Goal: Task Accomplishment & Management: Complete application form

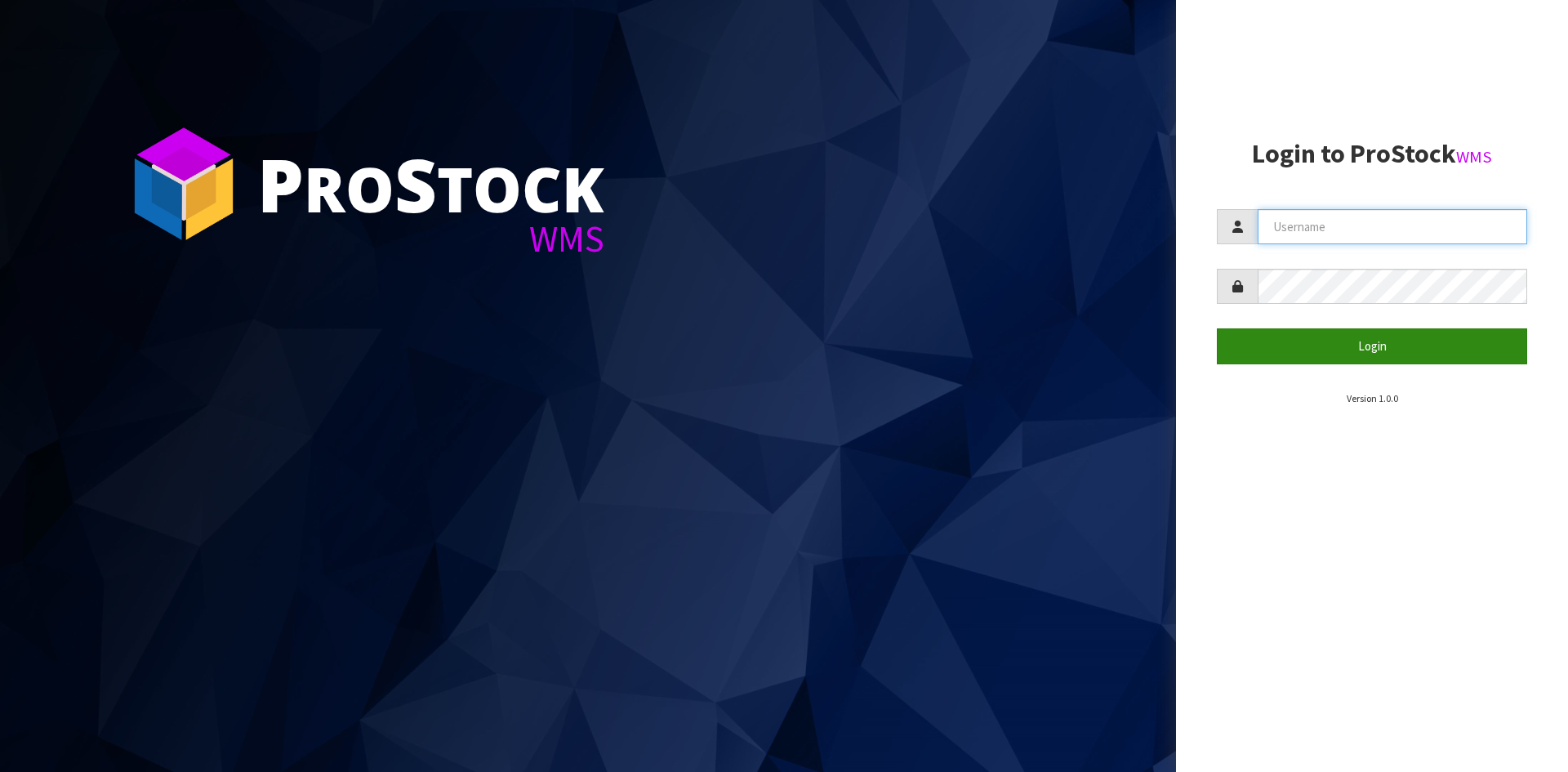
type input "YOURREFORMER"
drag, startPoint x: 1396, startPoint y: 342, endPoint x: 1215, endPoint y: 421, distance: 197.5
click at [1397, 342] on button "Login" at bounding box center [1372, 346] width 310 height 35
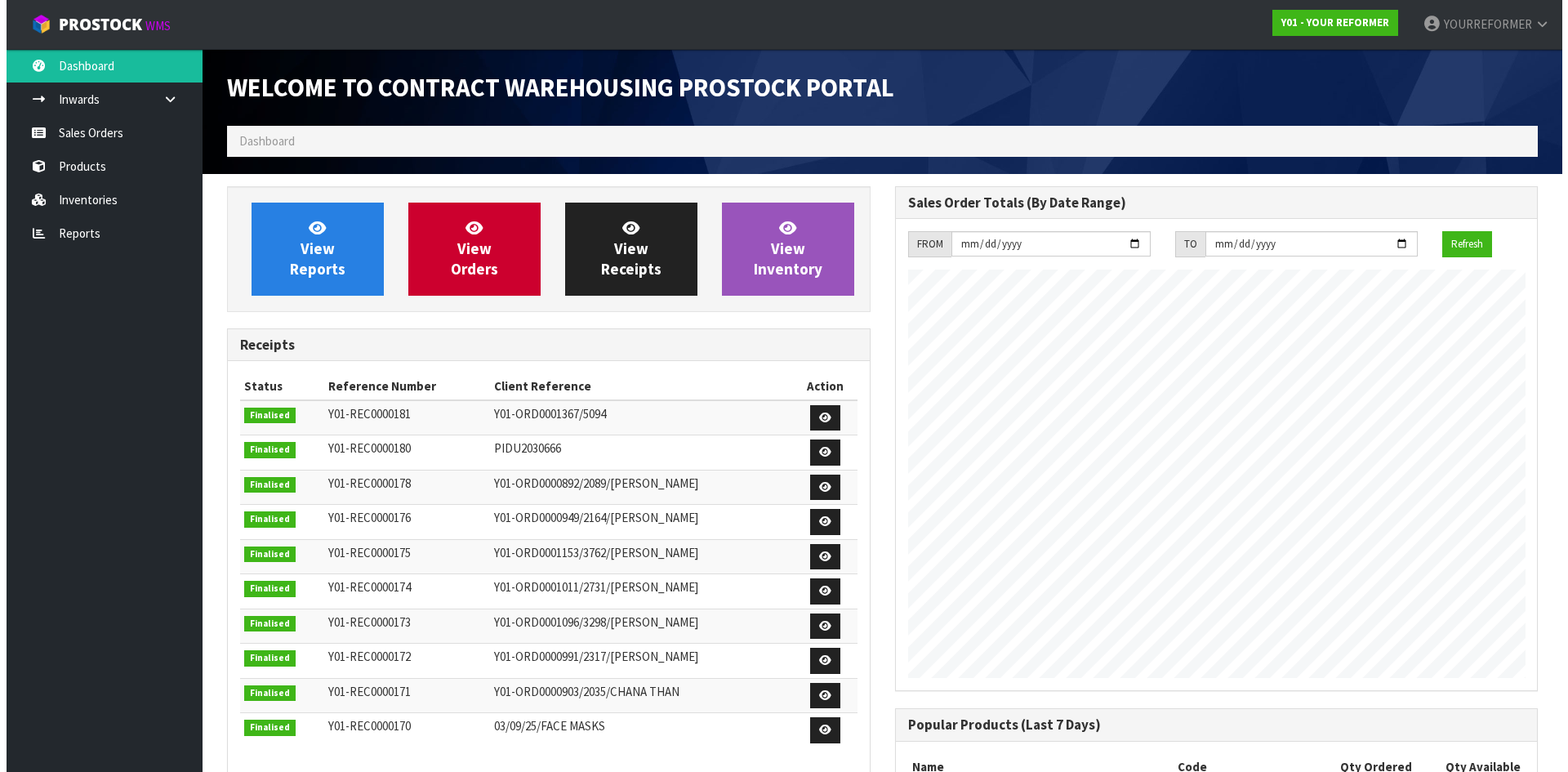
scroll to position [800, 667]
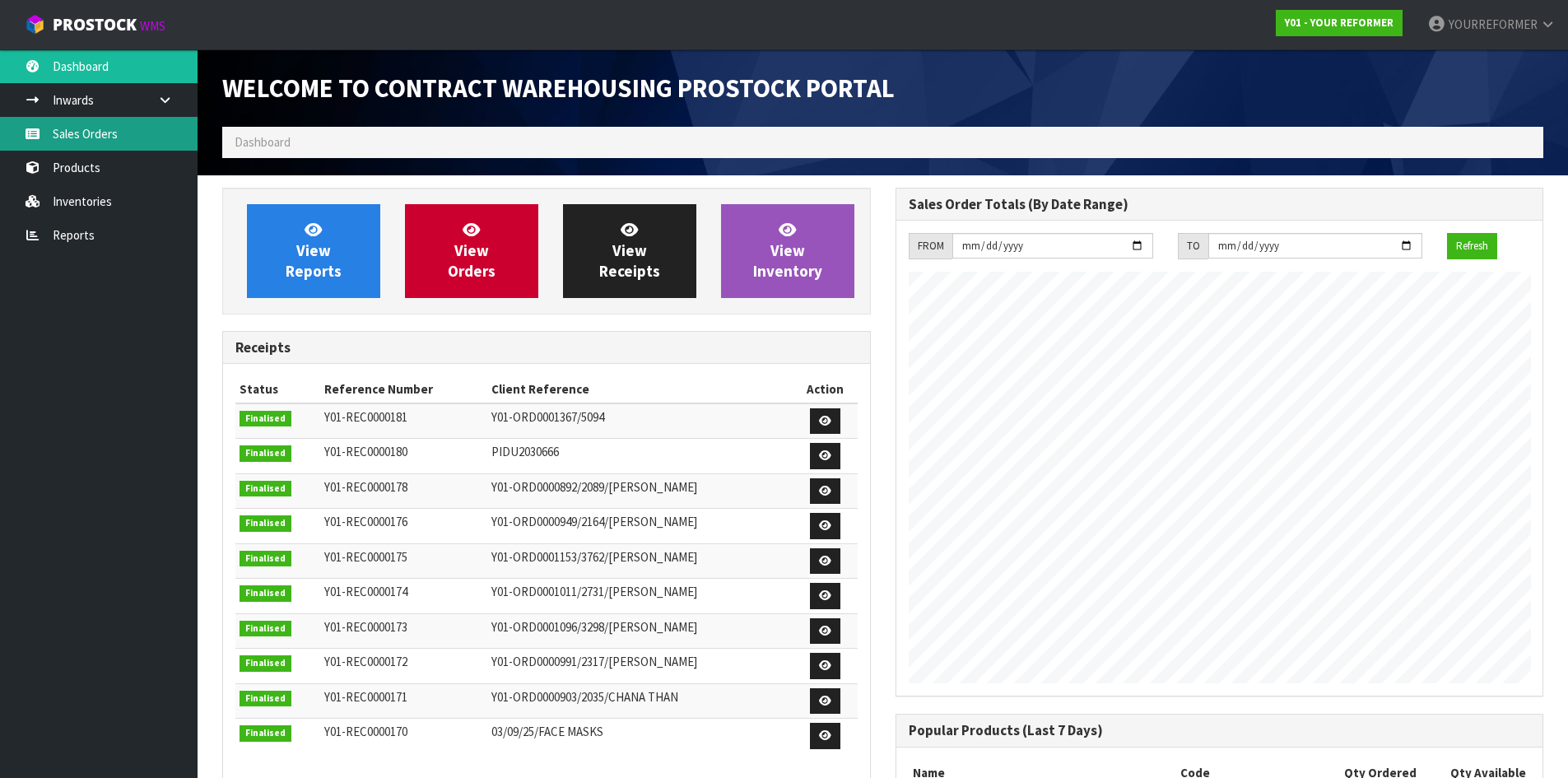
click at [93, 135] on link "Sales Orders" at bounding box center [98, 133] width 198 height 34
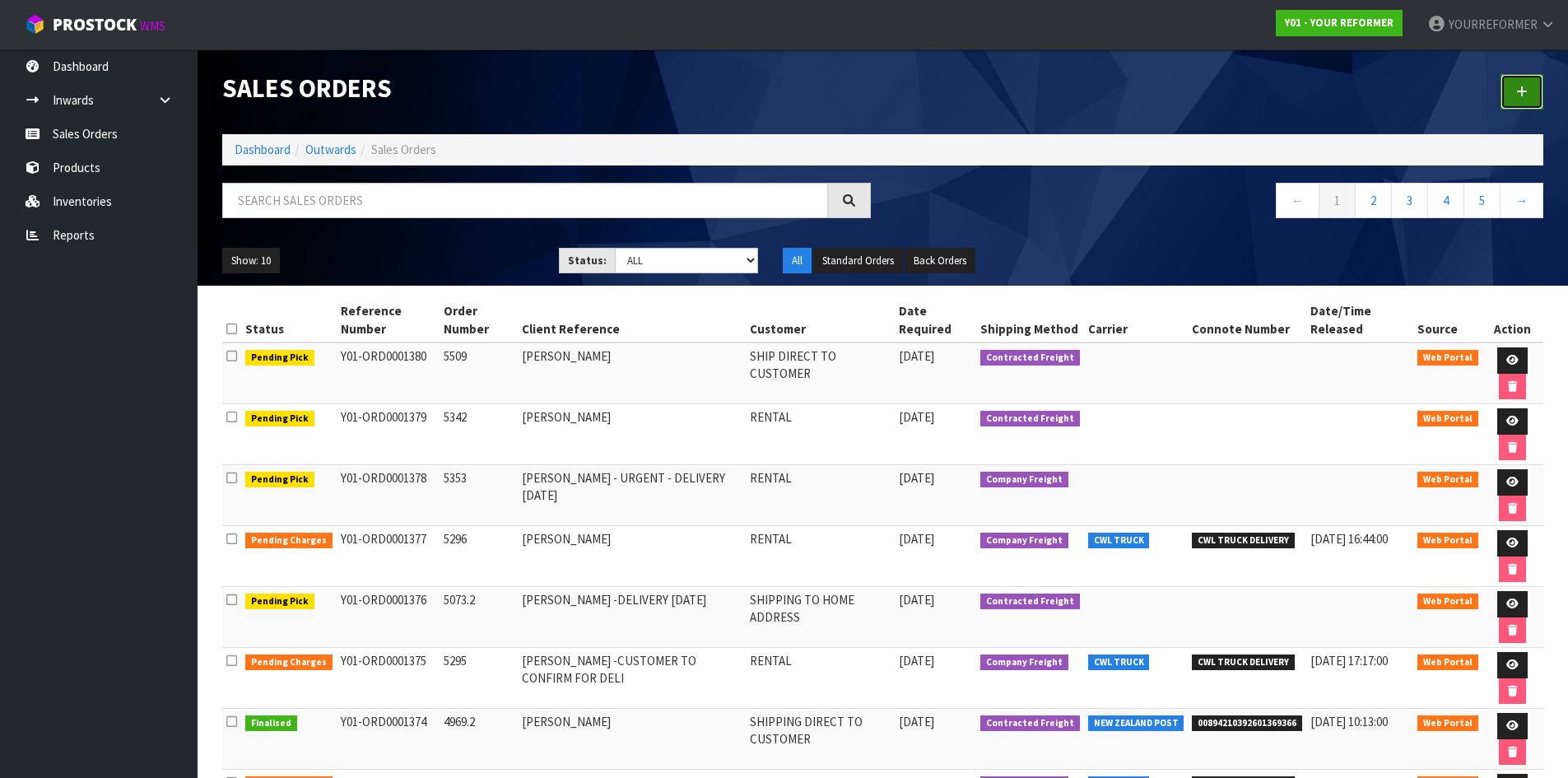
click at [1520, 87] on icon at bounding box center [1522, 92] width 12 height 13
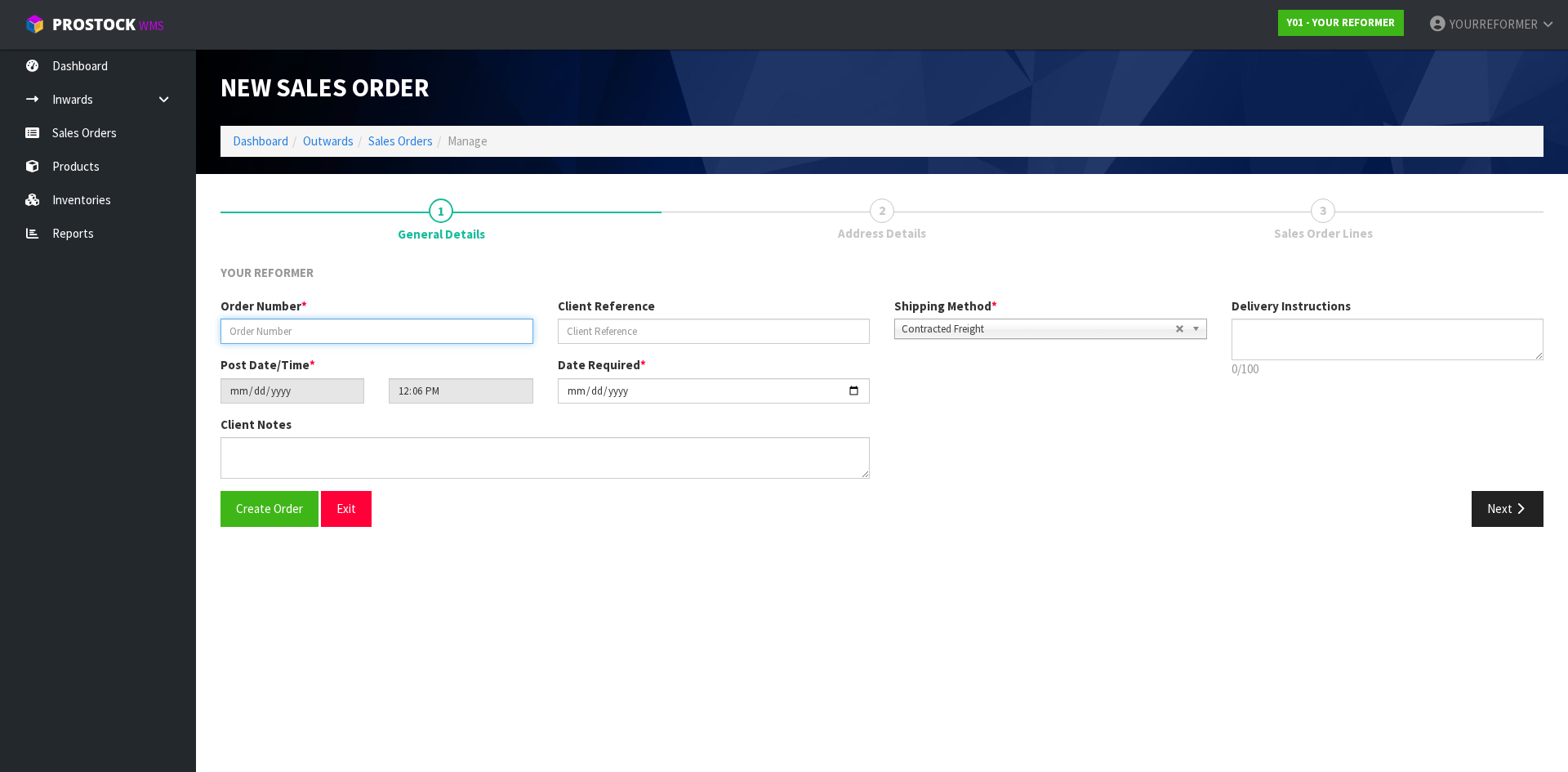
click at [373, 334] on input "text" at bounding box center [376, 330] width 312 height 25
click at [458, 340] on input "text" at bounding box center [376, 330] width 312 height 25
paste input "5430"
type input "5430"
drag, startPoint x: 696, startPoint y: 333, endPoint x: 272, endPoint y: 348, distance: 424.3
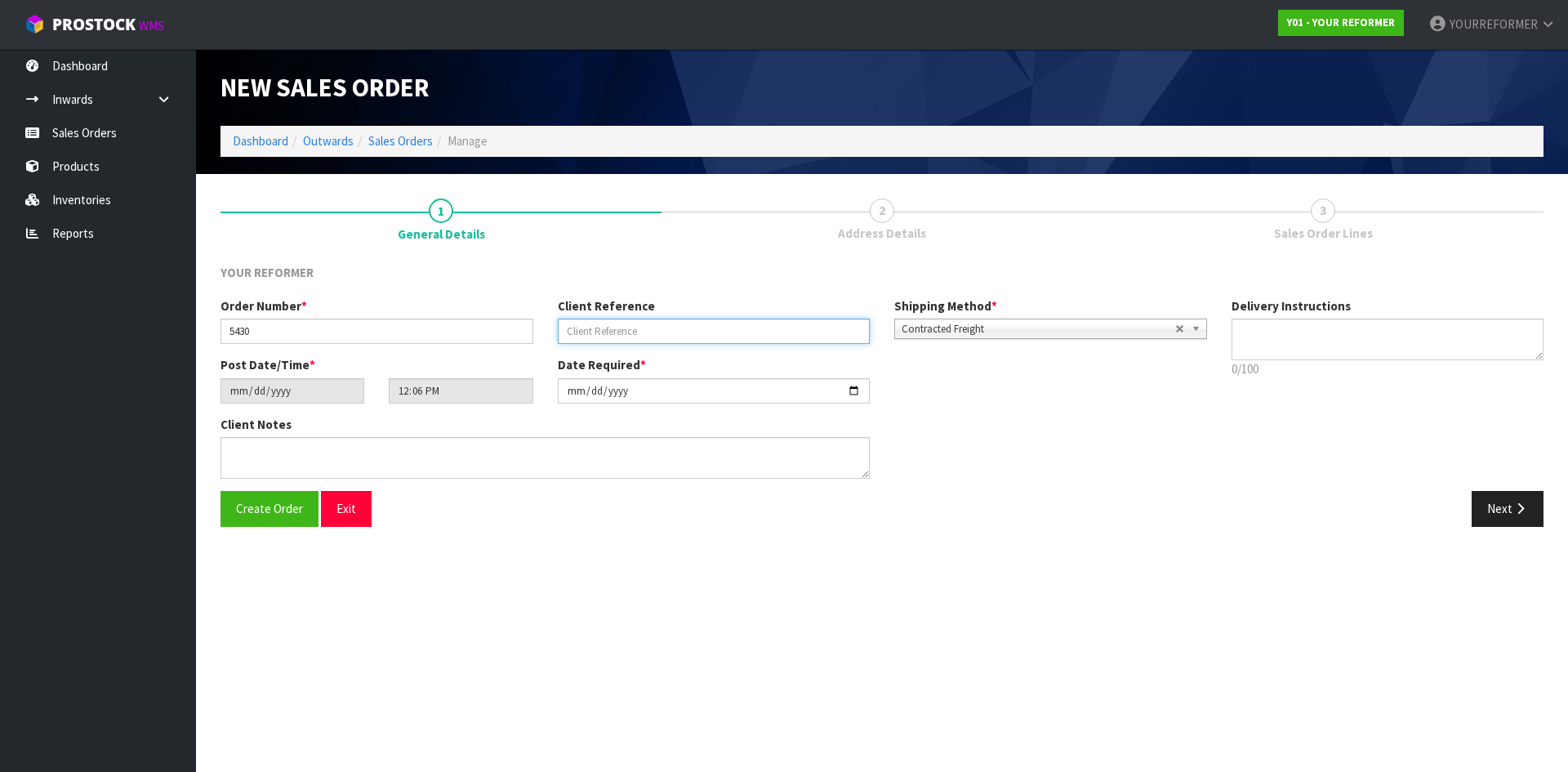
click at [695, 333] on input "text" at bounding box center [714, 330] width 312 height 25
click at [645, 318] on div "Client Reference" at bounding box center [714, 320] width 337 height 47
click at [712, 335] on input "text" at bounding box center [714, 330] width 312 height 25
paste input "[PERSON_NAME]"
type input "[PERSON_NAME]"
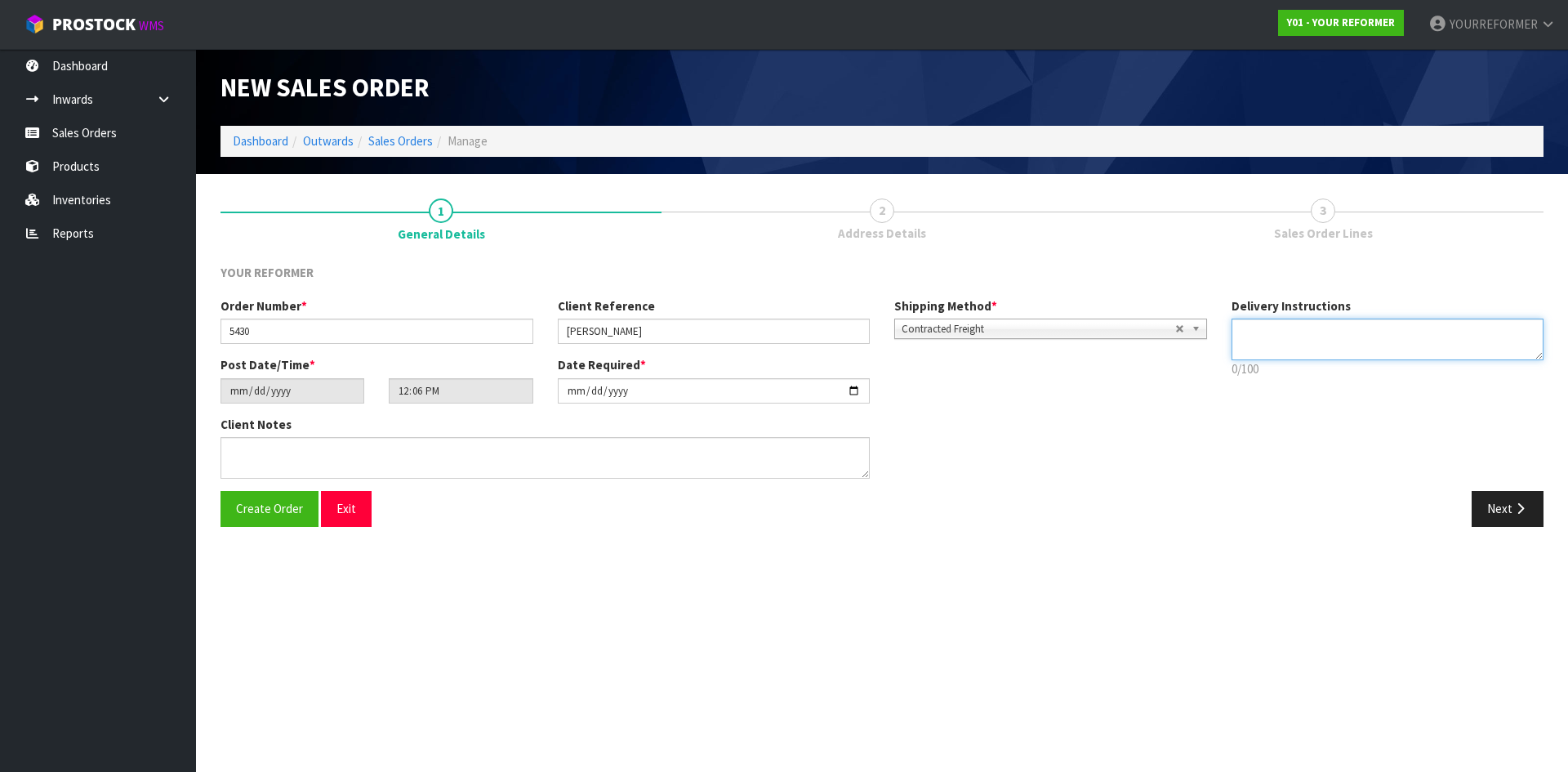
click at [1355, 340] on textarea at bounding box center [1387, 338] width 312 height 41
click at [1261, 357] on textarea at bounding box center [1387, 338] width 312 height 41
paste textarea "[PHONE_NUMBER]"
type textarea "RENTAL [PHONE_NUMBER]"
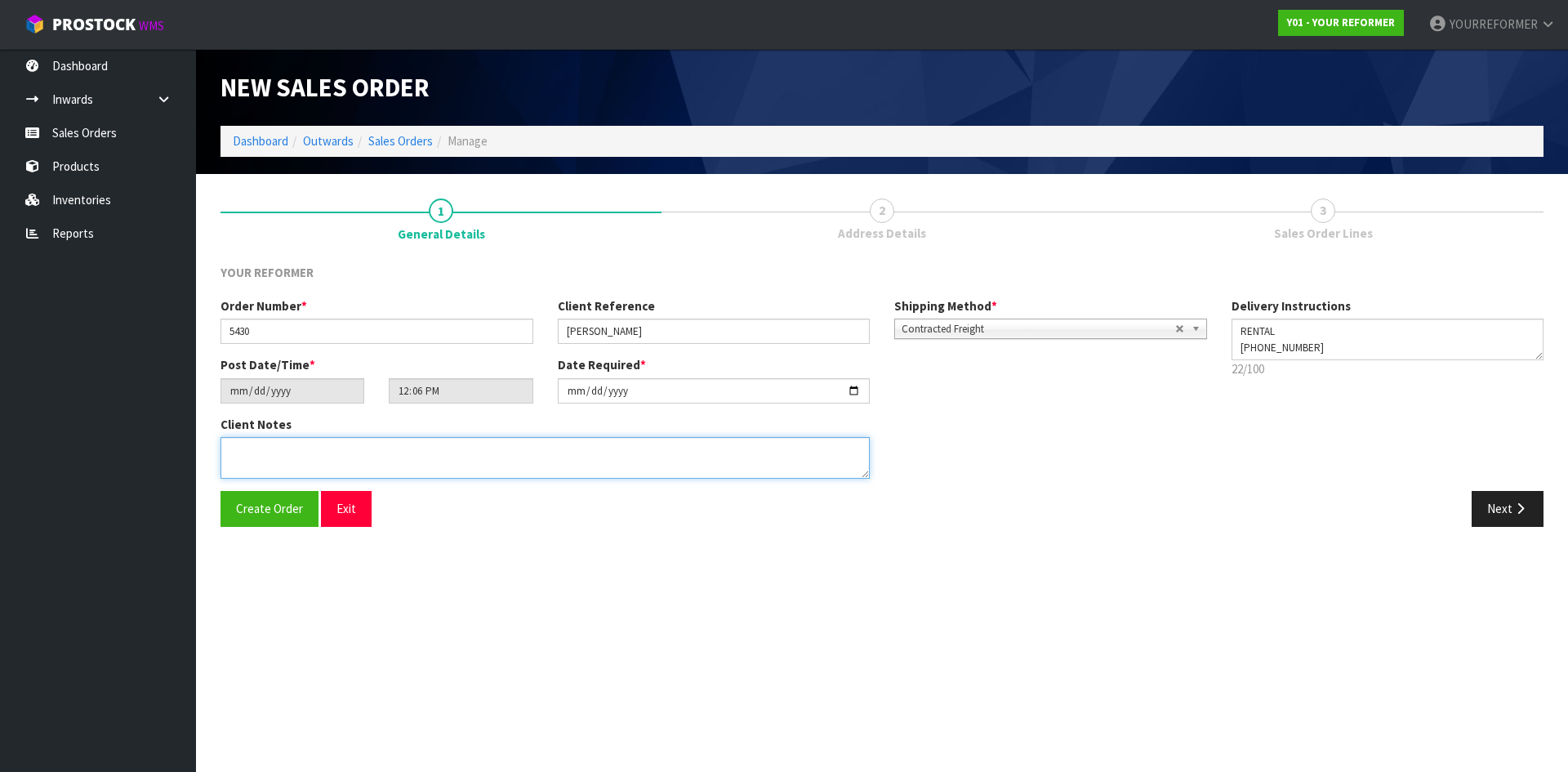
drag, startPoint x: 575, startPoint y: 445, endPoint x: 1356, endPoint y: 523, distance: 784.9
click at [577, 445] on textarea at bounding box center [545, 457] width 649 height 41
paste textarea "[PERSON_NAME] 17 FANTAIL CRESCENT AUK MARAETAI 2018 [GEOGRAPHIC_DATA] [PHONE_NU…"
type textarea "[PERSON_NAME] 17 FANTAIL CRESCENT AUK MARAETAI 2018 [GEOGRAPHIC_DATA] [PHONE_NU…"
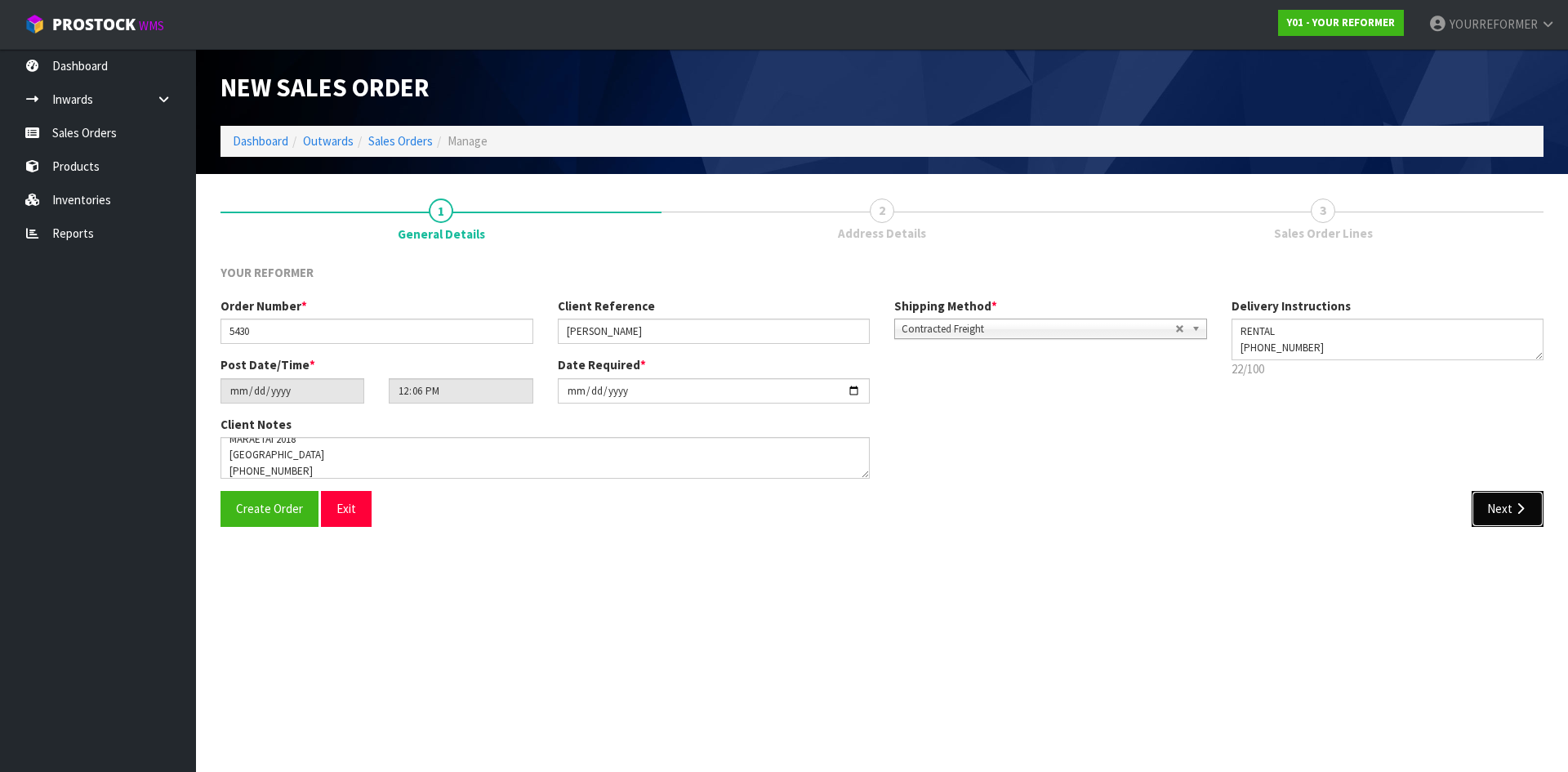
click at [1497, 508] on button "Next" at bounding box center [1507, 508] width 72 height 35
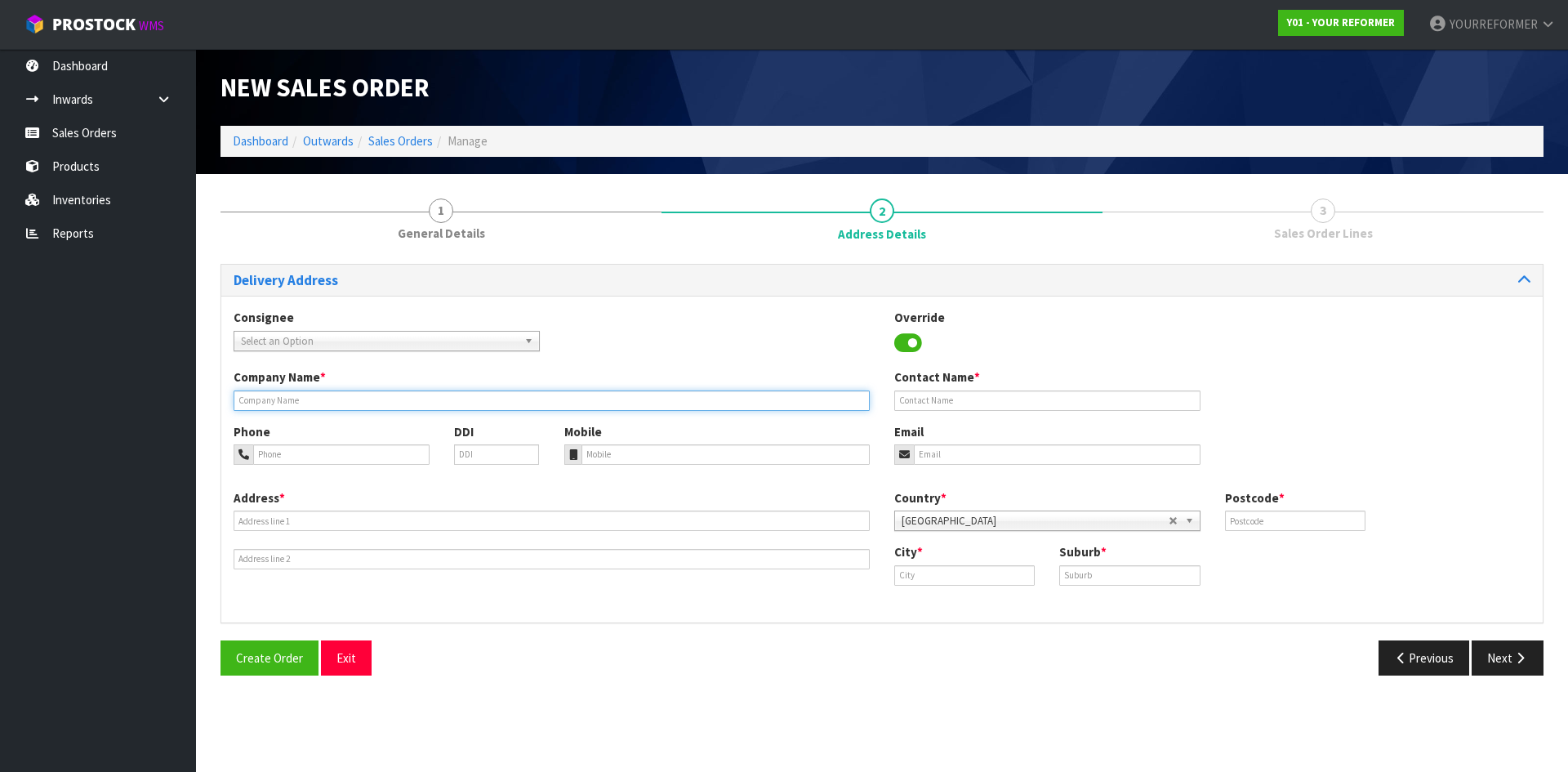
click at [335, 404] on input "text" at bounding box center [552, 399] width 636 height 20
type input "RENTAL"
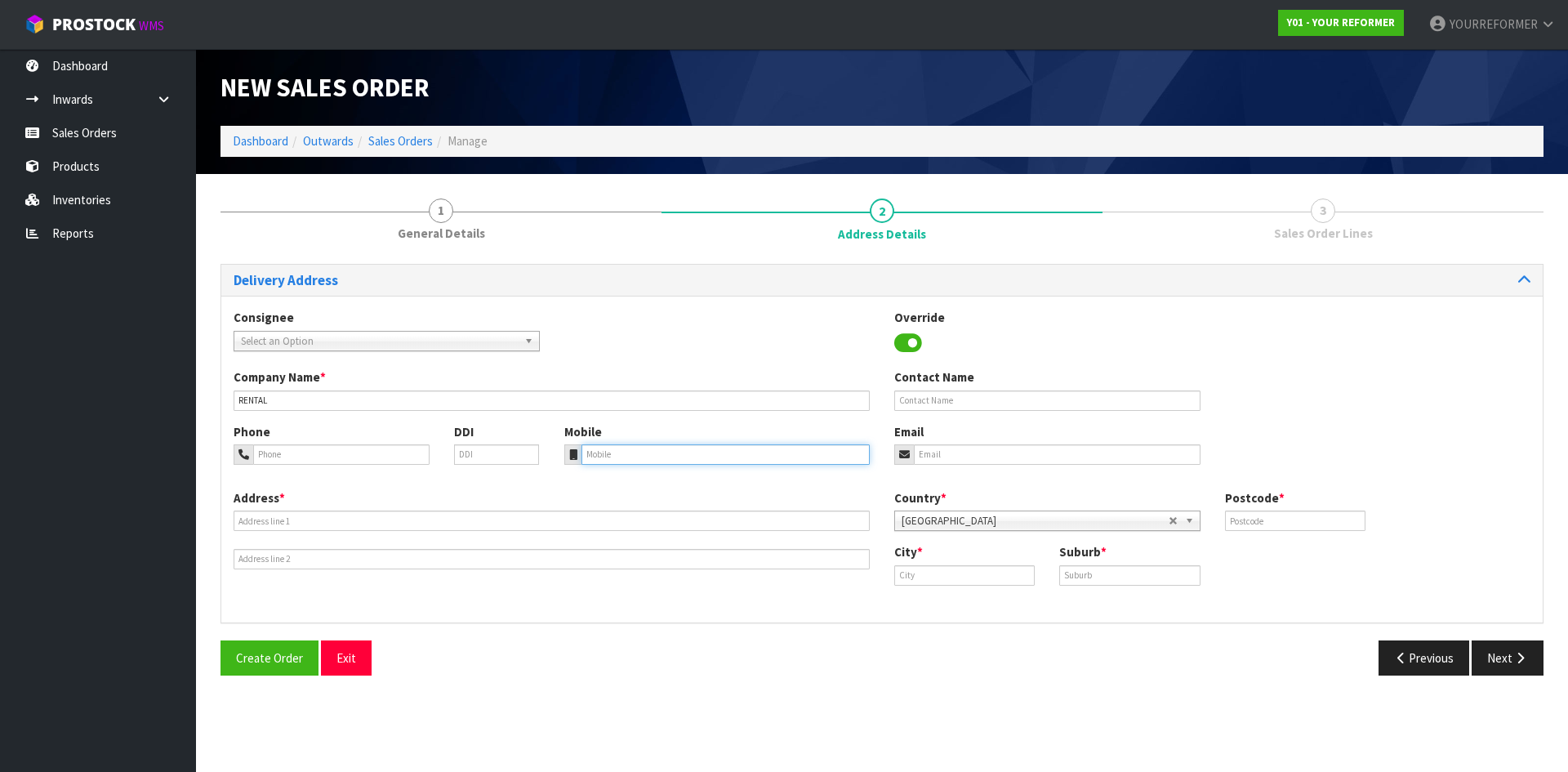
click at [614, 445] on input "tel" at bounding box center [726, 454] width 289 height 20
click at [605, 449] on input "tel" at bounding box center [726, 454] width 289 height 20
paste input "[PHONE_NUMBER]"
type input "[PHONE_NUMBER]"
click at [302, 509] on div "Address *" at bounding box center [552, 530] width 661 height 80
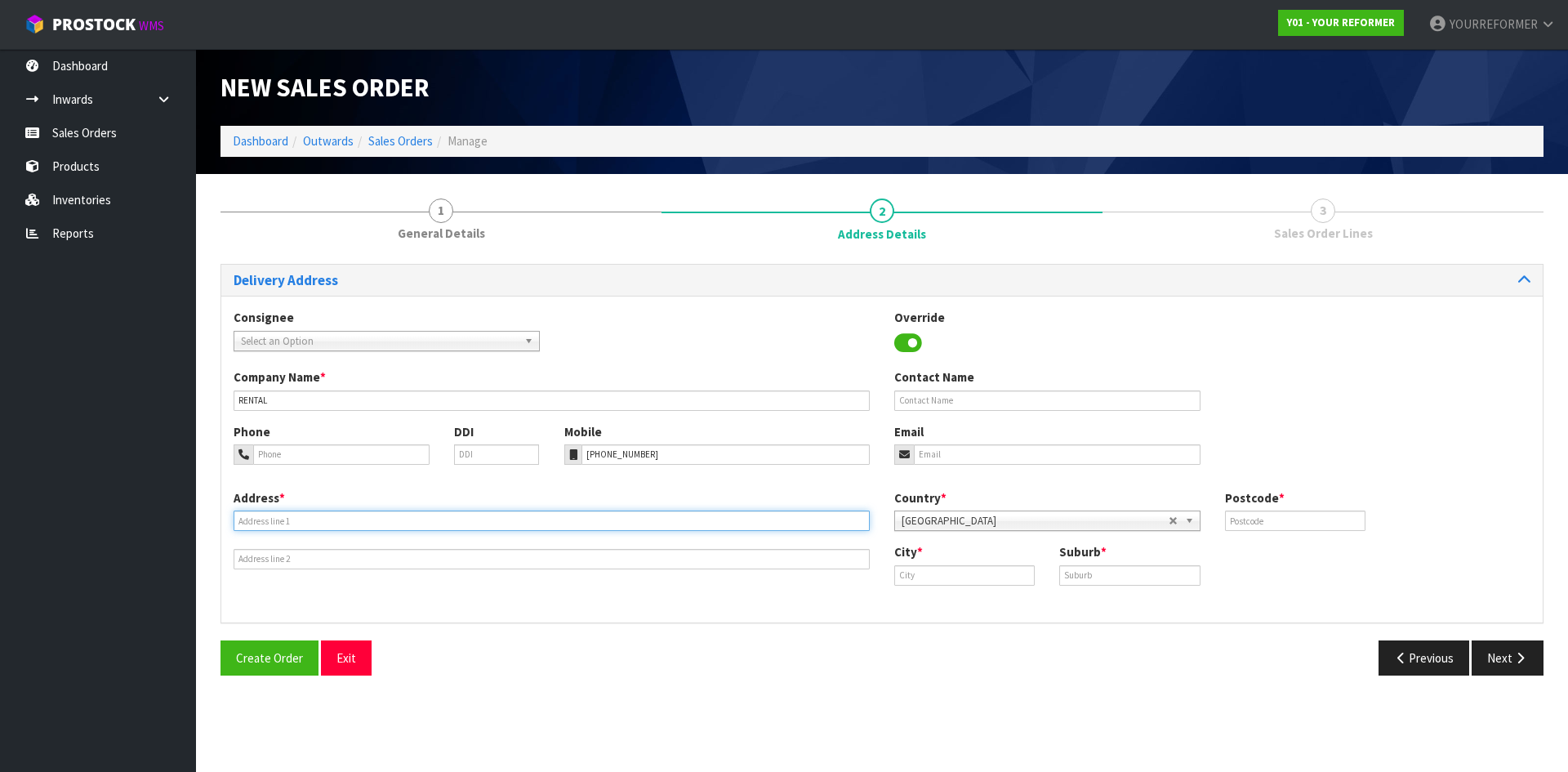
drag, startPoint x: 302, startPoint y: 522, endPoint x: 352, endPoint y: 526, distance: 50.2
click at [302, 522] on input "text" at bounding box center [552, 520] width 636 height 20
paste input "17 FANTAIL CRESCENT AUK MARAETAI 2018 [GEOGRAPHIC_DATA]"
type input "17 FANTAIL CRESCENT AUK MARAETAI 2018 [GEOGRAPHIC_DATA]"
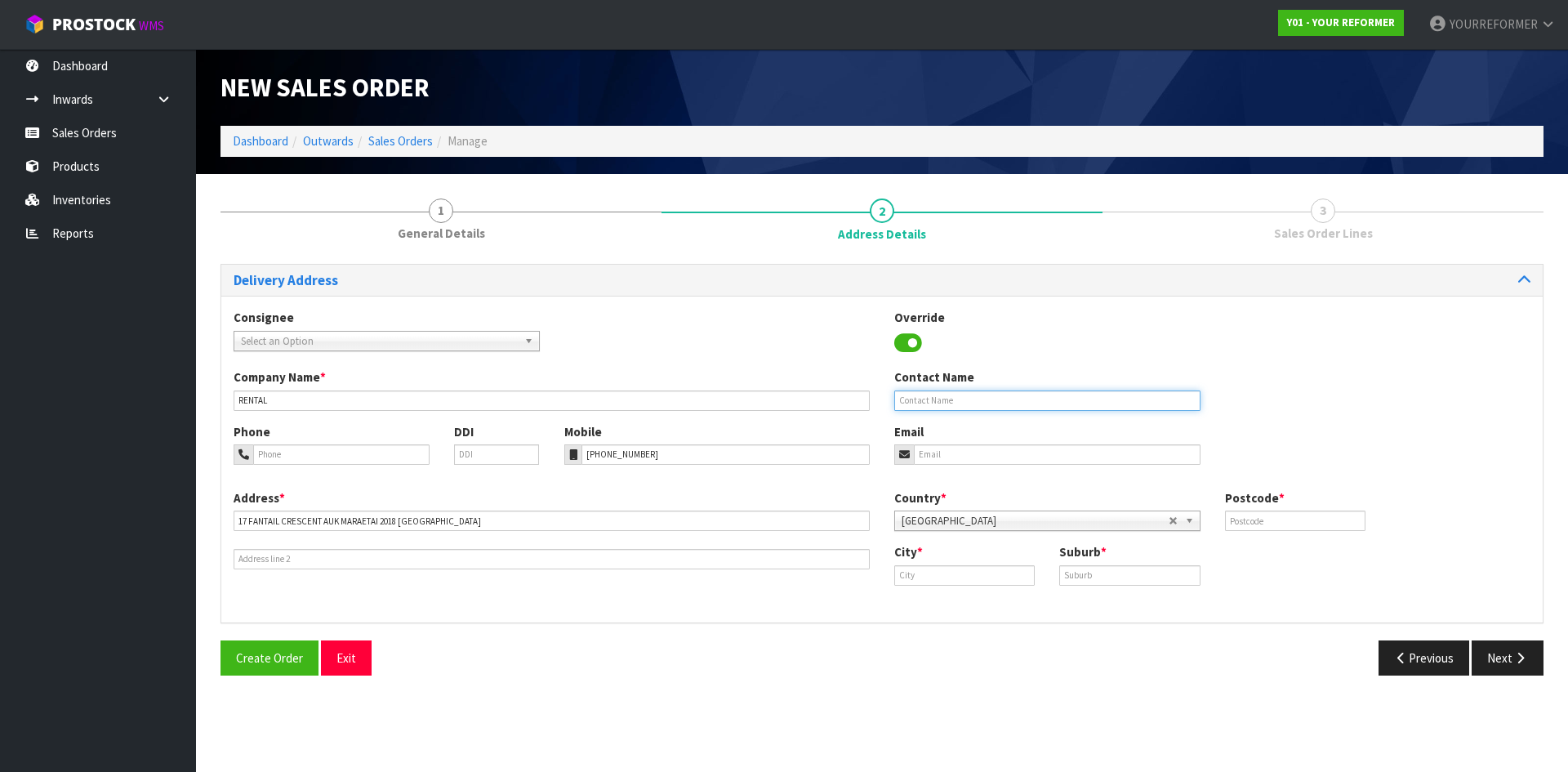
click at [968, 407] on input "text" at bounding box center [1047, 399] width 307 height 20
paste input "[PERSON_NAME]"
type input "[PERSON_NAME]"
click at [954, 446] on input "email" at bounding box center [1057, 454] width 286 height 20
click at [974, 452] on input "email" at bounding box center [1057, 454] width 286 height 20
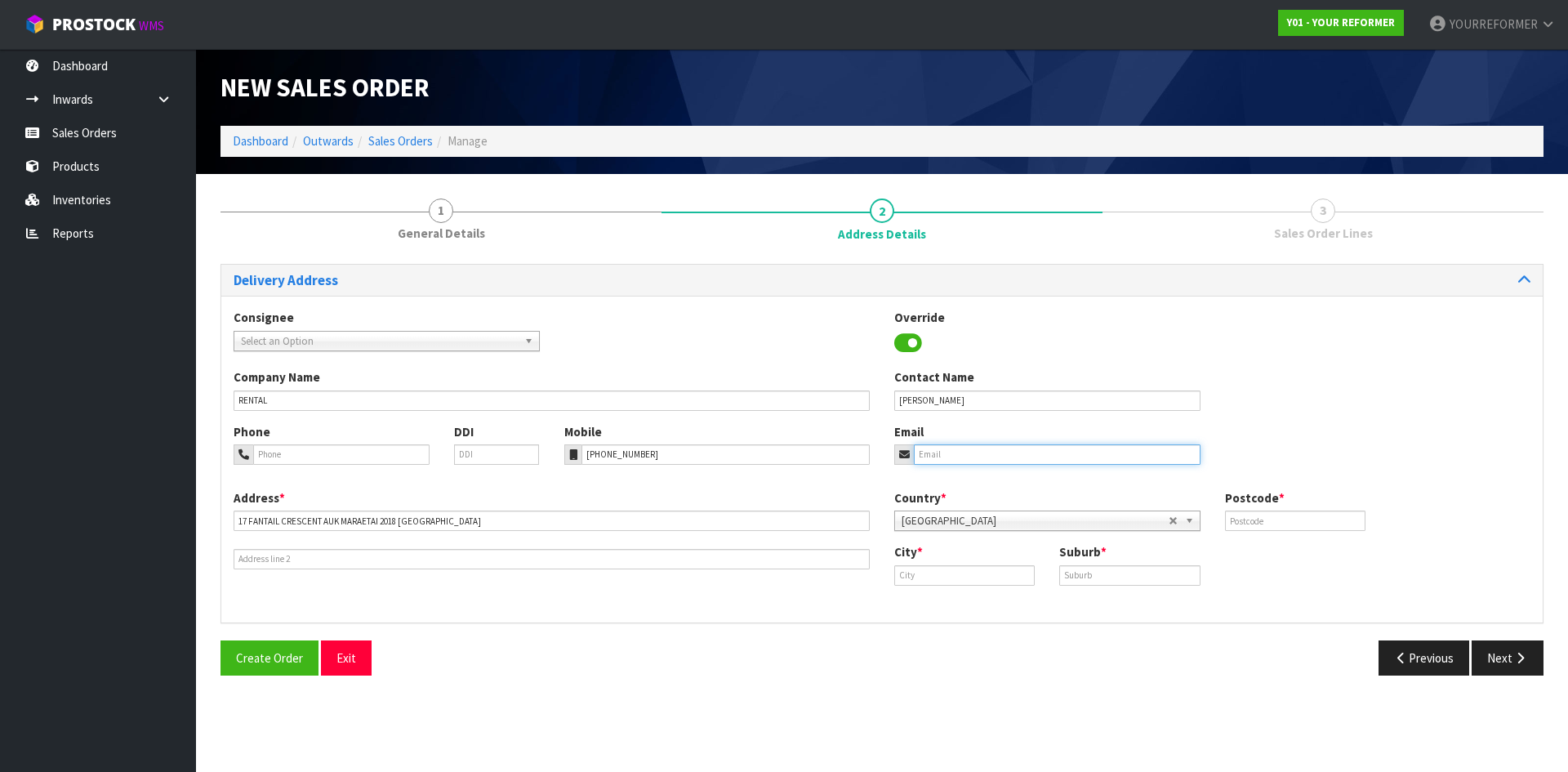
paste input "[EMAIL_ADDRESS][DOMAIN_NAME]"
type input "[EMAIL_ADDRESS][DOMAIN_NAME]"
drag, startPoint x: 1281, startPoint y: 526, endPoint x: 1320, endPoint y: 531, distance: 39.3
click at [1281, 527] on input "text" at bounding box center [1295, 520] width 141 height 20
type input "2018"
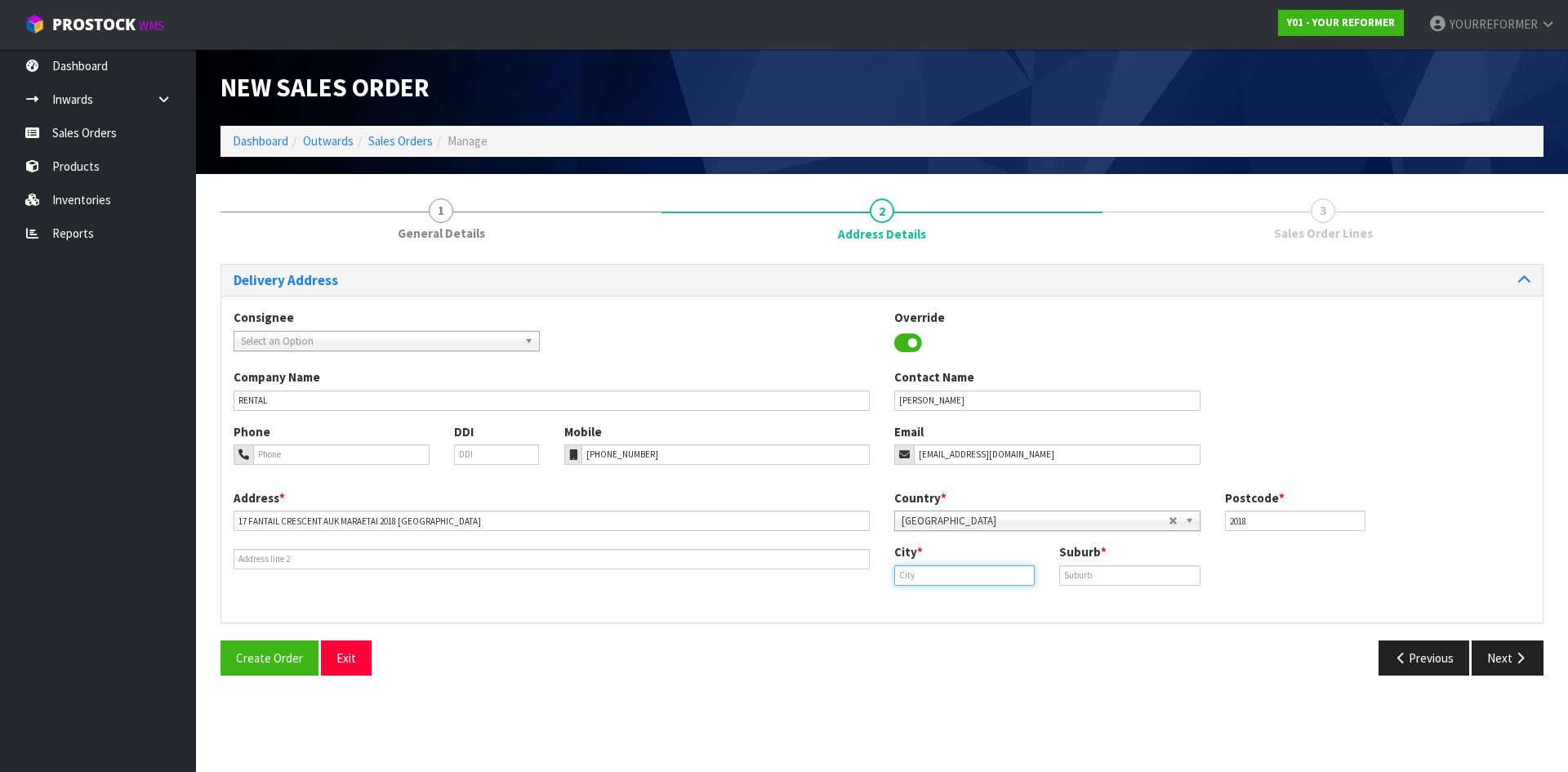
drag, startPoint x: 898, startPoint y: 575, endPoint x: 907, endPoint y: 575, distance: 9.0
click at [898, 575] on input "text" at bounding box center [964, 575] width 141 height 20
paste input "Maraetai"
type input "Maraetai"
drag, startPoint x: 1122, startPoint y: 579, endPoint x: 999, endPoint y: 572, distance: 123.2
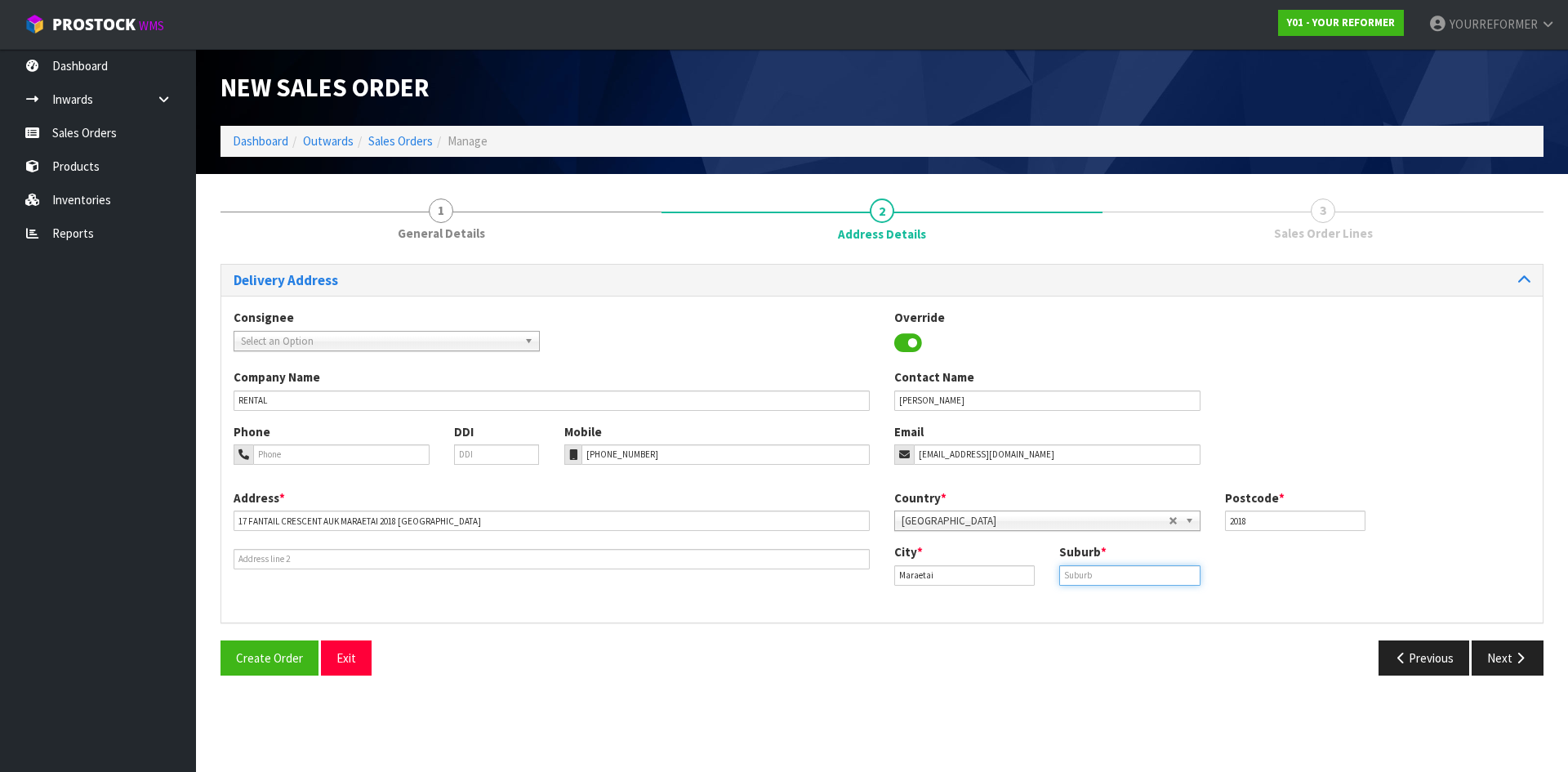
click at [1122, 579] on input "text" at bounding box center [1129, 575] width 141 height 20
paste input "MARAETAI"
type input "MARAETAI"
drag, startPoint x: 876, startPoint y: 579, endPoint x: 690, endPoint y: 579, distance: 186.0
click at [700, 579] on div "Address * [STREET_ADDRESS] Country * [GEOGRAPHIC_DATA] [GEOGRAPHIC_DATA] [GEOGR…" at bounding box center [881, 550] width 1321 height 121
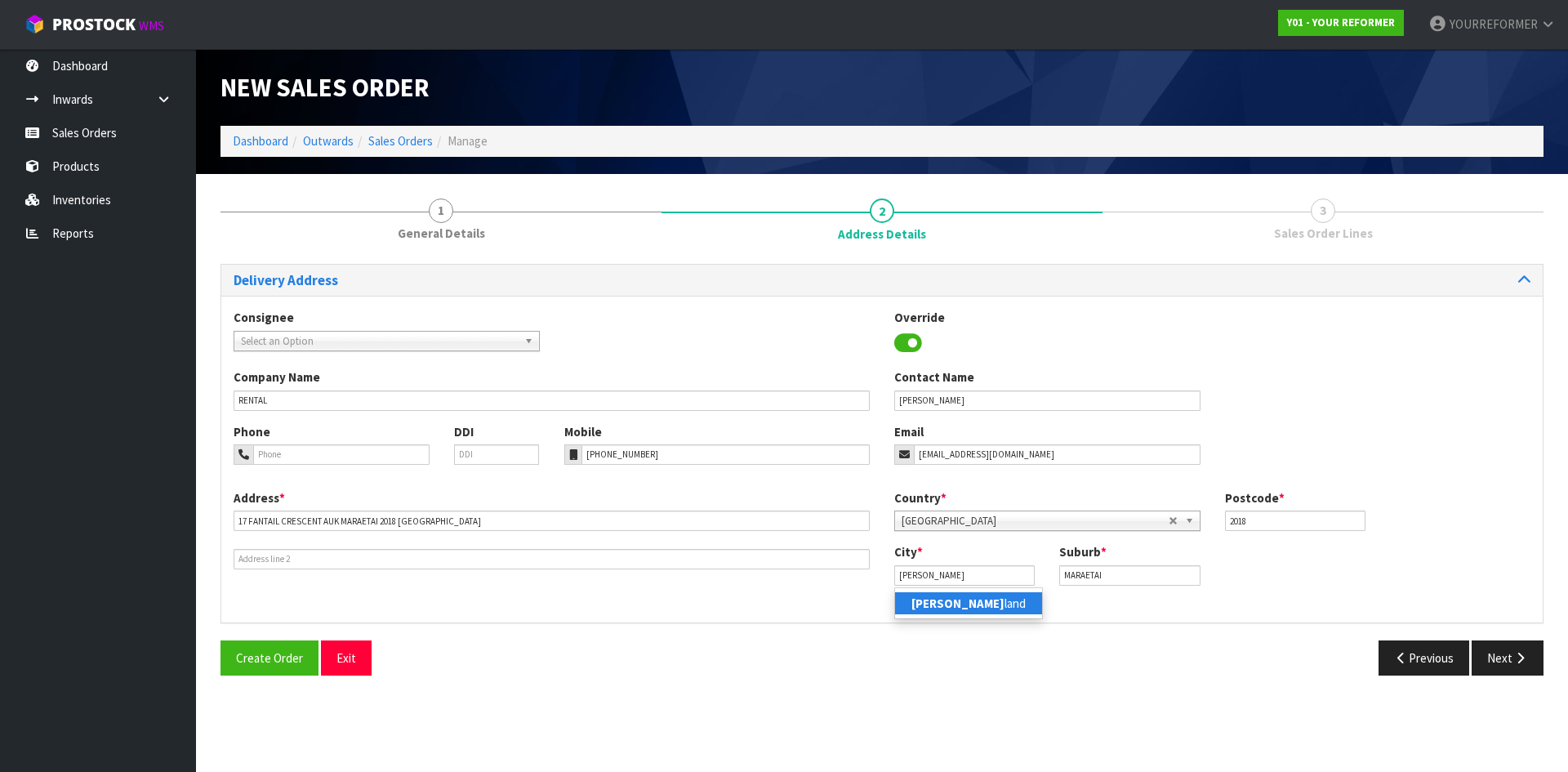
click at [993, 609] on link "[PERSON_NAME] land" at bounding box center [967, 602] width 147 height 22
type input "[GEOGRAPHIC_DATA]"
click at [1532, 661] on button "Next" at bounding box center [1507, 657] width 72 height 35
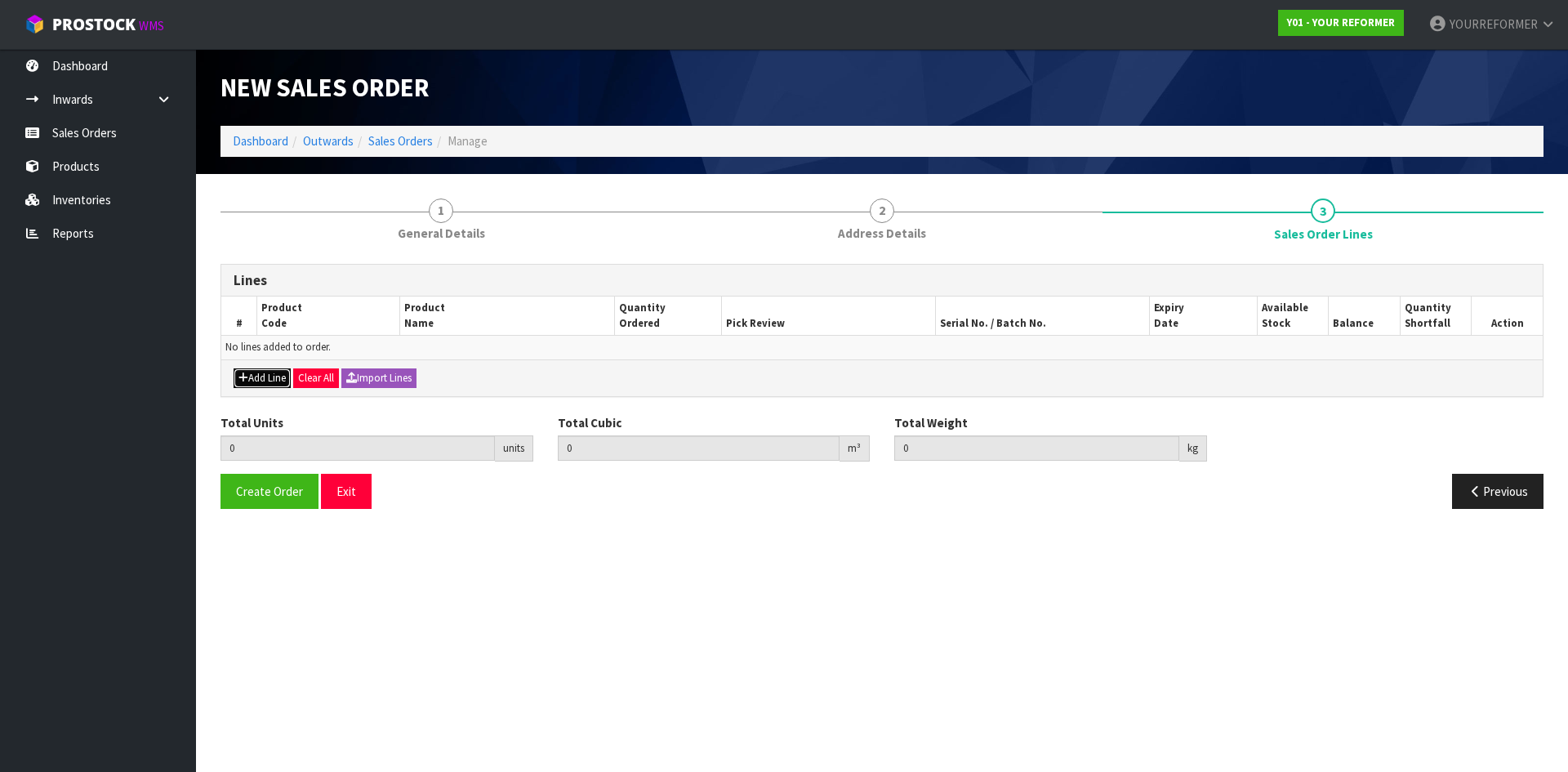
drag, startPoint x: 275, startPoint y: 375, endPoint x: 285, endPoint y: 376, distance: 10.0
click at [279, 376] on button "Add Line" at bounding box center [262, 377] width 57 height 19
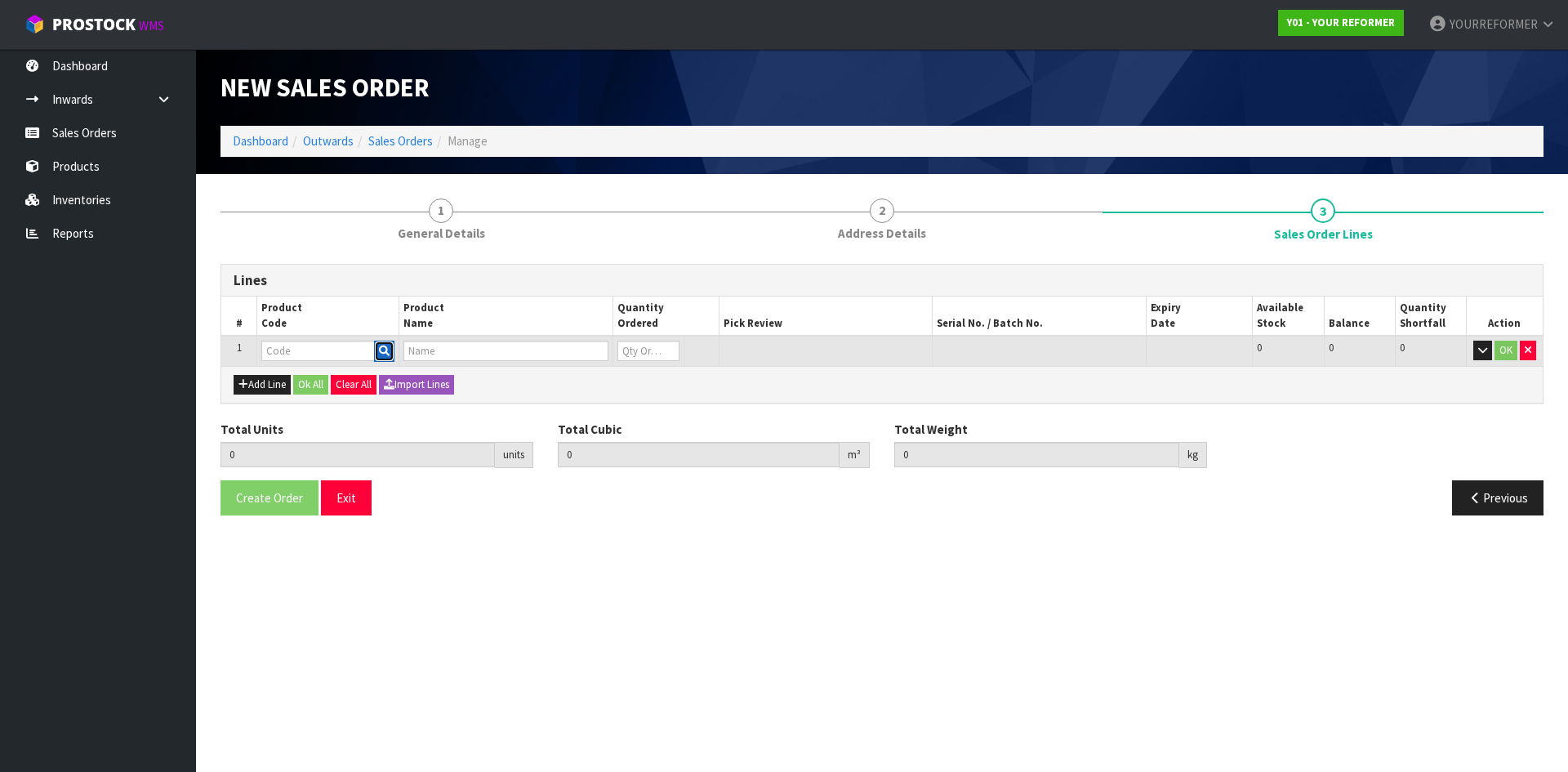
click at [390, 354] on icon "button" at bounding box center [384, 351] width 11 height 11
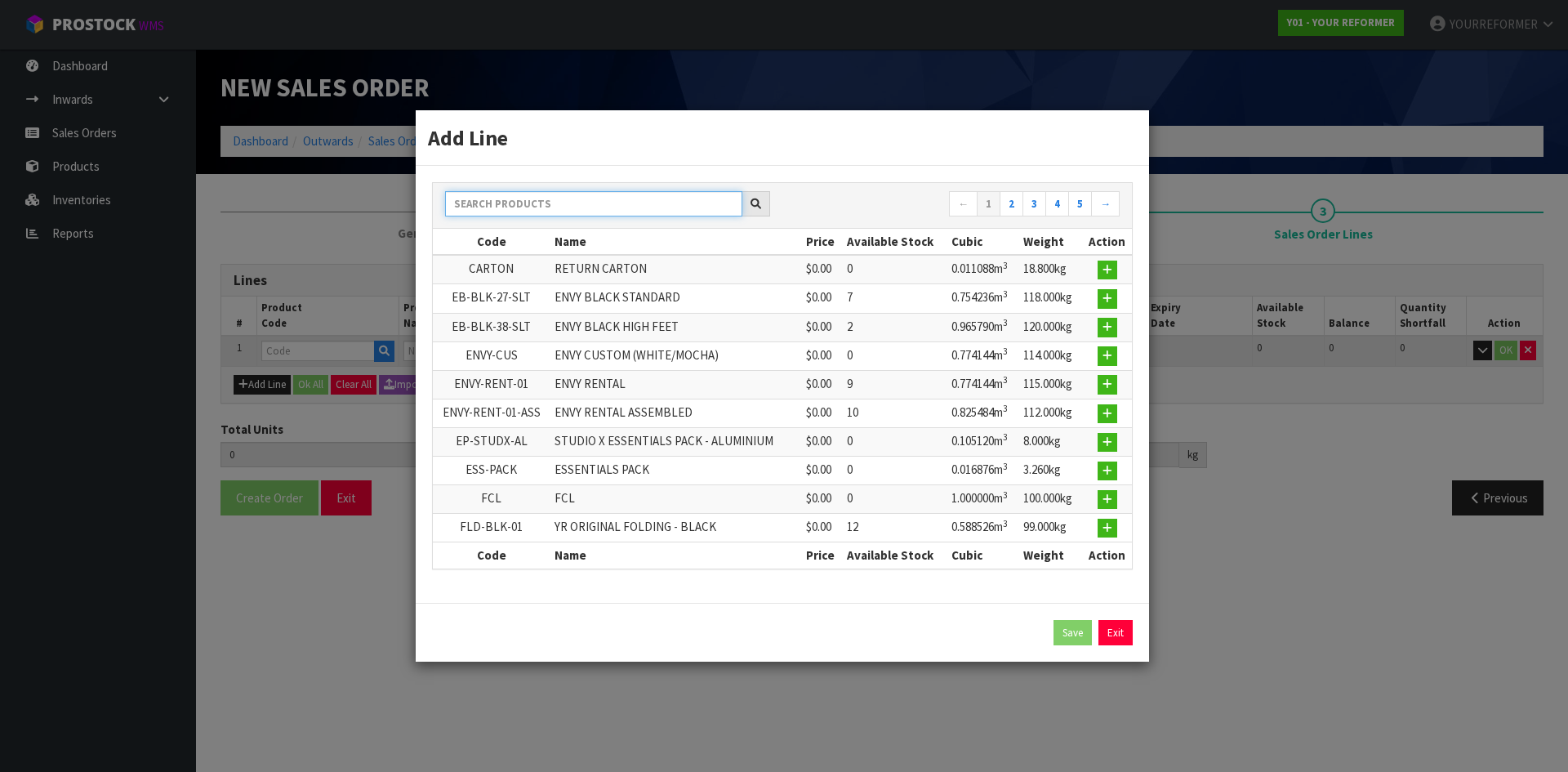
click at [548, 199] on input "text" at bounding box center [594, 203] width 297 height 25
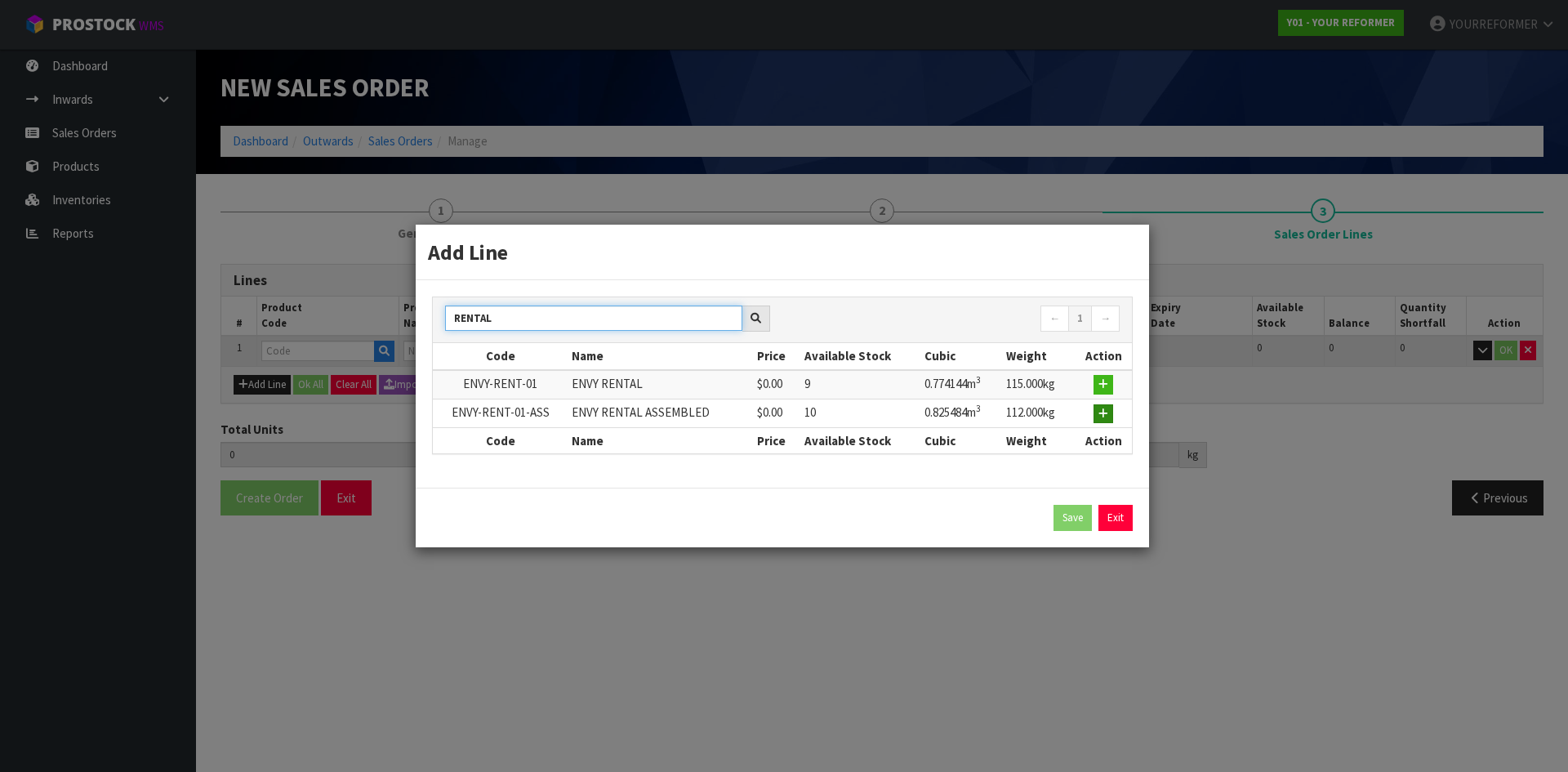
type input "RENTAL"
drag, startPoint x: 1109, startPoint y: 414, endPoint x: 943, endPoint y: 403, distance: 166.4
click at [1109, 415] on button "button" at bounding box center [1102, 414] width 19 height 19
type input "0.000000"
type input "0.000"
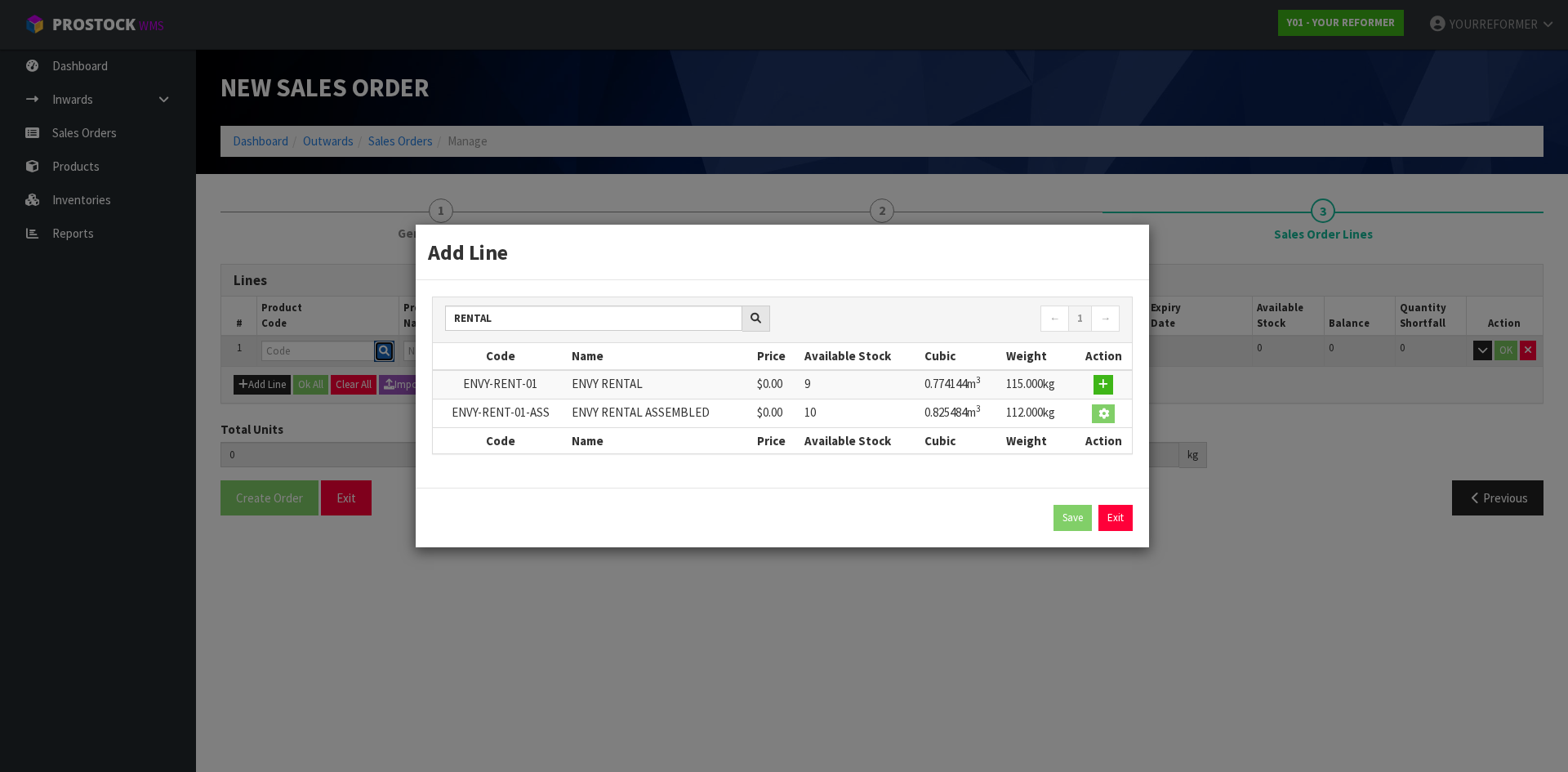
type input "ENVY-RENT-01-ASS"
type input "ENVY RENTAL ASSEMBLED"
type input "0"
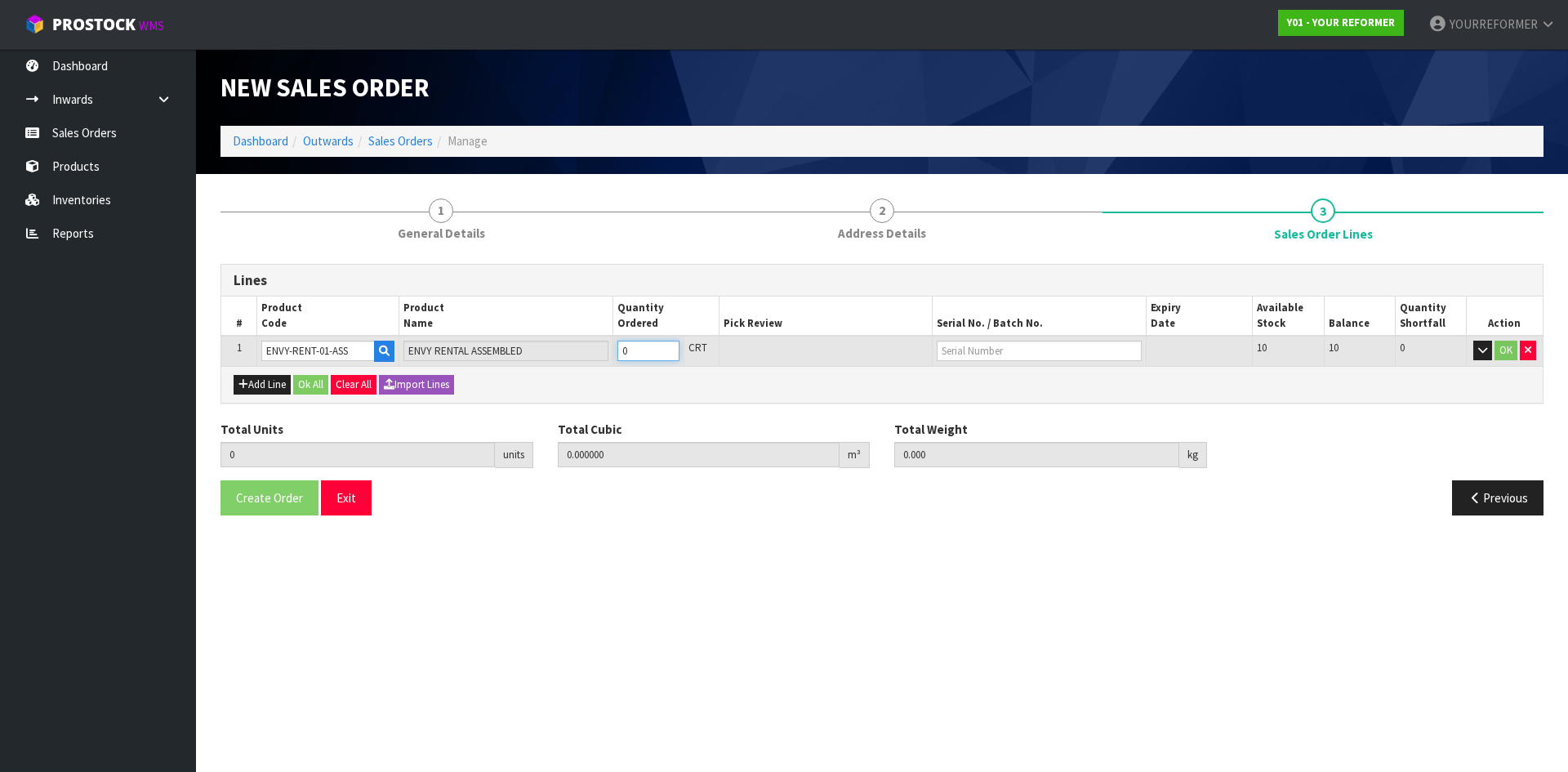
type input "1"
type input "0.825484"
type input "112"
drag, startPoint x: 667, startPoint y: 347, endPoint x: 630, endPoint y: 357, distance: 38.3
type input "1"
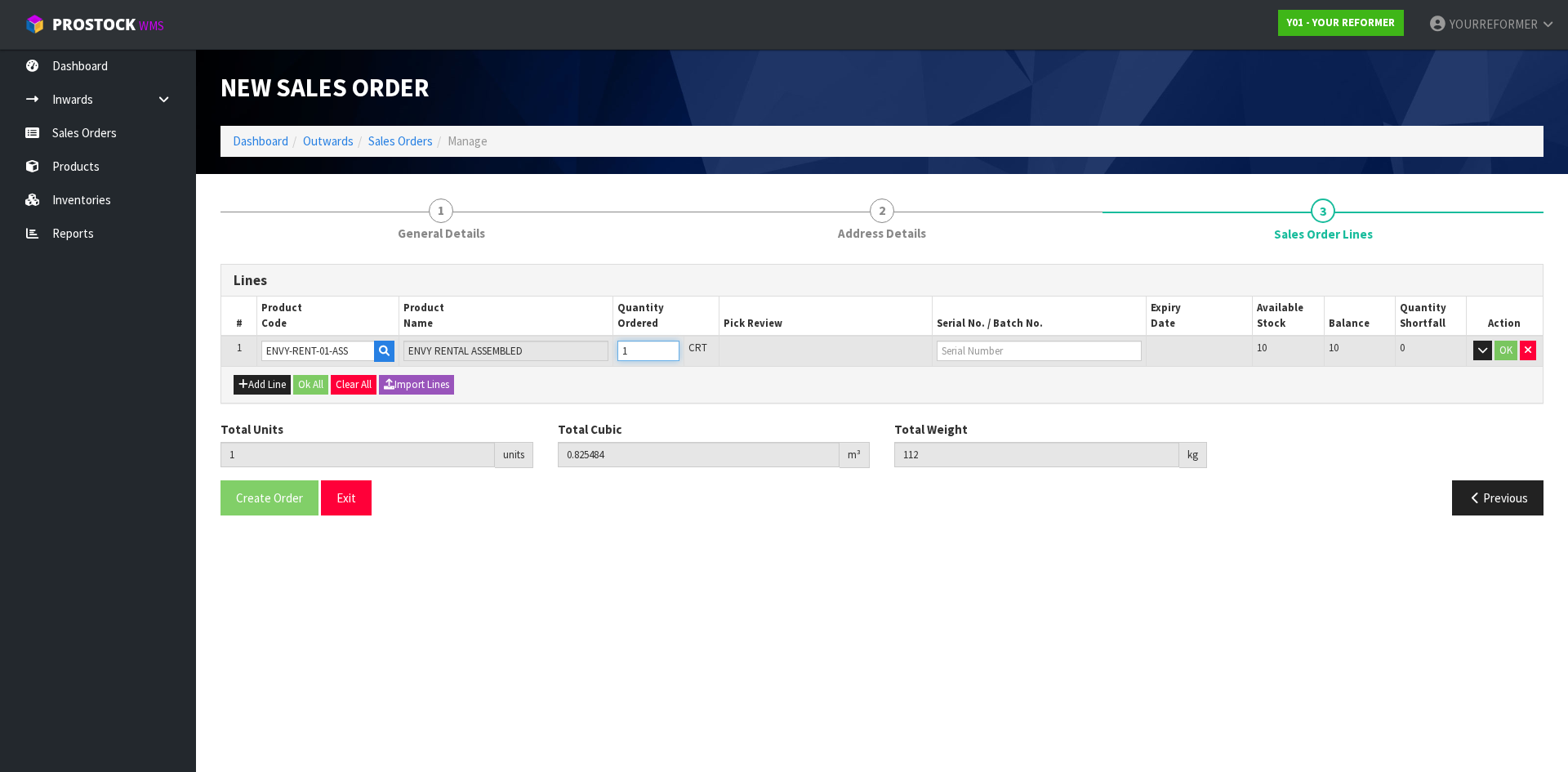
click at [667, 347] on input "1" at bounding box center [648, 350] width 62 height 20
click at [317, 382] on button "Ok All" at bounding box center [310, 384] width 35 height 19
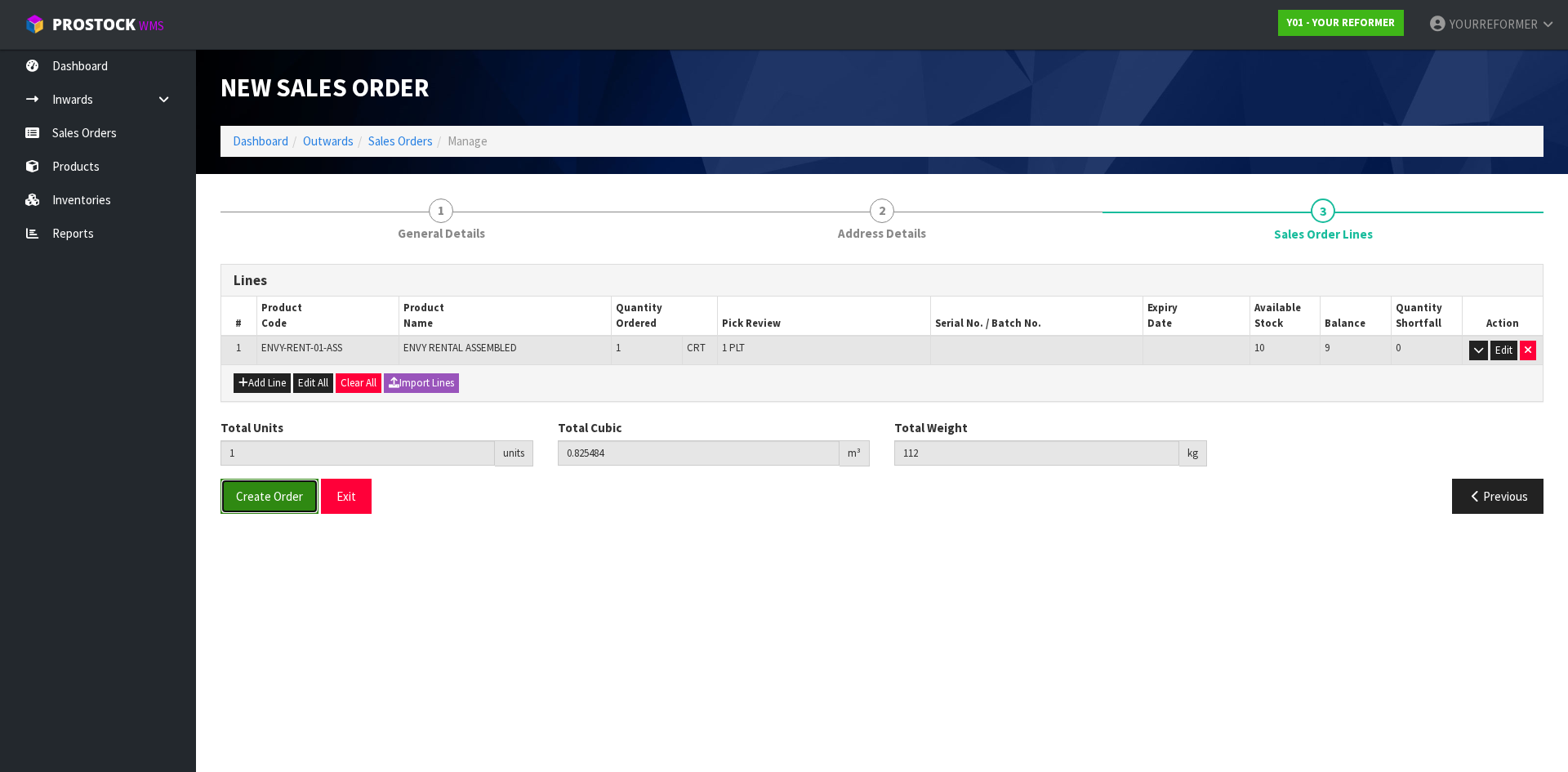
click at [264, 498] on span "Create Order" at bounding box center [269, 496] width 67 height 15
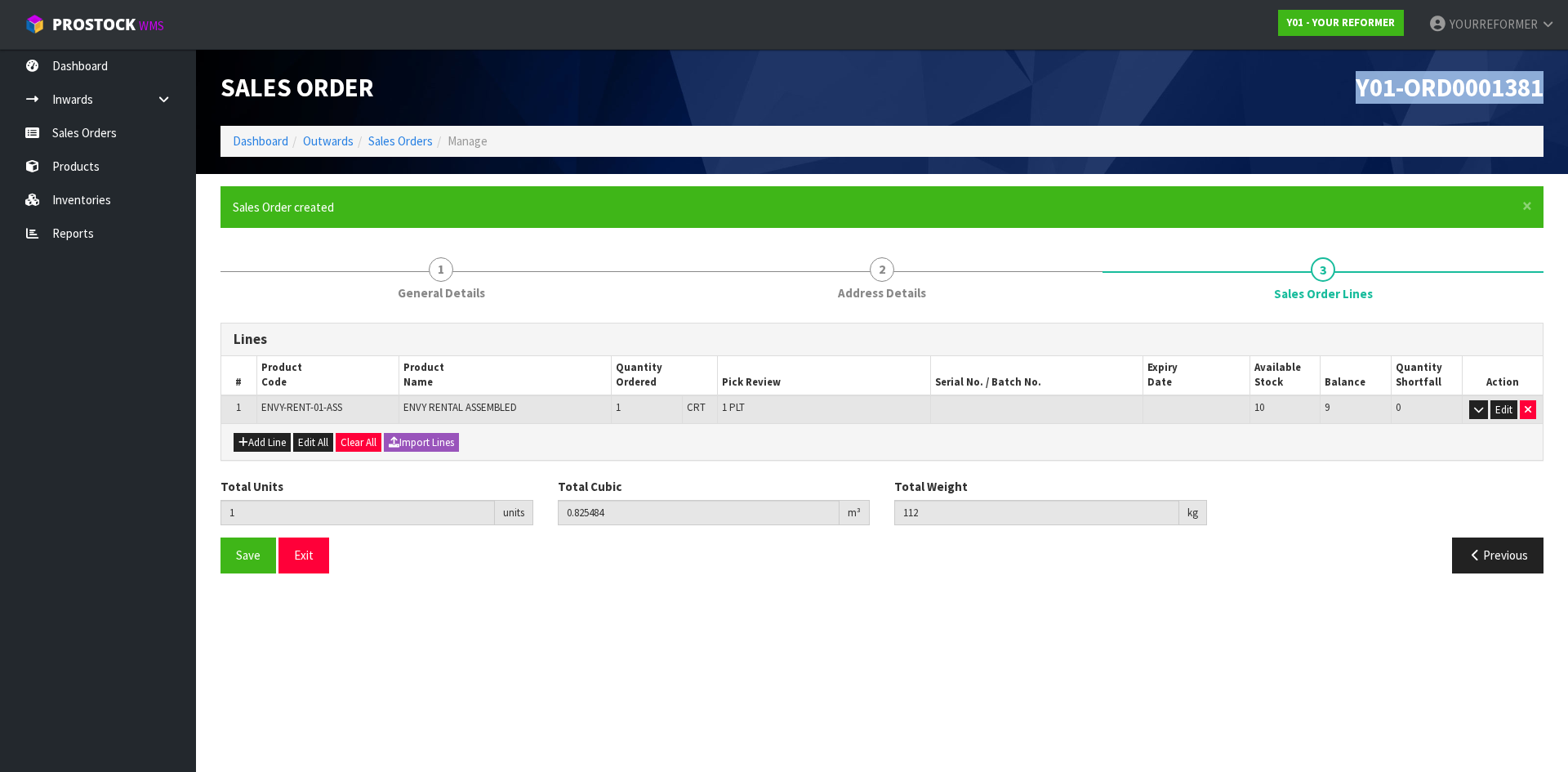
drag, startPoint x: 1398, startPoint y: 83, endPoint x: 1137, endPoint y: 85, distance: 261.0
click at [1137, 85] on div "Y01-ORD0001381" at bounding box center [1218, 87] width 673 height 77
copy span "Y01-ORD0001381"
drag, startPoint x: 74, startPoint y: 137, endPoint x: 144, endPoint y: 141, distance: 70.1
click at [75, 137] on link "Sales Orders" at bounding box center [98, 132] width 196 height 34
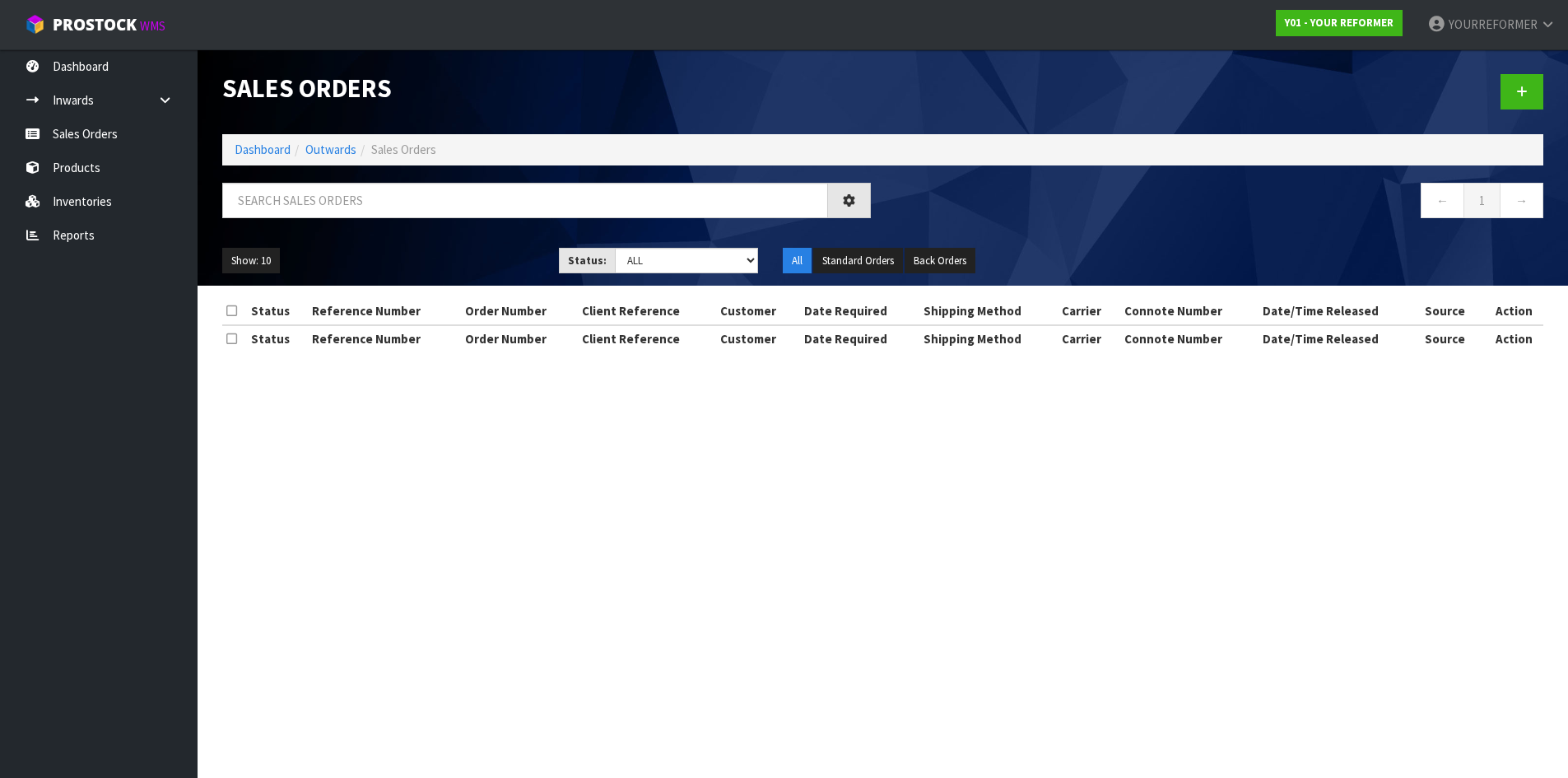
click at [1546, 77] on div at bounding box center [1219, 92] width 673 height 85
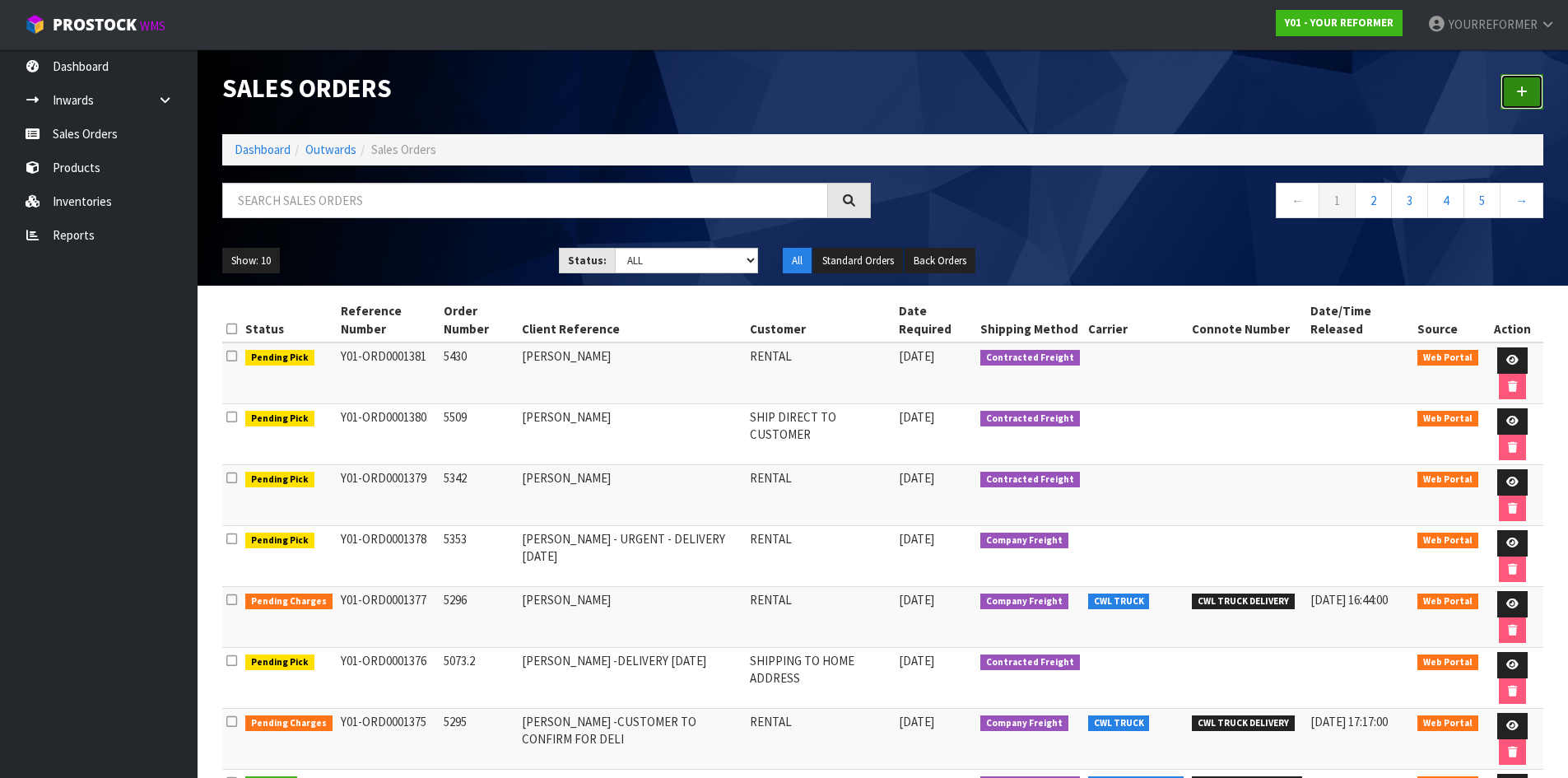
click at [1523, 97] on icon at bounding box center [1522, 92] width 12 height 13
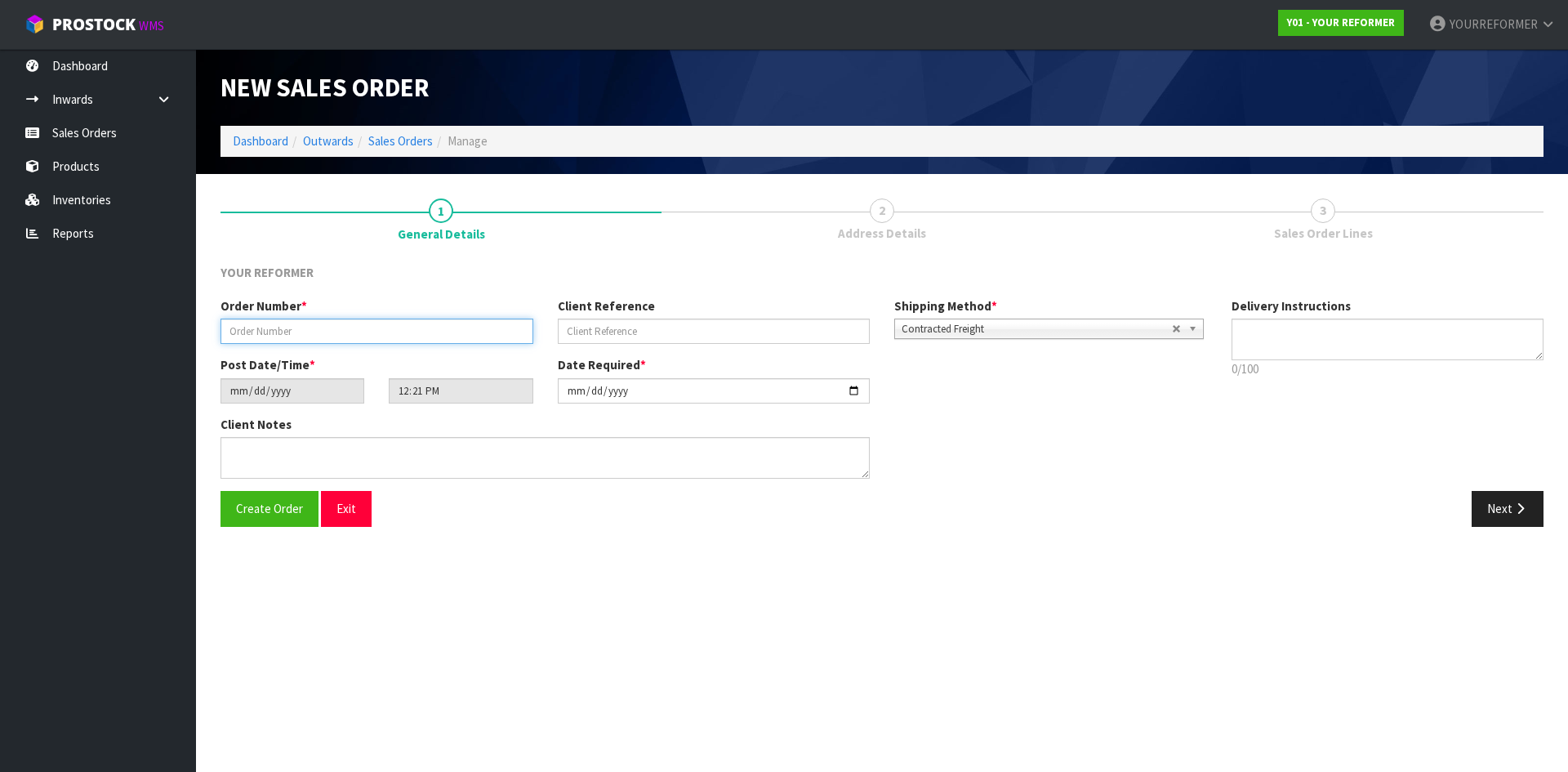
drag, startPoint x: 398, startPoint y: 329, endPoint x: 579, endPoint y: 331, distance: 181.0
click at [399, 329] on input "text" at bounding box center [376, 330] width 312 height 25
paste input "5431"
type input "5431"
drag, startPoint x: 665, startPoint y: 332, endPoint x: 637, endPoint y: 343, distance: 30.1
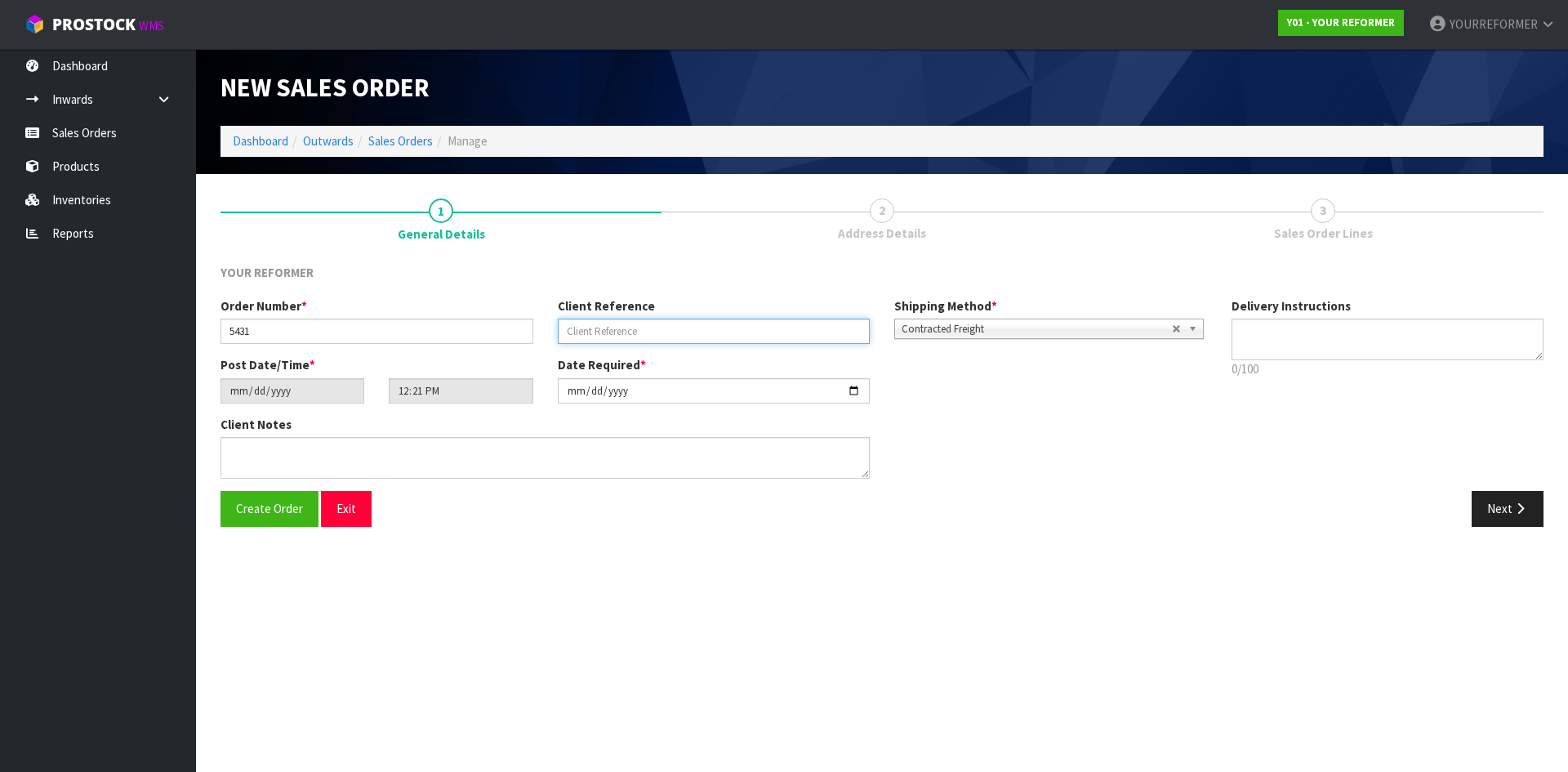
click at [665, 332] on input "text" at bounding box center [714, 330] width 312 height 25
drag, startPoint x: 673, startPoint y: 329, endPoint x: 875, endPoint y: 330, distance: 202.0
click at [677, 329] on input "text" at bounding box center [714, 330] width 312 height 25
paste input "SAFFRON [PERSON_NAME]"
type input "SAFFRON [PERSON_NAME]"
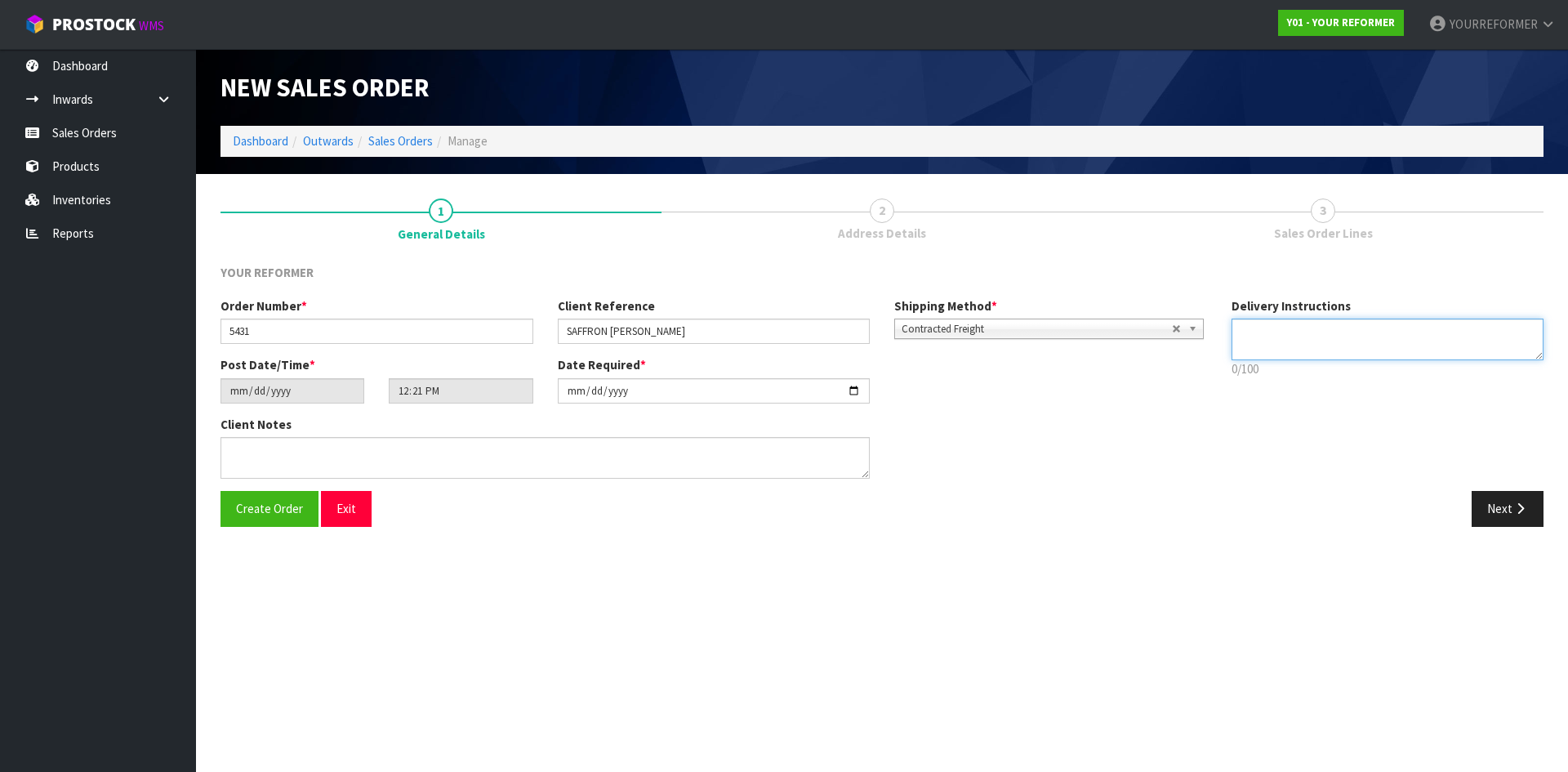
click at [1357, 341] on textarea at bounding box center [1387, 338] width 312 height 41
click at [1292, 350] on textarea at bounding box center [1387, 338] width 312 height 41
paste textarea "[PHONE_NUMBER]"
type textarea "NEAREST DEPOT [PHONE_NUMBER]"
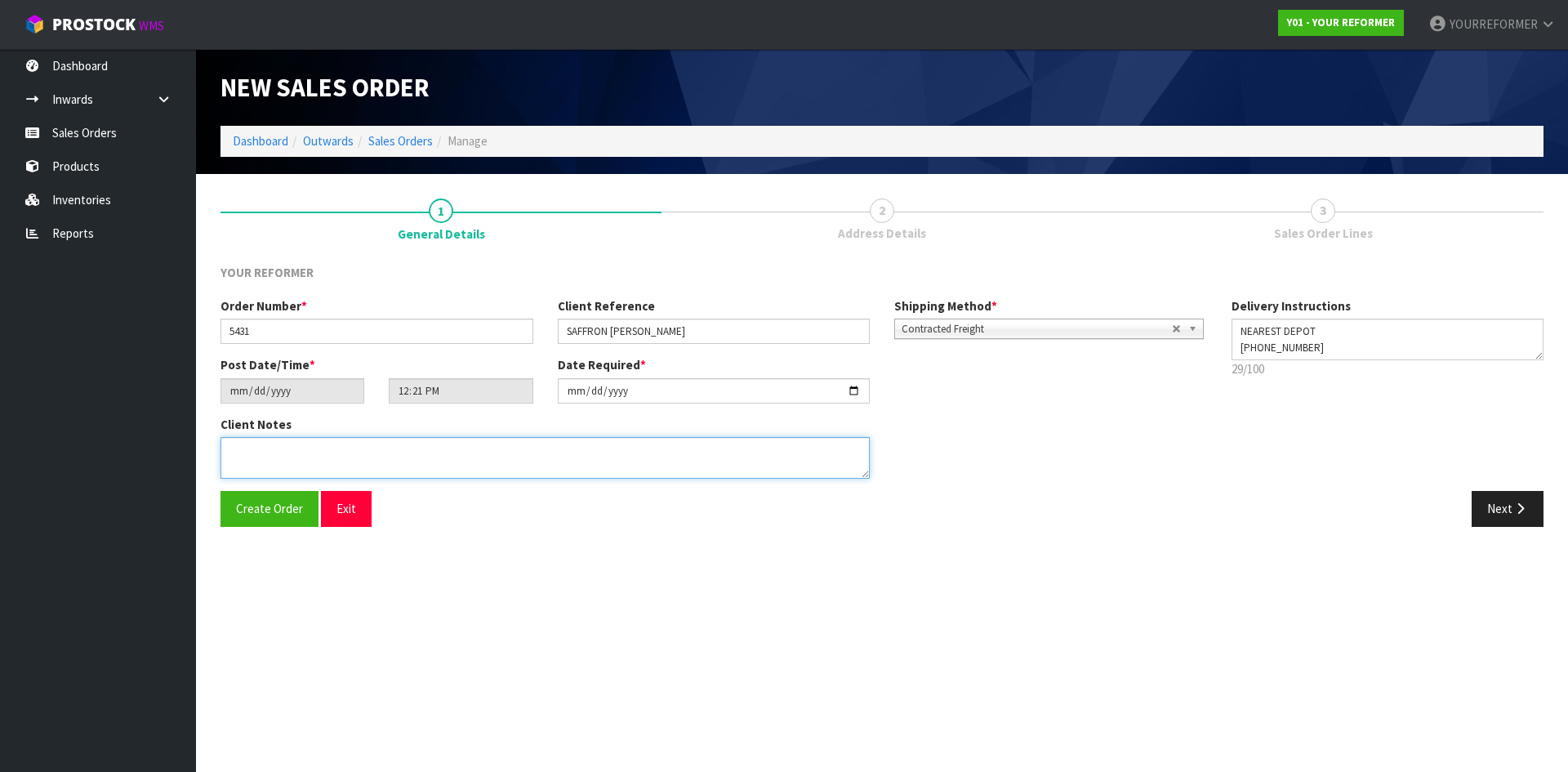
drag, startPoint x: 453, startPoint y: 455, endPoint x: 1224, endPoint y: 567, distance: 779.1
click at [457, 454] on textarea at bounding box center [545, 457] width 649 height 41
paste textarea "SAFFRON [PERSON_NAME] [STREET_ADDRESS] [PHONE_NUMBER]"
type textarea "SAFFRON [PERSON_NAME] [STREET_ADDRESS] [PHONE_NUMBER]"
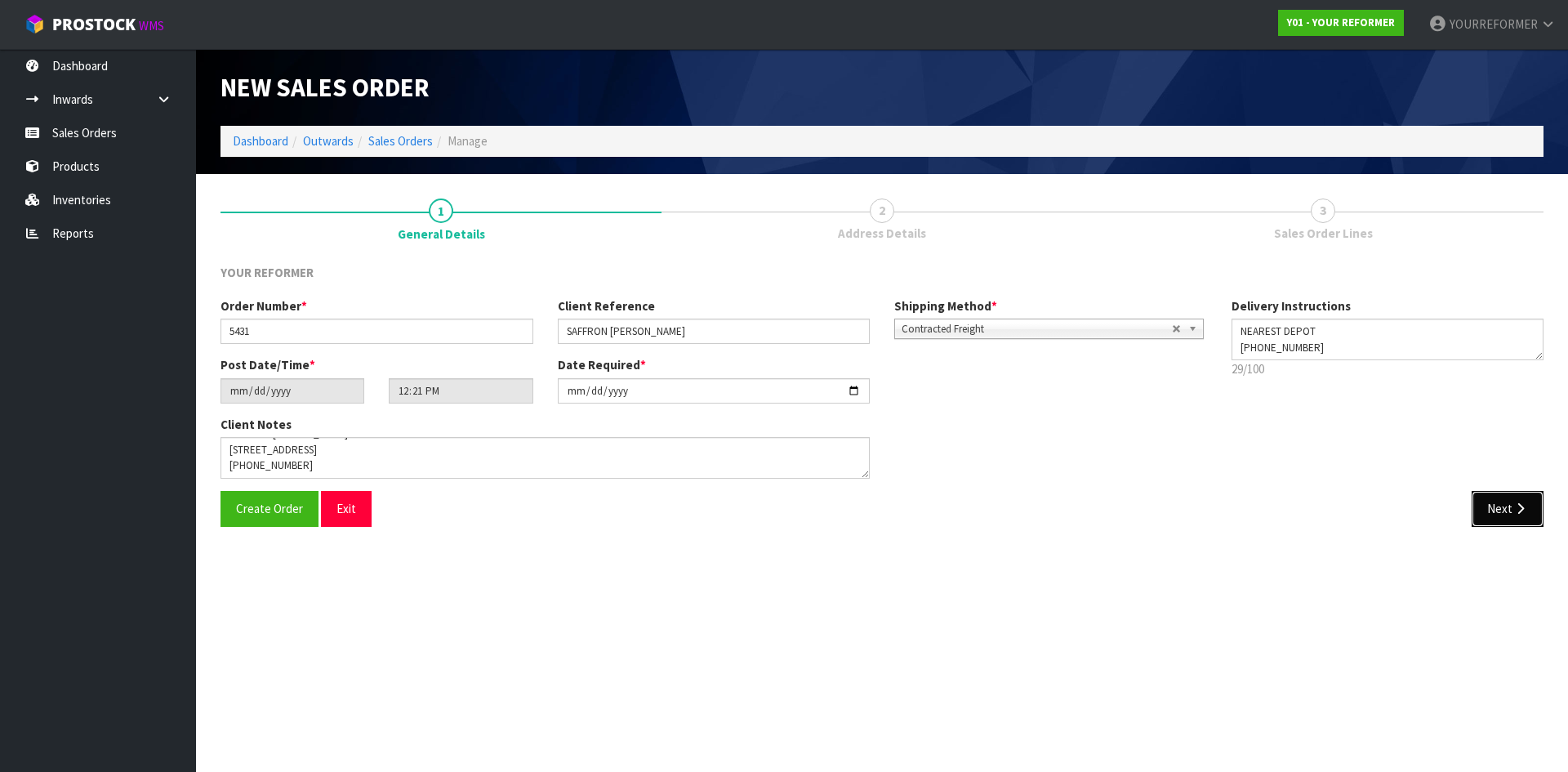
drag, startPoint x: 1515, startPoint y: 508, endPoint x: 387, endPoint y: 409, distance: 1132.3
click at [1511, 510] on button "Next" at bounding box center [1507, 508] width 72 height 35
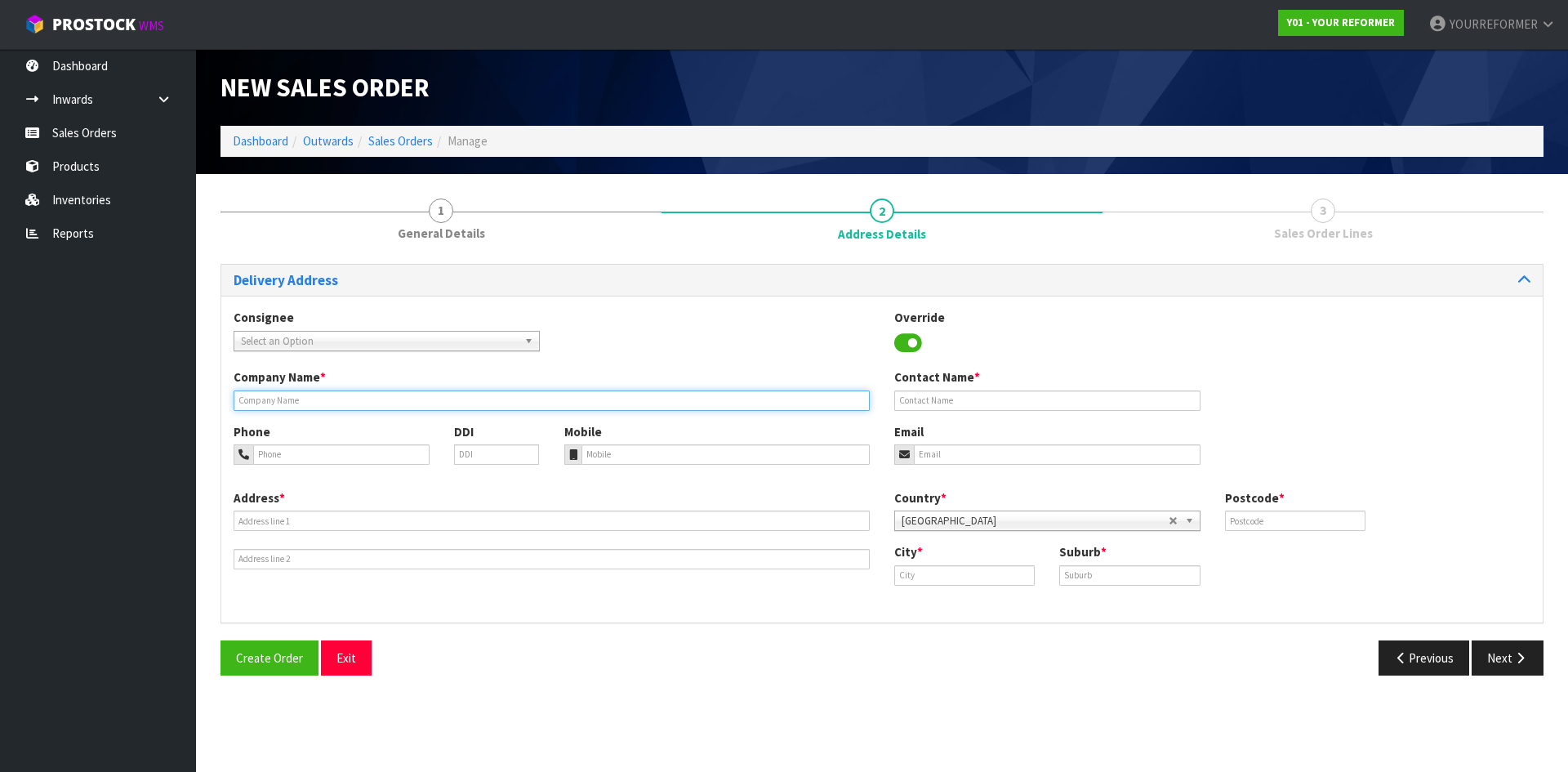
click at [316, 404] on input "text" at bounding box center [552, 399] width 636 height 20
type input "NEAREST DEPOT"
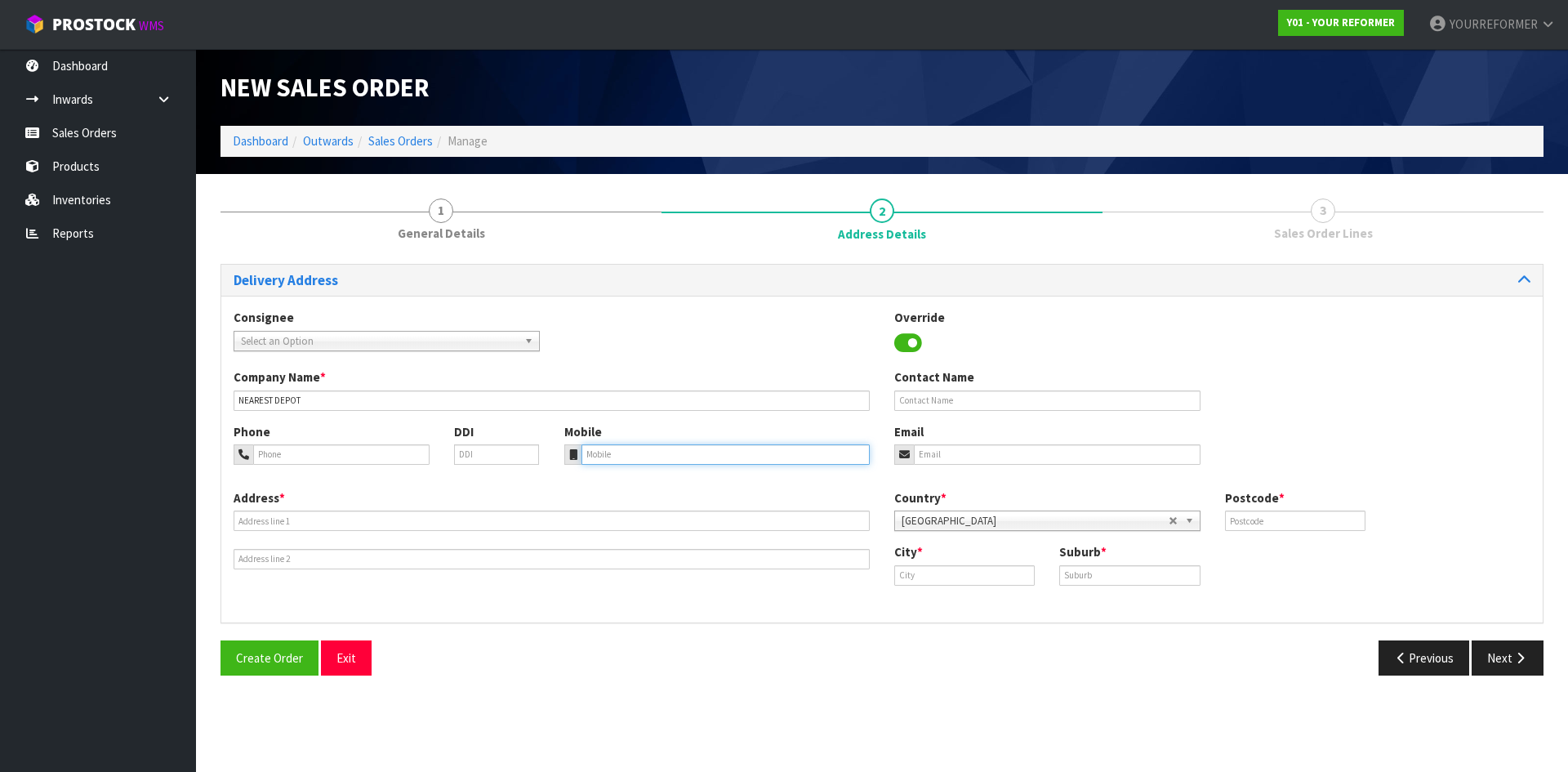
click at [693, 462] on input "tel" at bounding box center [726, 454] width 289 height 20
click at [675, 443] on div "Mobile" at bounding box center [716, 443] width 330 height 41
click at [670, 451] on input "tel" at bounding box center [726, 454] width 289 height 20
paste input "[PHONE_NUMBER]"
type input "[PHONE_NUMBER]"
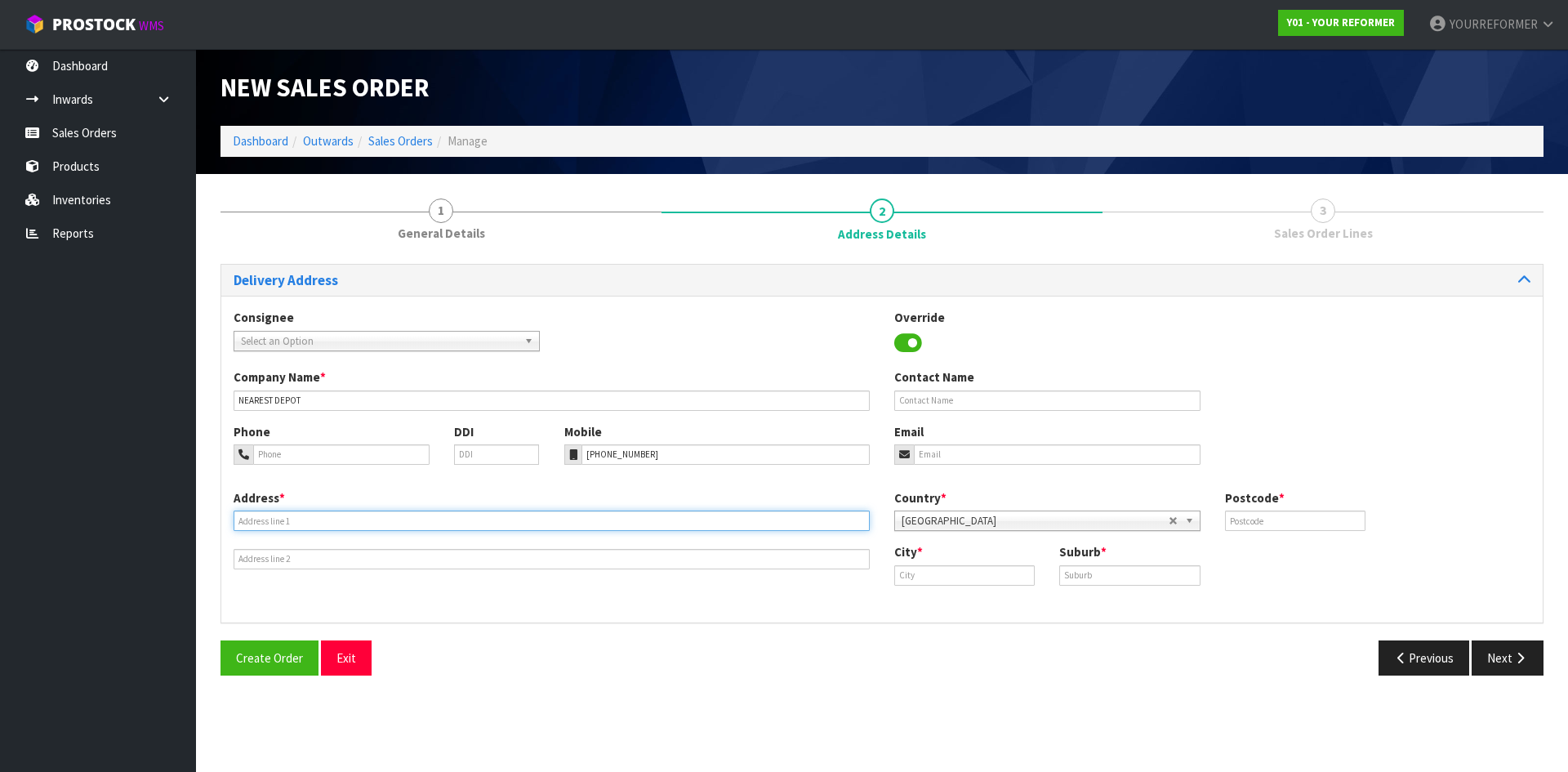
click at [341, 517] on input "text" at bounding box center [552, 520] width 636 height 20
paste input "[STREET_ADDRESS]"
type input "[STREET_ADDRESS]"
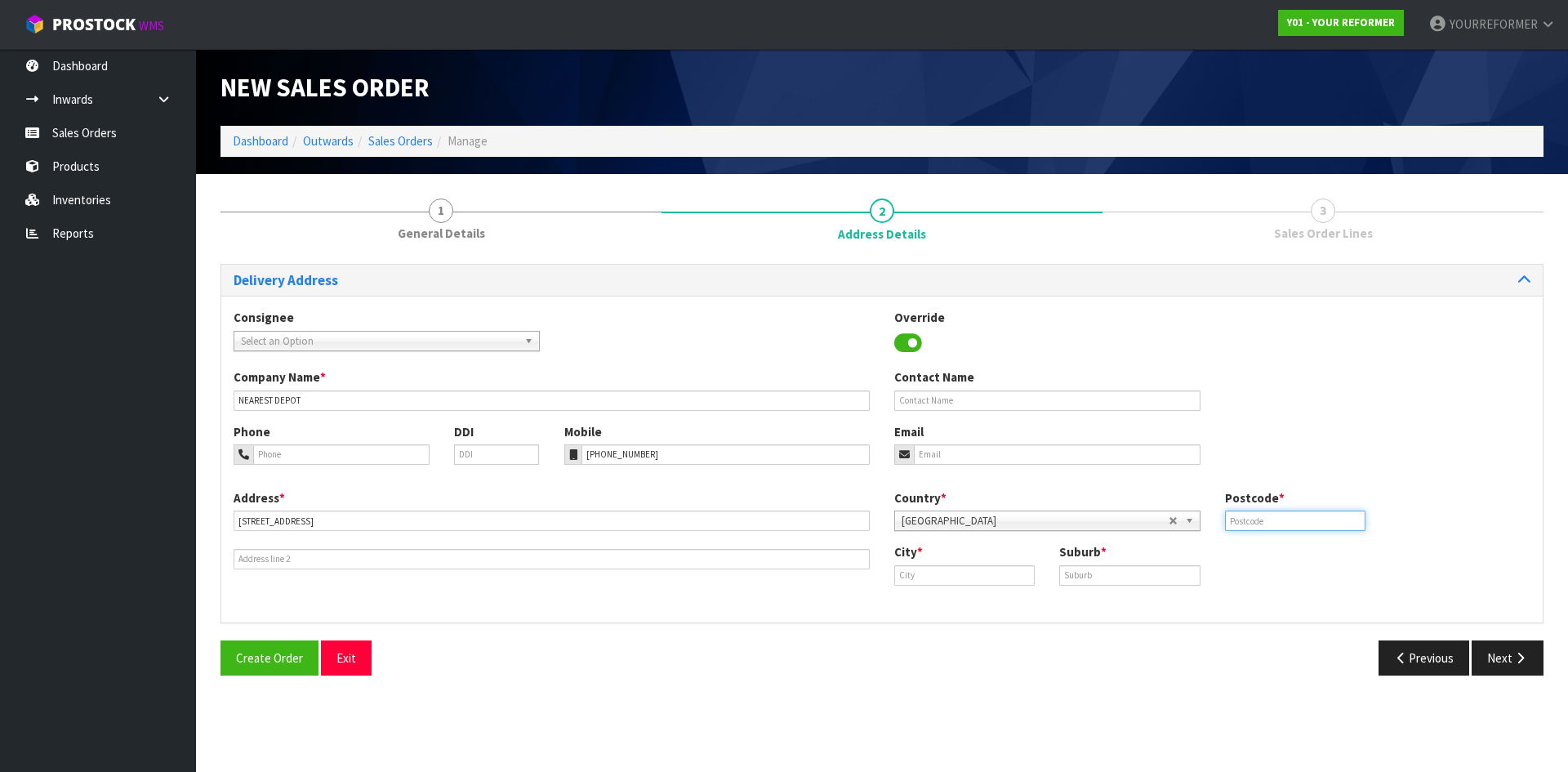
click at [1265, 525] on input "text" at bounding box center [1295, 520] width 141 height 20
type input "00"
click at [946, 405] on input "text" at bounding box center [1047, 399] width 307 height 20
paste input "SAFFRON [PERSON_NAME]"
type input "SAFFRON [PERSON_NAME]"
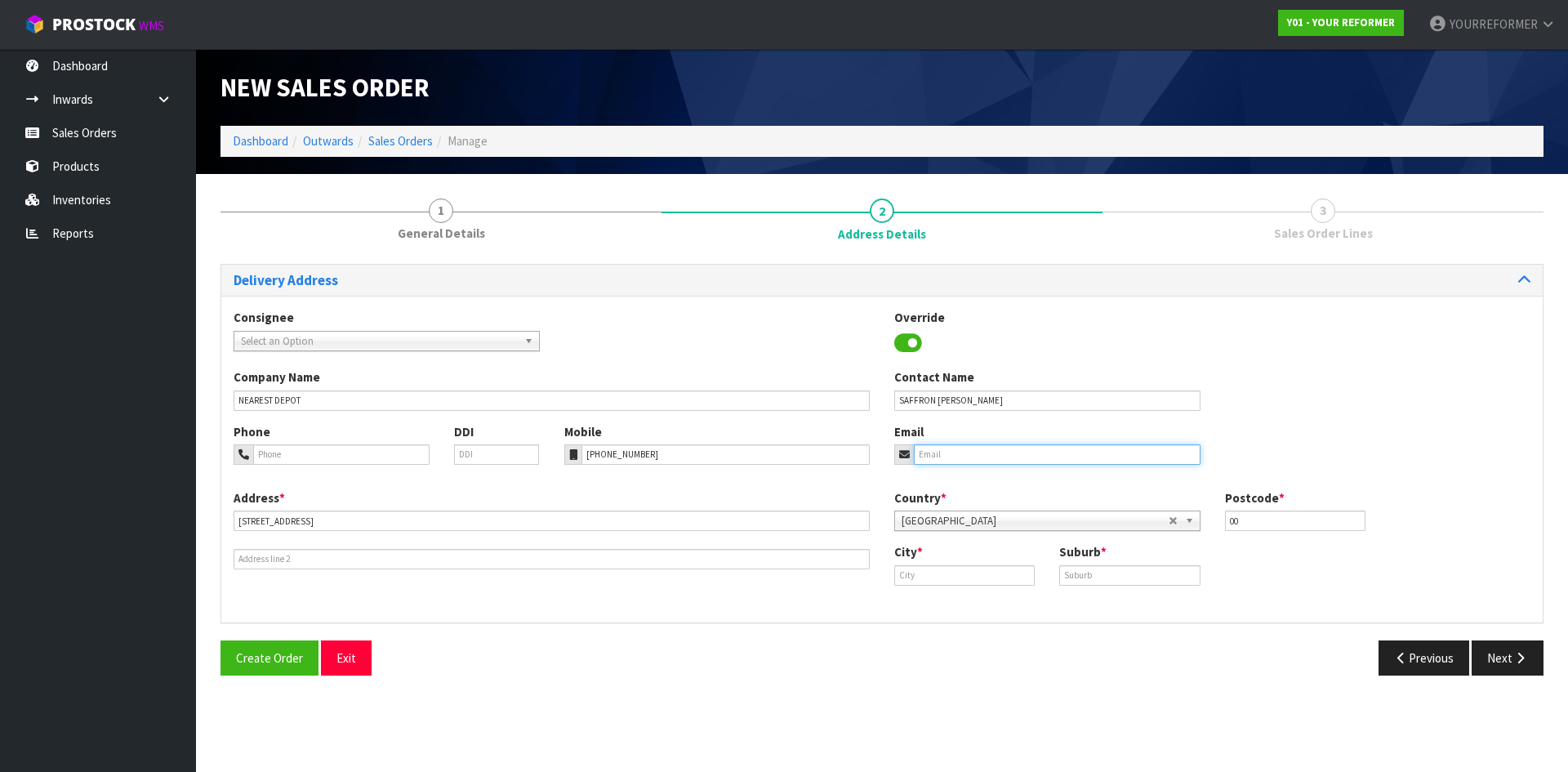
click at [954, 456] on input "email" at bounding box center [1057, 454] width 286 height 20
drag, startPoint x: 1006, startPoint y: 455, endPoint x: 1012, endPoint y: 464, distance: 10.8
click at [1006, 455] on input "email" at bounding box center [1057, 454] width 286 height 20
paste input "[EMAIL_ADDRESS][DOMAIN_NAME]"
type input "[EMAIL_ADDRESS][DOMAIN_NAME]"
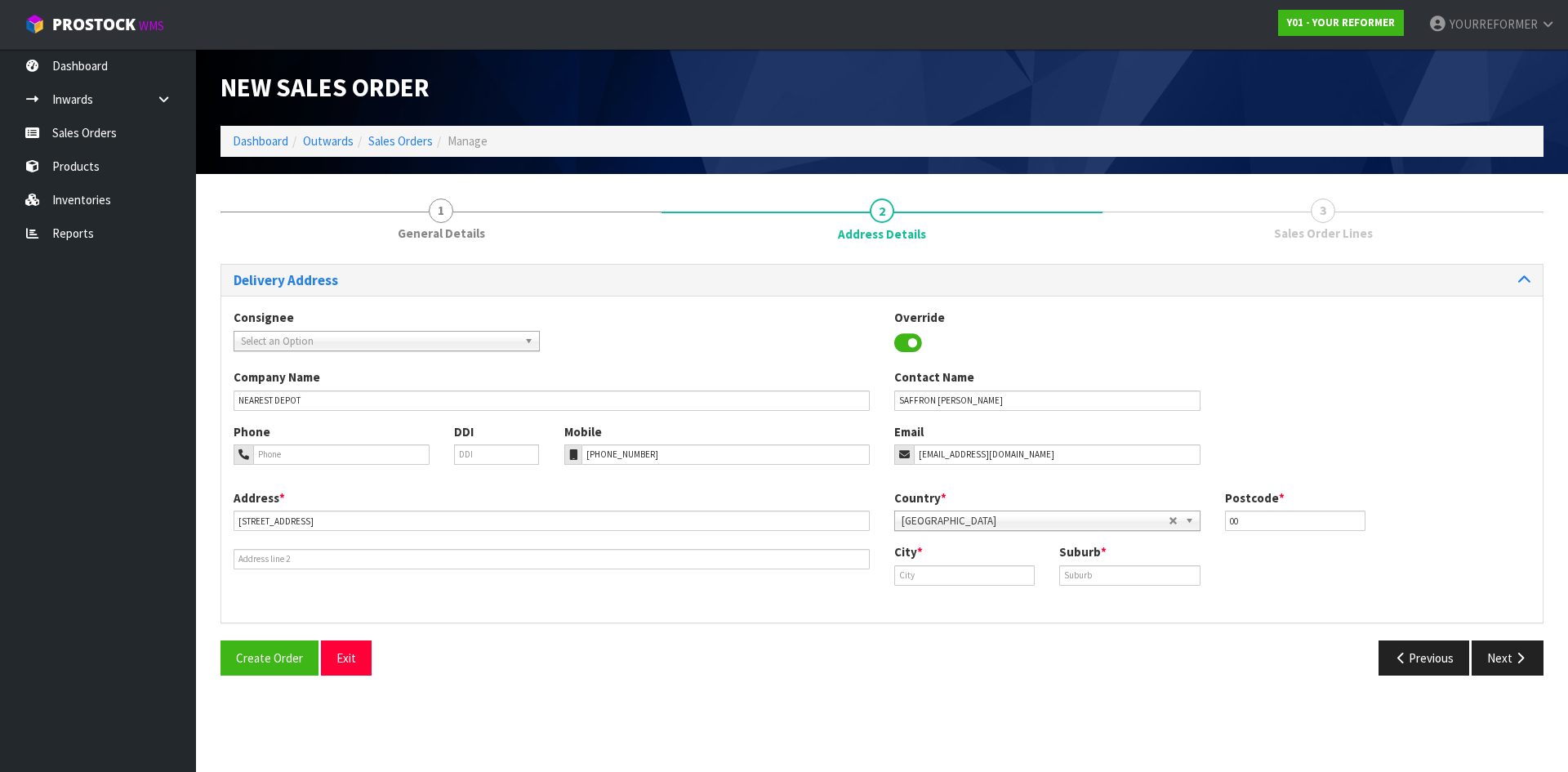
click at [956, 562] on div "City *" at bounding box center [965, 563] width 165 height 41
click at [957, 576] on input "text" at bounding box center [964, 575] width 141 height 20
paste input "[GEOGRAPHIC_DATA]"
type input "[GEOGRAPHIC_DATA]"
click at [1001, 600] on link "[GEOGRAPHIC_DATA]" at bounding box center [970, 602] width 151 height 22
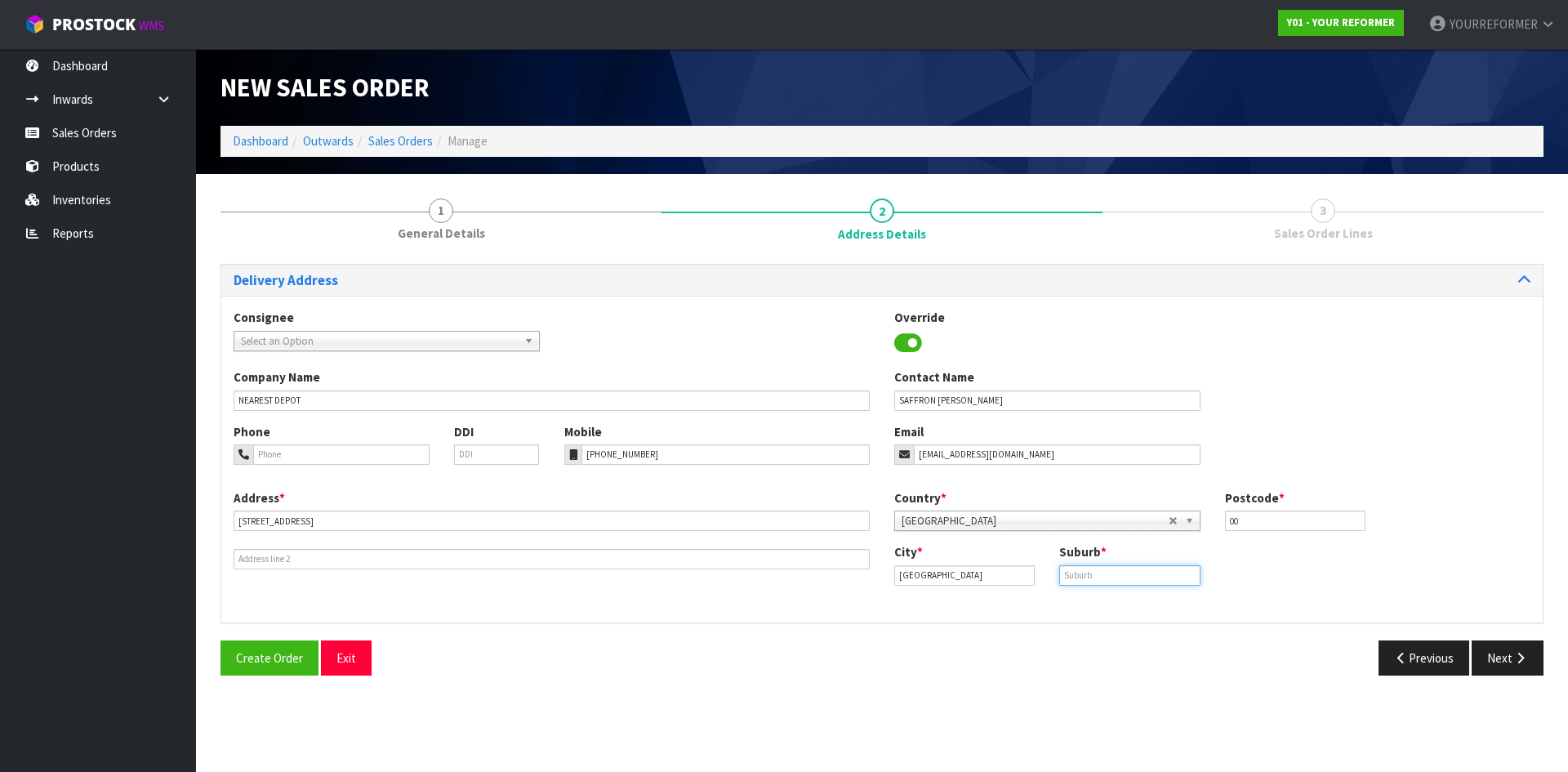
click at [1153, 567] on input "text" at bounding box center [1129, 575] width 141 height 20
click at [1107, 573] on input "text" at bounding box center [1129, 575] width 141 height 20
paste input "CAN"
type input "CAN"
click at [1528, 662] on button "Next" at bounding box center [1507, 657] width 72 height 35
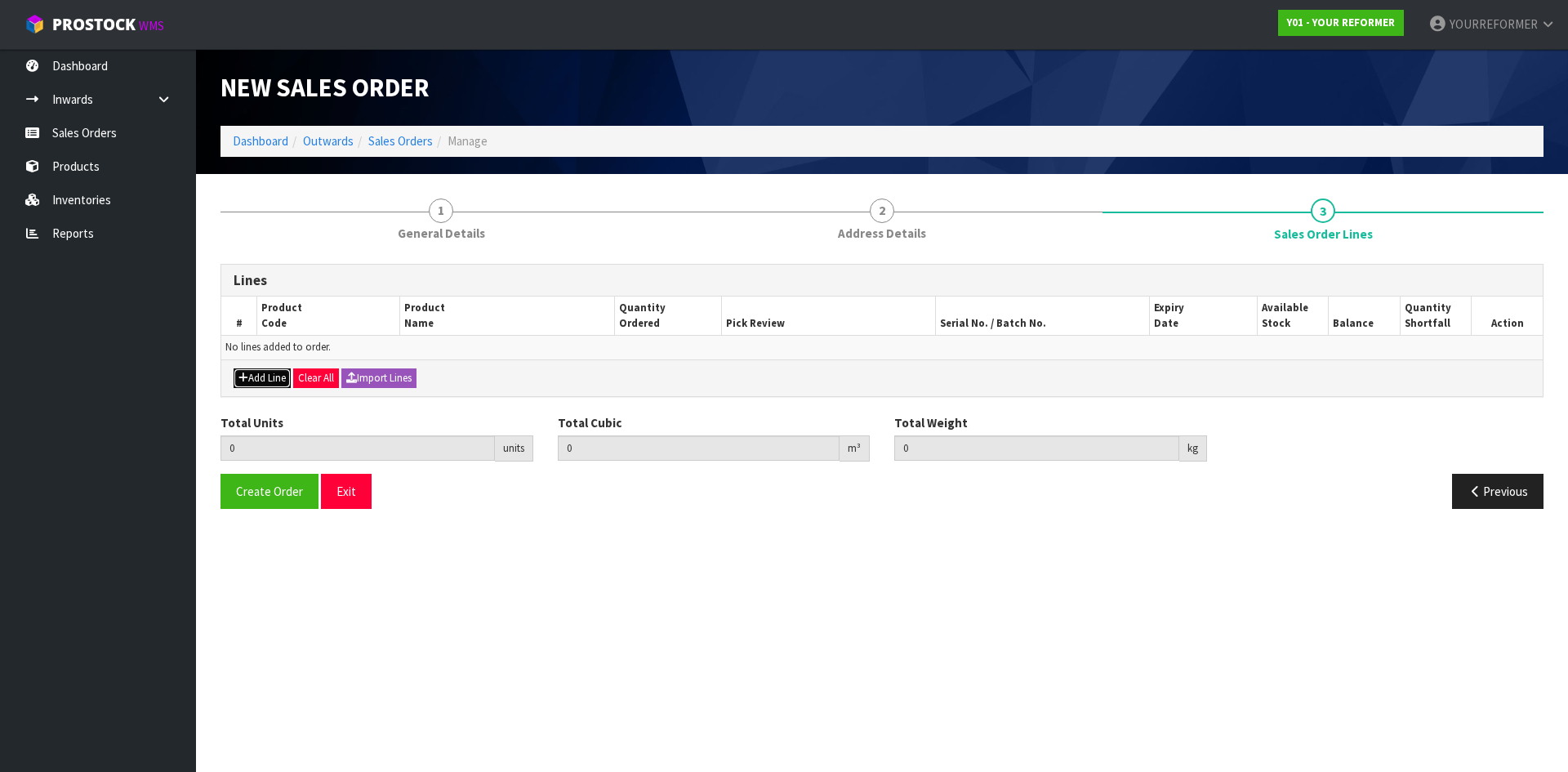
click at [245, 384] on button "Add Line" at bounding box center [262, 377] width 57 height 19
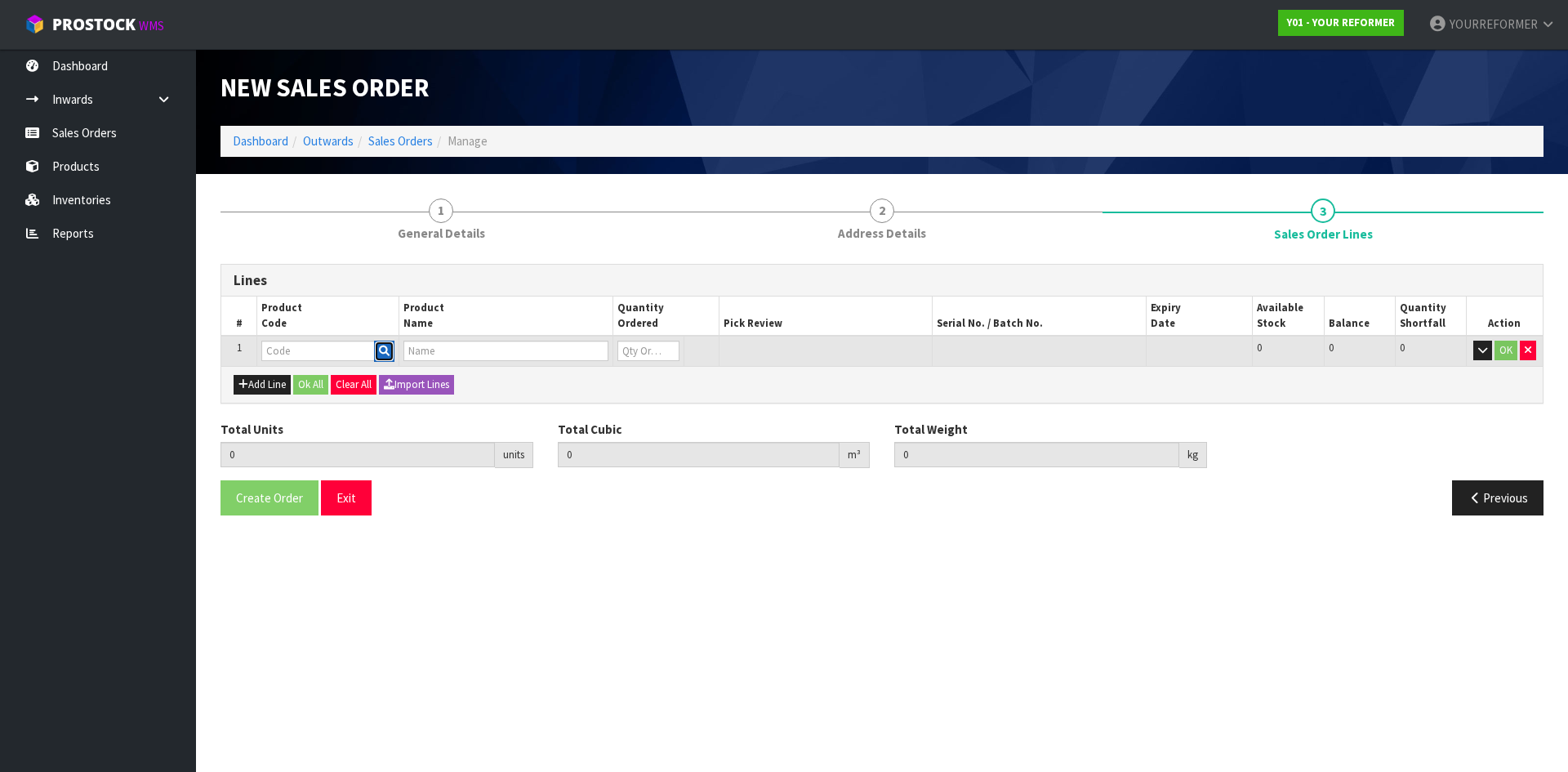
click at [391, 345] on button "button" at bounding box center [383, 351] width 20 height 21
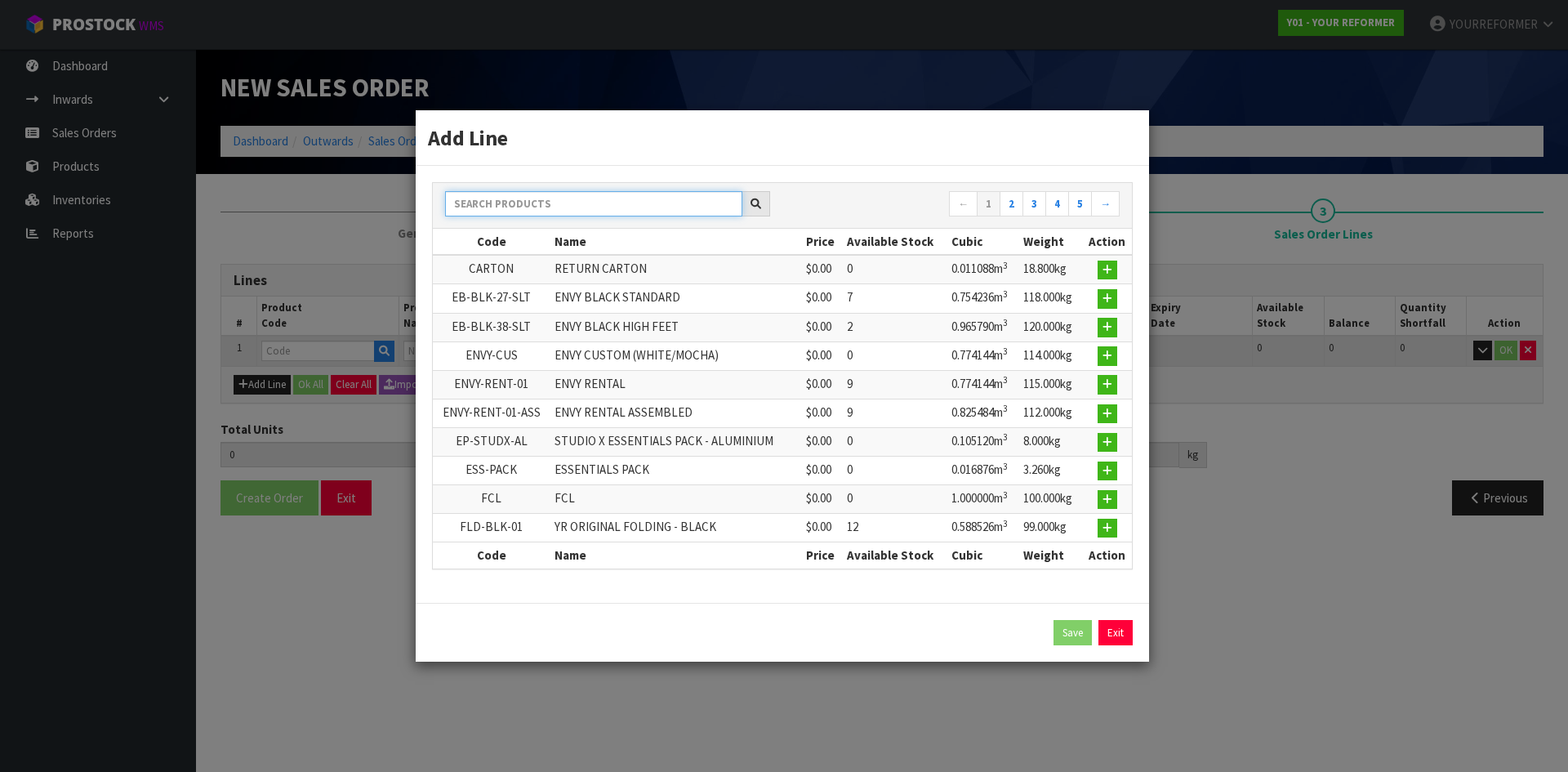
click at [539, 200] on input "text" at bounding box center [594, 203] width 297 height 25
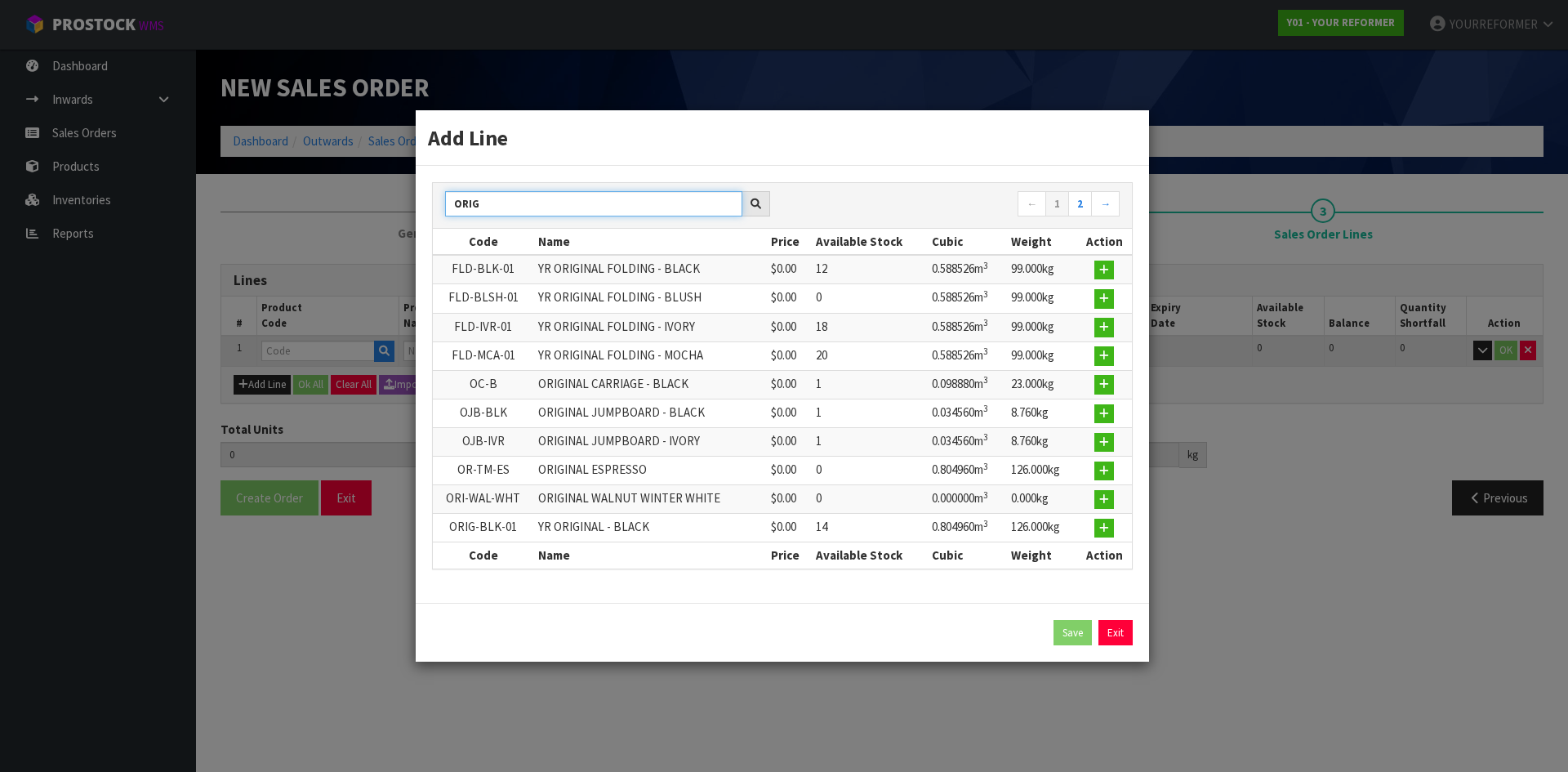
type input "ORIG"
drag, startPoint x: 1091, startPoint y: 326, endPoint x: 1115, endPoint y: 333, distance: 25.0
click at [1091, 326] on td at bounding box center [1103, 327] width 55 height 29
click at [1115, 333] on td at bounding box center [1103, 327] width 55 height 29
click at [1109, 329] on icon "button" at bounding box center [1103, 327] width 10 height 11
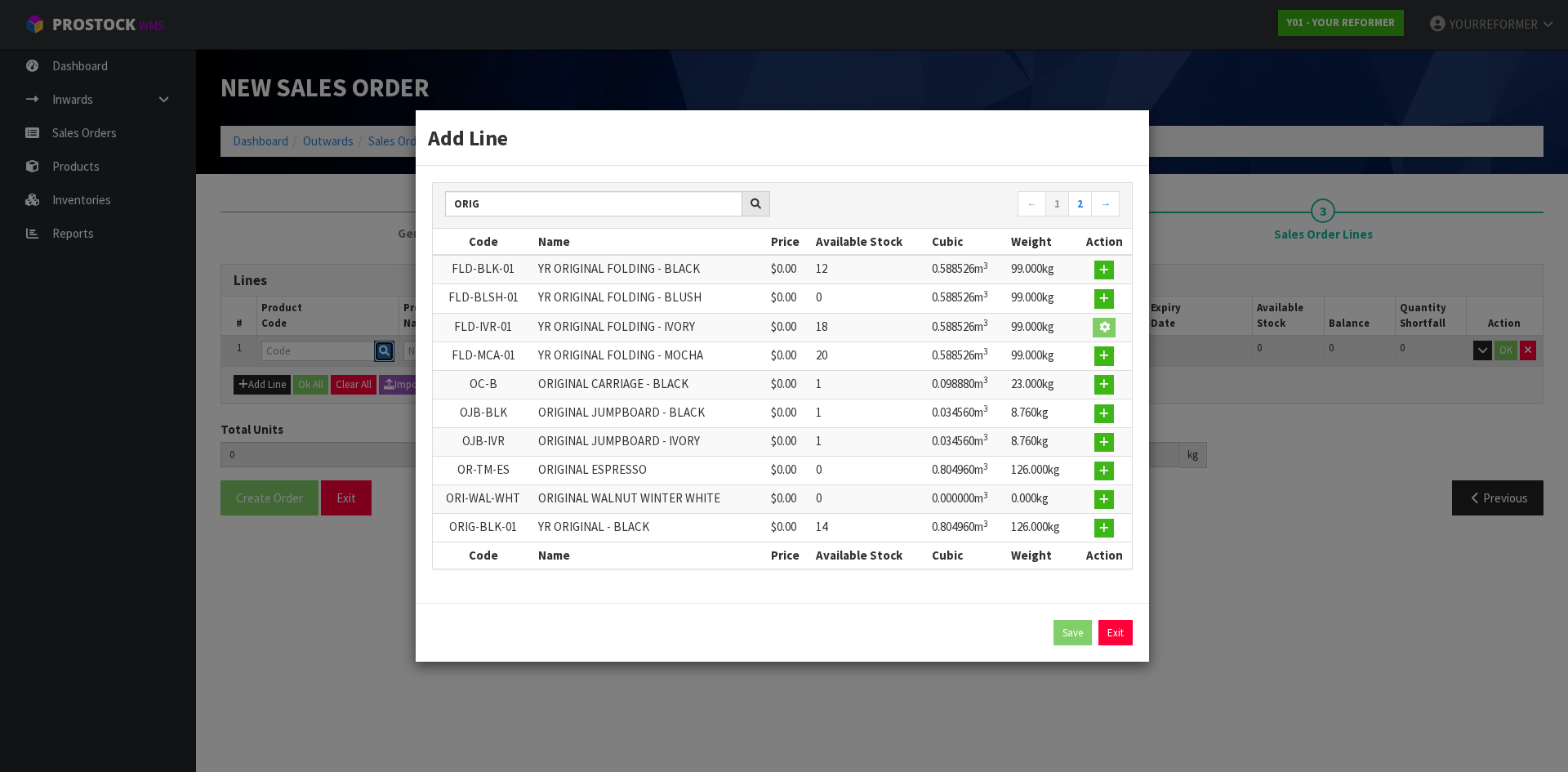
type input "0.000000"
type input "0.000"
type input "FLD-IVR-01"
type input "YR ORIGINAL FOLDING - IVORY"
type input "0"
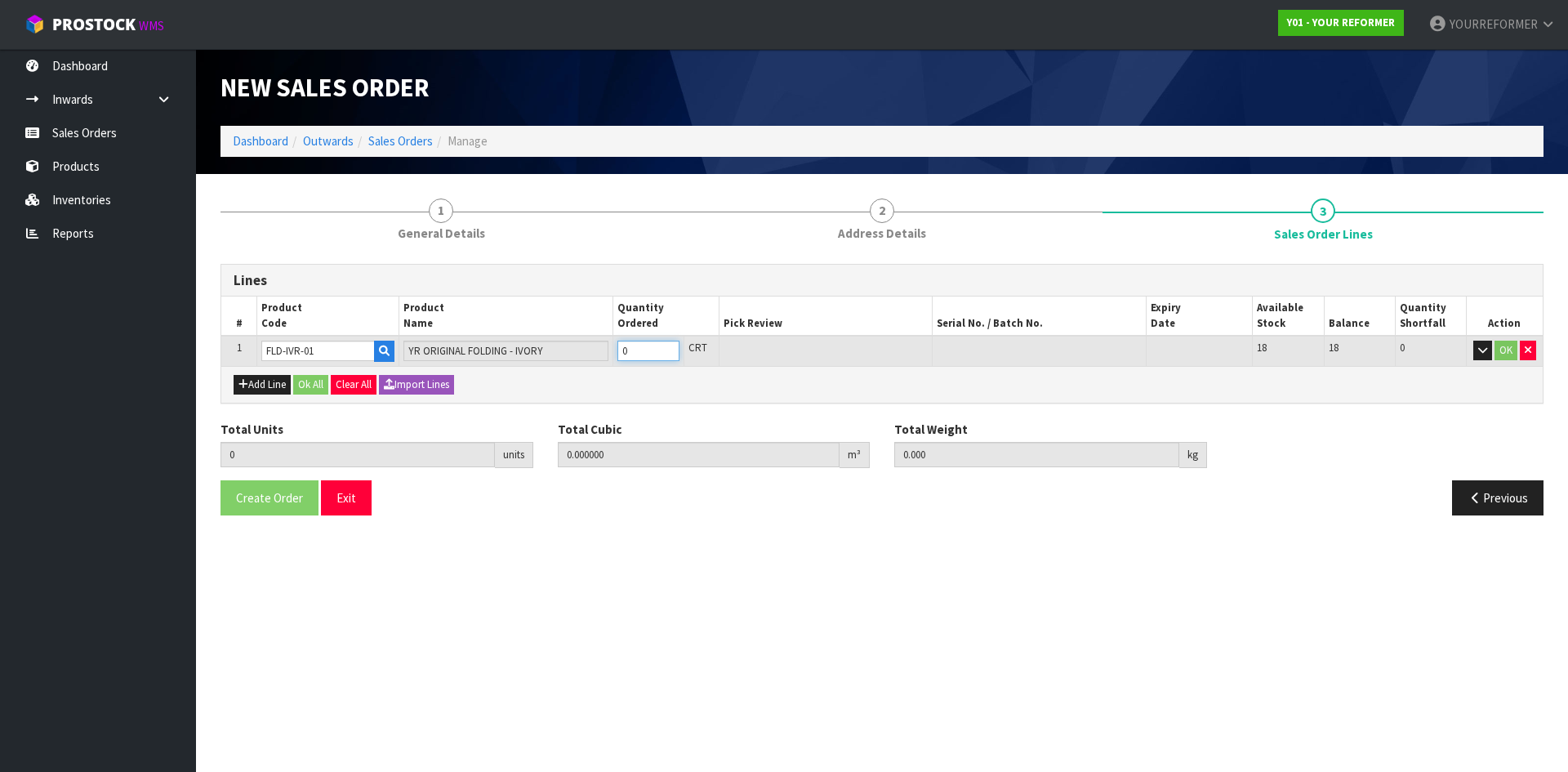
click at [661, 345] on input "0" at bounding box center [648, 350] width 62 height 20
type input "1"
type input "0.58254"
type input "99"
type input "1"
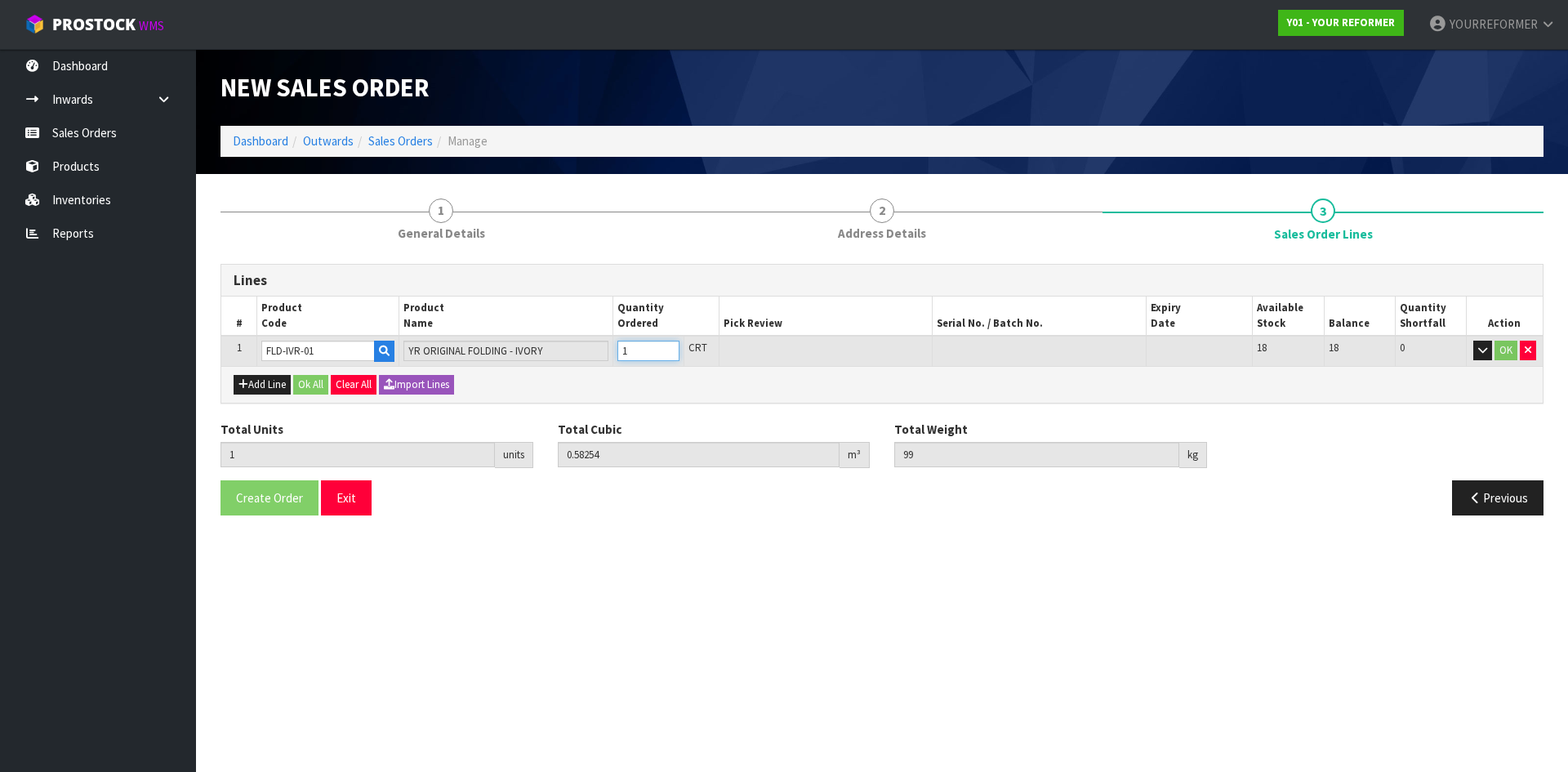
click at [669, 344] on input "1" at bounding box center [648, 350] width 62 height 20
drag, startPoint x: 269, startPoint y: 385, endPoint x: 420, endPoint y: 399, distance: 151.6
click at [270, 385] on button "Add Line" at bounding box center [262, 384] width 57 height 19
type input "0"
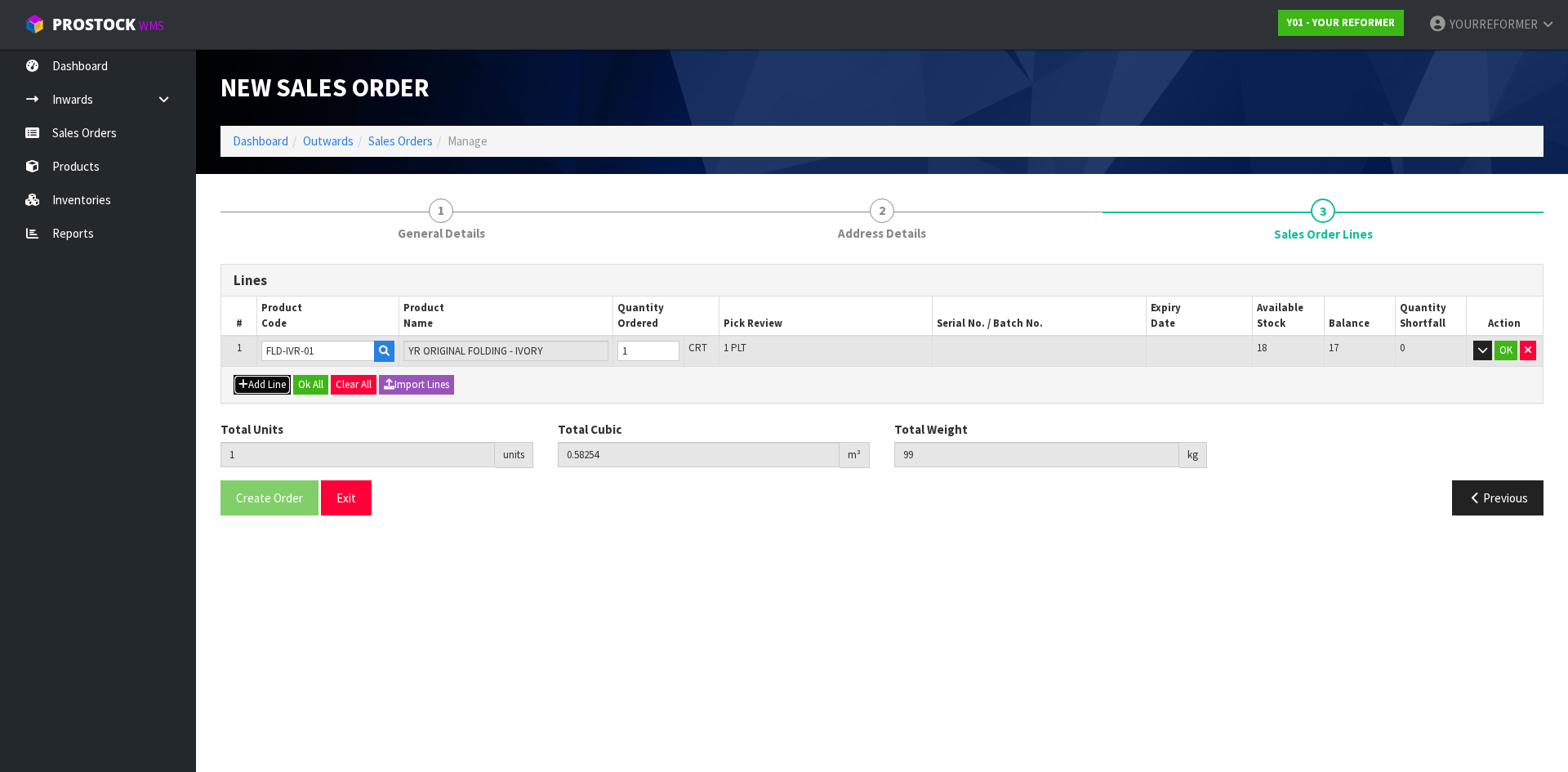
type input "0"
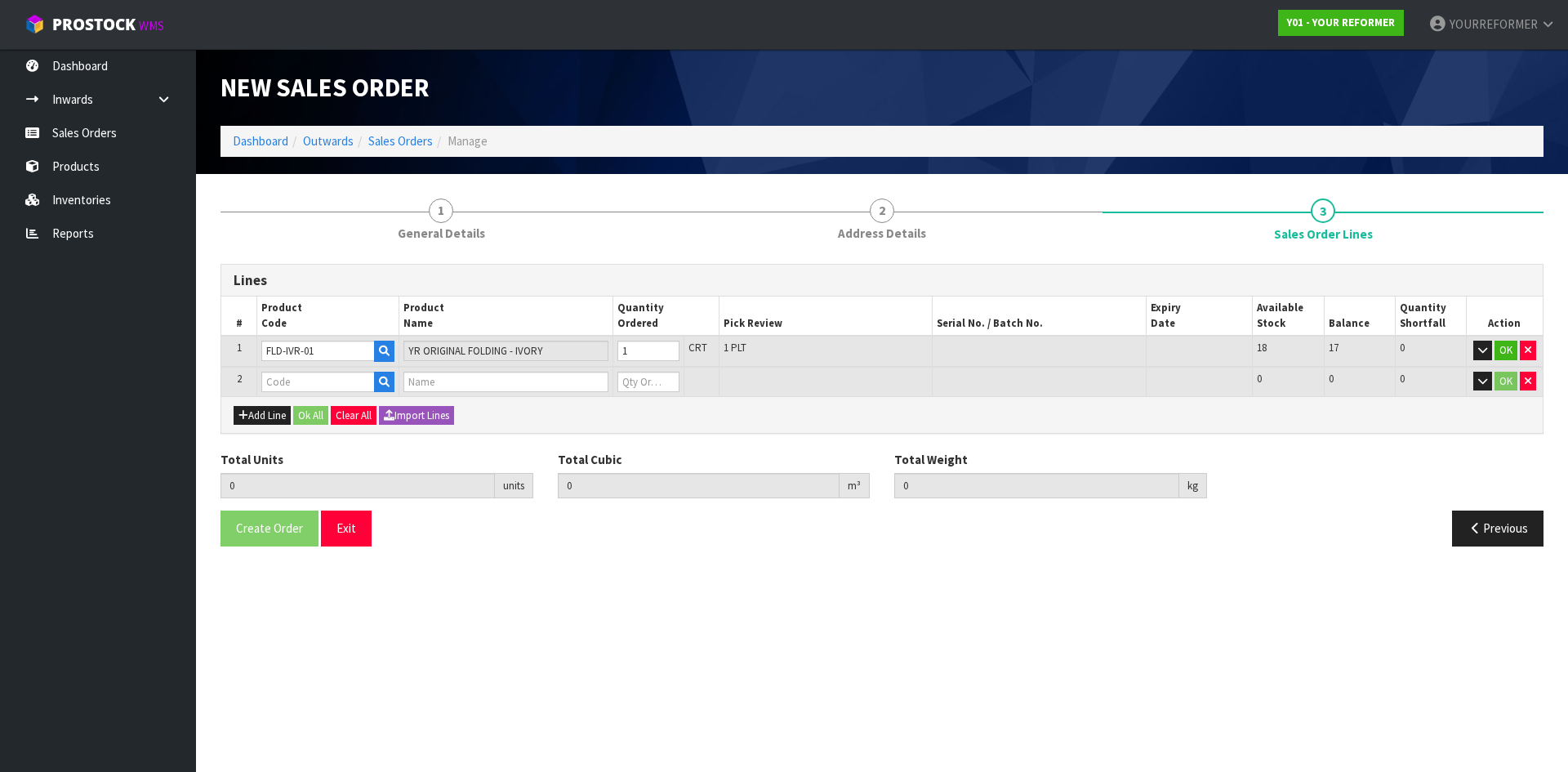
click at [396, 384] on td at bounding box center [329, 382] width 142 height 31
click at [384, 352] on icon "button" at bounding box center [384, 351] width 11 height 11
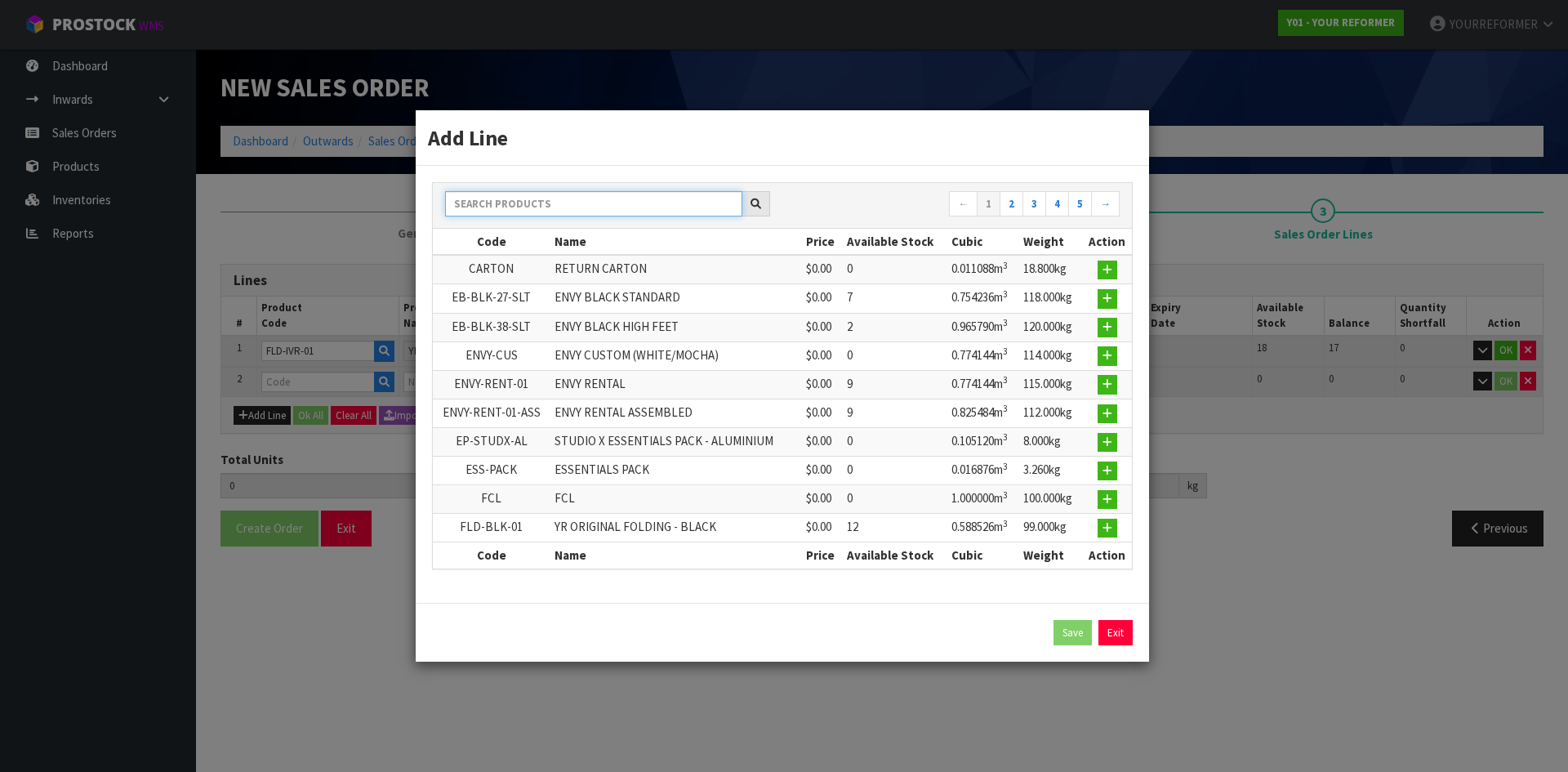
click at [505, 200] on input "text" at bounding box center [594, 203] width 297 height 25
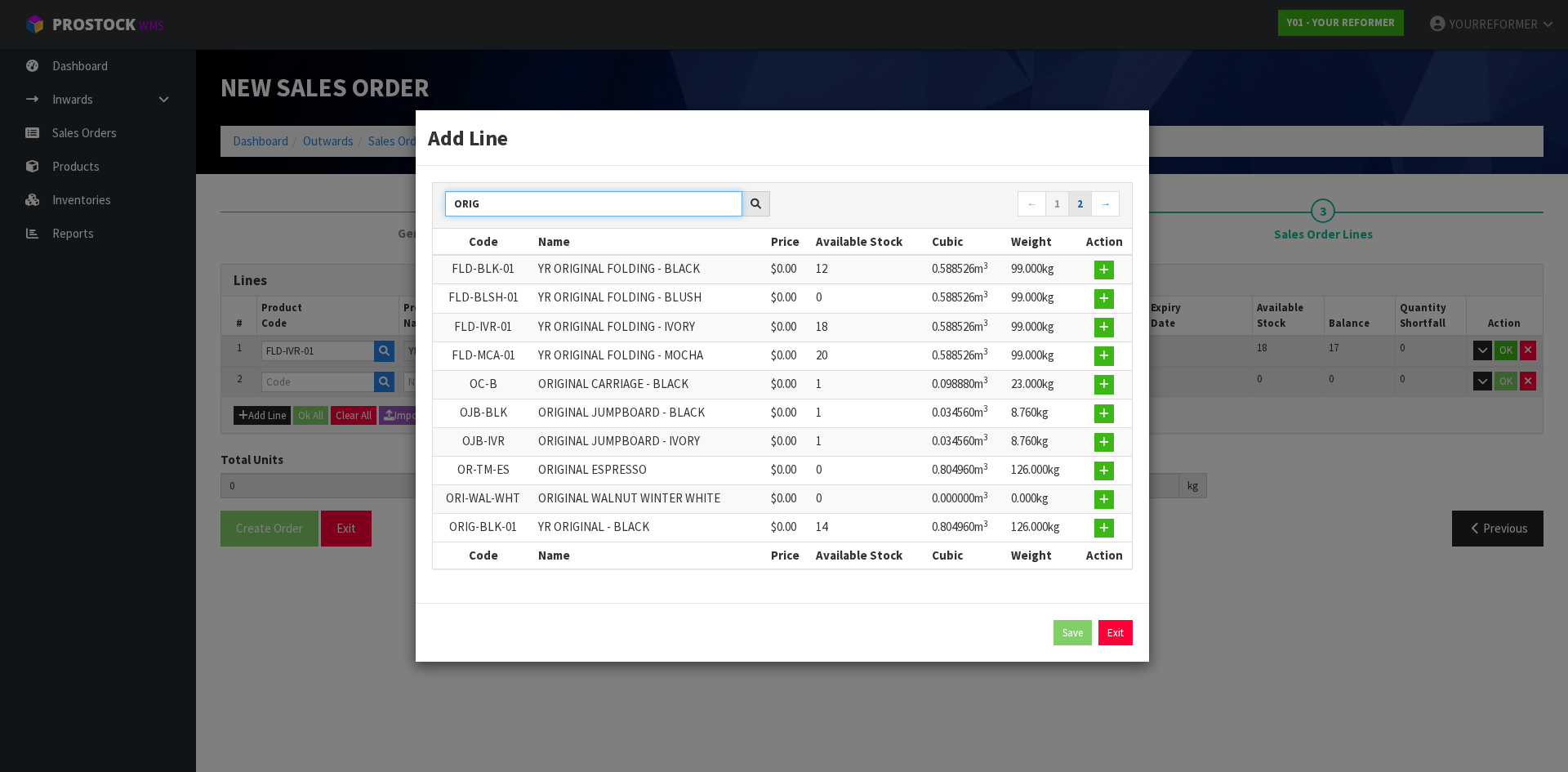
type input "ORIG"
click at [1079, 208] on link "2" at bounding box center [1079, 203] width 24 height 26
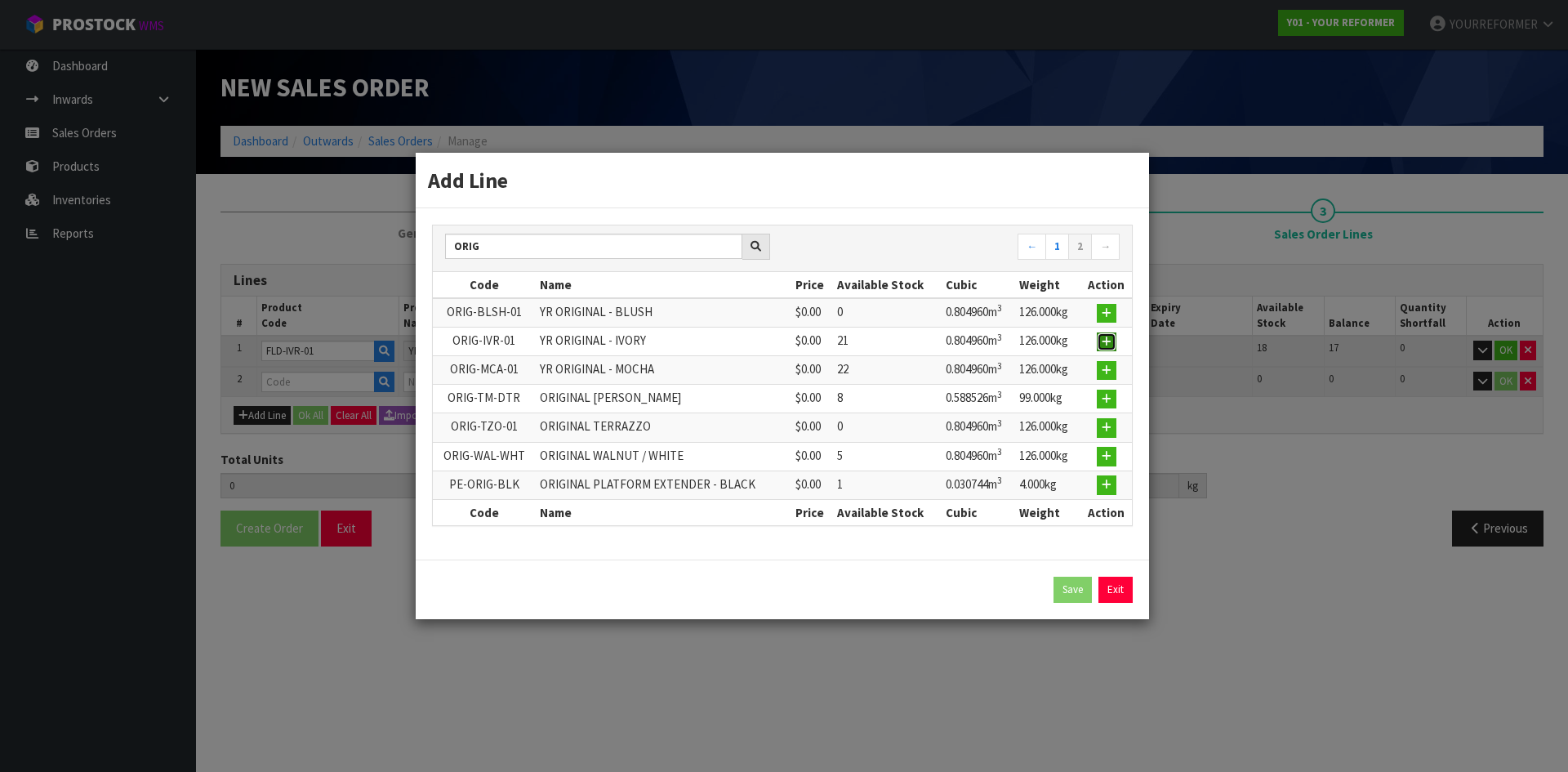
click at [1103, 334] on button "button" at bounding box center [1106, 342] width 19 height 19
type input "ORIG-IVR-01"
type input "YR ORIGINAL - IVORY"
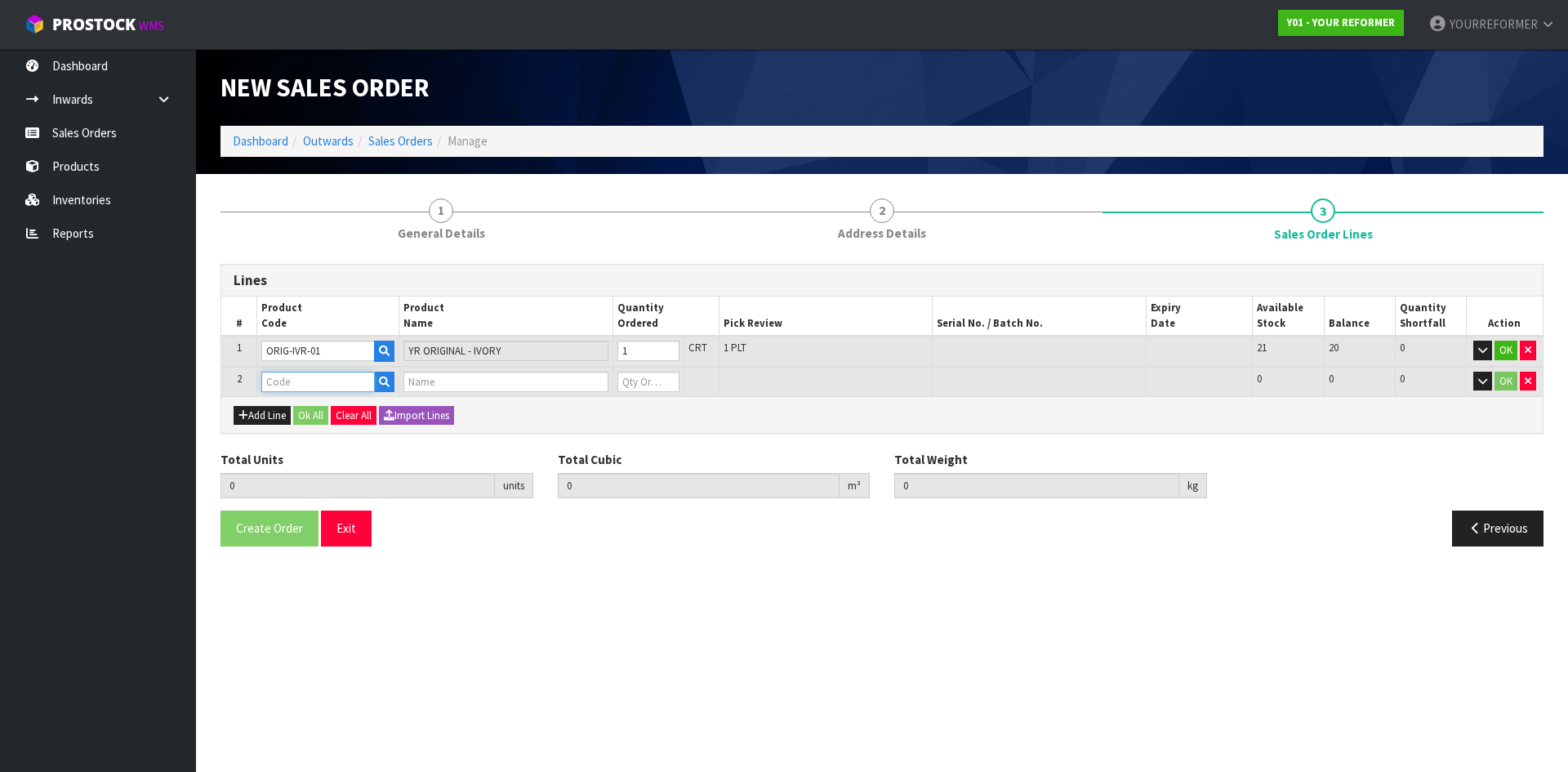
click at [334, 385] on input "text" at bounding box center [318, 381] width 113 height 20
type input "BLUSH"
click at [384, 384] on icon "button" at bounding box center [384, 381] width 11 height 11
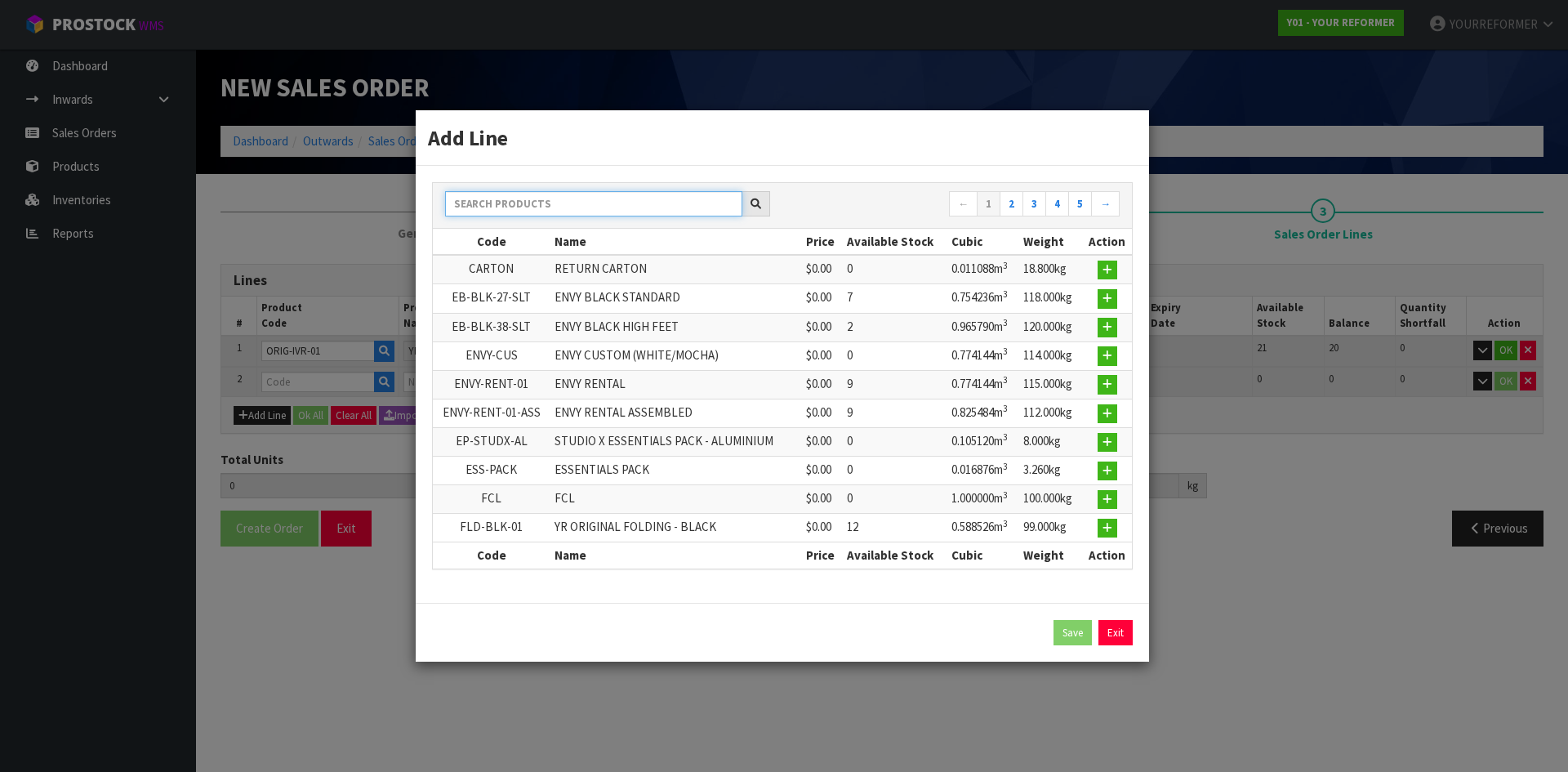
click at [521, 208] on input "text" at bounding box center [594, 203] width 297 height 25
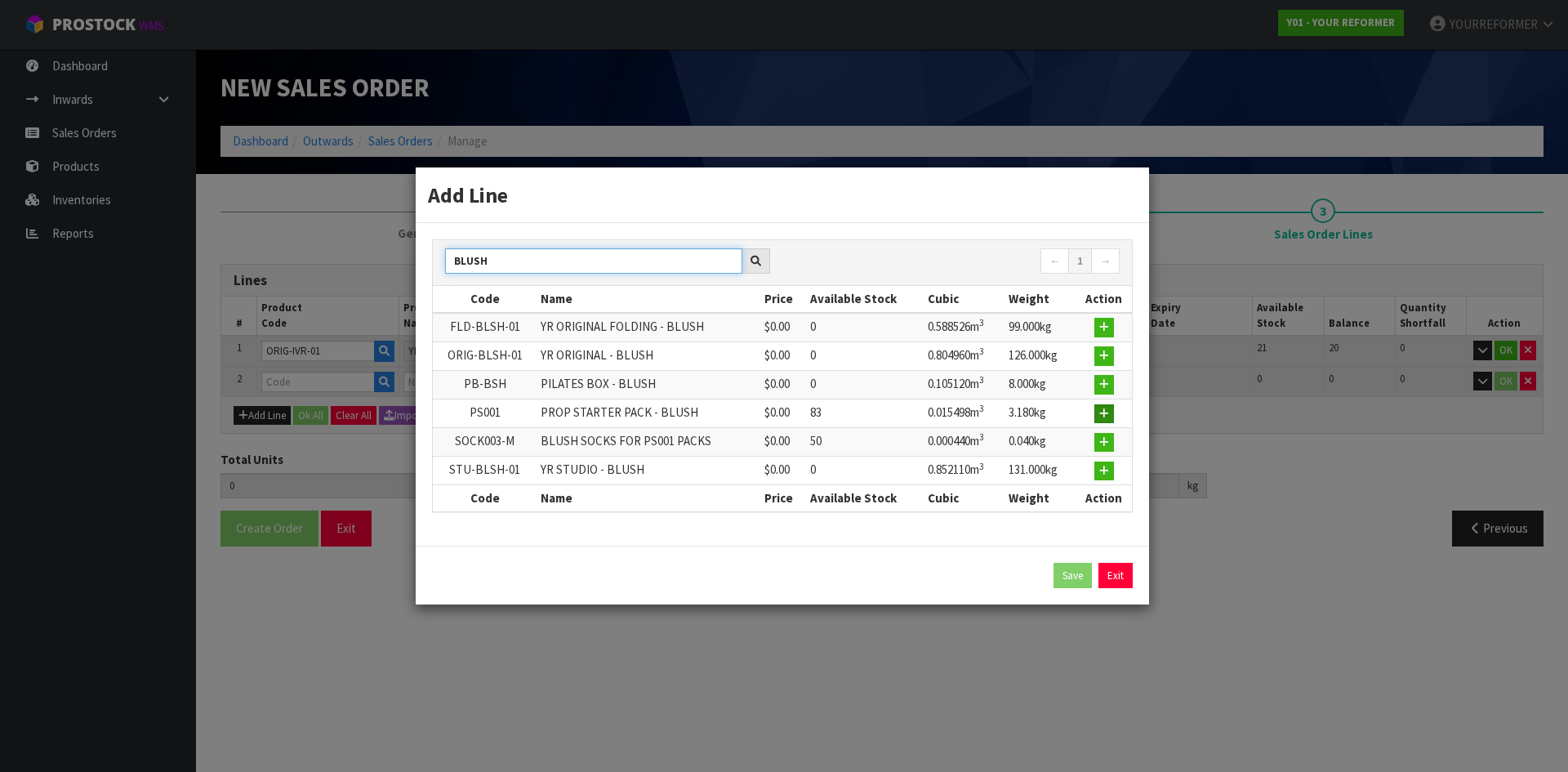
type input "BLUSH"
click at [1103, 413] on icon "button" at bounding box center [1103, 413] width 10 height 11
type input "1"
type input "0.80496"
type input "126"
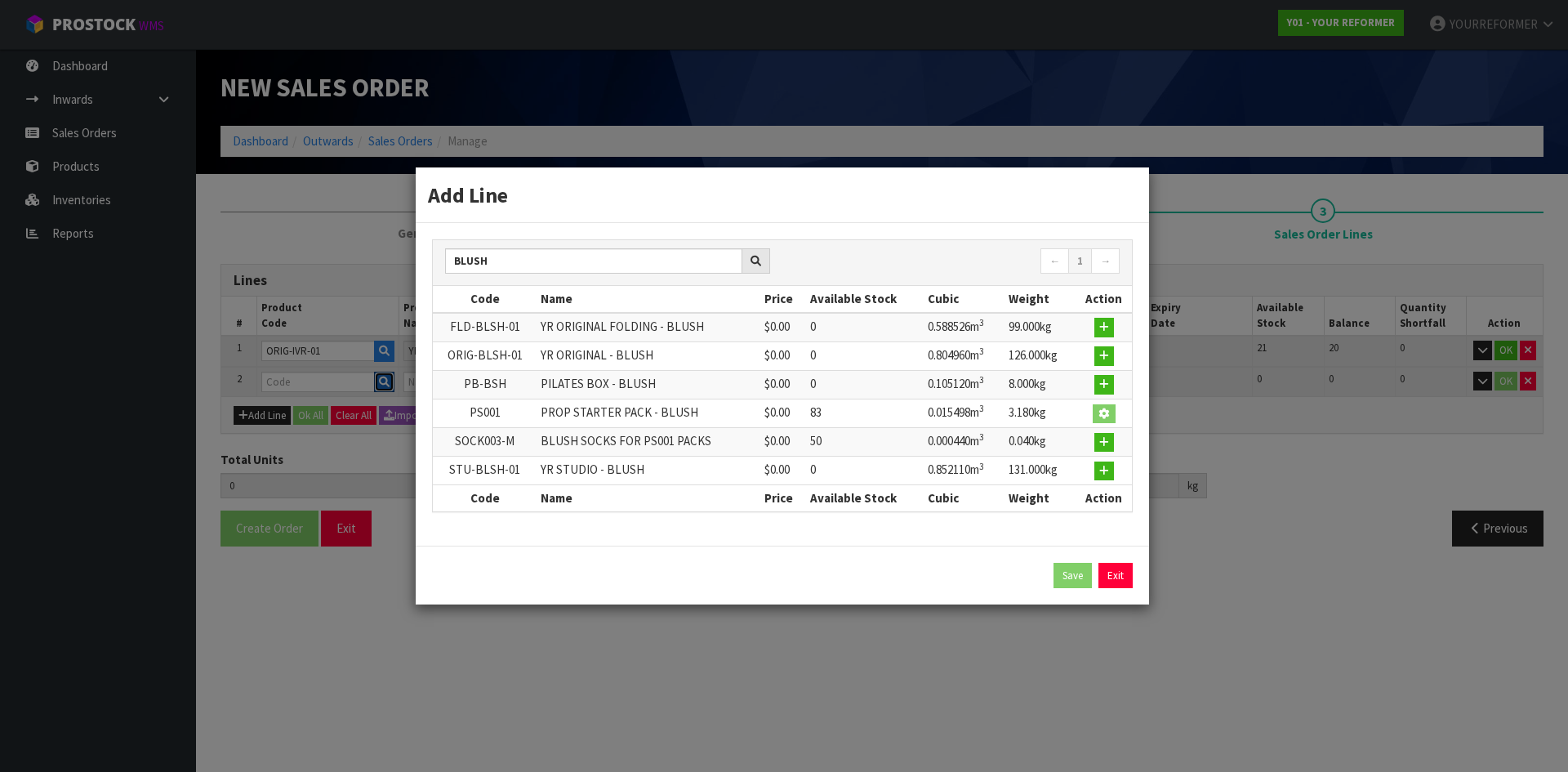
type input "PS001"
type input "PROP STARTER PACK - BLUSH"
type input "0"
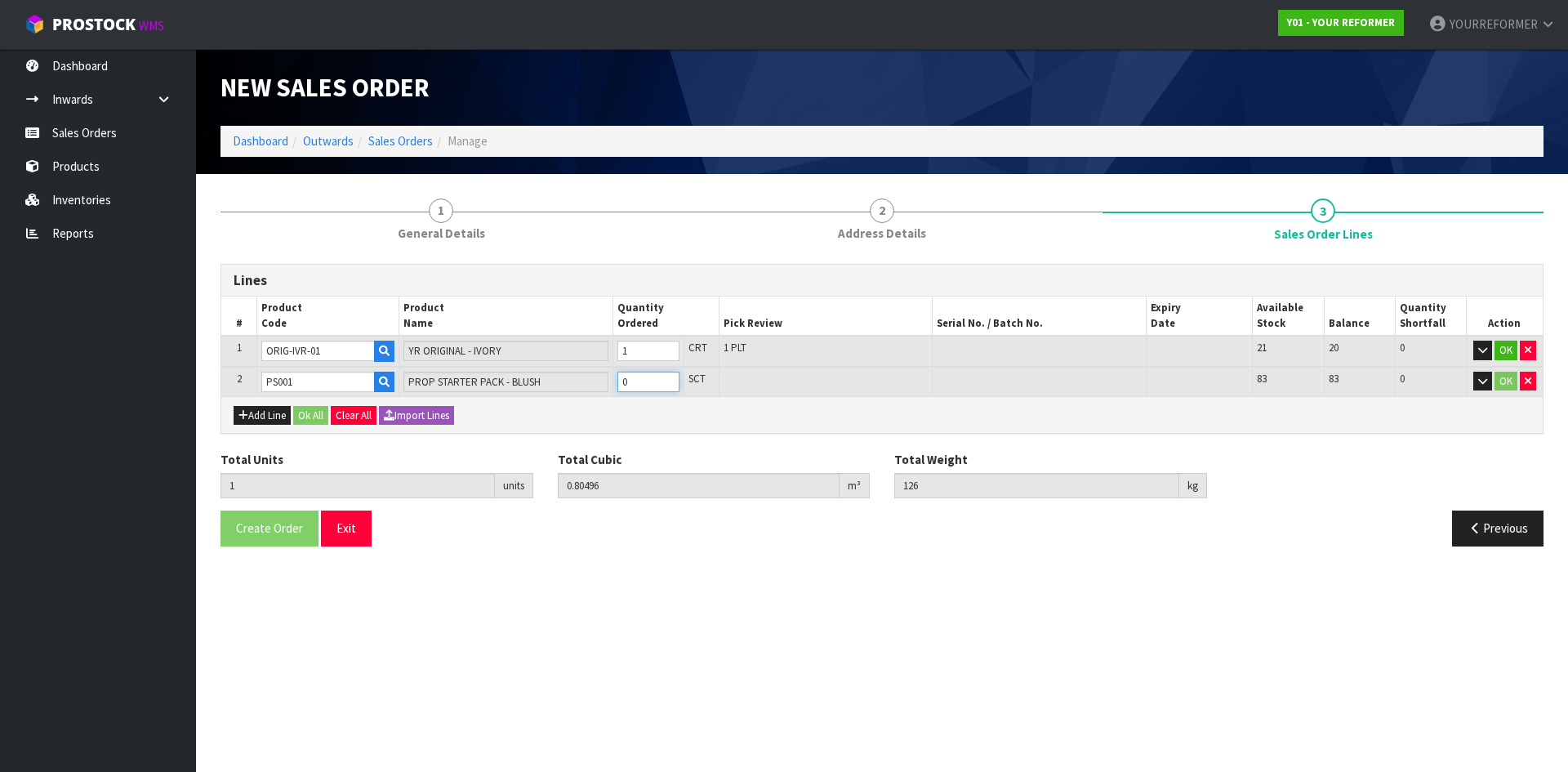
type input "2"
type input "0.820458"
type input "129.18"
drag, startPoint x: 665, startPoint y: 376, endPoint x: 394, endPoint y: 422, distance: 274.9
type input "1"
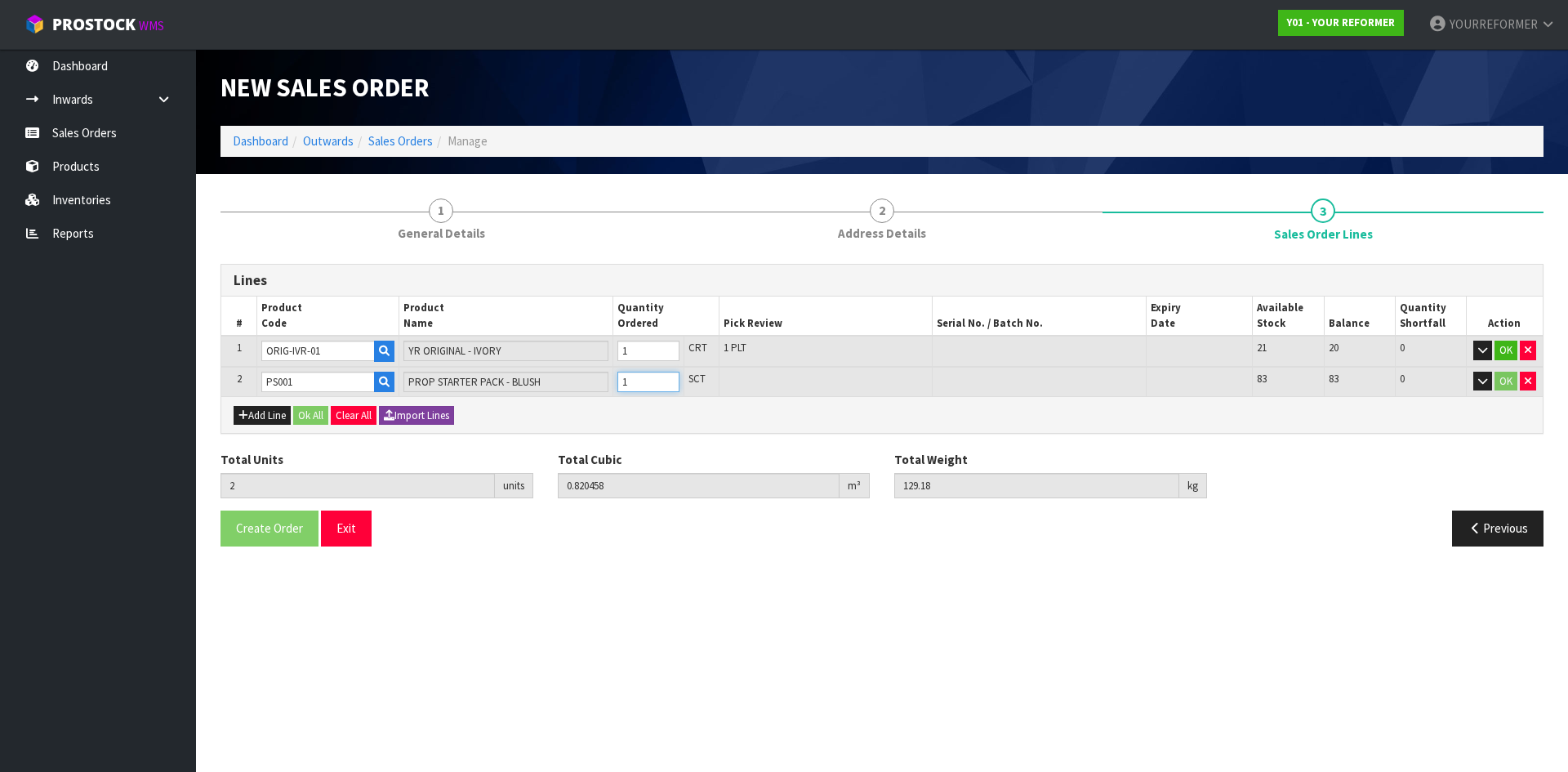
click at [664, 376] on input "1" at bounding box center [648, 381] width 62 height 20
click at [307, 408] on button "Ok All" at bounding box center [310, 416] width 35 height 19
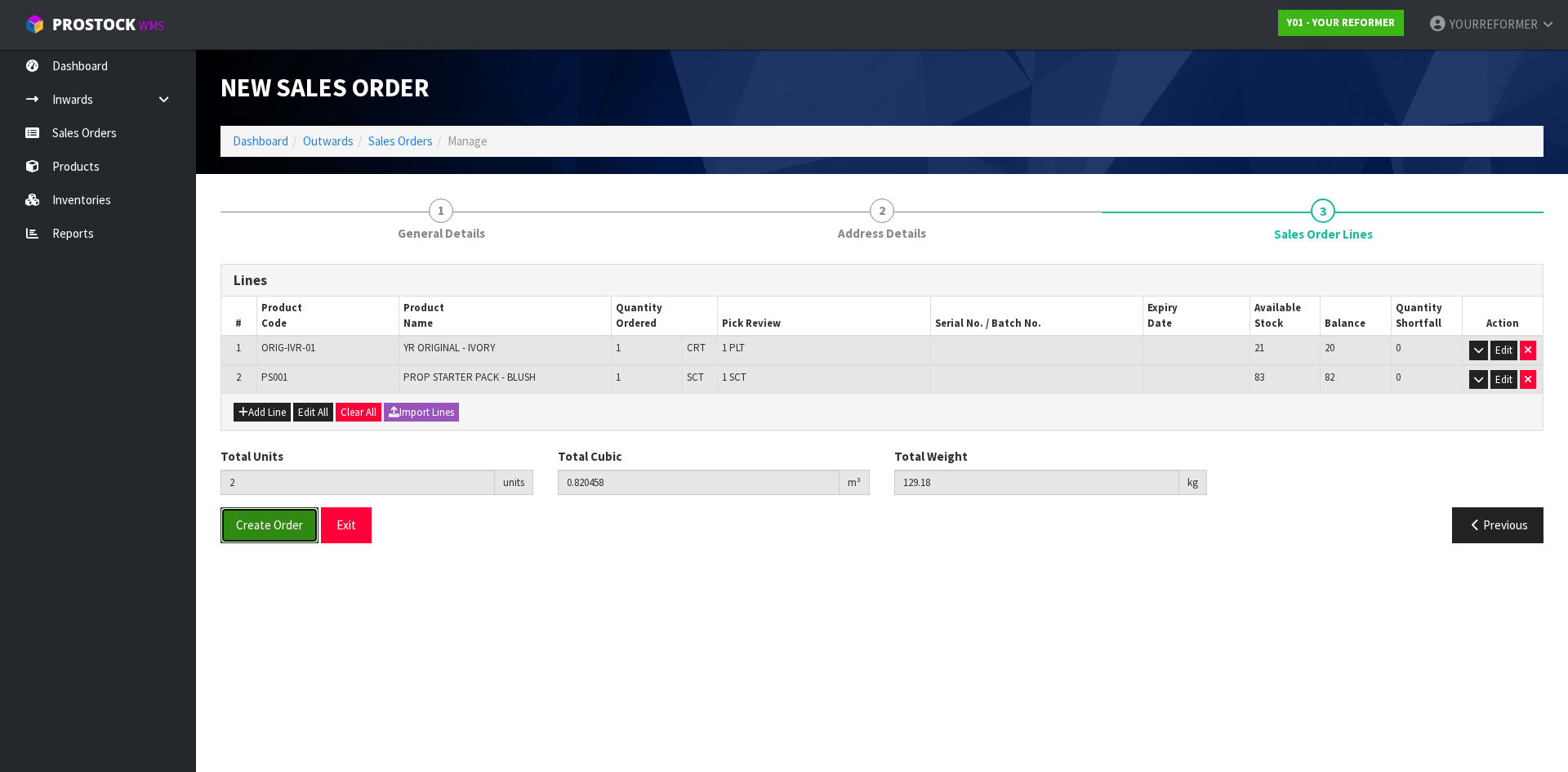
click at [279, 527] on span "Create Order" at bounding box center [269, 525] width 67 height 15
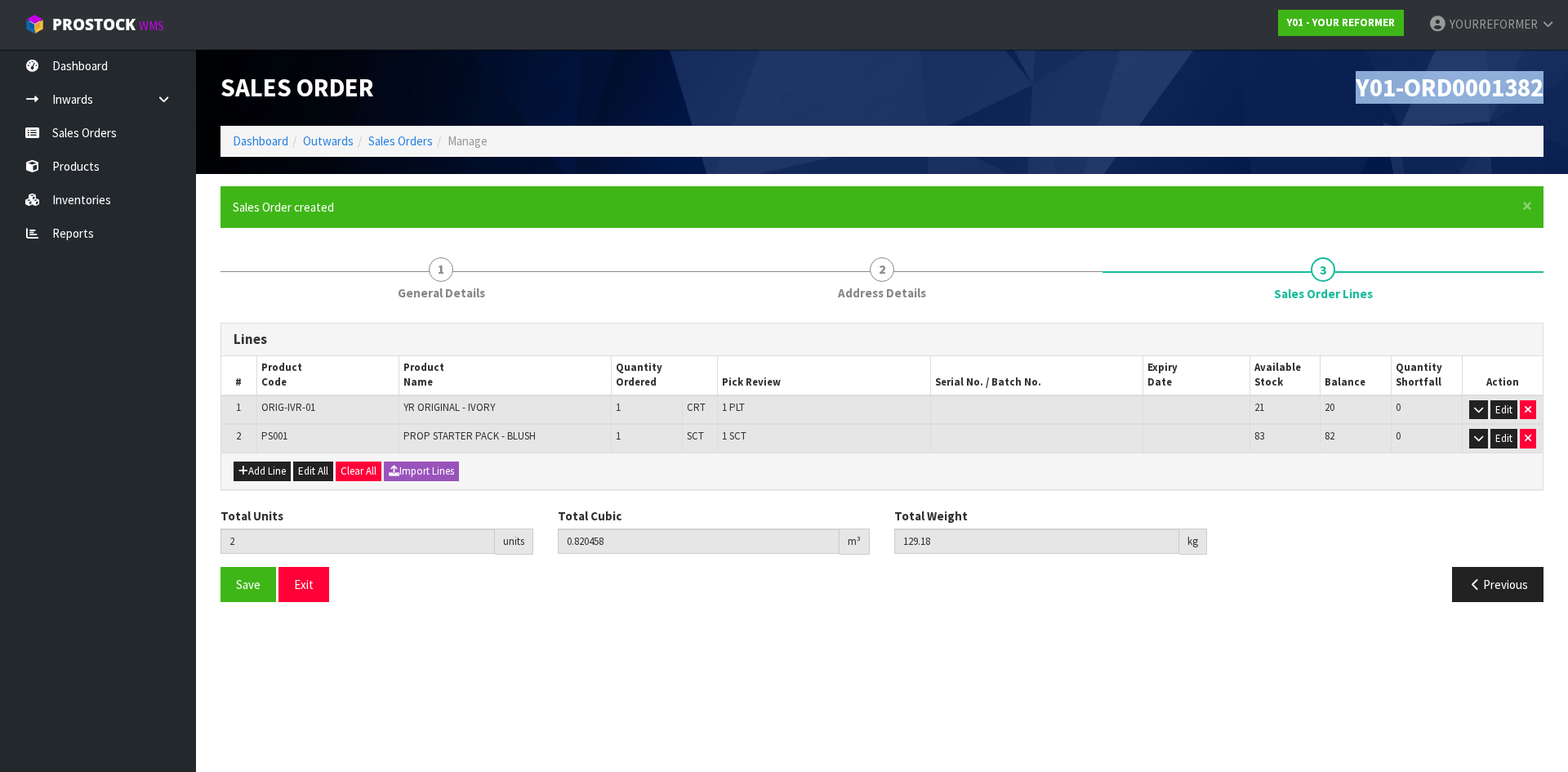
drag, startPoint x: 1549, startPoint y: 81, endPoint x: 1209, endPoint y: 86, distance: 340.0
click at [1209, 86] on div "Y01-ORD0001382" at bounding box center [1218, 87] width 673 height 77
drag, startPoint x: 66, startPoint y: 125, endPoint x: 774, endPoint y: 208, distance: 712.8
click at [66, 125] on link "Sales Orders" at bounding box center [98, 132] width 196 height 34
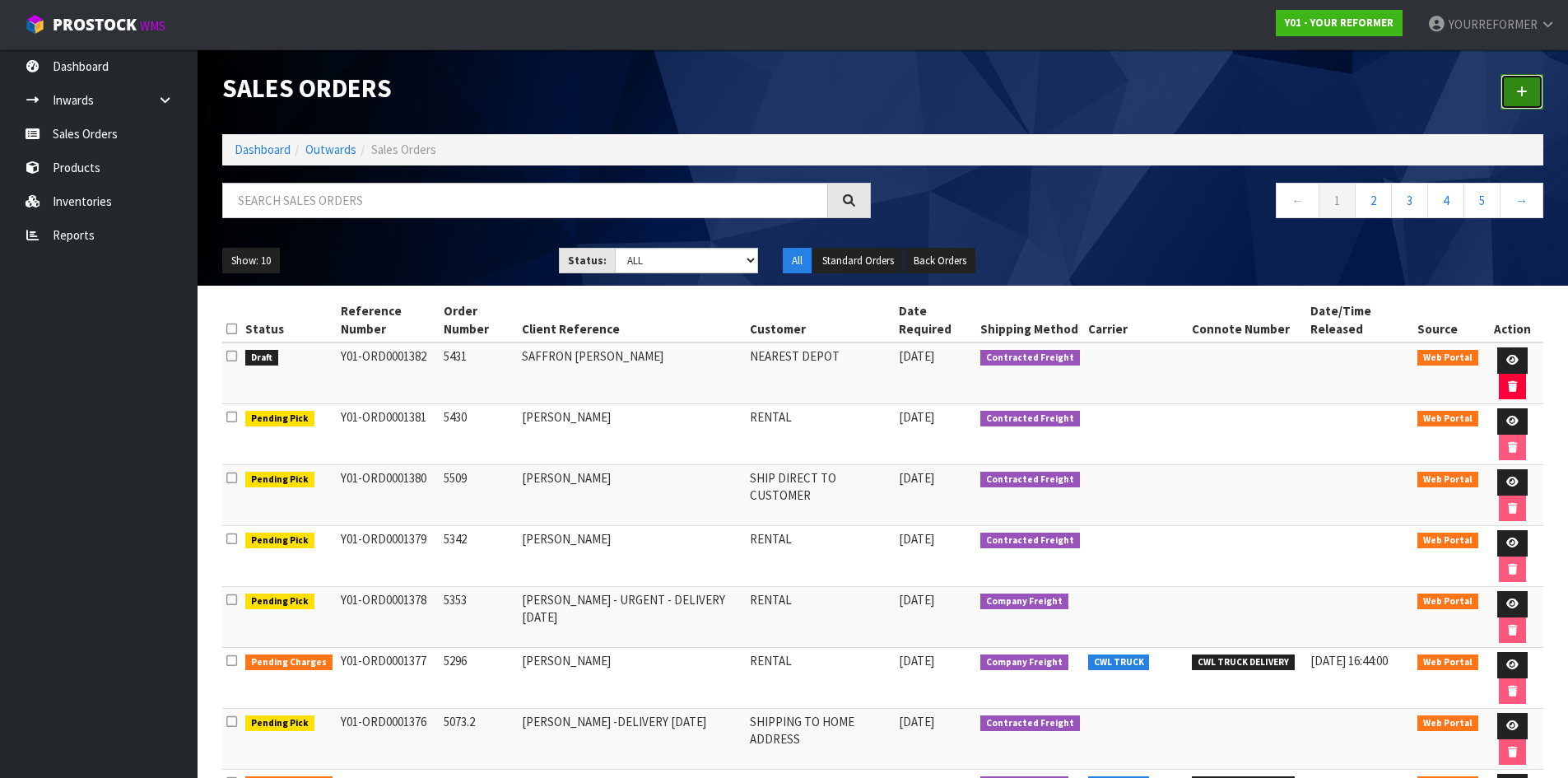
click at [1531, 92] on link at bounding box center [1522, 92] width 42 height 36
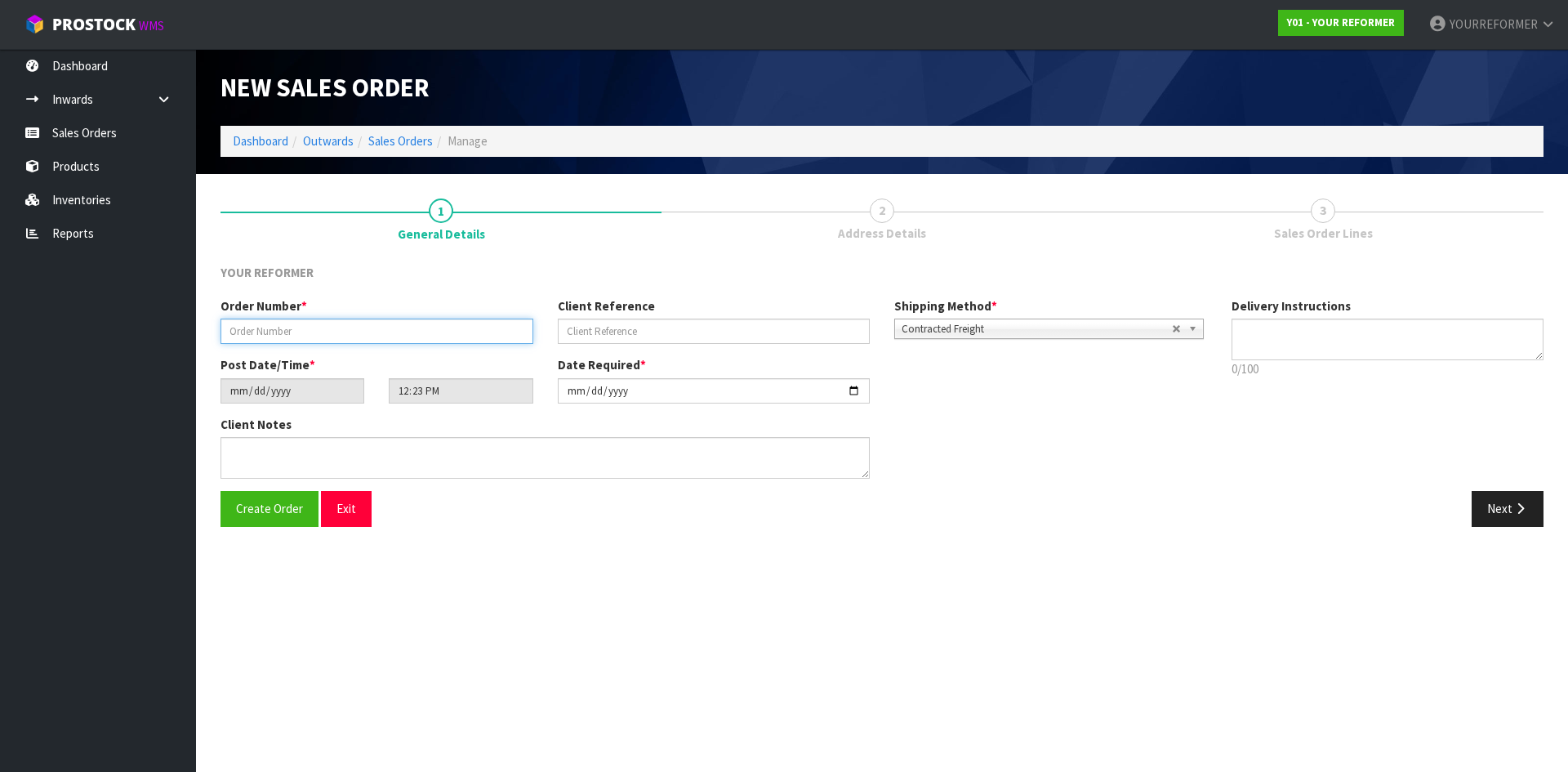
drag, startPoint x: 318, startPoint y: 320, endPoint x: 378, endPoint y: 326, distance: 60.3
click at [318, 321] on input "text" at bounding box center [376, 330] width 312 height 25
paste input "5459"
type input "5459"
click at [694, 324] on input "text" at bounding box center [714, 330] width 312 height 25
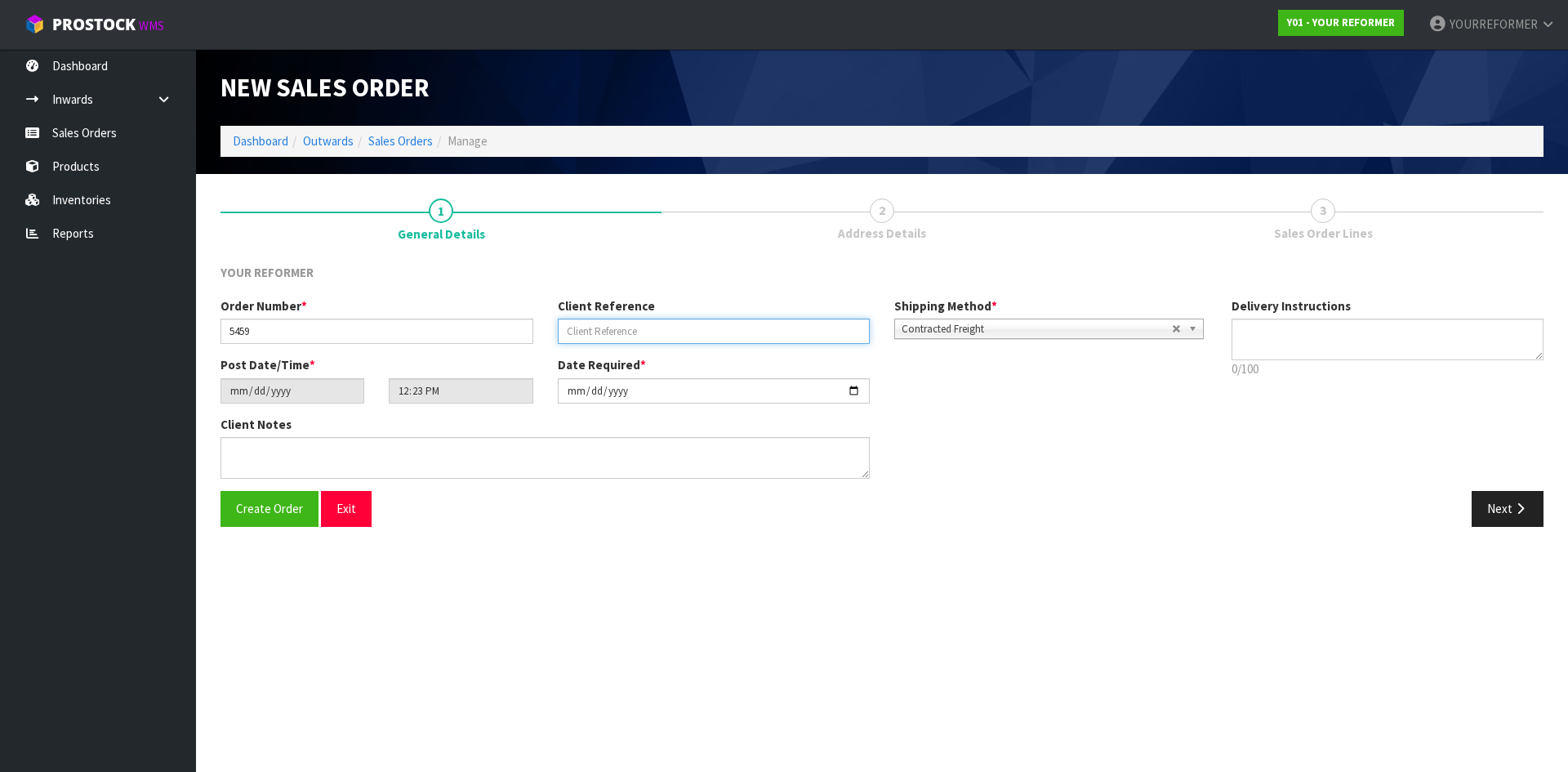
drag, startPoint x: 647, startPoint y: 340, endPoint x: 763, endPoint y: 339, distance: 116.0
click at [648, 340] on input "text" at bounding box center [714, 330] width 312 height 25
paste input "[PERSON_NAME]"
type input "[PERSON_NAME]"
click at [1430, 340] on textarea at bounding box center [1387, 338] width 312 height 41
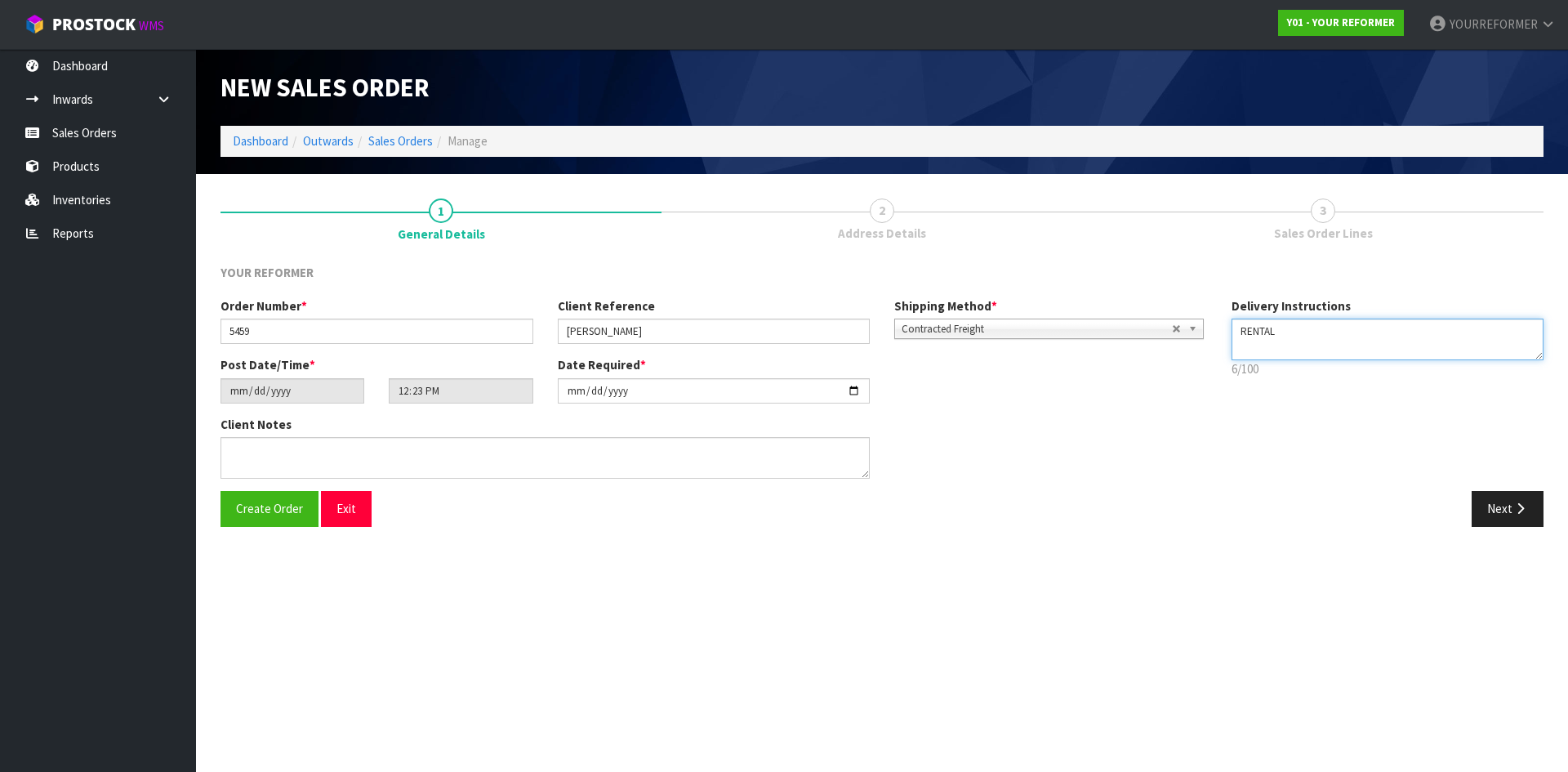
click at [1284, 350] on textarea at bounding box center [1387, 338] width 312 height 41
paste textarea "[PHONE_NUMBER]"
type textarea "RENTAL [PHONE_NUMBER]"
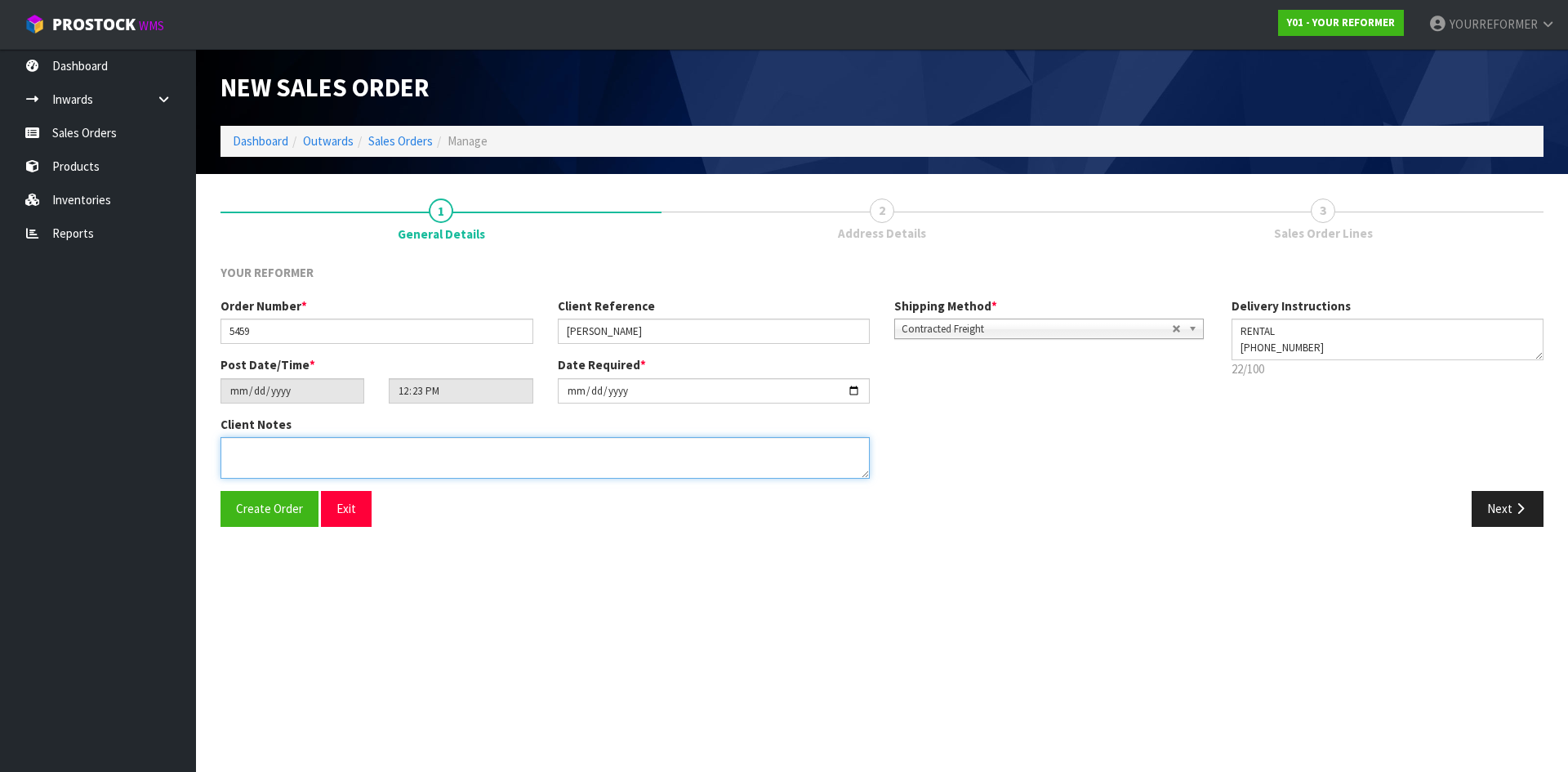
drag, startPoint x: 423, startPoint y: 463, endPoint x: 469, endPoint y: 451, distance: 47.5
click at [425, 463] on textarea at bounding box center [545, 457] width 649 height 41
paste textarea "[PERSON_NAME] HAIR COLAB SALON [STREET_ADDRESS] [PHONE_NUMBER]"
type textarea "[PERSON_NAME] HAIR COLAB SALON [STREET_ADDRESS] [PHONE_NUMBER]"
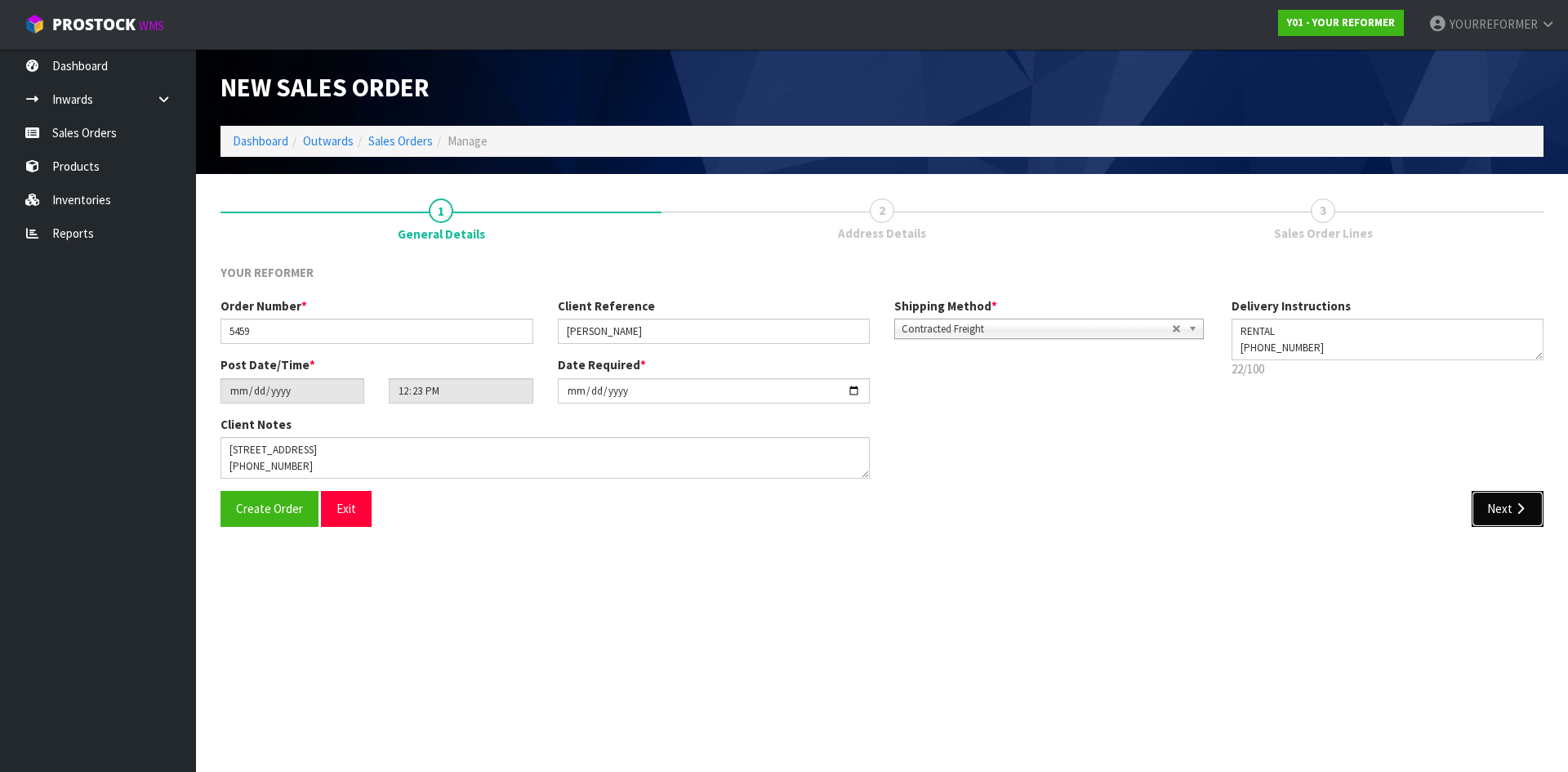
drag, startPoint x: 1511, startPoint y: 506, endPoint x: 368, endPoint y: 418, distance: 1146.4
click at [1510, 505] on button "Next" at bounding box center [1507, 508] width 72 height 35
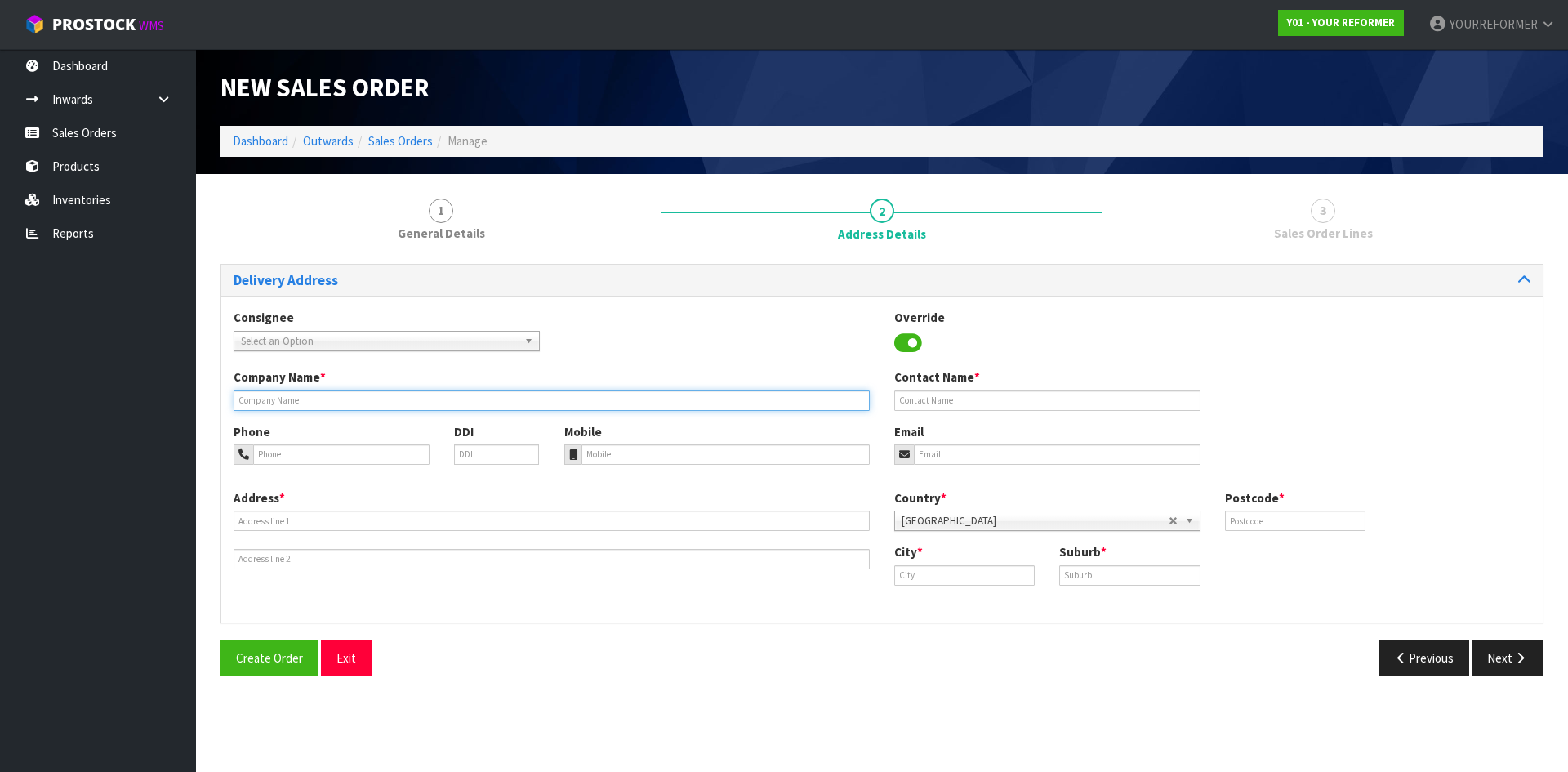
click at [304, 403] on input "text" at bounding box center [552, 399] width 636 height 20
type input "RENTAL"
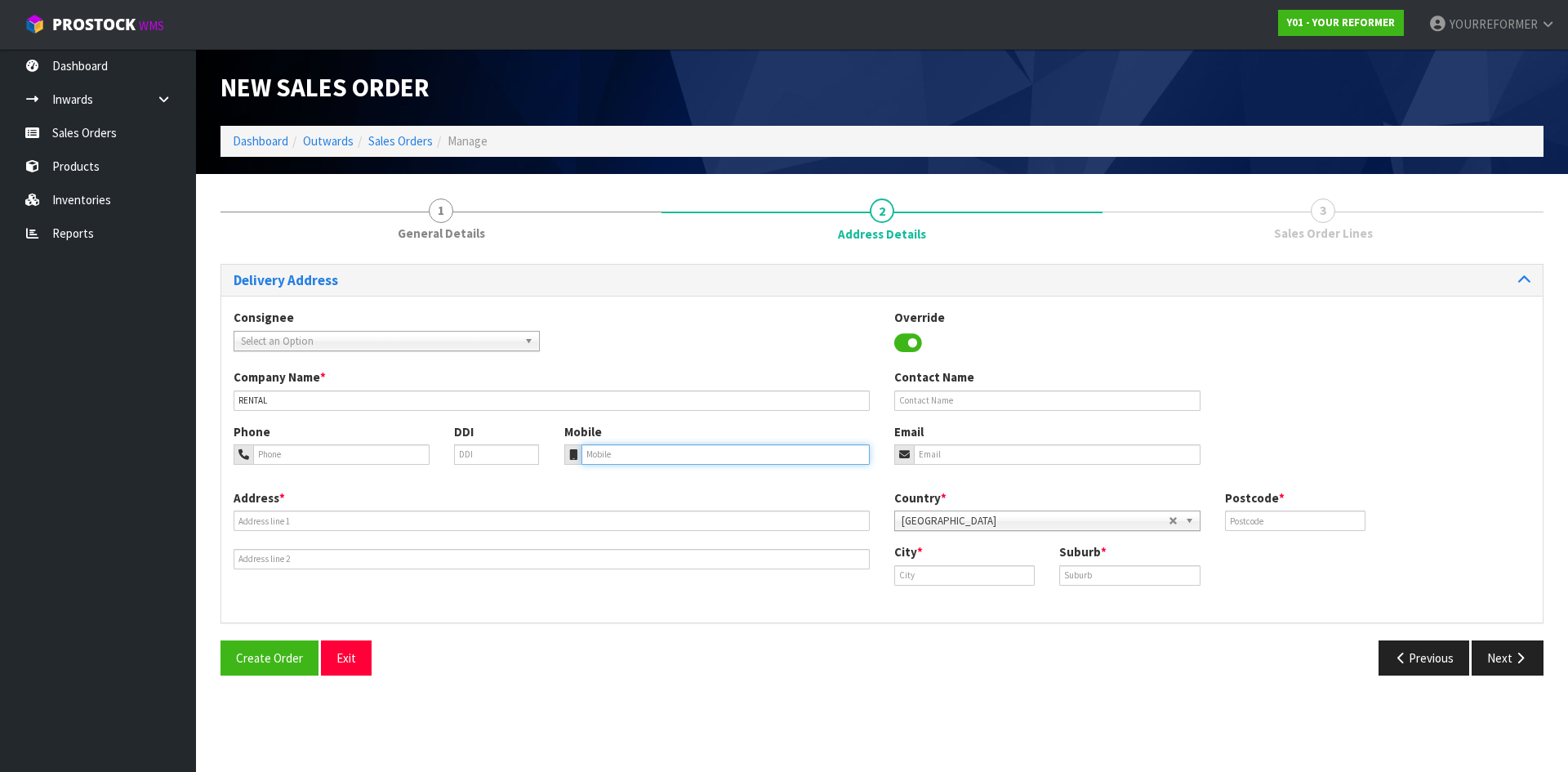
click at [661, 459] on input "tel" at bounding box center [726, 454] width 289 height 20
click at [628, 450] on input "tel" at bounding box center [726, 454] width 289 height 20
paste input "[PHONE_NUMBER]"
type input "[PHONE_NUMBER]"
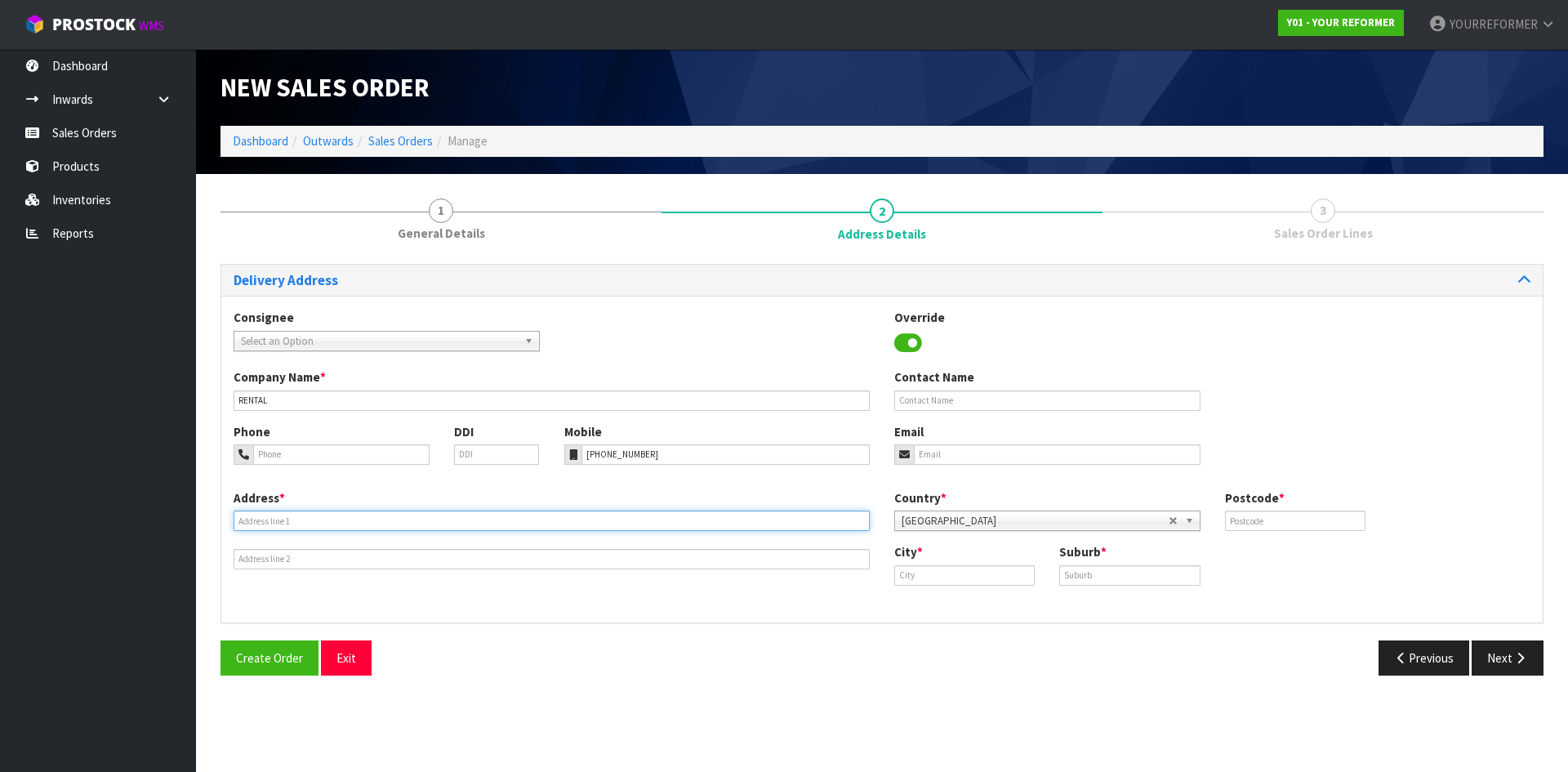
drag, startPoint x: 278, startPoint y: 516, endPoint x: 476, endPoint y: 512, distance: 198.0
click at [279, 516] on input "text" at bounding box center [552, 520] width 636 height 20
paste input "HAIR COLAB SALON [STREET_ADDRESS]"
type input "HAIR COLAB SALON [STREET_ADDRESS]"
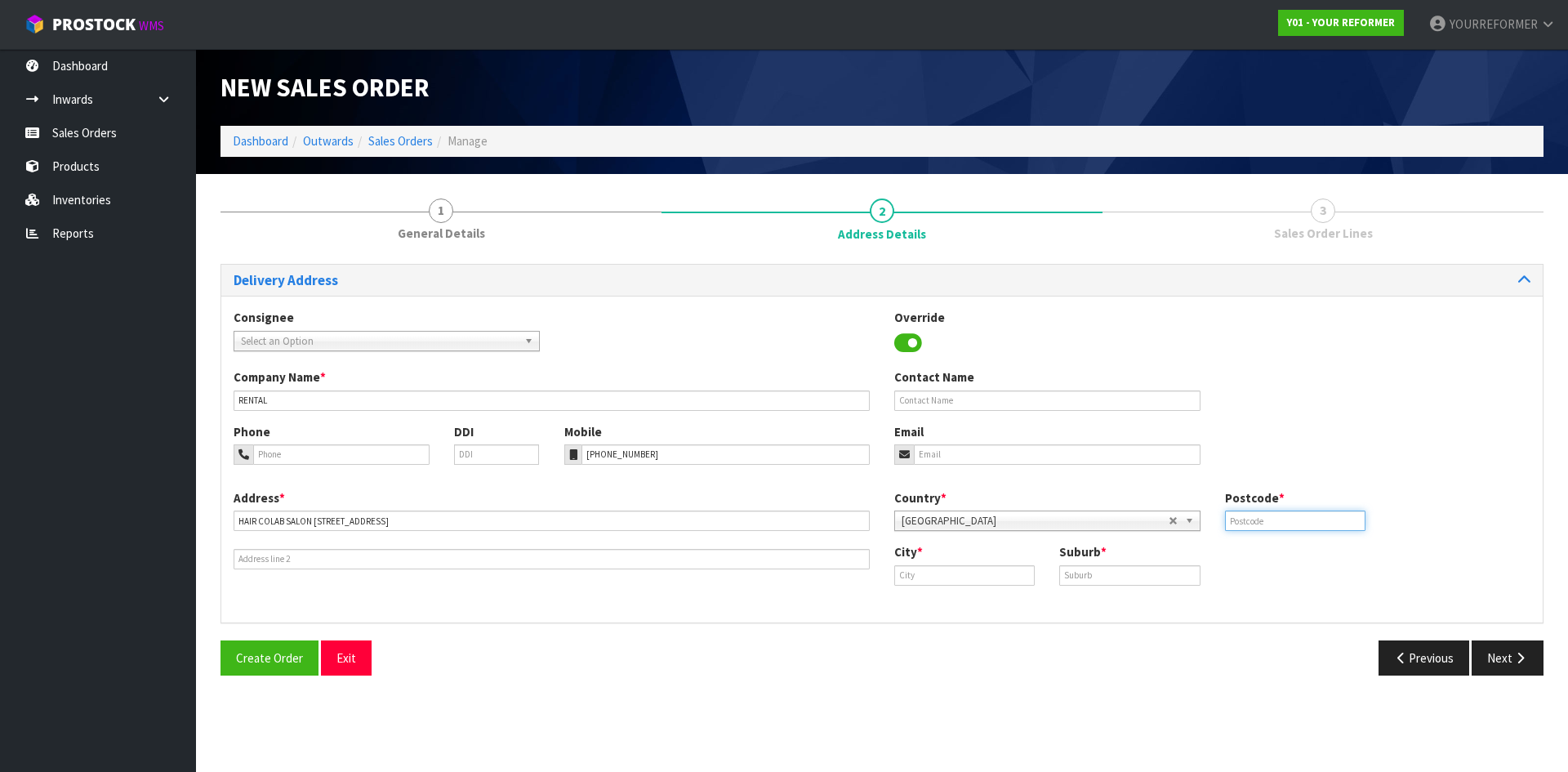
click at [1303, 524] on input "text" at bounding box center [1295, 520] width 141 height 20
type input "2120"
click at [965, 568] on input "text" at bounding box center [964, 575] width 141 height 20
click at [948, 605] on strong "[GEOGRAPHIC_DATA]" at bounding box center [970, 602] width 119 height 15
type input "[GEOGRAPHIC_DATA]"
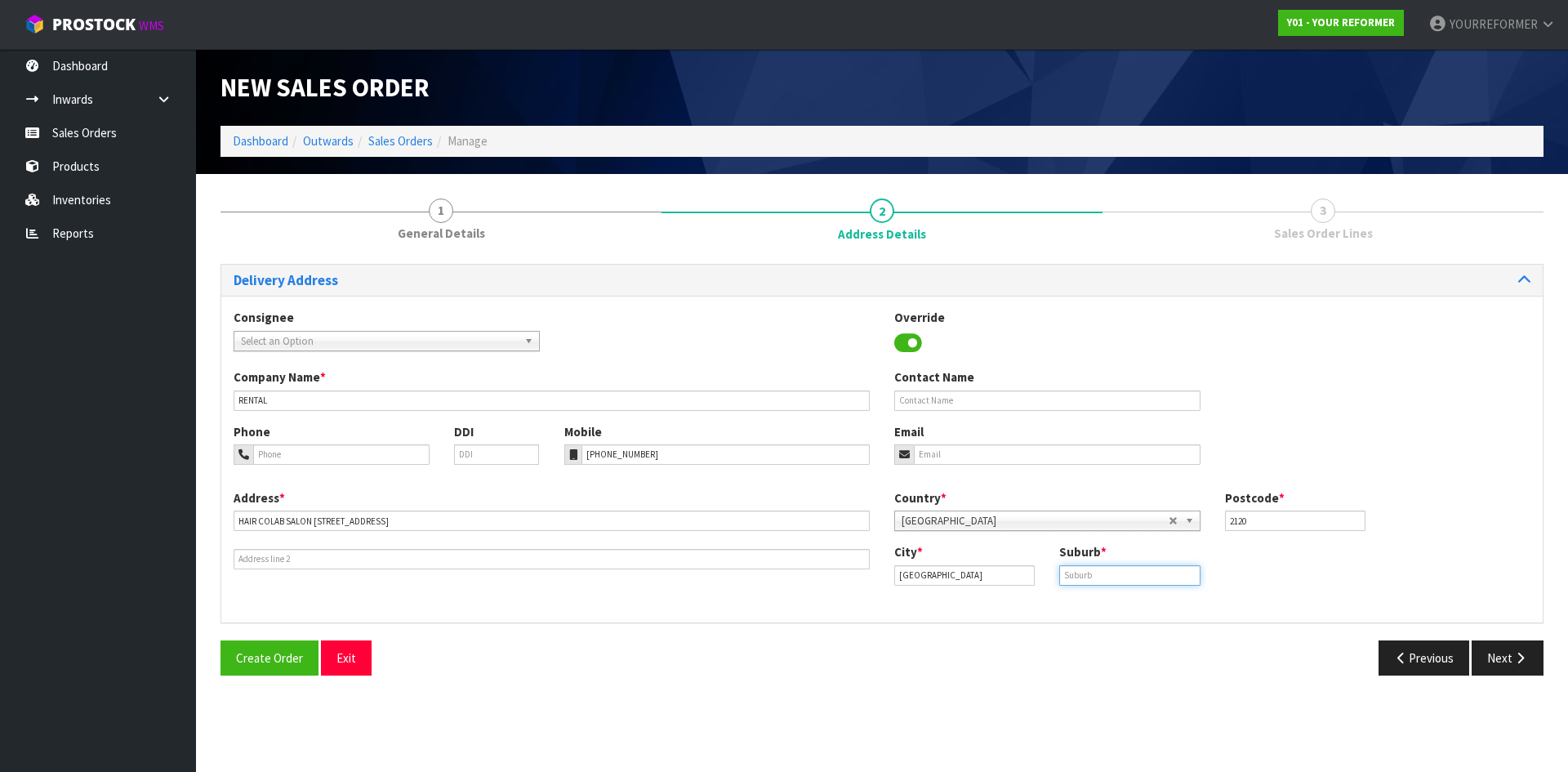
click at [1089, 573] on input "text" at bounding box center [1129, 575] width 141 height 20
paste input "PUKEKOHE"
type input "PUKEKOHE"
drag, startPoint x: 1027, startPoint y: 398, endPoint x: 1021, endPoint y: 407, distance: 10.8
click at [1027, 398] on input "text" at bounding box center [1047, 399] width 307 height 20
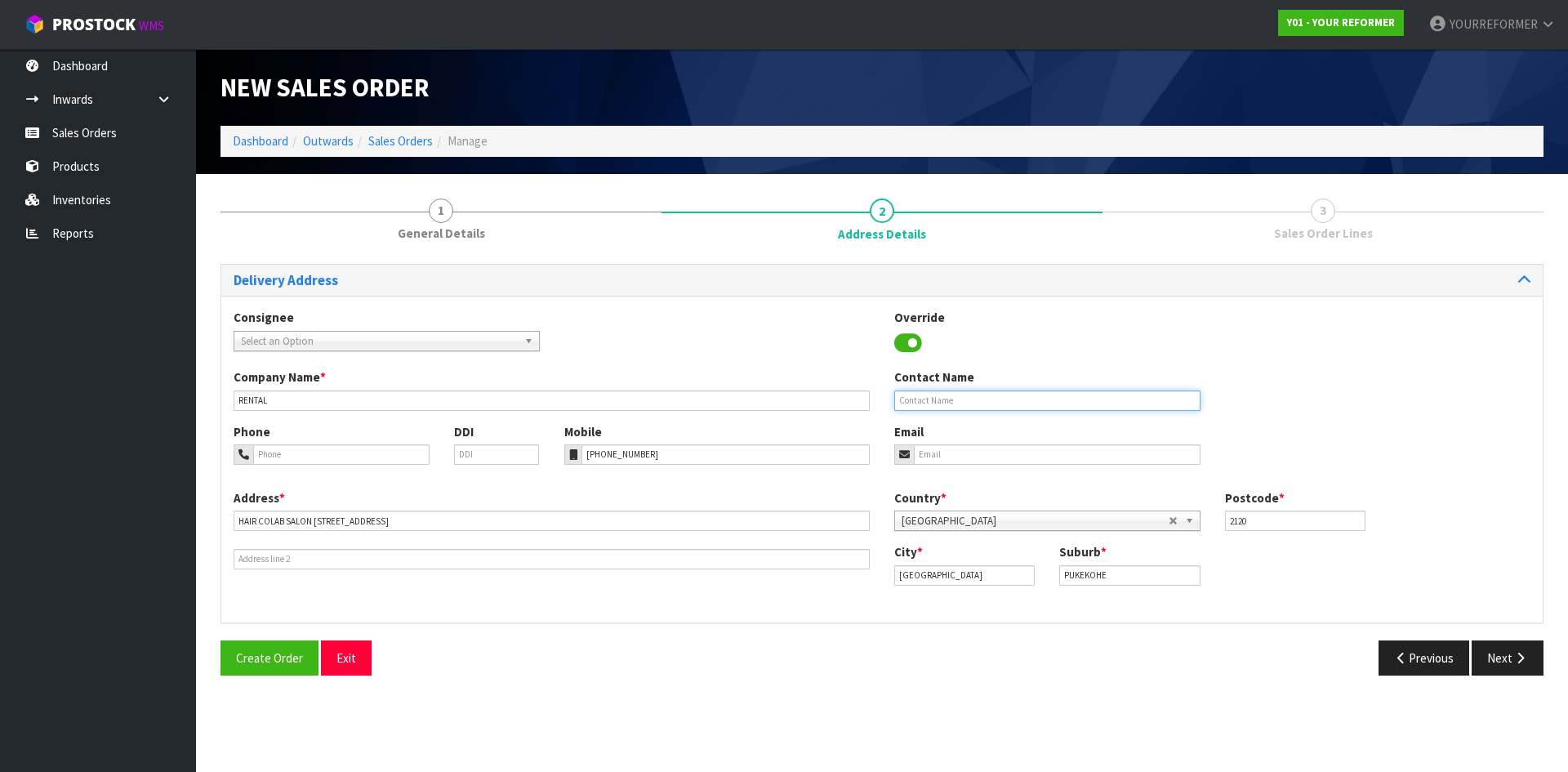
paste input "[PERSON_NAME]"
type input "[PERSON_NAME]"
drag, startPoint x: 949, startPoint y: 456, endPoint x: 888, endPoint y: 466, distance: 61.8
click at [949, 455] on input "email" at bounding box center [1057, 454] width 286 height 20
click at [1049, 453] on input "email" at bounding box center [1057, 454] width 286 height 20
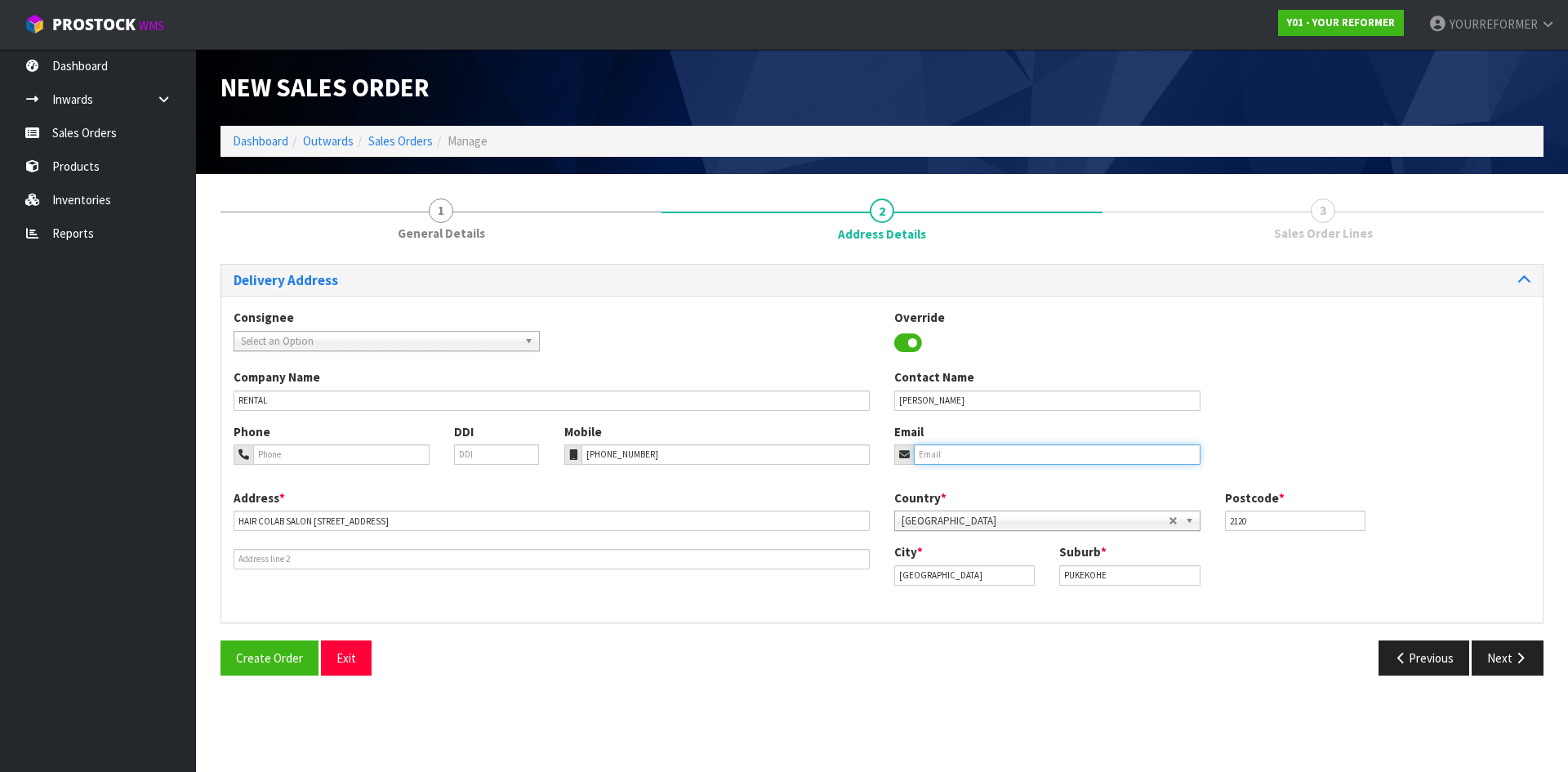
paste input "[EMAIL_ADDRESS][DOMAIN_NAME]"
type input "[EMAIL_ADDRESS][DOMAIN_NAME]"
click at [1496, 641] on button "Next" at bounding box center [1507, 657] width 72 height 35
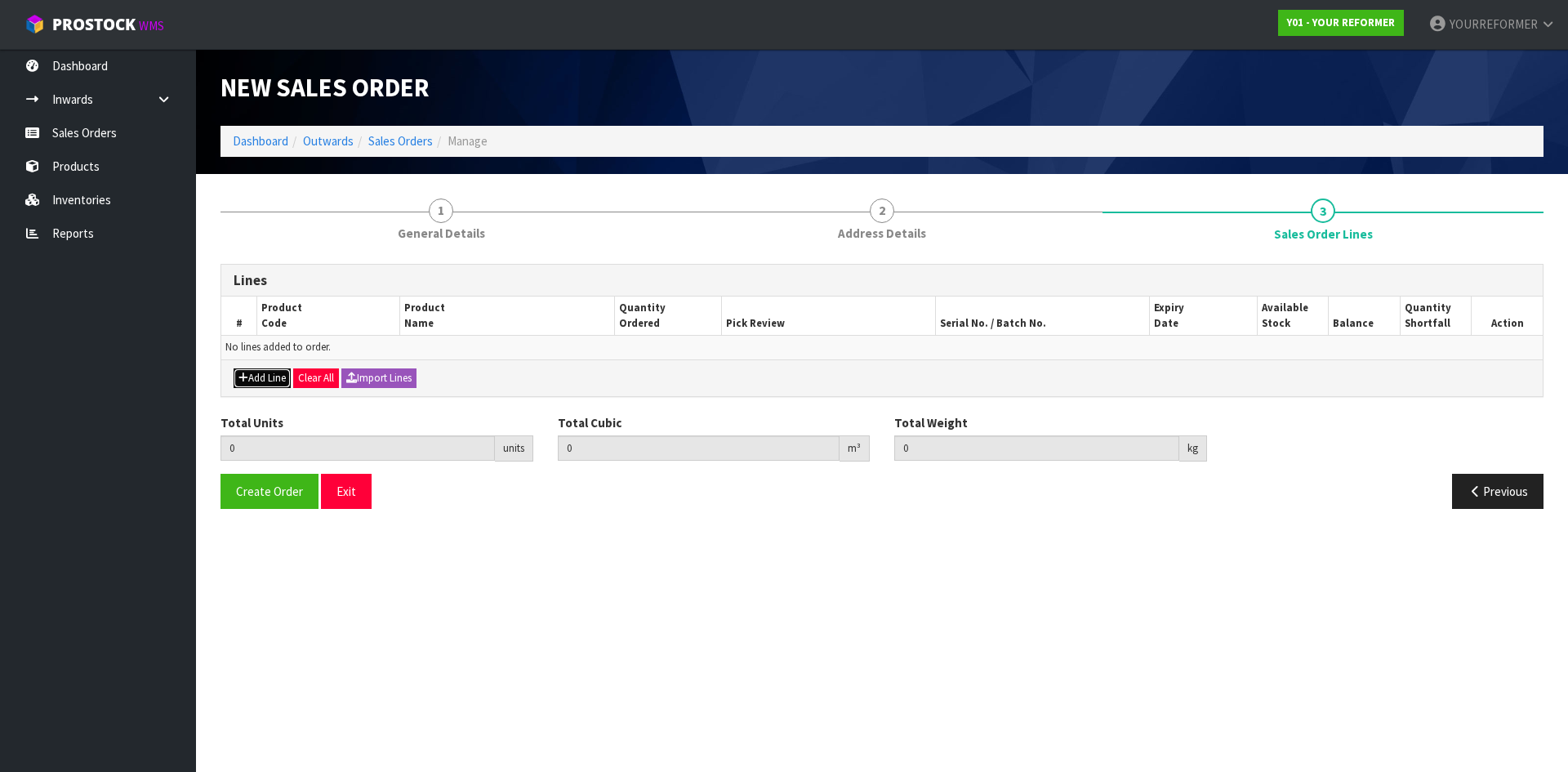
click at [266, 379] on button "Add Line" at bounding box center [262, 377] width 57 height 19
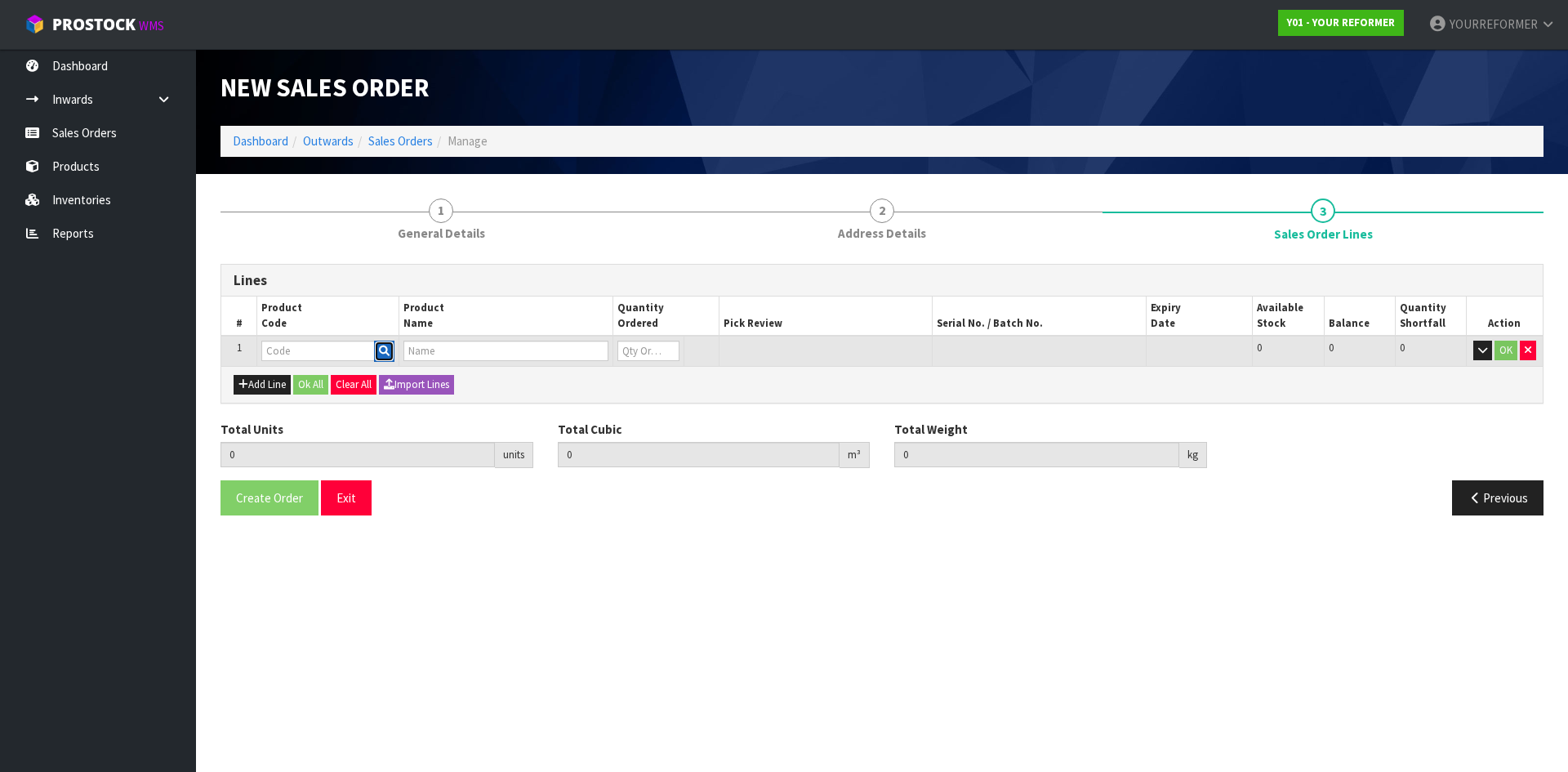
click at [391, 352] on button "button" at bounding box center [383, 351] width 20 height 21
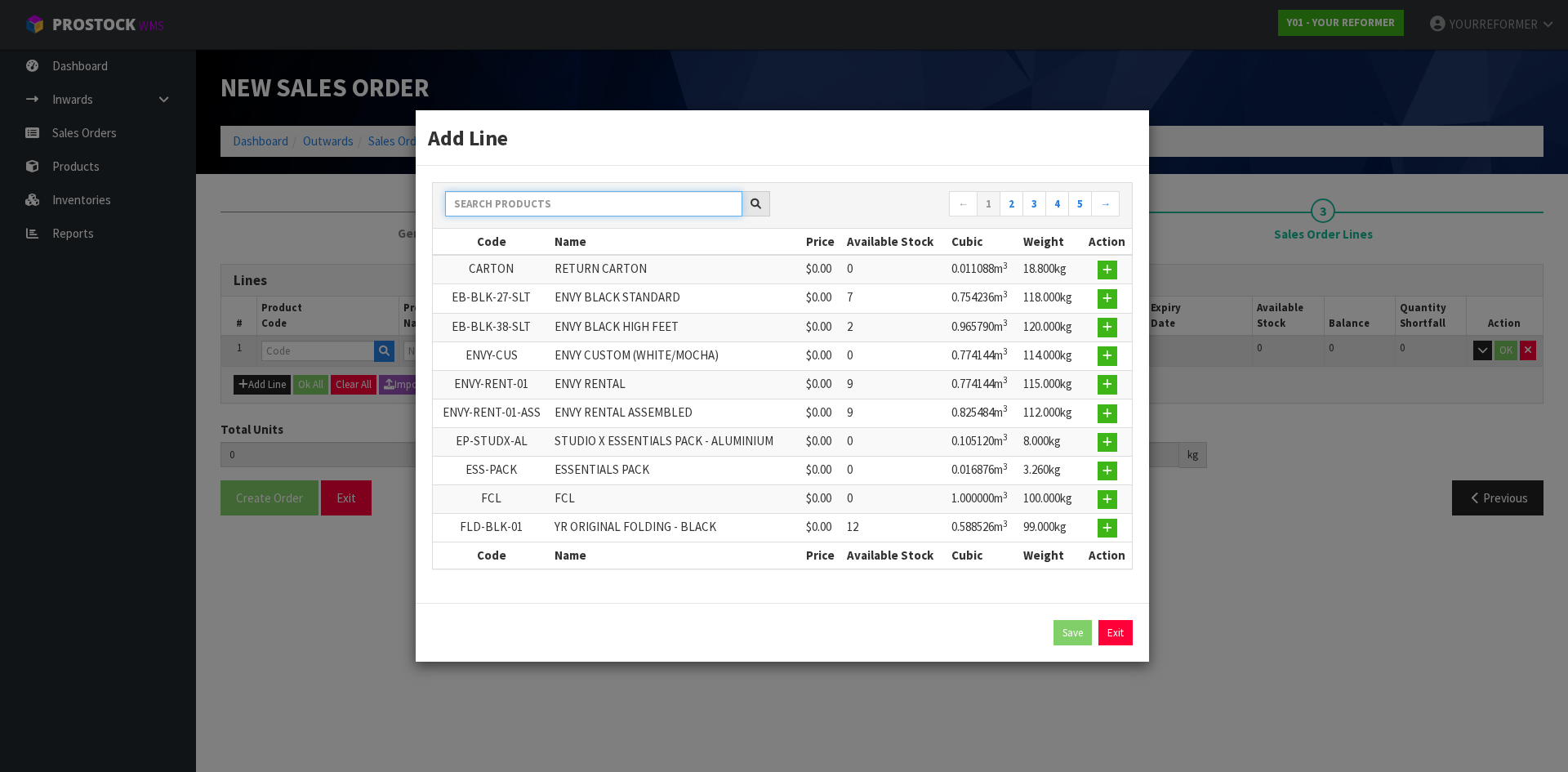
click at [519, 194] on input "text" at bounding box center [594, 203] width 297 height 25
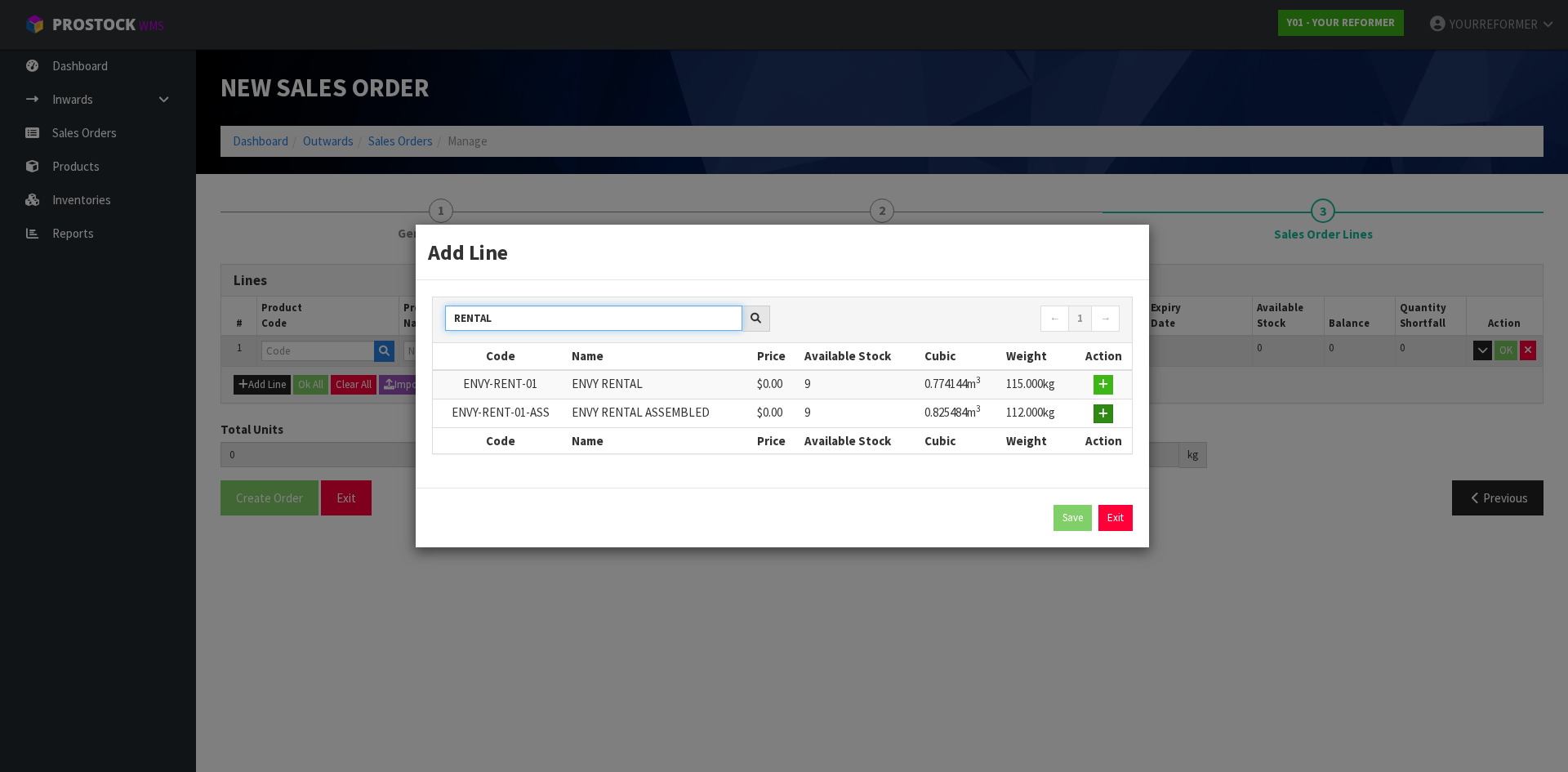
type input "RENTAL"
click at [1113, 416] on button "button" at bounding box center [1102, 414] width 19 height 19
type input "0.000000"
type input "0.000"
type input "ENVY-RENT-01-ASS"
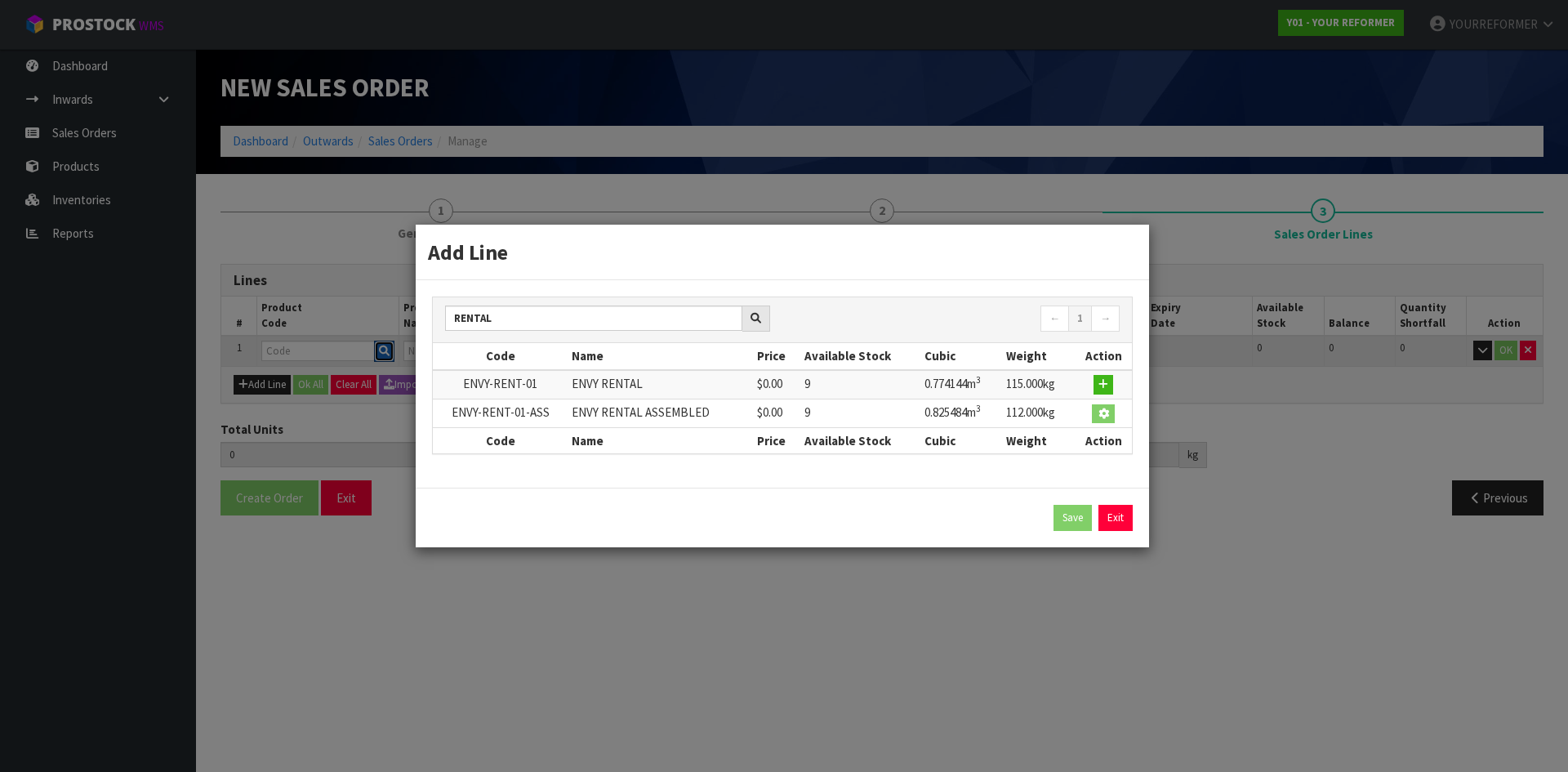
type input "ENVY RENTAL ASSEMBLED"
type input "0"
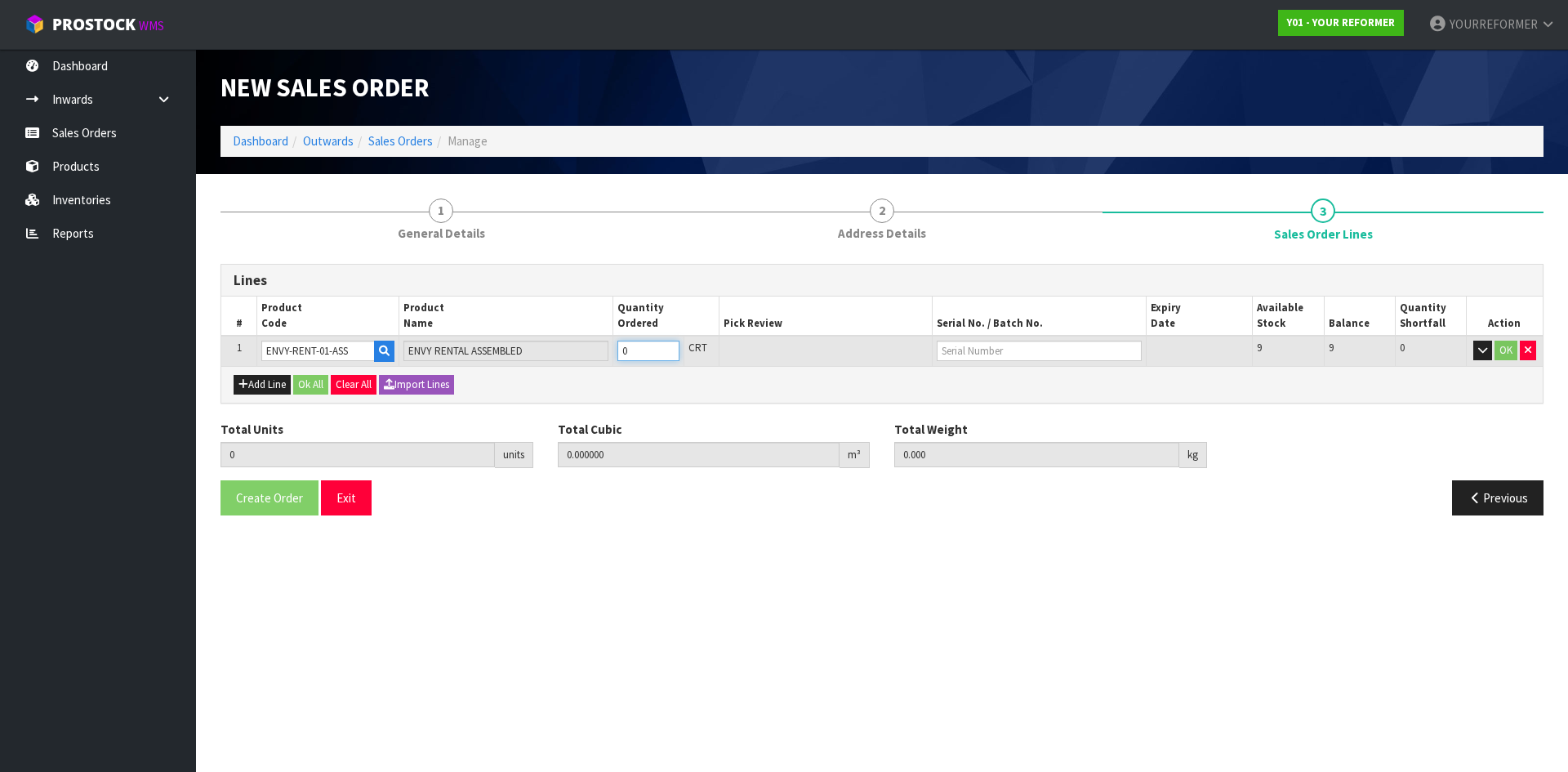
type input "1"
type input "0.825484"
type input "112"
type input "1"
click at [667, 348] on input "1" at bounding box center [648, 350] width 62 height 20
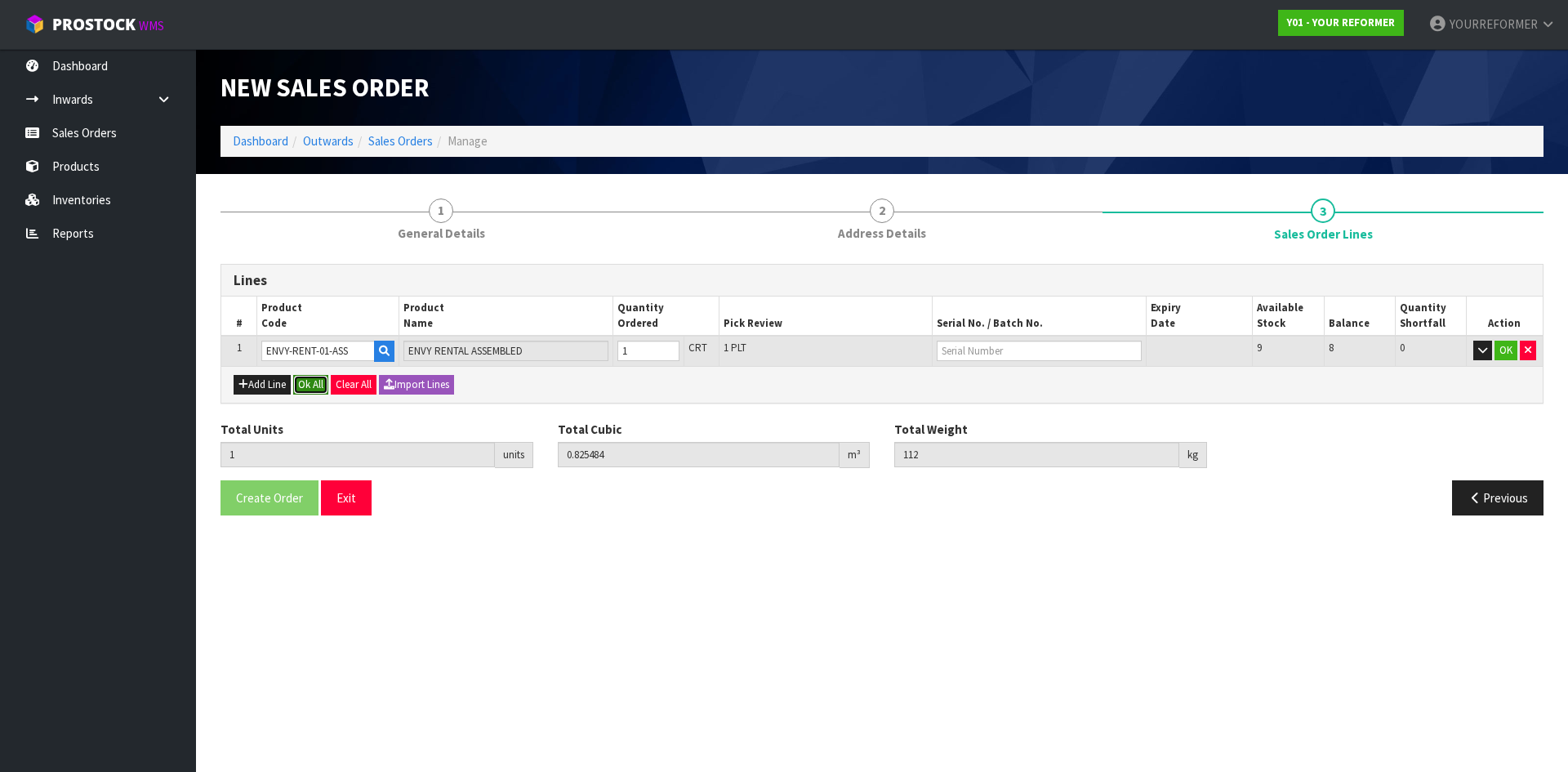
click at [311, 390] on button "Ok All" at bounding box center [310, 384] width 35 height 19
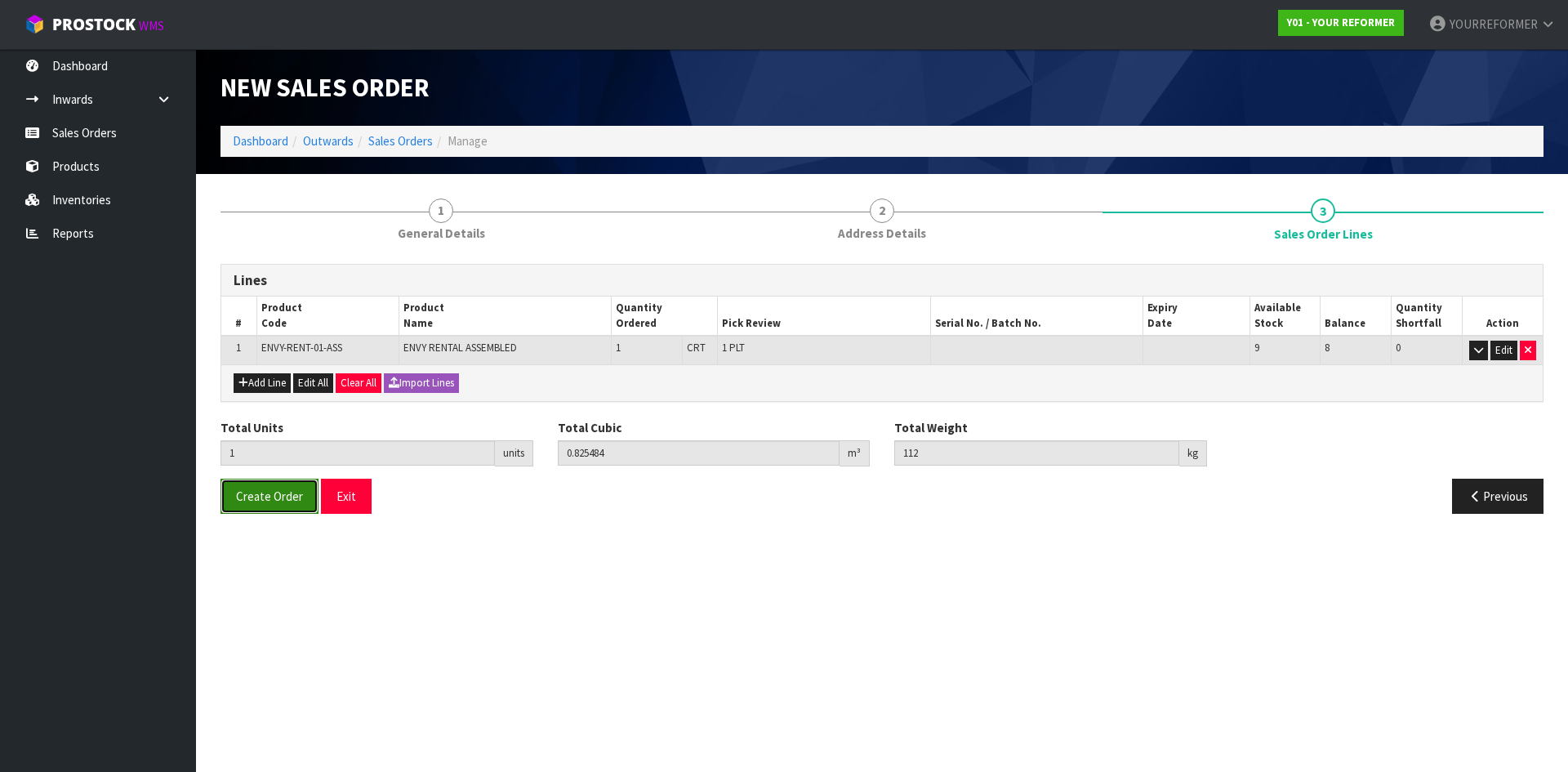
click at [276, 506] on button "Create Order" at bounding box center [269, 496] width 98 height 35
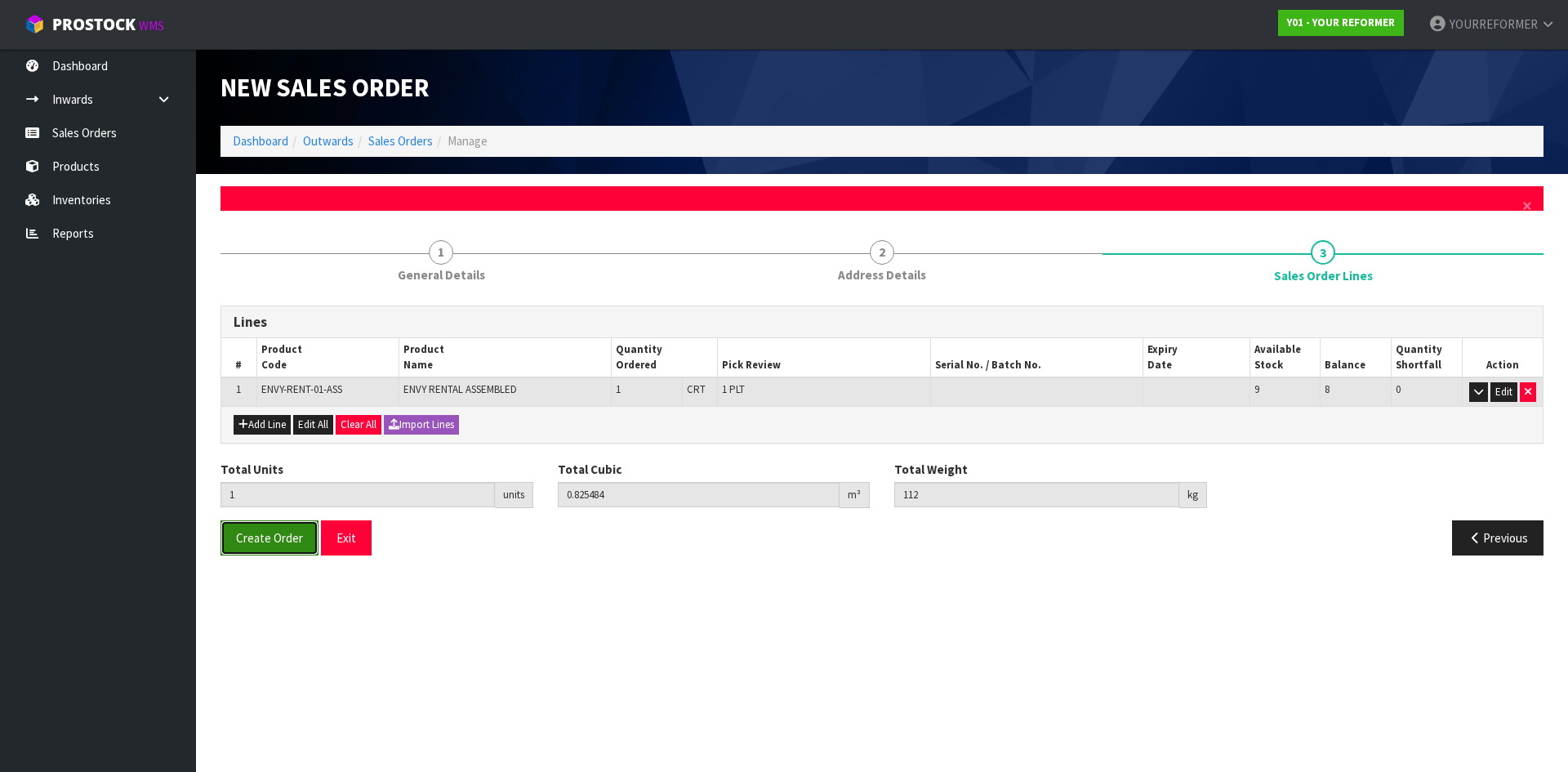
click at [284, 529] on button "Create Order" at bounding box center [269, 537] width 98 height 35
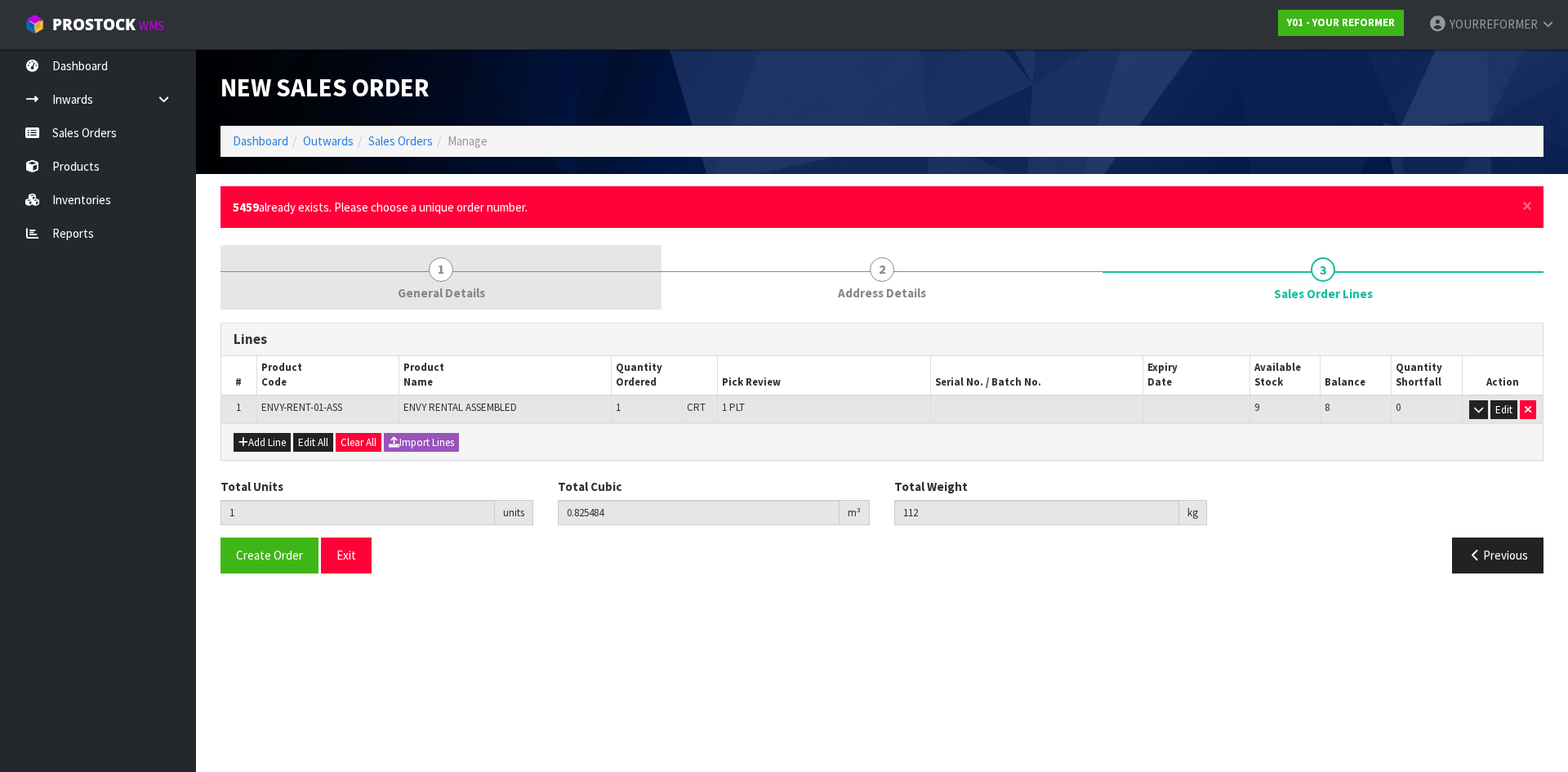
click at [474, 284] on span "General Details" at bounding box center [441, 293] width 87 height 17
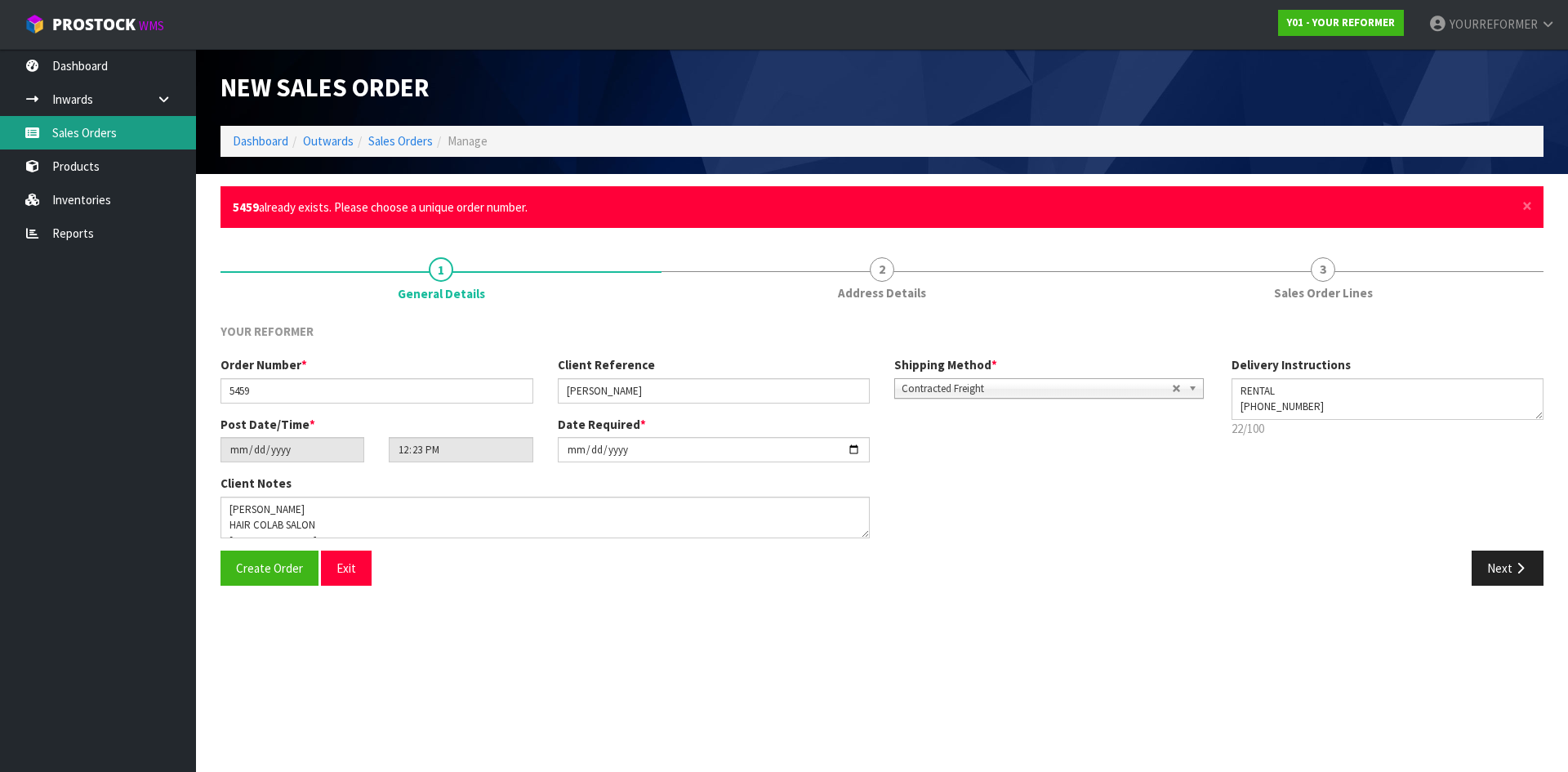
drag, startPoint x: 136, startPoint y: 132, endPoint x: 729, endPoint y: 343, distance: 629.4
click at [137, 132] on link "Sales Orders" at bounding box center [98, 132] width 196 height 34
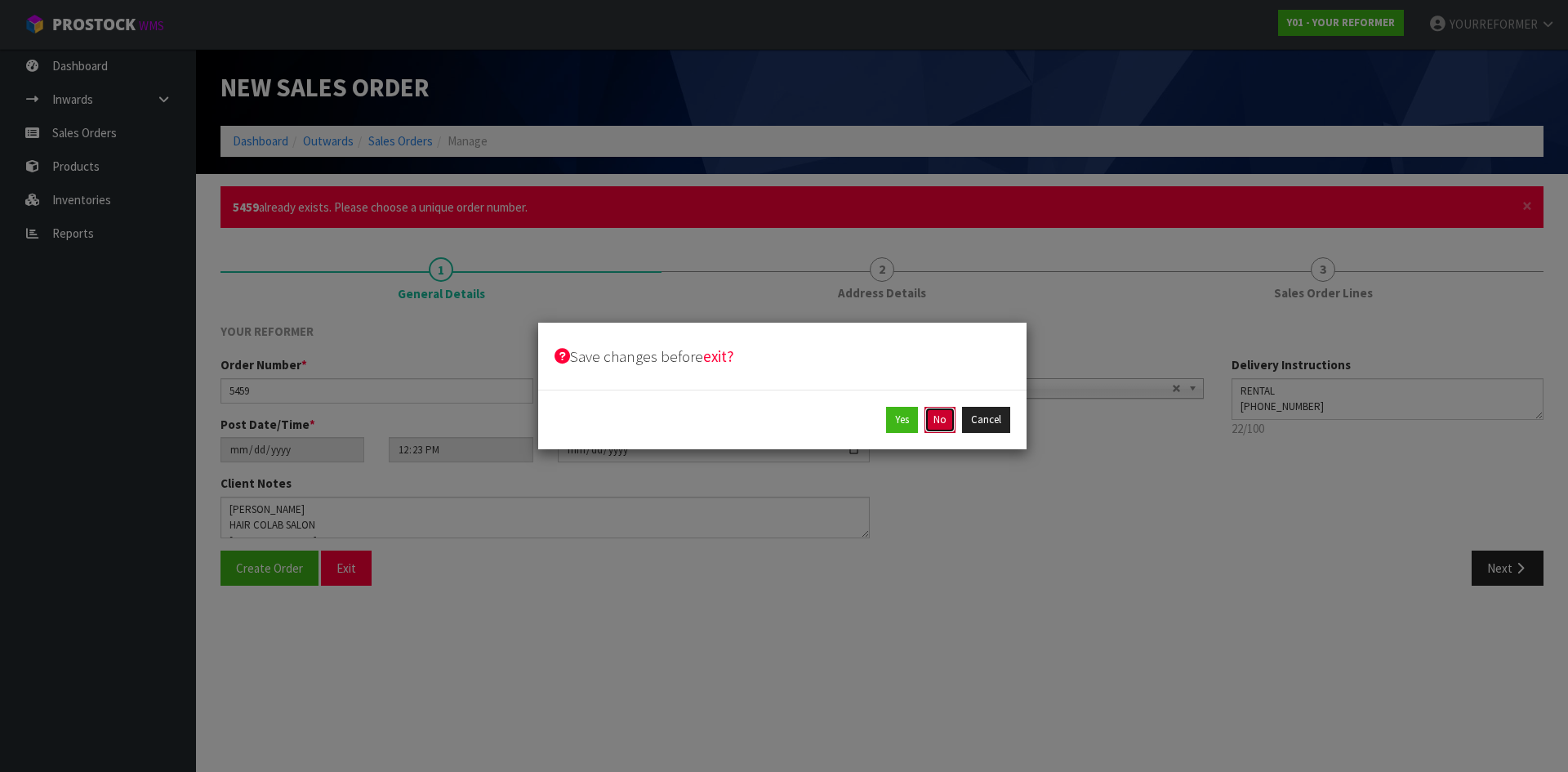
click at [944, 419] on button "No" at bounding box center [940, 420] width 31 height 26
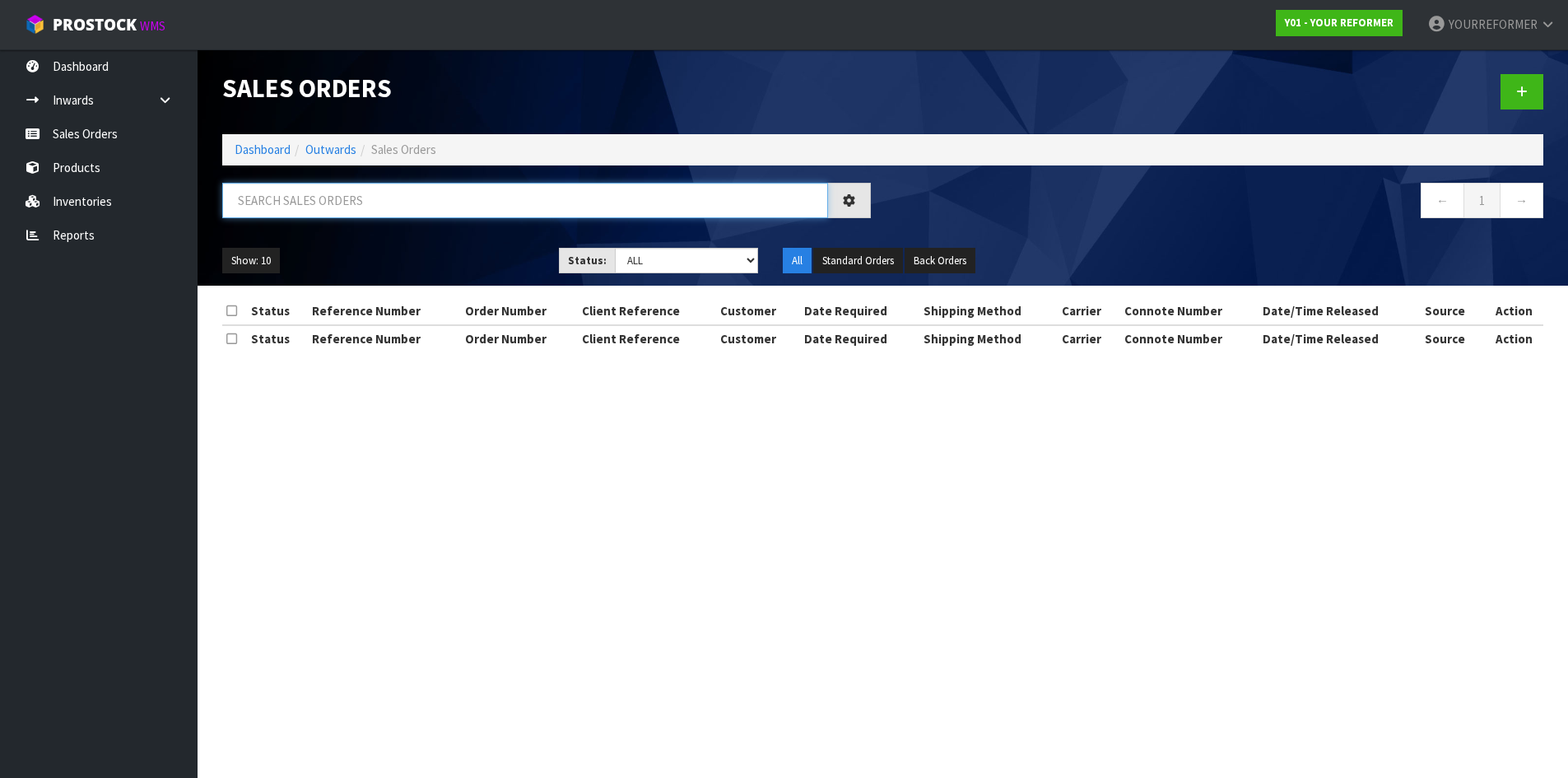
click at [341, 200] on input "text" at bounding box center [524, 200] width 605 height 36
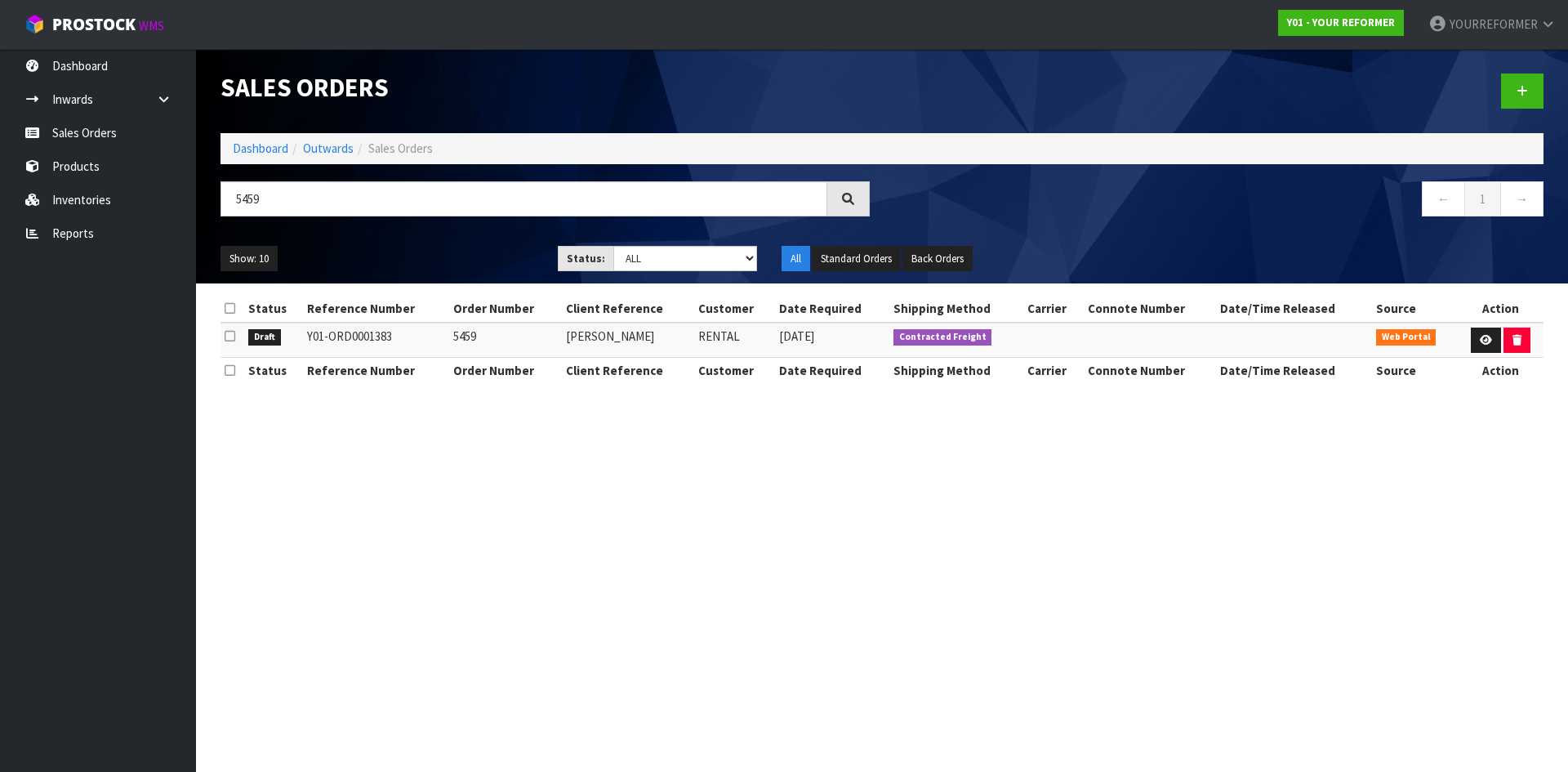
drag, startPoint x: 394, startPoint y: 340, endPoint x: 305, endPoint y: 341, distance: 89.0
click at [305, 341] on td "Y01-ORD0001383" at bounding box center [375, 340] width 147 height 35
copy td "Y01-ORD0001383"
drag, startPoint x: 269, startPoint y: 195, endPoint x: 130, endPoint y: 205, distance: 139.4
click at [145, 199] on body "Toggle navigation ProStock WMS Y01 - YOUR REFORMER YOURREFORMER Logout Dashboar…" at bounding box center [784, 386] width 1568 height 772
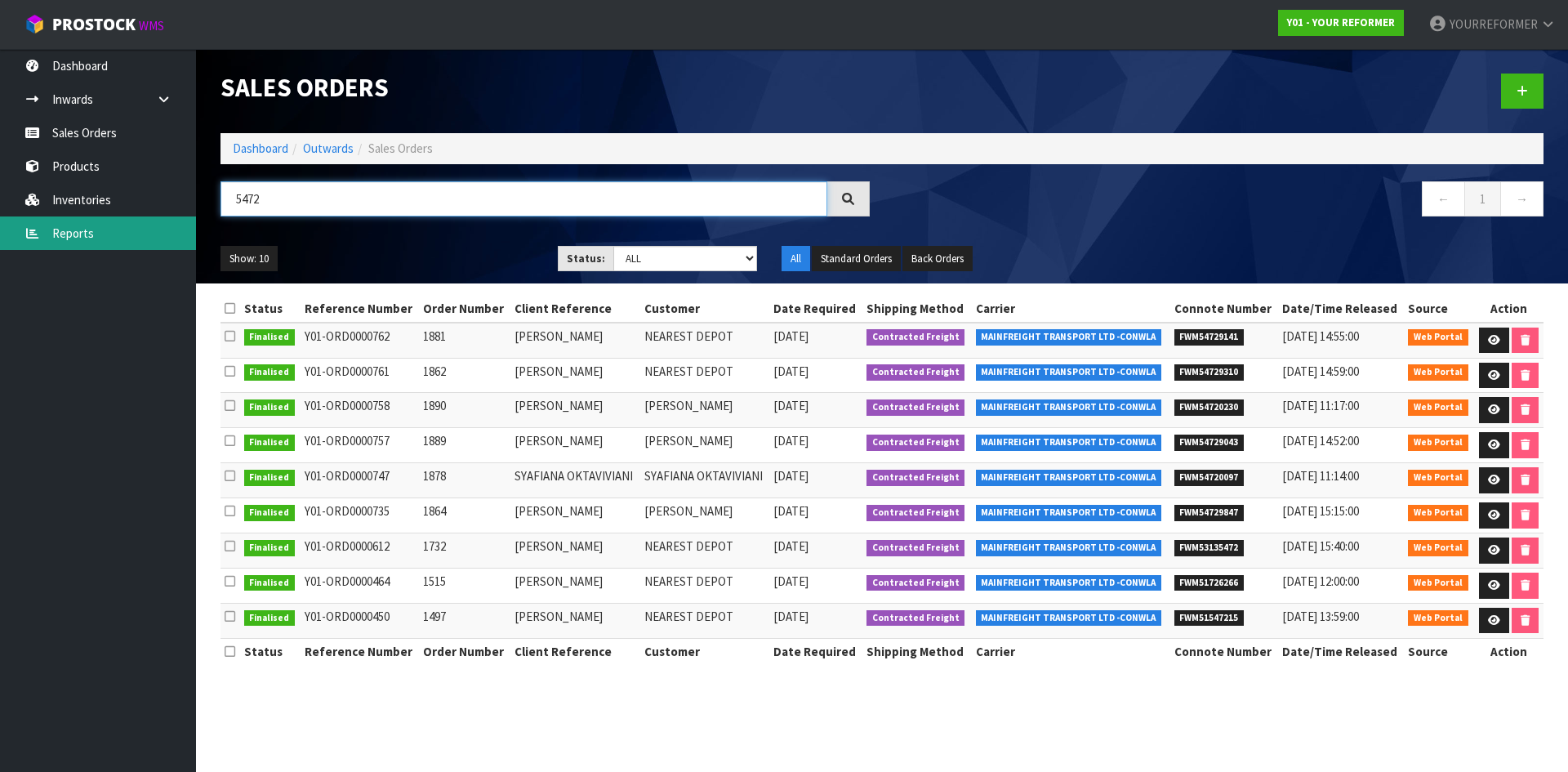
drag, startPoint x: 321, startPoint y: 208, endPoint x: 113, endPoint y: 225, distance: 208.7
click at [113, 225] on body "Toggle navigation ProStock WMS Y01 - YOUR REFORMER YOURREFORMER Logout Dashboar…" at bounding box center [784, 386] width 1568 height 772
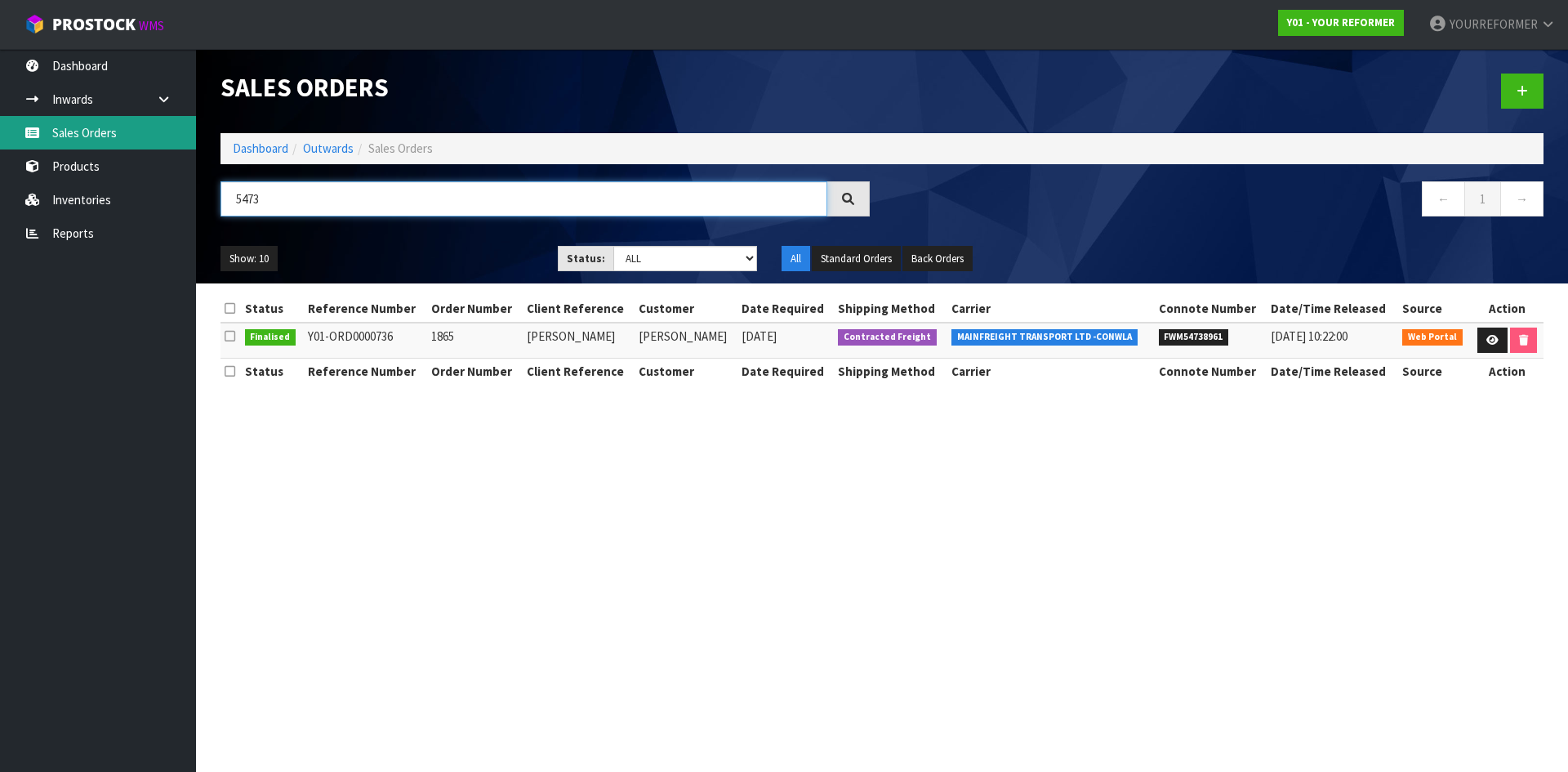
type input "5473"
click at [147, 129] on link "Sales Orders" at bounding box center [98, 132] width 196 height 34
click at [1518, 87] on icon at bounding box center [1522, 91] width 11 height 12
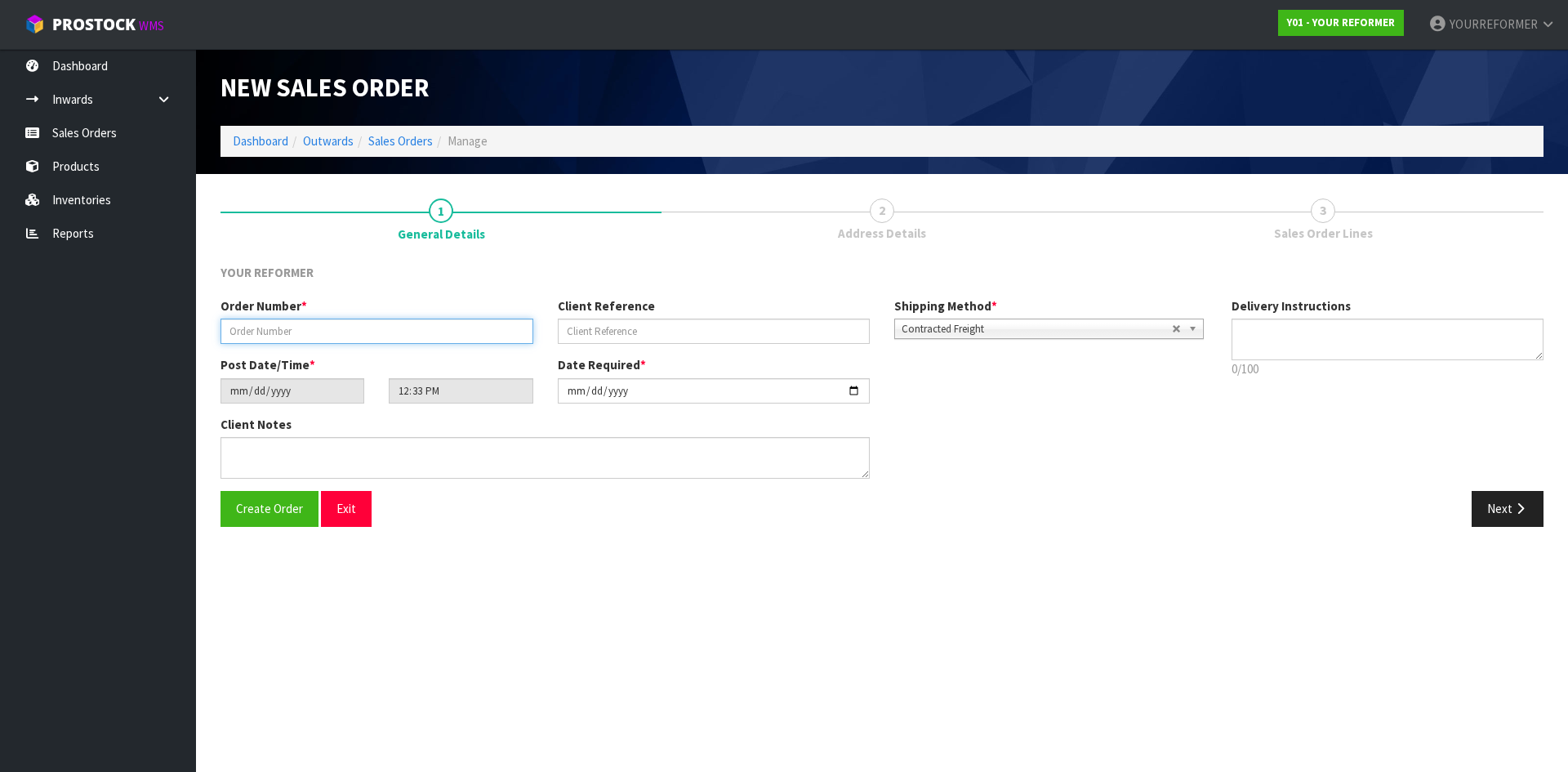
click at [359, 338] on input "text" at bounding box center [376, 330] width 312 height 25
paste input "5424"
type input "5424"
click at [667, 329] on input "text" at bounding box center [714, 330] width 312 height 25
drag, startPoint x: 641, startPoint y: 327, endPoint x: 705, endPoint y: 343, distance: 66.0
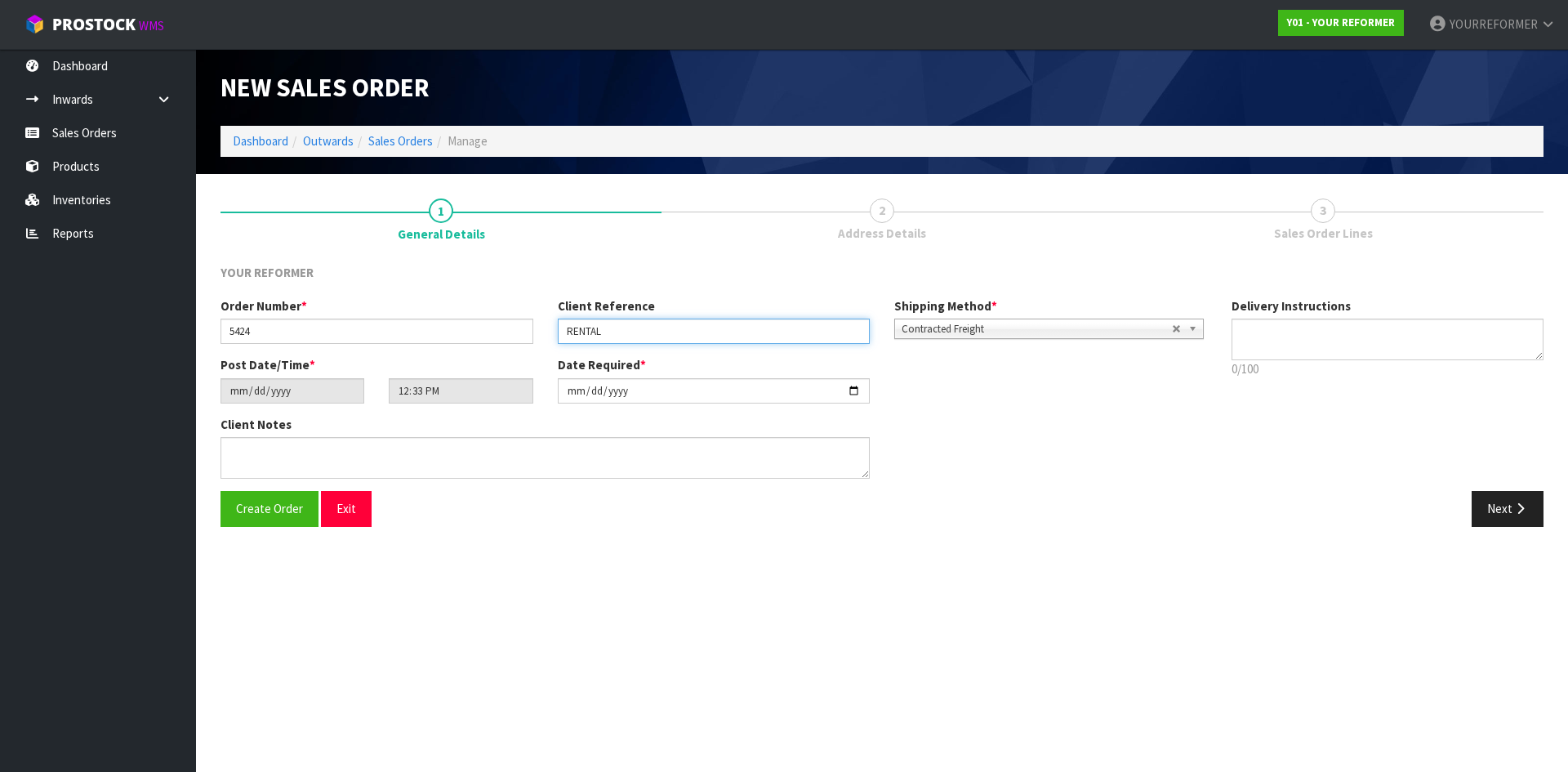
click at [565, 329] on input "RENTAL" at bounding box center [714, 330] width 312 height 25
paste input "[PERSON_NAME]"
type input "[PERSON_NAME]"
click at [1376, 341] on textarea at bounding box center [1387, 338] width 312 height 41
click at [1295, 349] on textarea at bounding box center [1387, 338] width 312 height 41
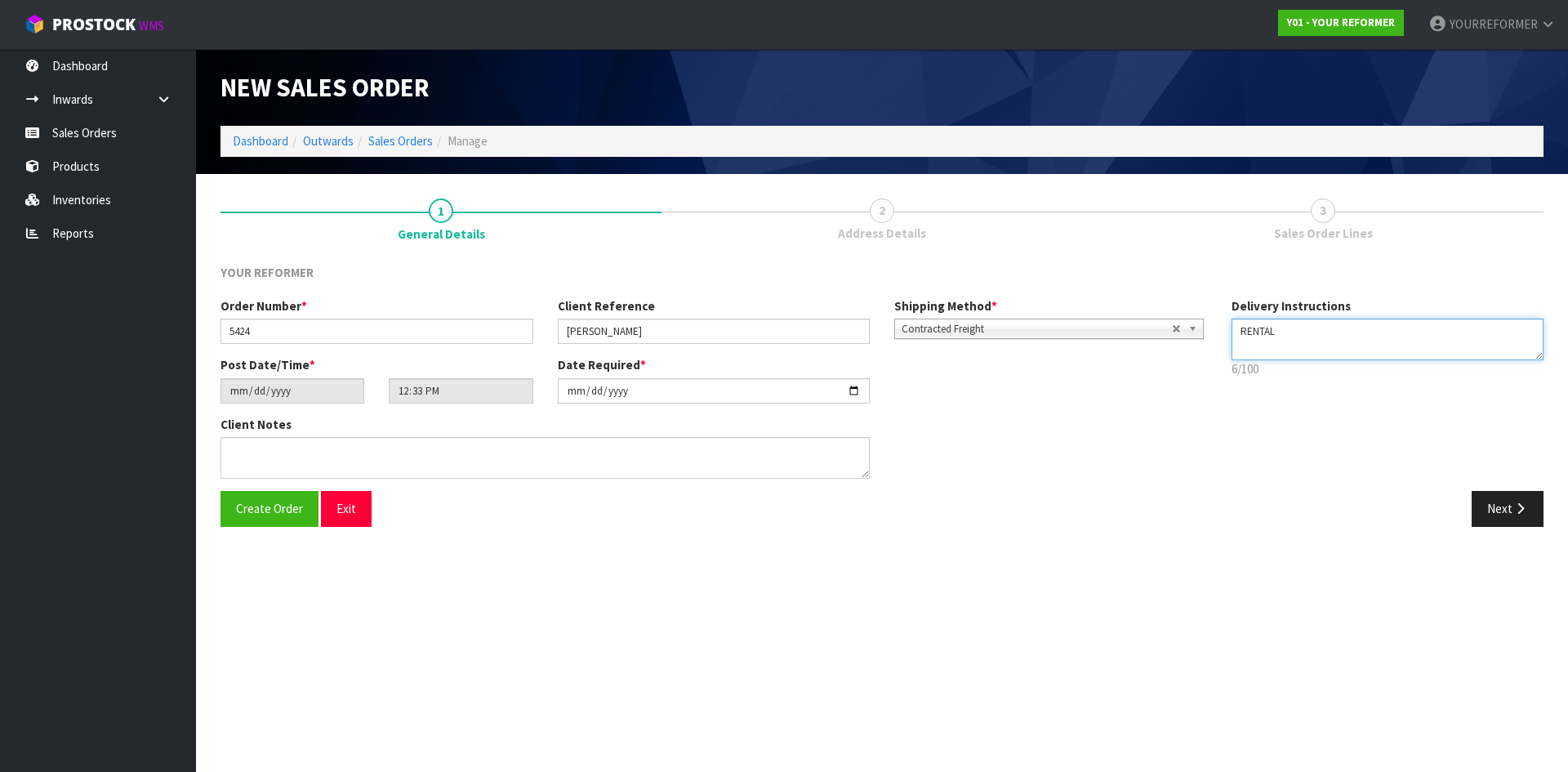
paste textarea "[PHONE_NUMBER]"
type textarea "RENTAL [PHONE_NUMBER]"
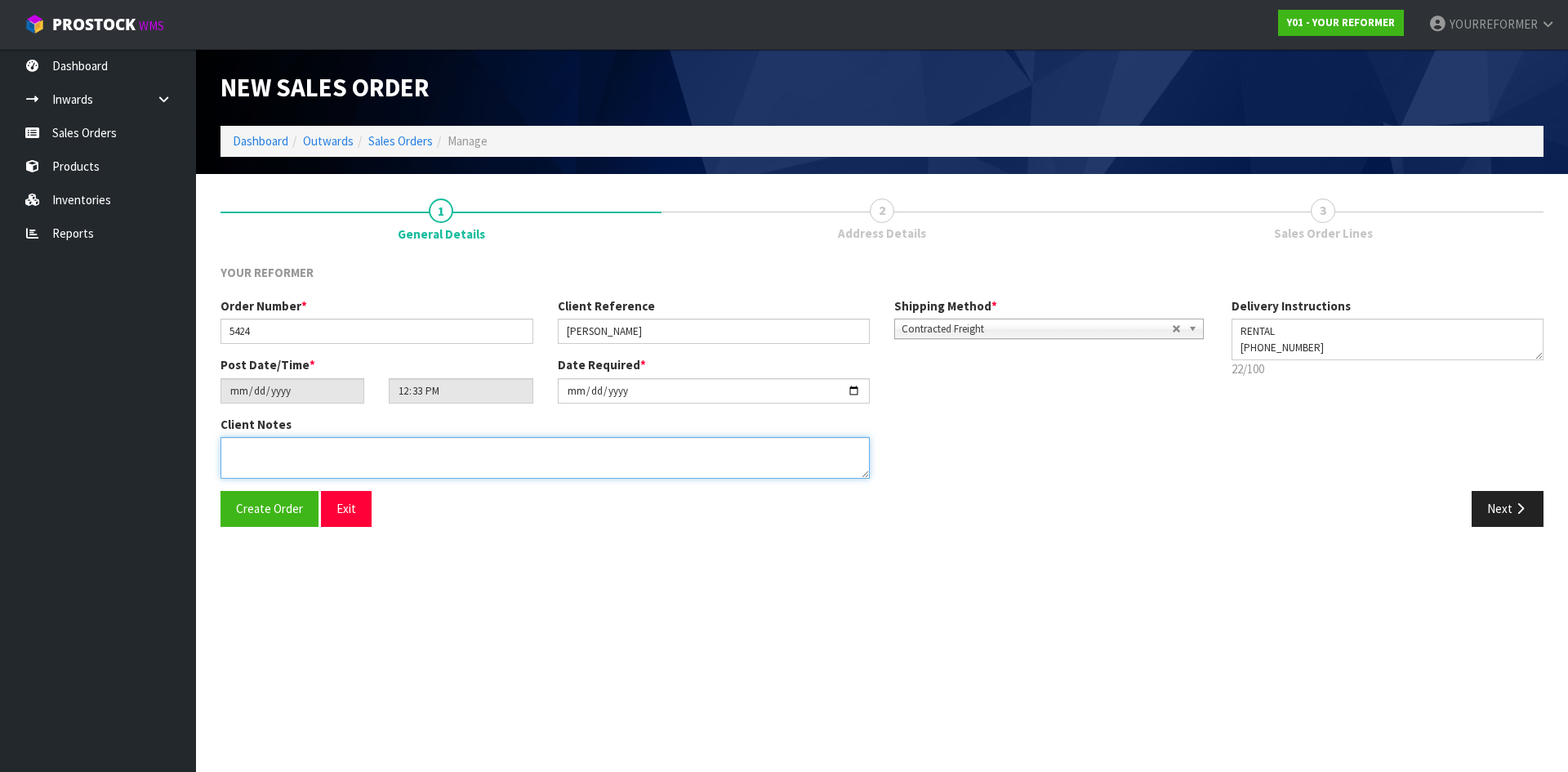
drag, startPoint x: 557, startPoint y: 454, endPoint x: 611, endPoint y: 456, distance: 54.0
click at [560, 454] on textarea at bounding box center [545, 457] width 649 height 41
paste textarea "[PERSON_NAME] [STREET_ADDRESS][PERSON_NAME] [PHONE_NUMBER]"
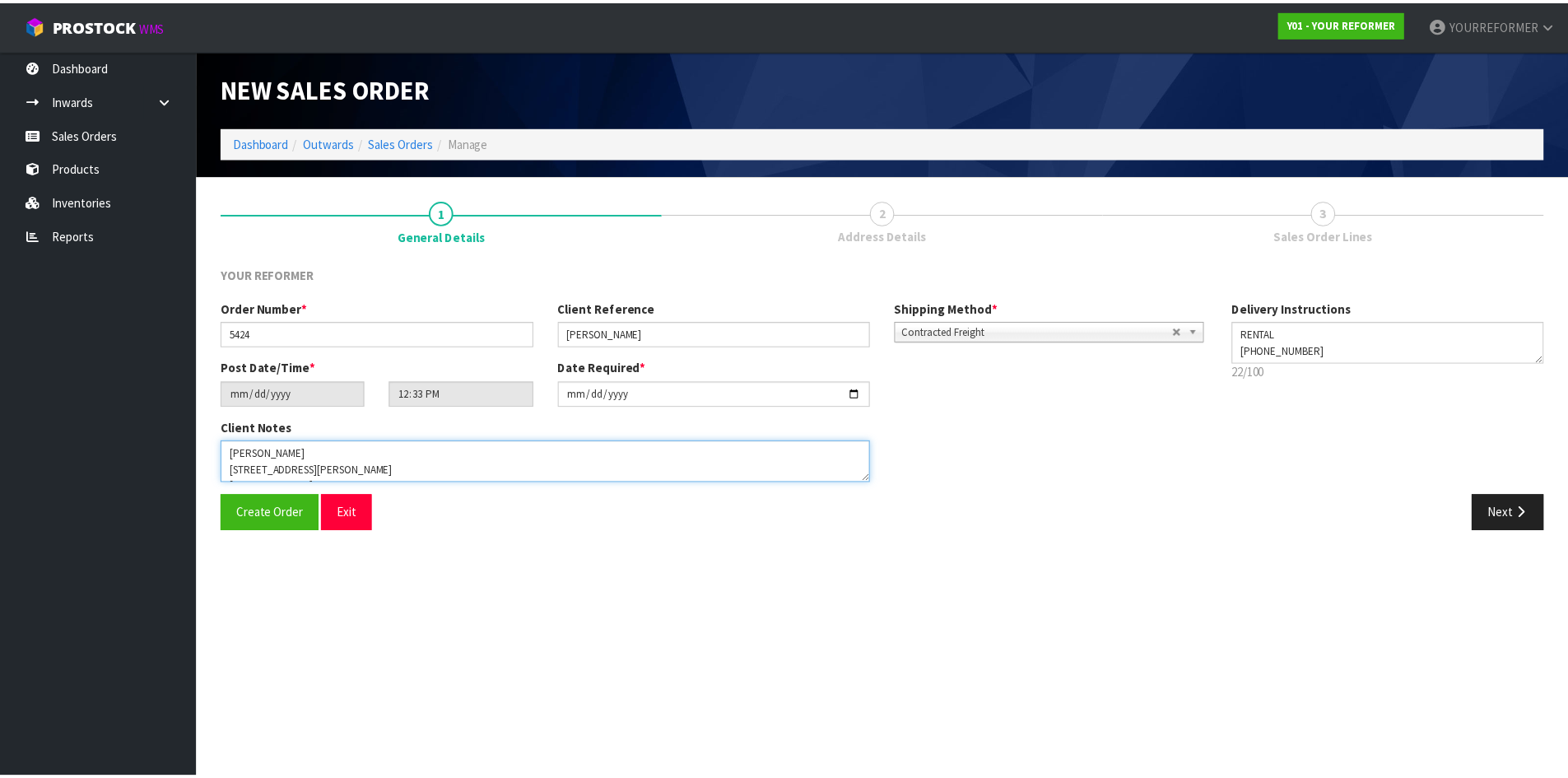
scroll to position [59, 0]
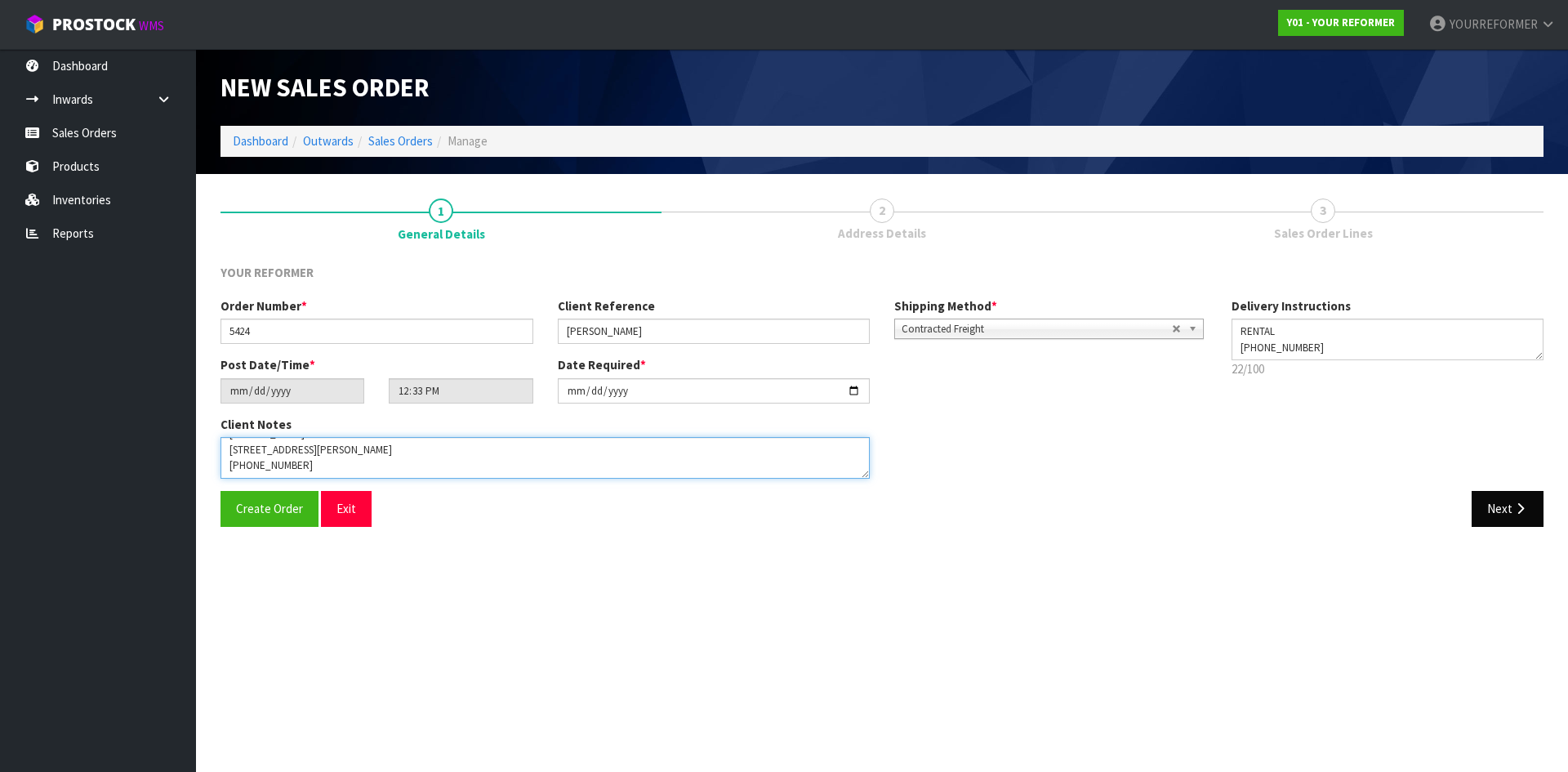
type textarea "[PERSON_NAME] [STREET_ADDRESS][PERSON_NAME] [PHONE_NUMBER]"
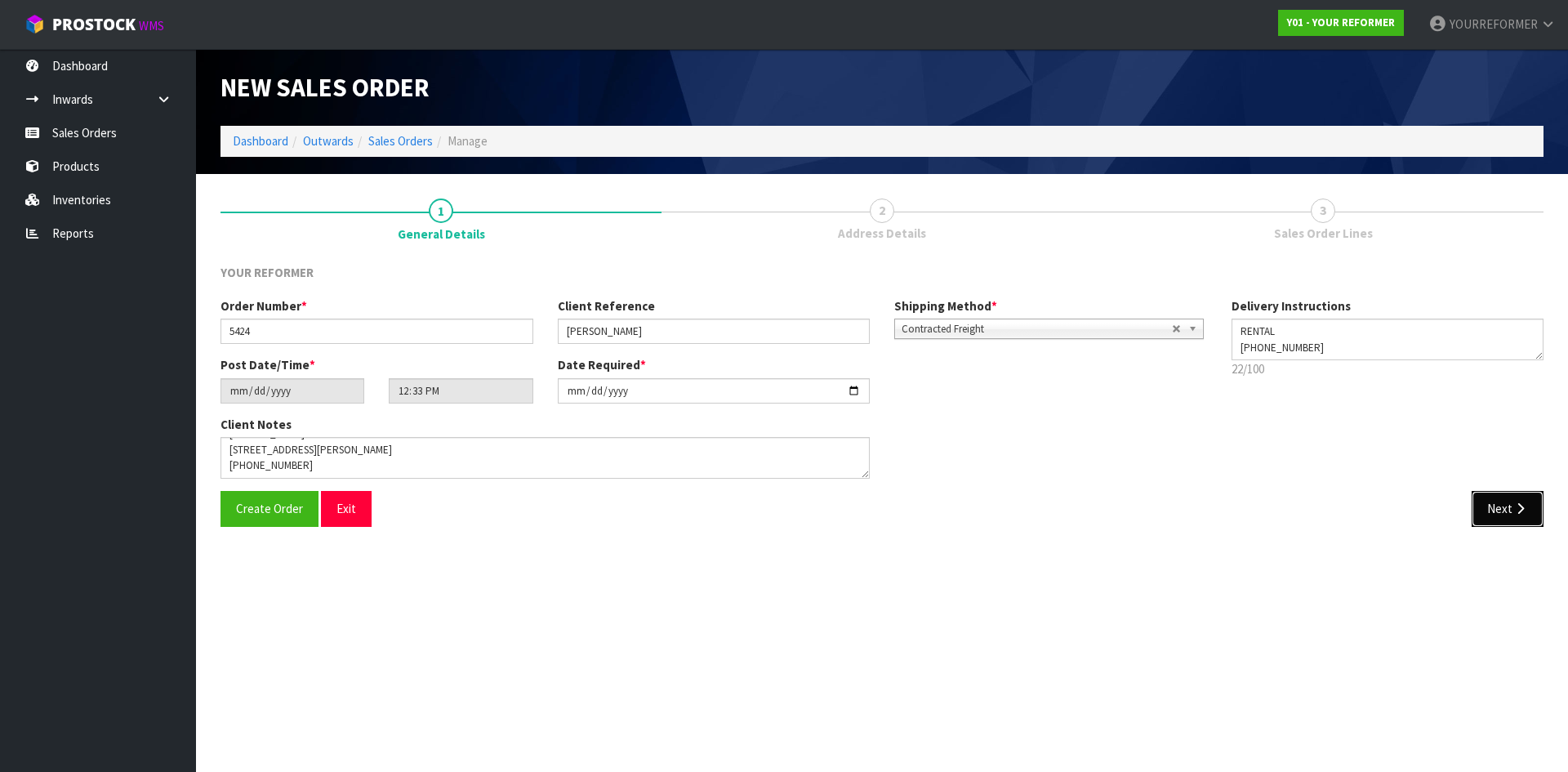
drag, startPoint x: 1508, startPoint y: 496, endPoint x: 434, endPoint y: 396, distance: 1078.6
click at [1509, 496] on button "Next" at bounding box center [1507, 508] width 72 height 35
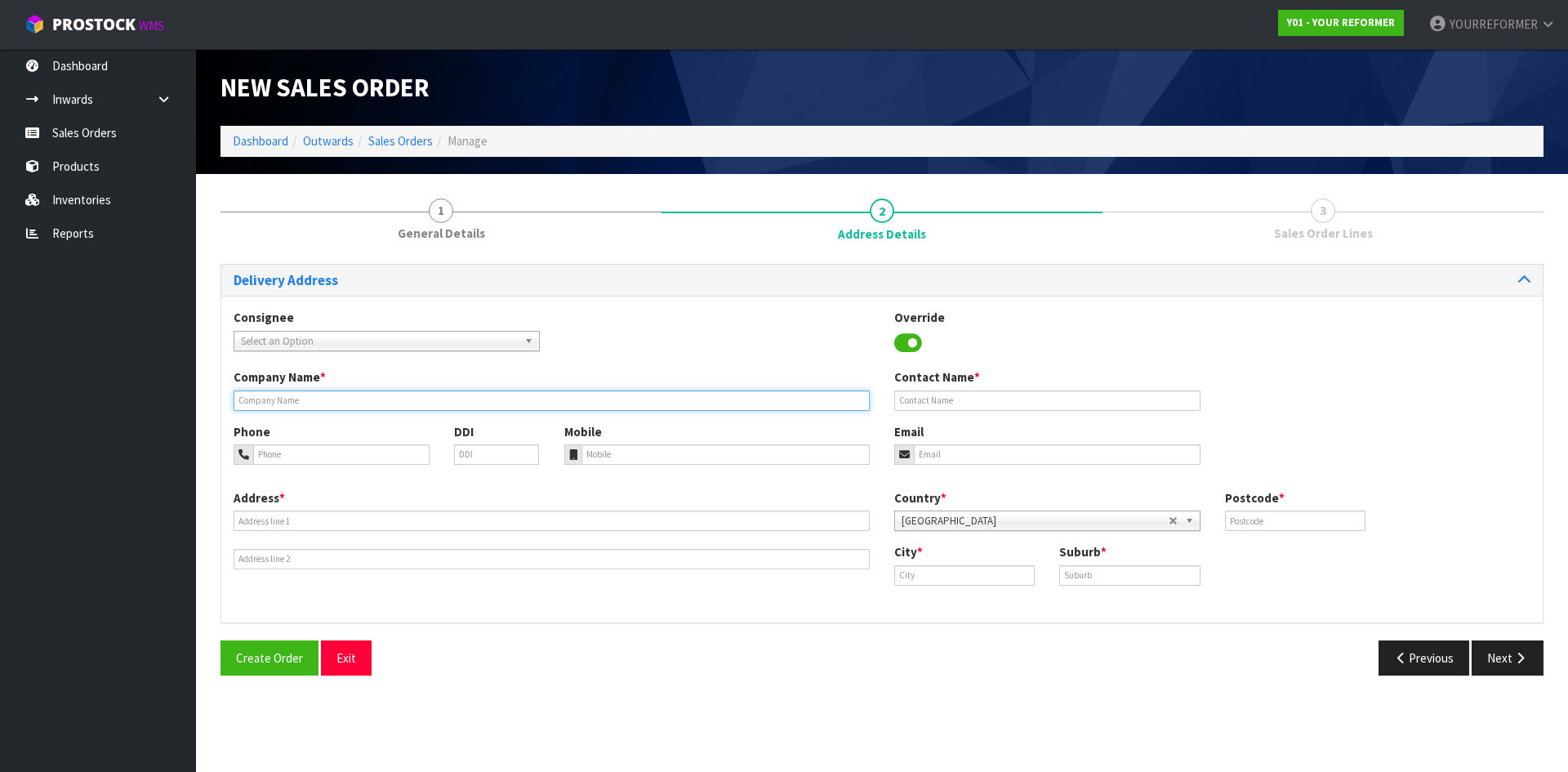
drag, startPoint x: 294, startPoint y: 398, endPoint x: 311, endPoint y: 402, distance: 17.5
click at [294, 398] on input "text" at bounding box center [552, 399] width 636 height 20
type input "RENTAL"
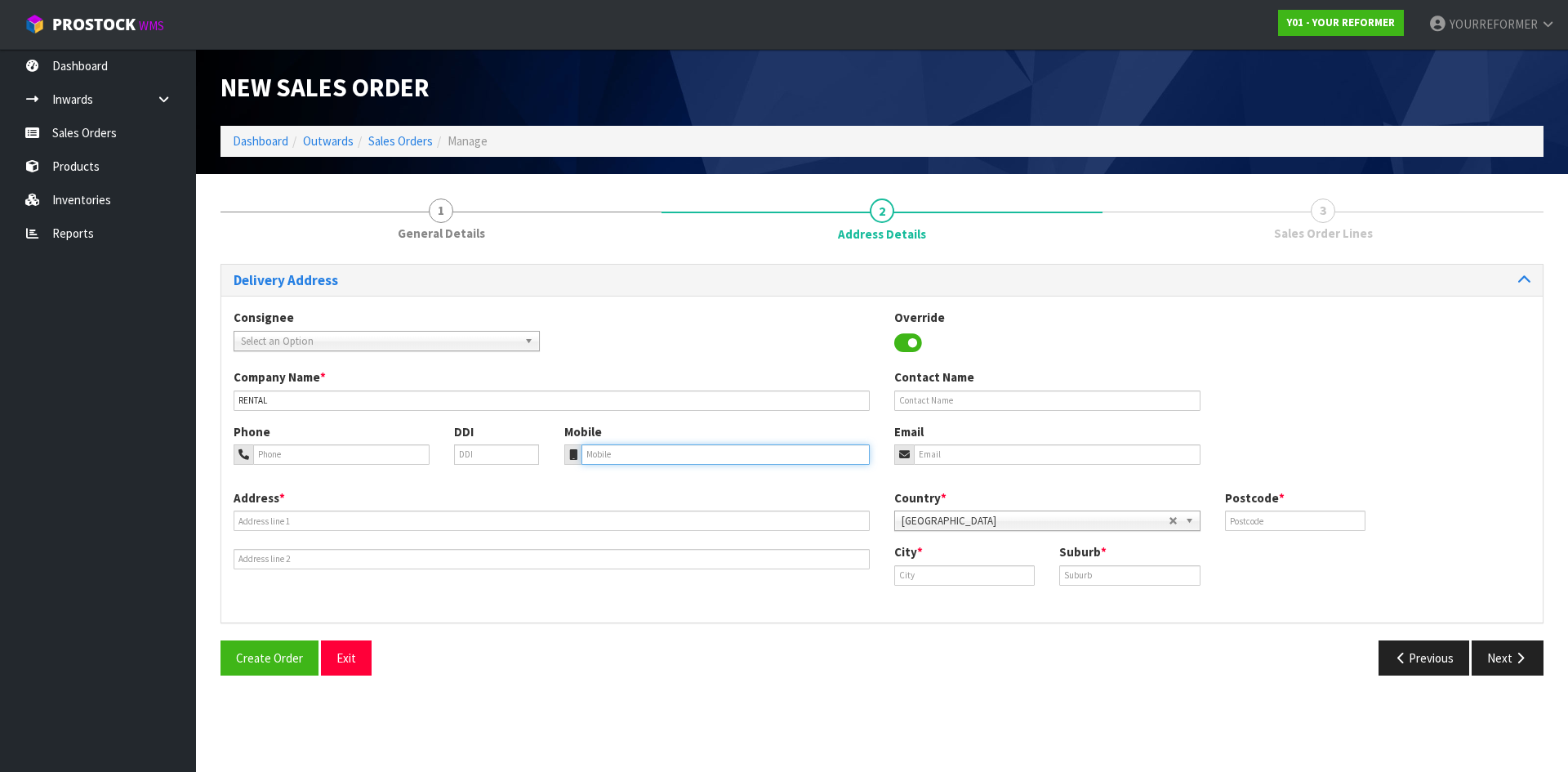
click at [709, 459] on input "tel" at bounding box center [726, 454] width 289 height 20
click at [664, 448] on input "tel" at bounding box center [726, 454] width 289 height 20
paste input "[PHONE_NUMBER]"
type input "[PHONE_NUMBER]"
drag, startPoint x: 450, startPoint y: 500, endPoint x: 423, endPoint y: 505, distance: 27.5
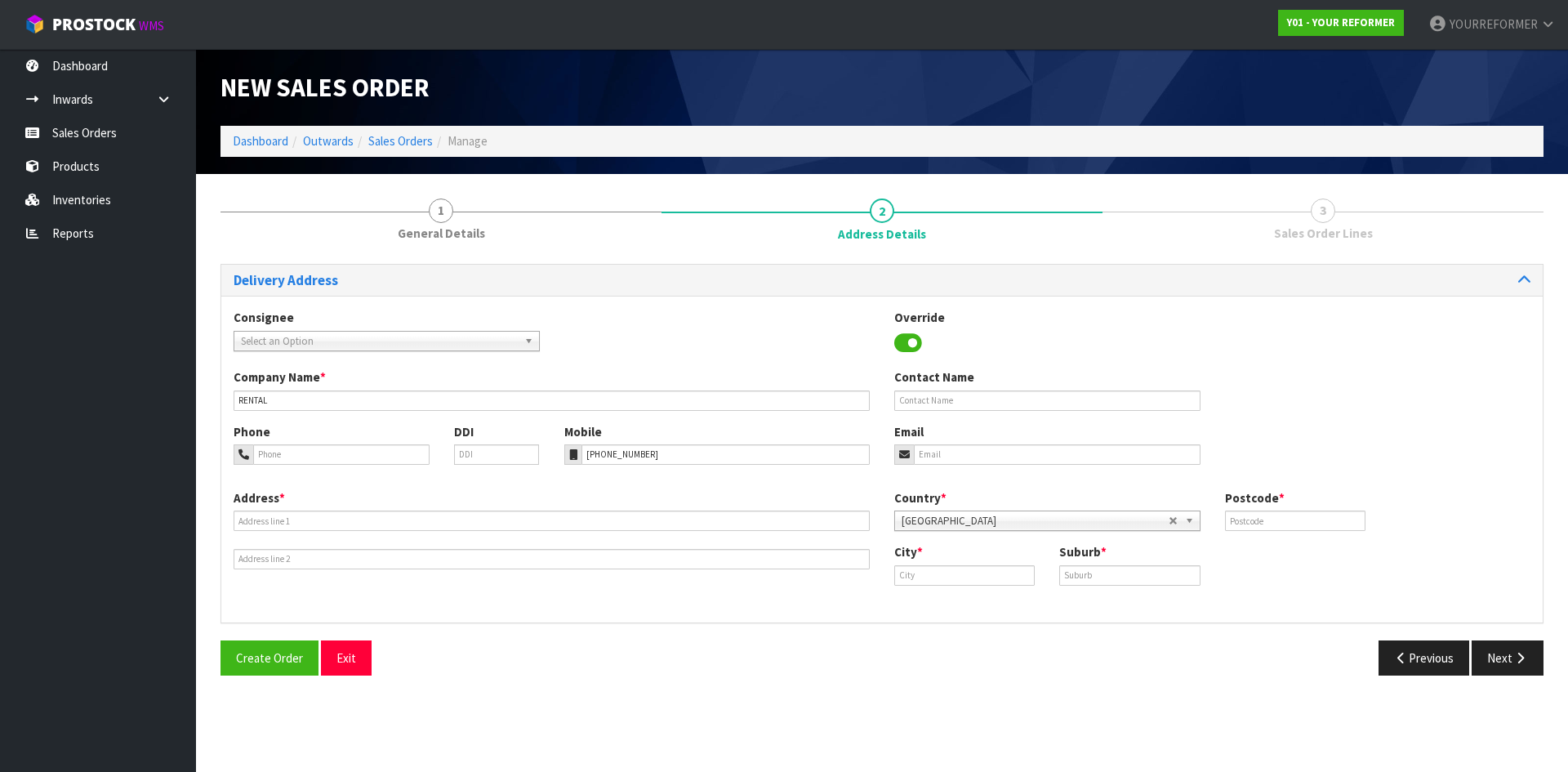
click at [437, 507] on div "Address *" at bounding box center [552, 530] width 661 height 80
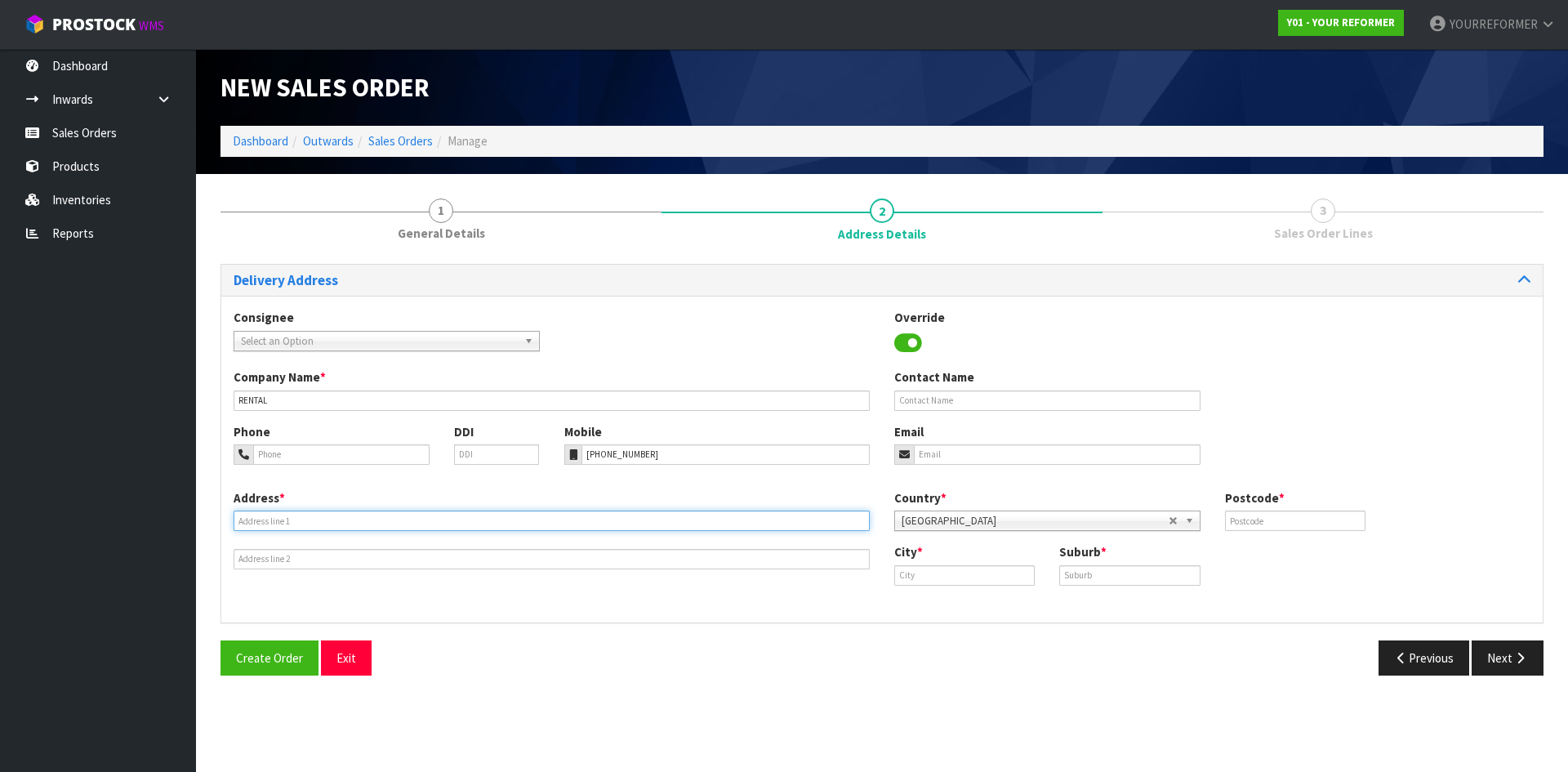
click at [387, 512] on input "text" at bounding box center [552, 520] width 636 height 20
drag, startPoint x: 309, startPoint y: 526, endPoint x: 401, endPoint y: 531, distance: 92.1
click at [309, 526] on input "text" at bounding box center [552, 520] width 636 height 20
paste input "[STREET_ADDRESS][PERSON_NAME]"
type input "[STREET_ADDRESS][PERSON_NAME]"
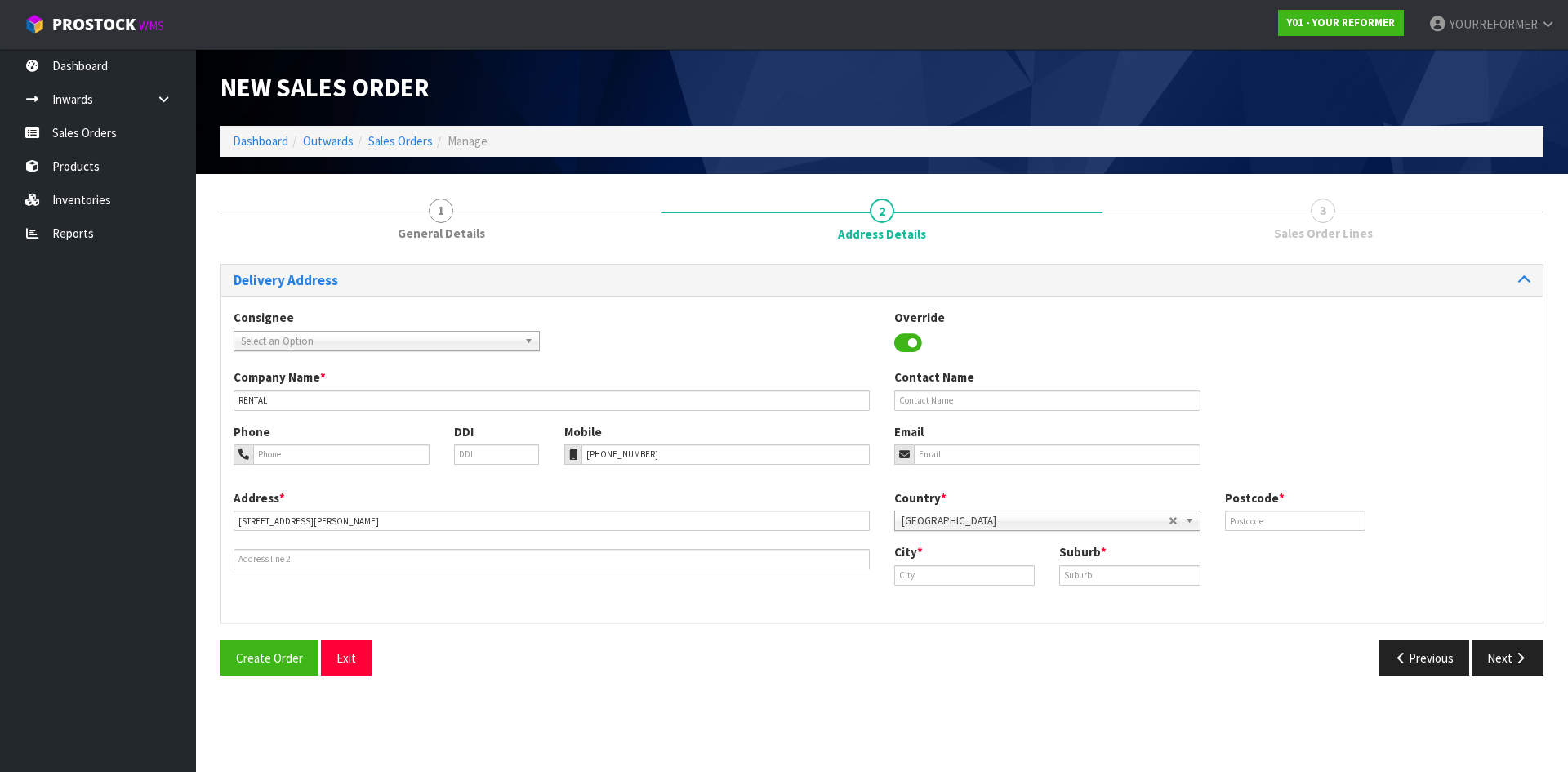
click at [975, 589] on div "City * Suburb *" at bounding box center [1213, 570] width 661 height 54
click at [966, 575] on input "text" at bounding box center [964, 575] width 141 height 20
click at [954, 607] on link "Aucklan d" at bounding box center [959, 602] width 129 height 22
type input "[GEOGRAPHIC_DATA]"
click at [1115, 577] on input "text" at bounding box center [1129, 575] width 141 height 20
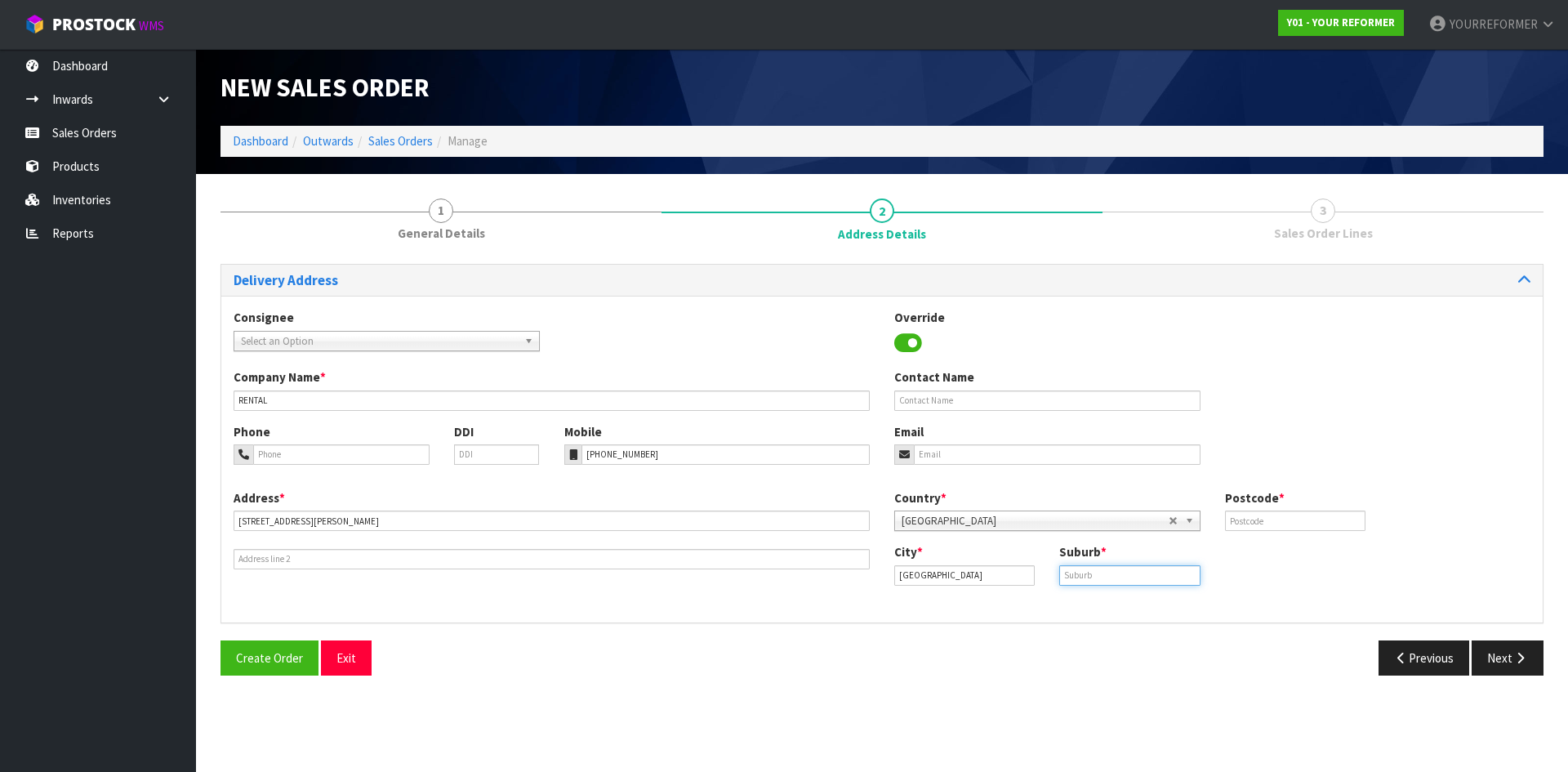
click at [1115, 576] on input "text" at bounding box center [1129, 575] width 141 height 20
drag, startPoint x: 1115, startPoint y: 581, endPoint x: 1175, endPoint y: 583, distance: 60.0
click at [1115, 581] on input "text" at bounding box center [1129, 575] width 141 height 20
paste input "KUMEŪ"
type input "KUMEŪ"
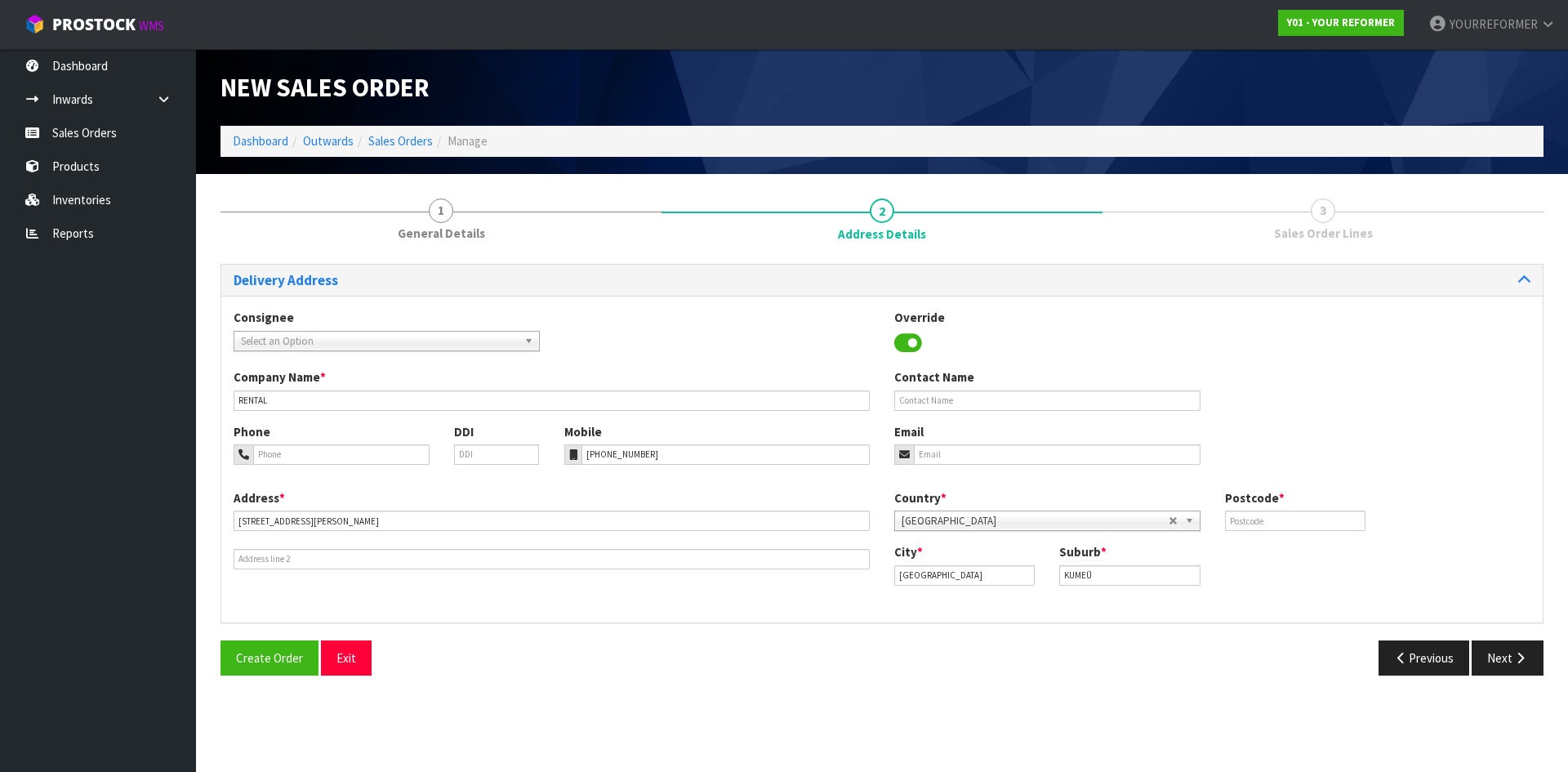
click at [1292, 534] on div "Country * [GEOGRAPHIC_DATA] [GEOGRAPHIC_DATA] [GEOGRAPHIC_DATA] [GEOGRAPHIC_DAT…" at bounding box center [1213, 516] width 661 height 54
click at [1286, 521] on input "text" at bounding box center [1295, 520] width 141 height 20
type input "0810"
click at [977, 403] on input "text" at bounding box center [1047, 399] width 307 height 20
paste input "[PERSON_NAME]"
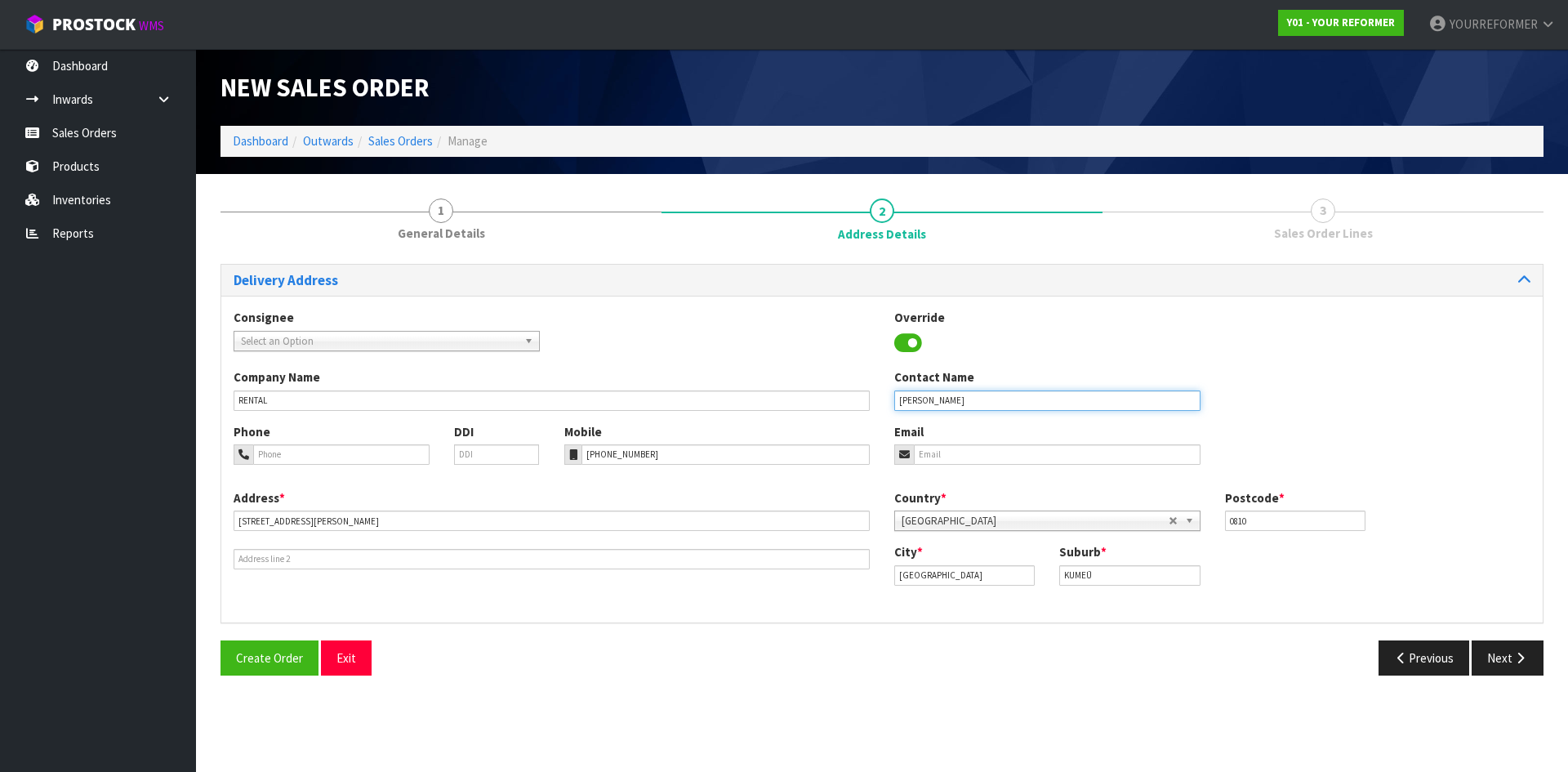
type input "[PERSON_NAME]"
click at [940, 455] on input "email" at bounding box center [1057, 454] width 286 height 20
drag, startPoint x: 1057, startPoint y: 455, endPoint x: 1164, endPoint y: 472, distance: 108.3
click at [1057, 455] on input "email" at bounding box center [1057, 454] width 286 height 20
paste input "[PERSON_NAME][EMAIL_ADDRESS][DOMAIN_NAME]"
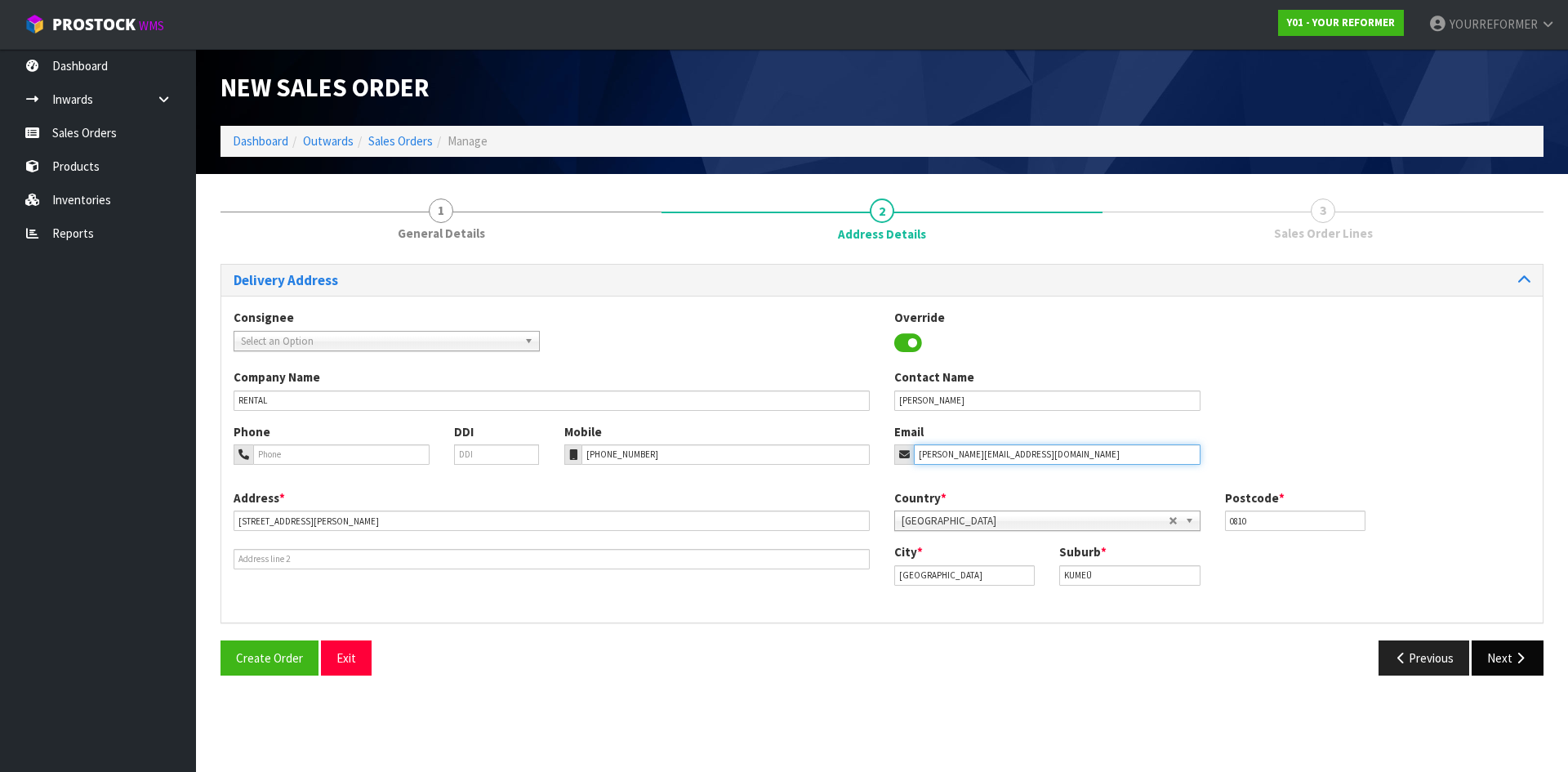
type input "[PERSON_NAME][EMAIL_ADDRESS][DOMAIN_NAME]"
click at [1537, 665] on button "Next" at bounding box center [1507, 657] width 72 height 35
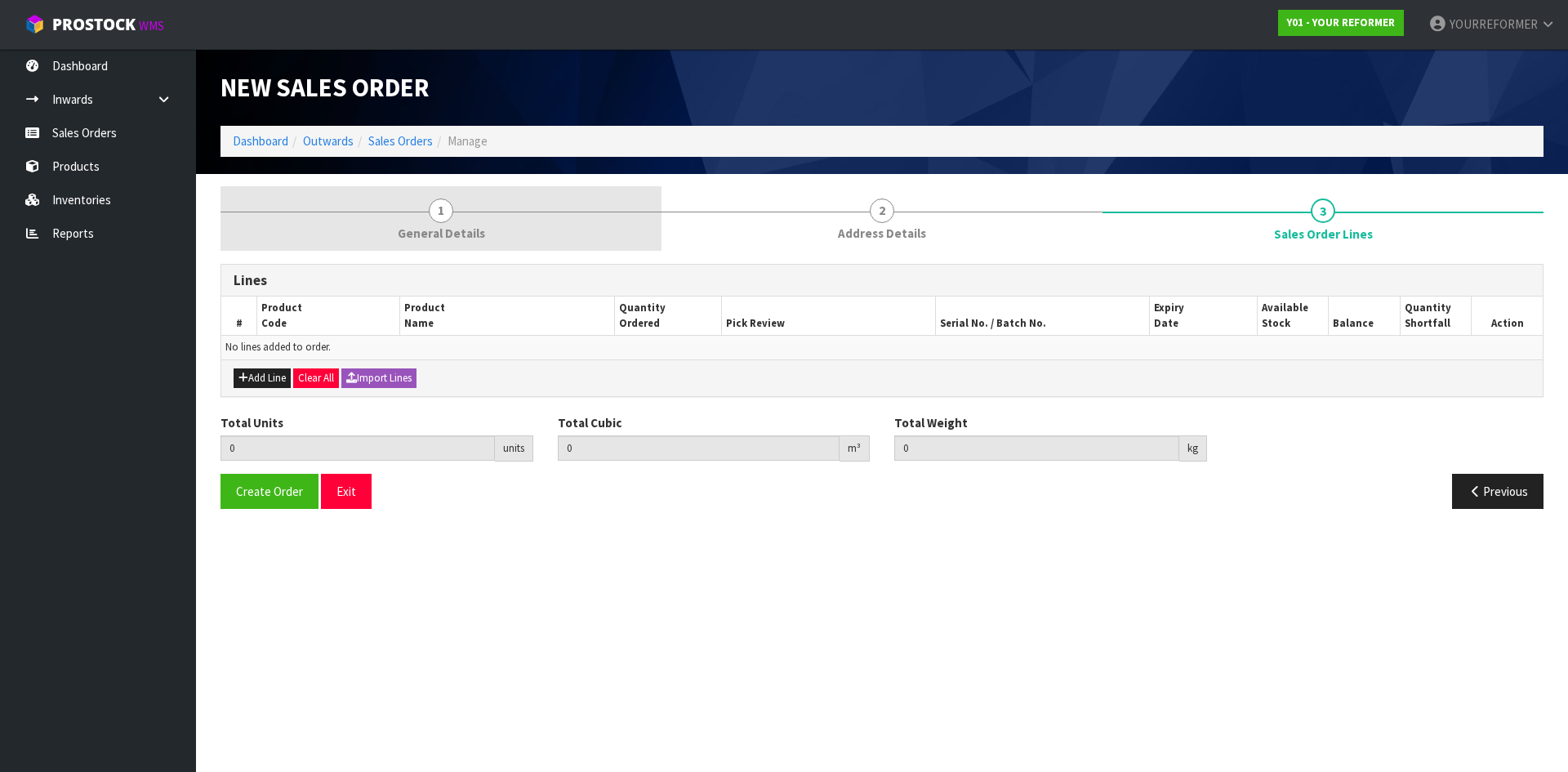
click at [444, 211] on span "1" at bounding box center [442, 211] width 25 height 25
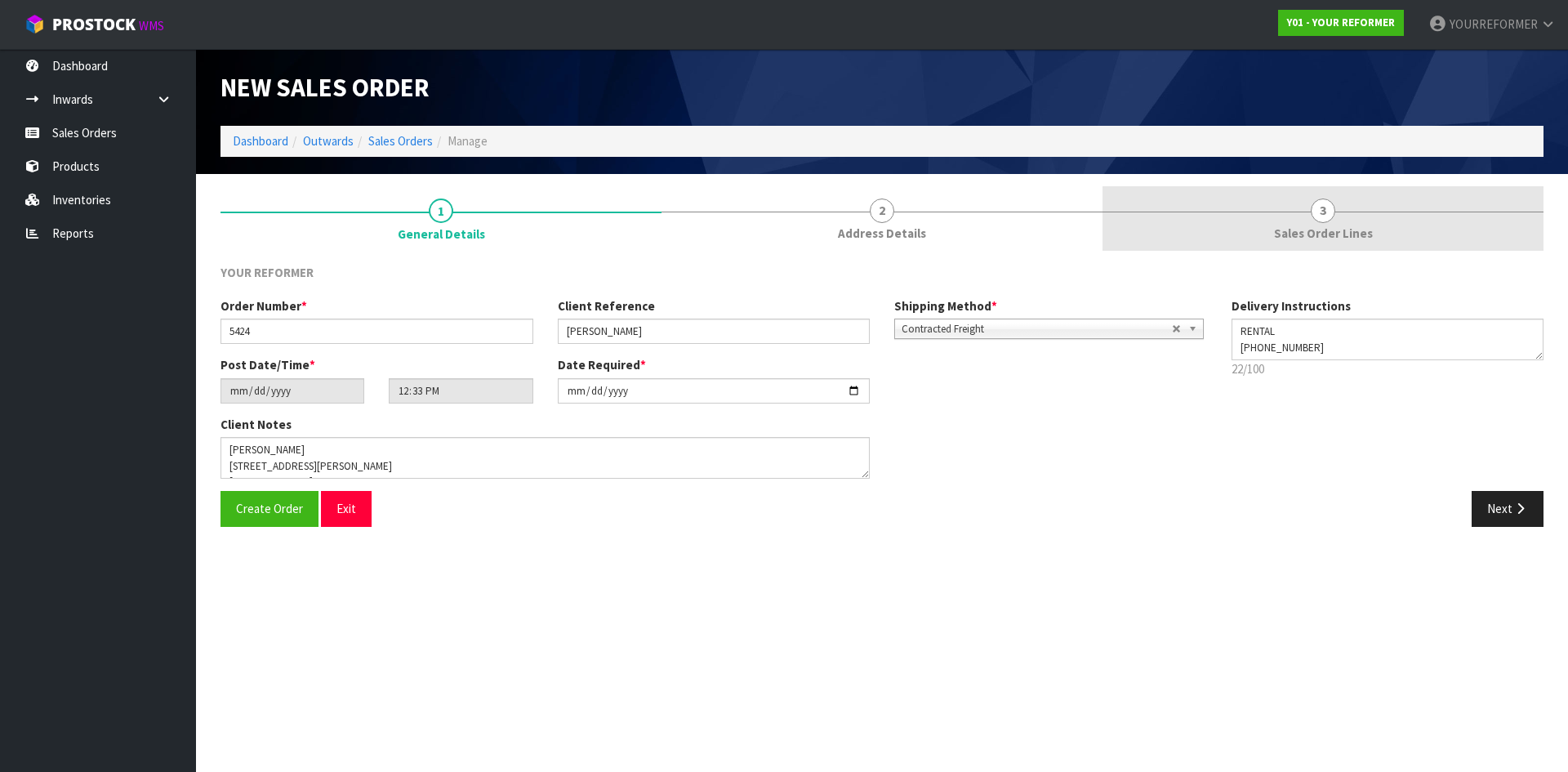
click at [1385, 226] on link "3 Sales Order Lines" at bounding box center [1323, 217] width 441 height 64
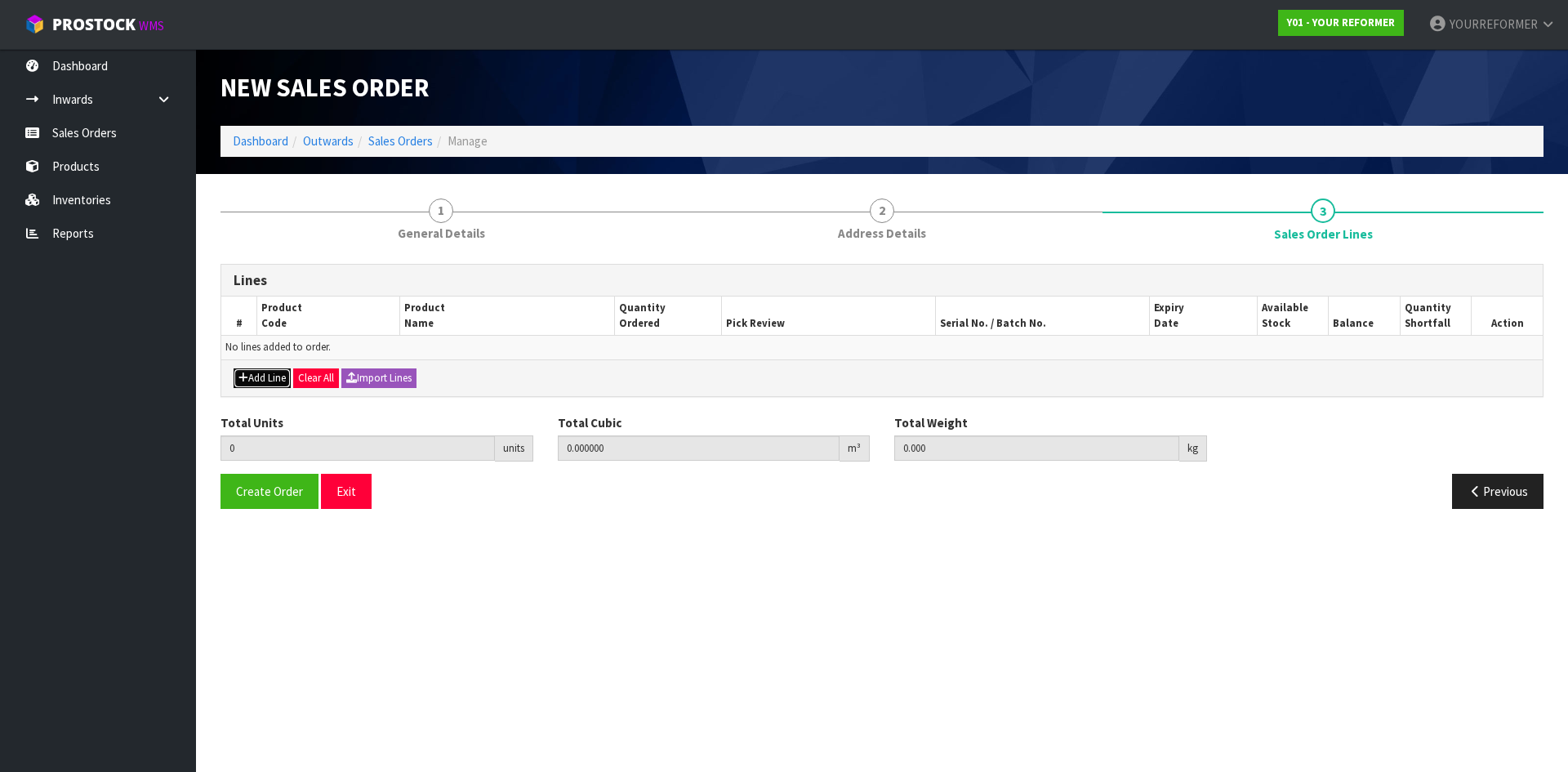
click at [257, 382] on button "Add Line" at bounding box center [262, 377] width 57 height 19
type input "0"
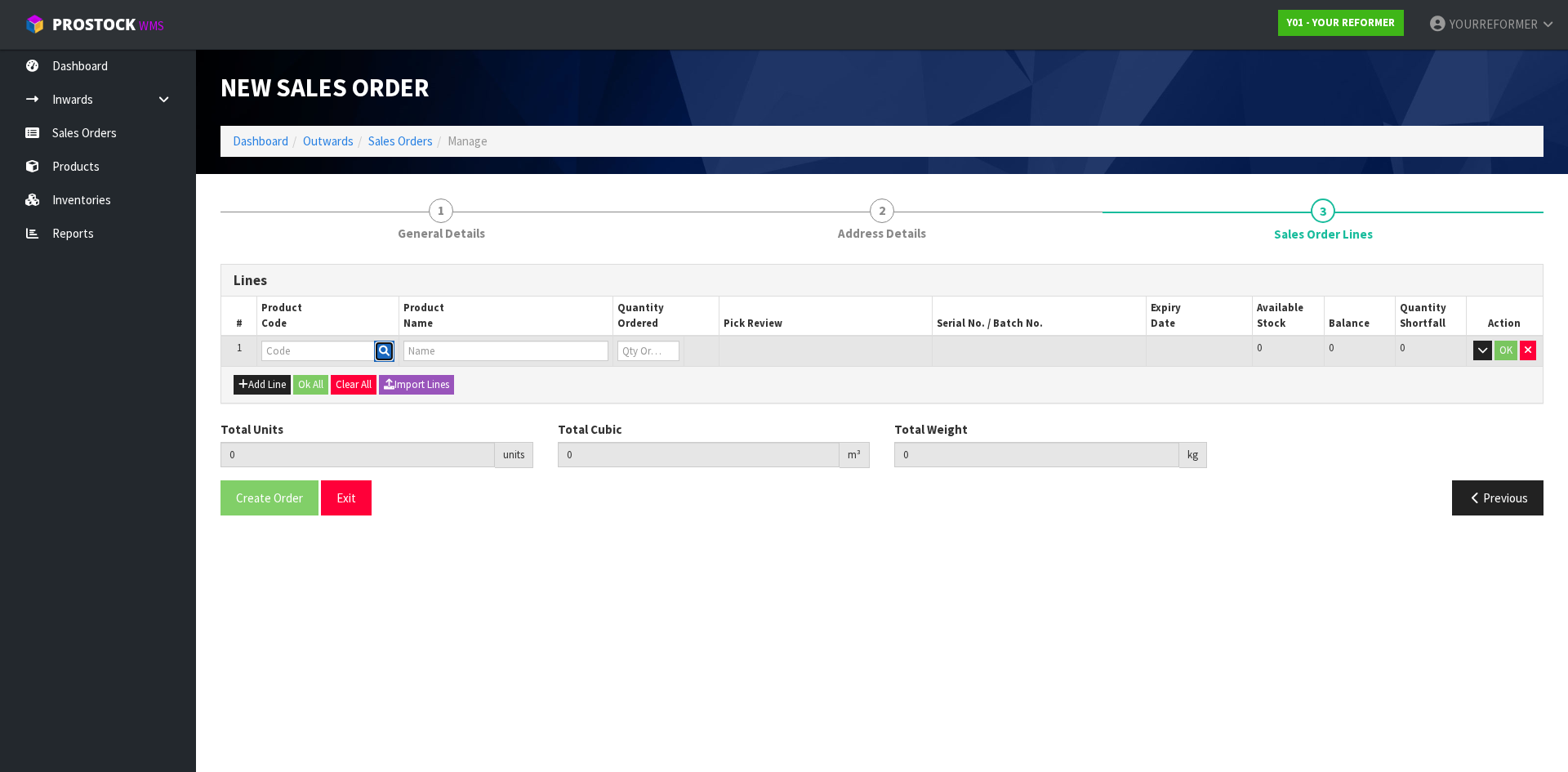
click at [387, 347] on icon "button" at bounding box center [384, 351] width 11 height 11
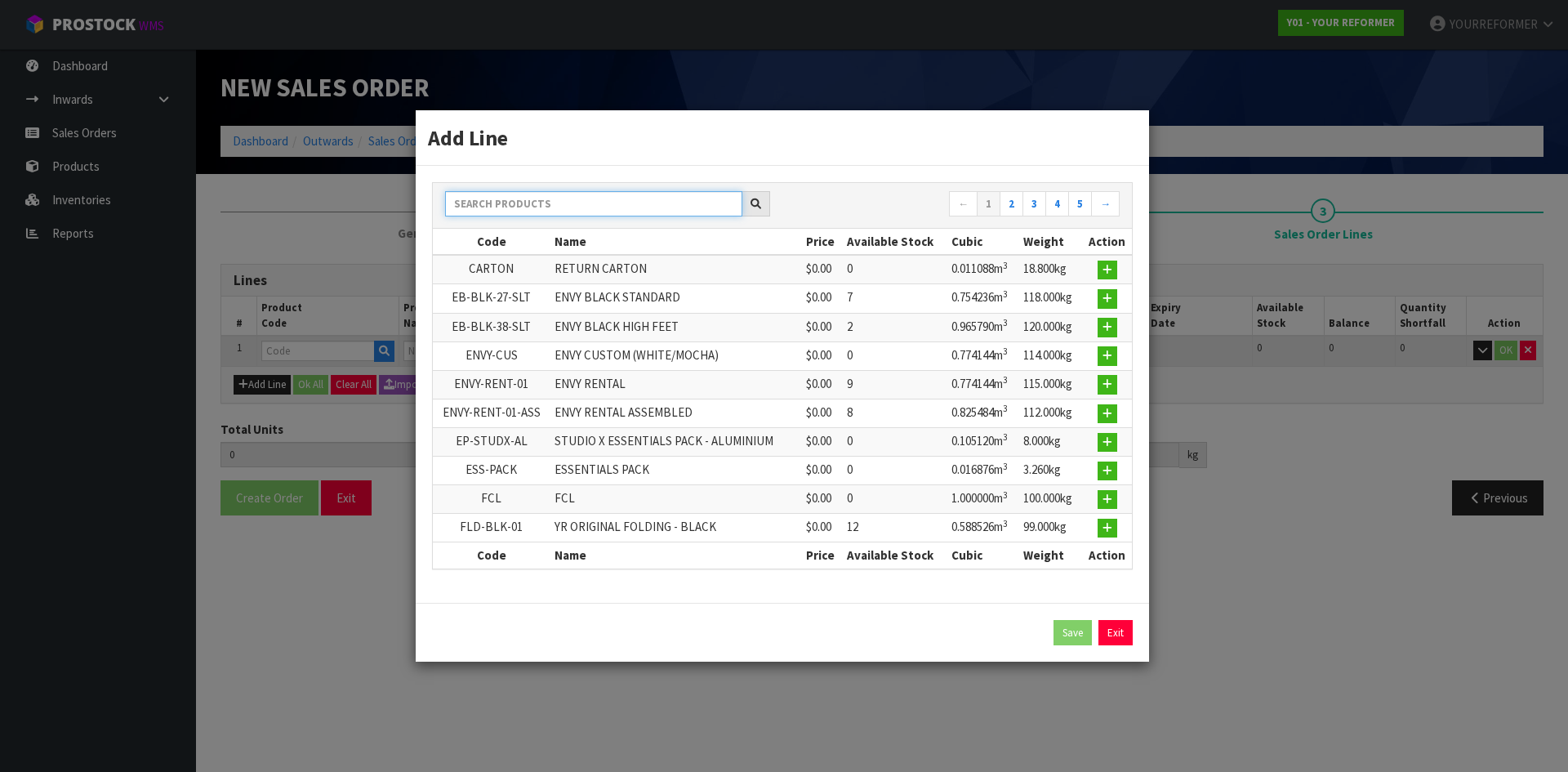
click at [607, 202] on input "text" at bounding box center [594, 203] width 297 height 25
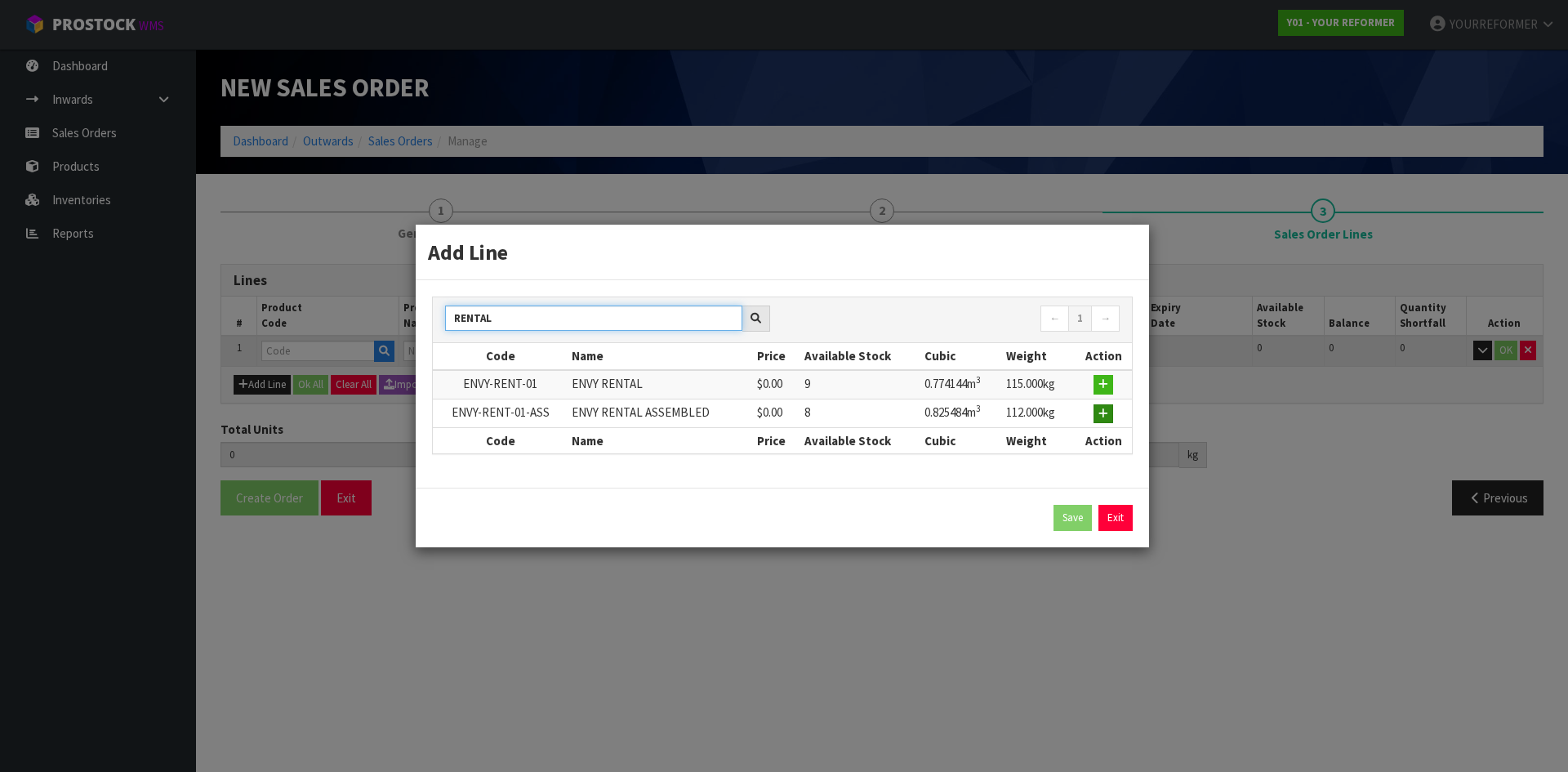
type input "RENTAL"
click at [1095, 415] on button "button" at bounding box center [1102, 414] width 19 height 19
type input "0.000000"
type input "0.000"
type input "ENVY-RENT-01-ASS"
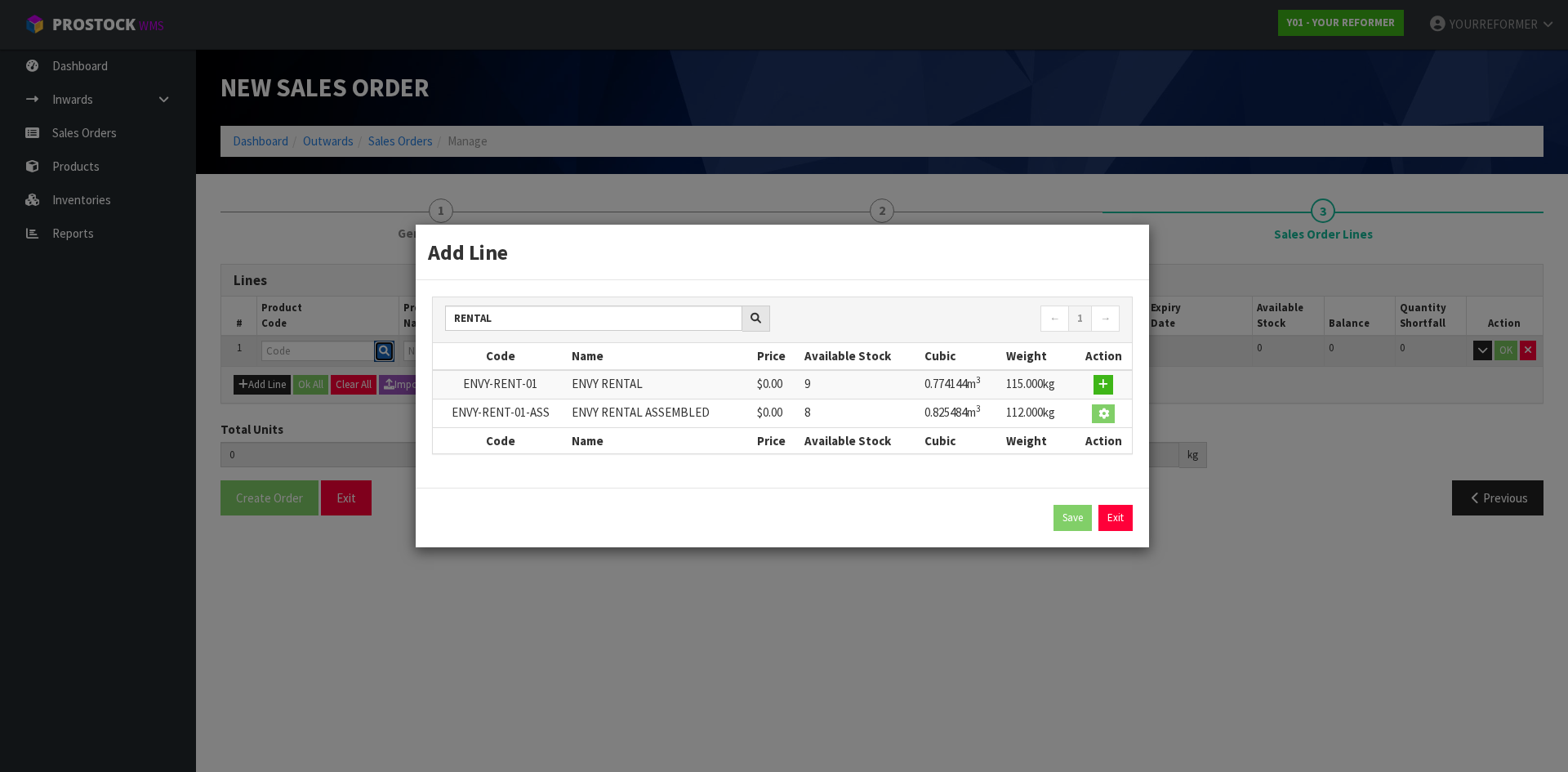
type input "ENVY RENTAL ASSEMBLED"
type input "0"
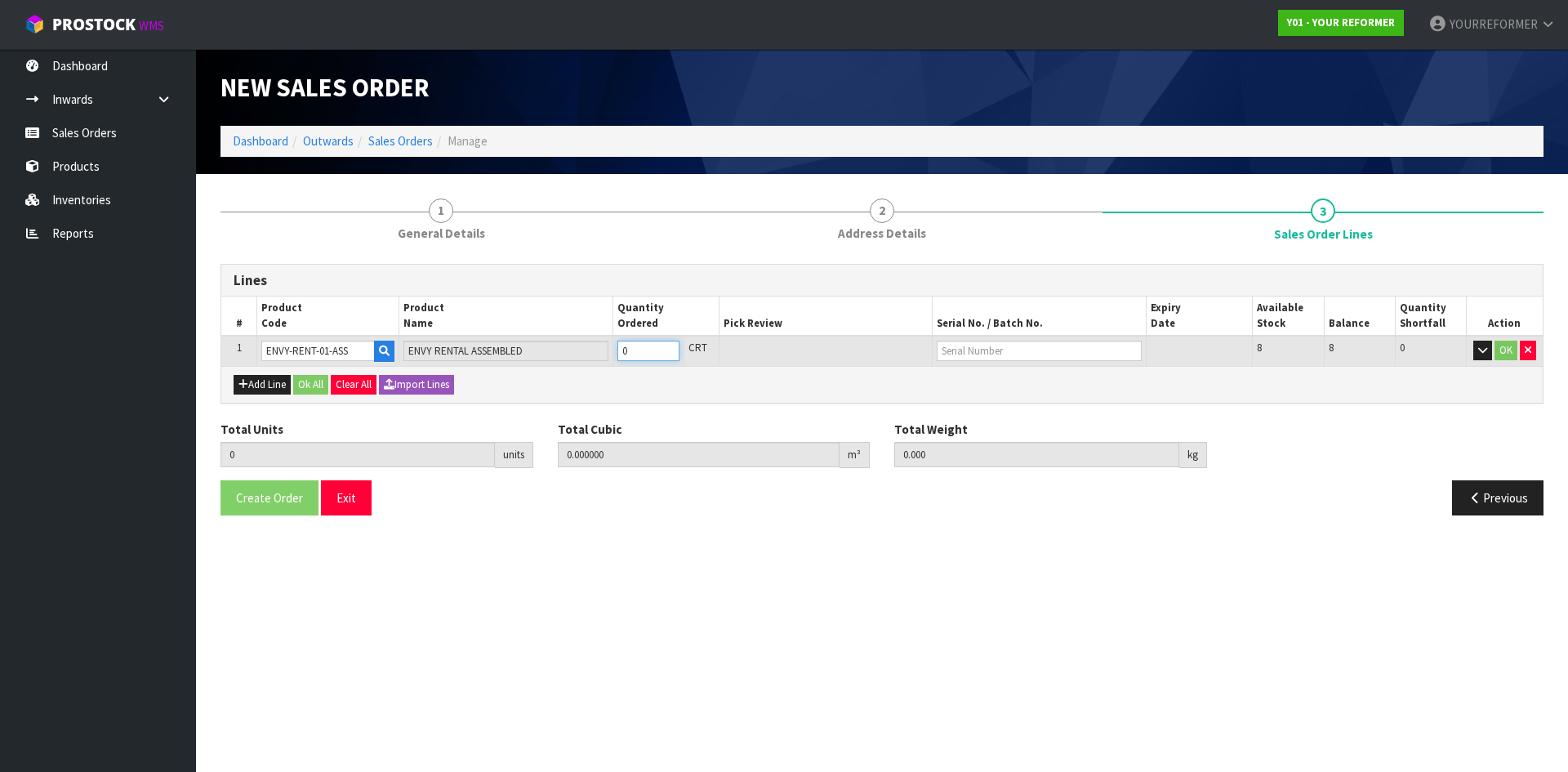
click at [674, 346] on input "0" at bounding box center [648, 350] width 62 height 20
type input "1"
type input "0.825484"
type input "112"
type input "1"
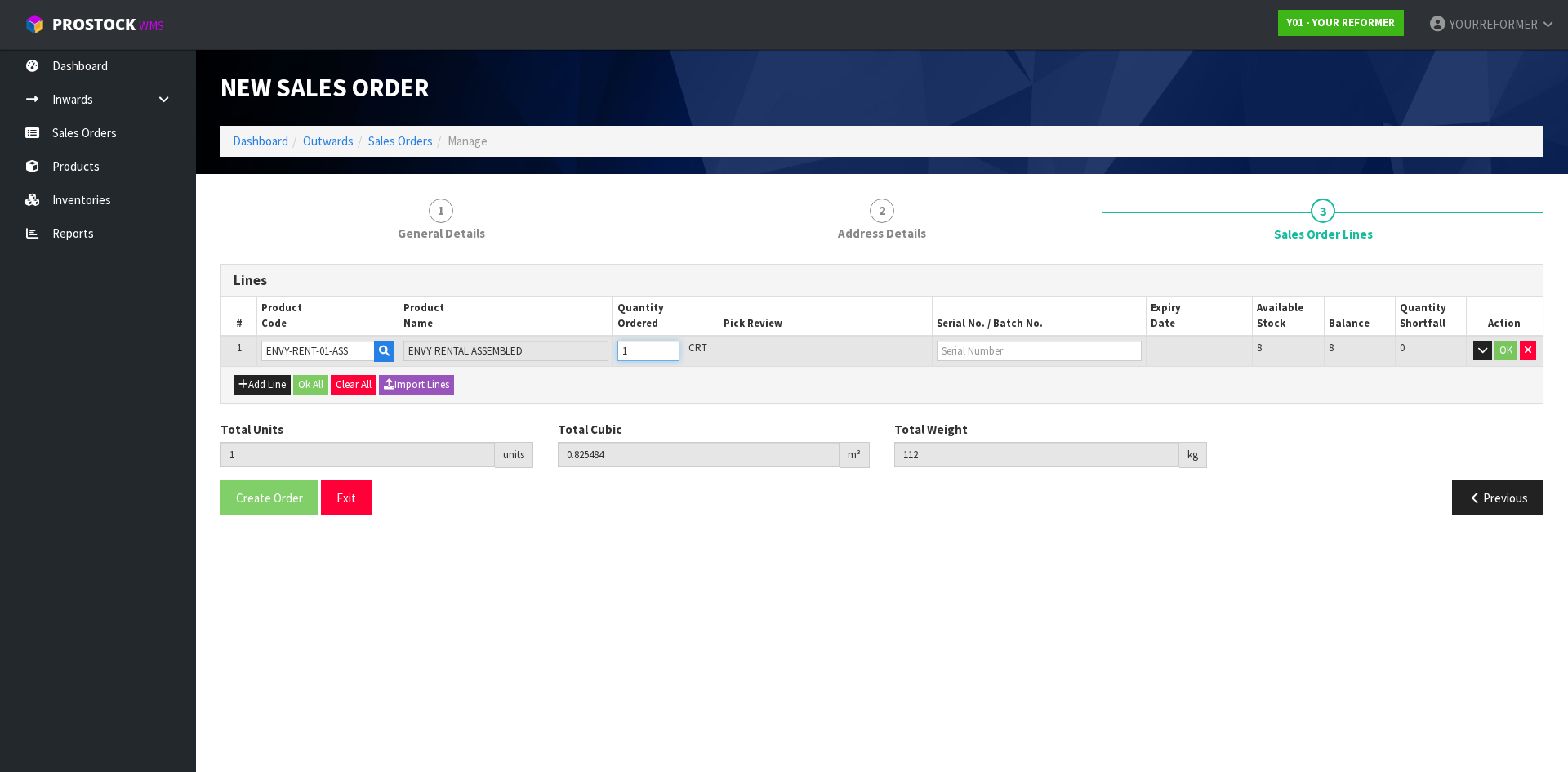
click at [670, 346] on input "1" at bounding box center [648, 350] width 62 height 20
click at [319, 393] on button "Ok All" at bounding box center [310, 384] width 35 height 19
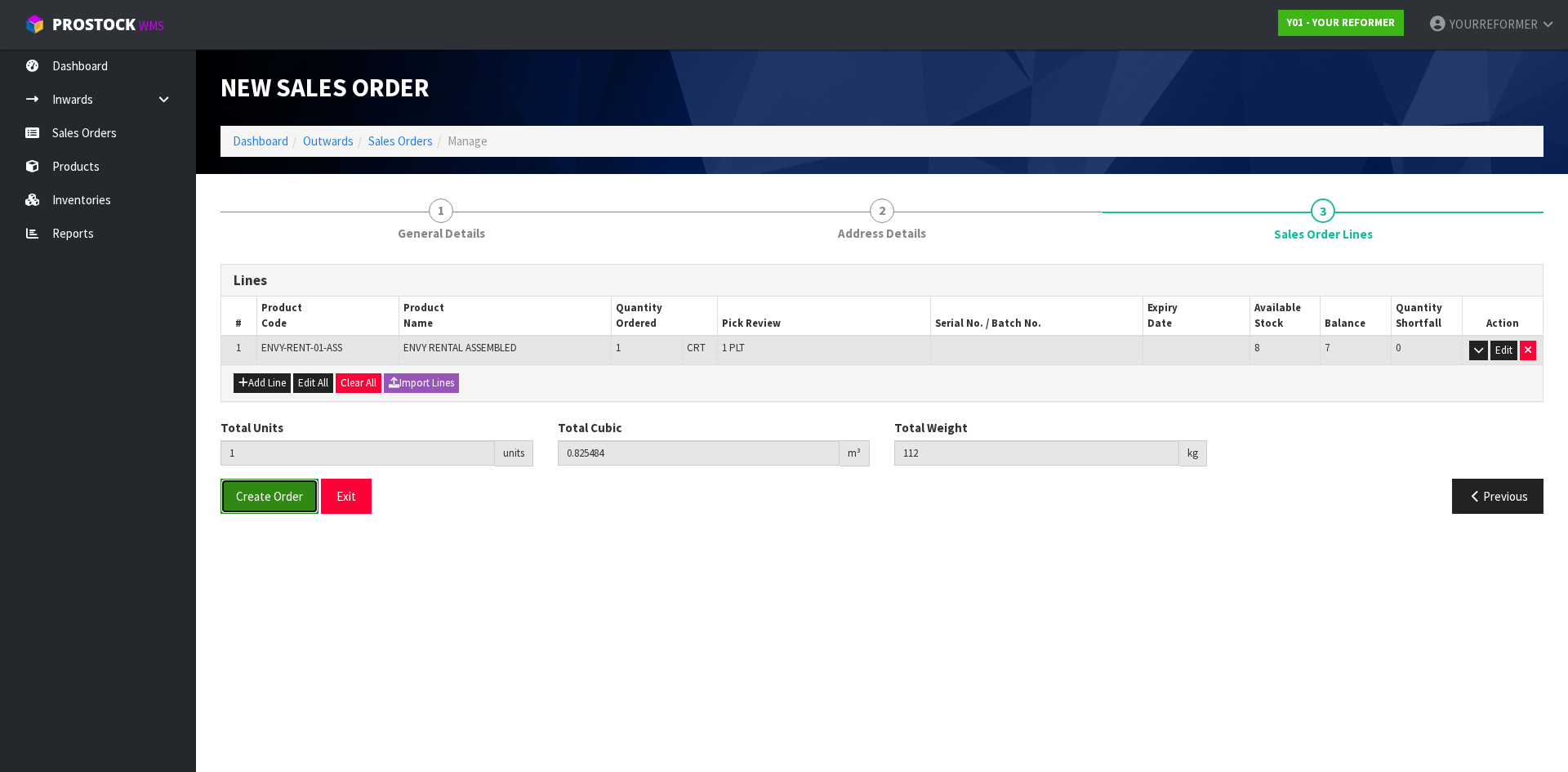
click at [292, 490] on span "Create Order" at bounding box center [269, 496] width 67 height 15
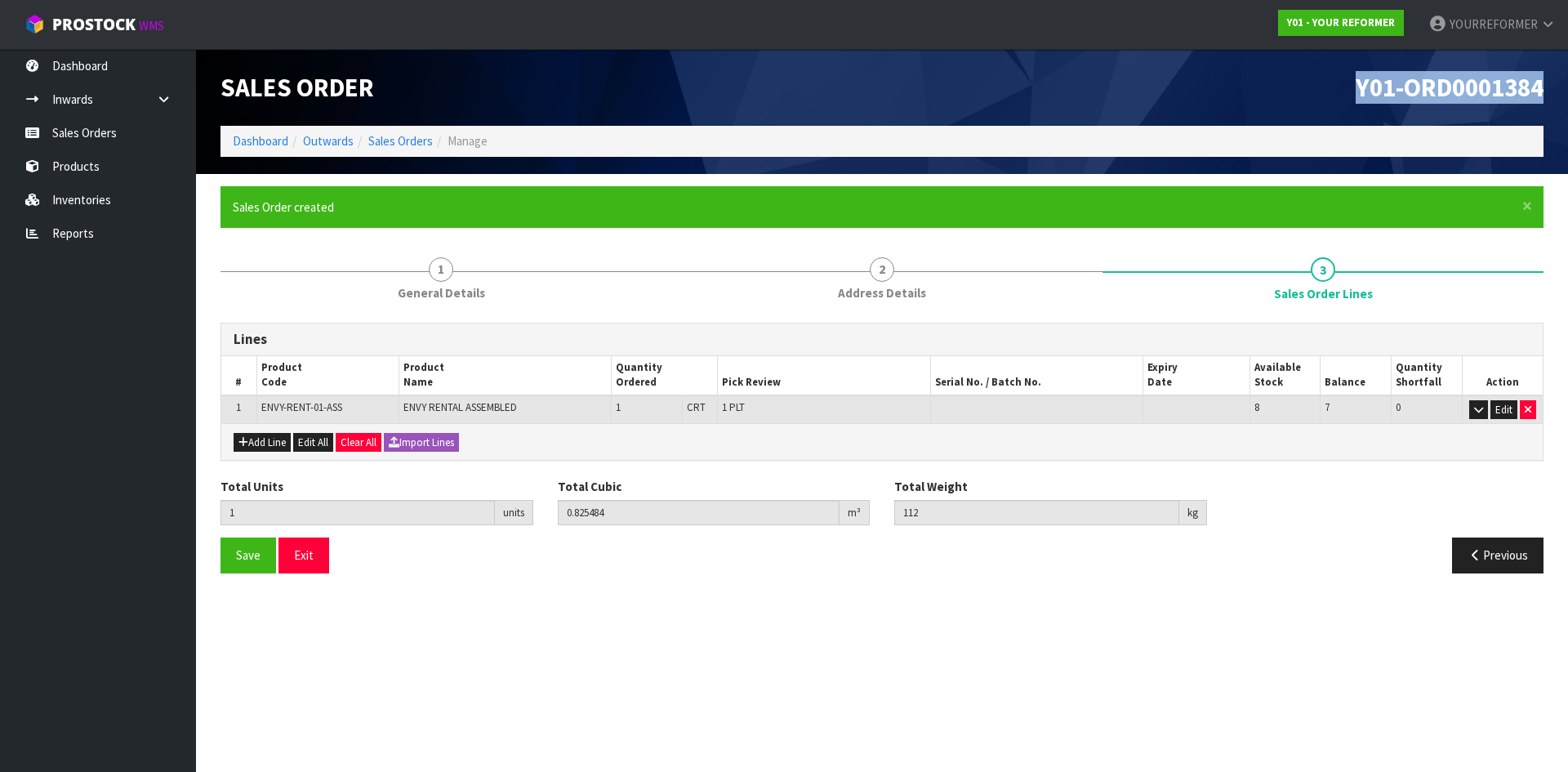
drag, startPoint x: 1547, startPoint y: 88, endPoint x: 1263, endPoint y: 91, distance: 284.0
click at [1282, 86] on div "Y01-ORD0001384" at bounding box center [1218, 87] width 673 height 77
copy span "Y01-ORD0001384"
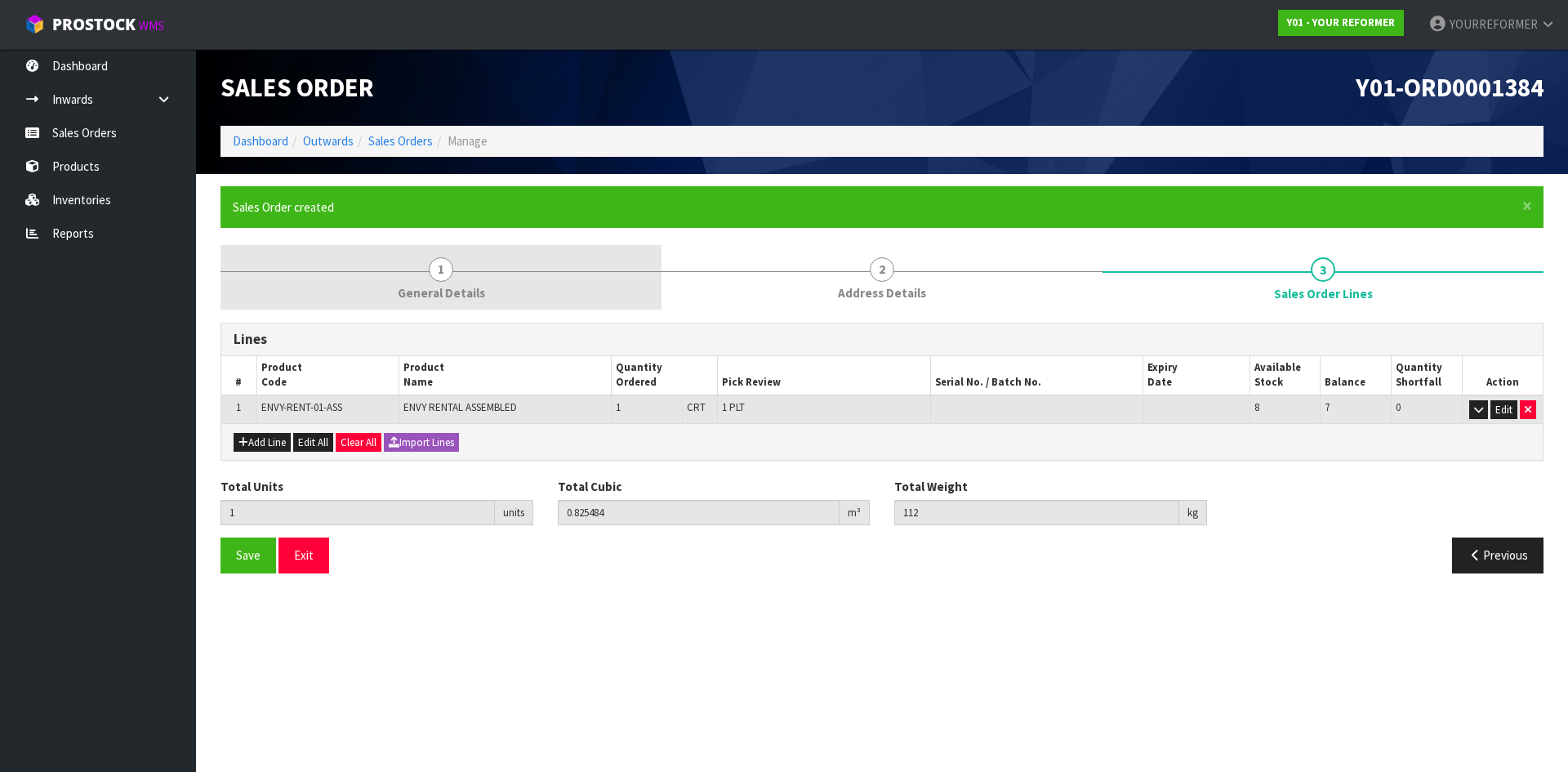
click at [470, 284] on span "General Details" at bounding box center [441, 293] width 87 height 17
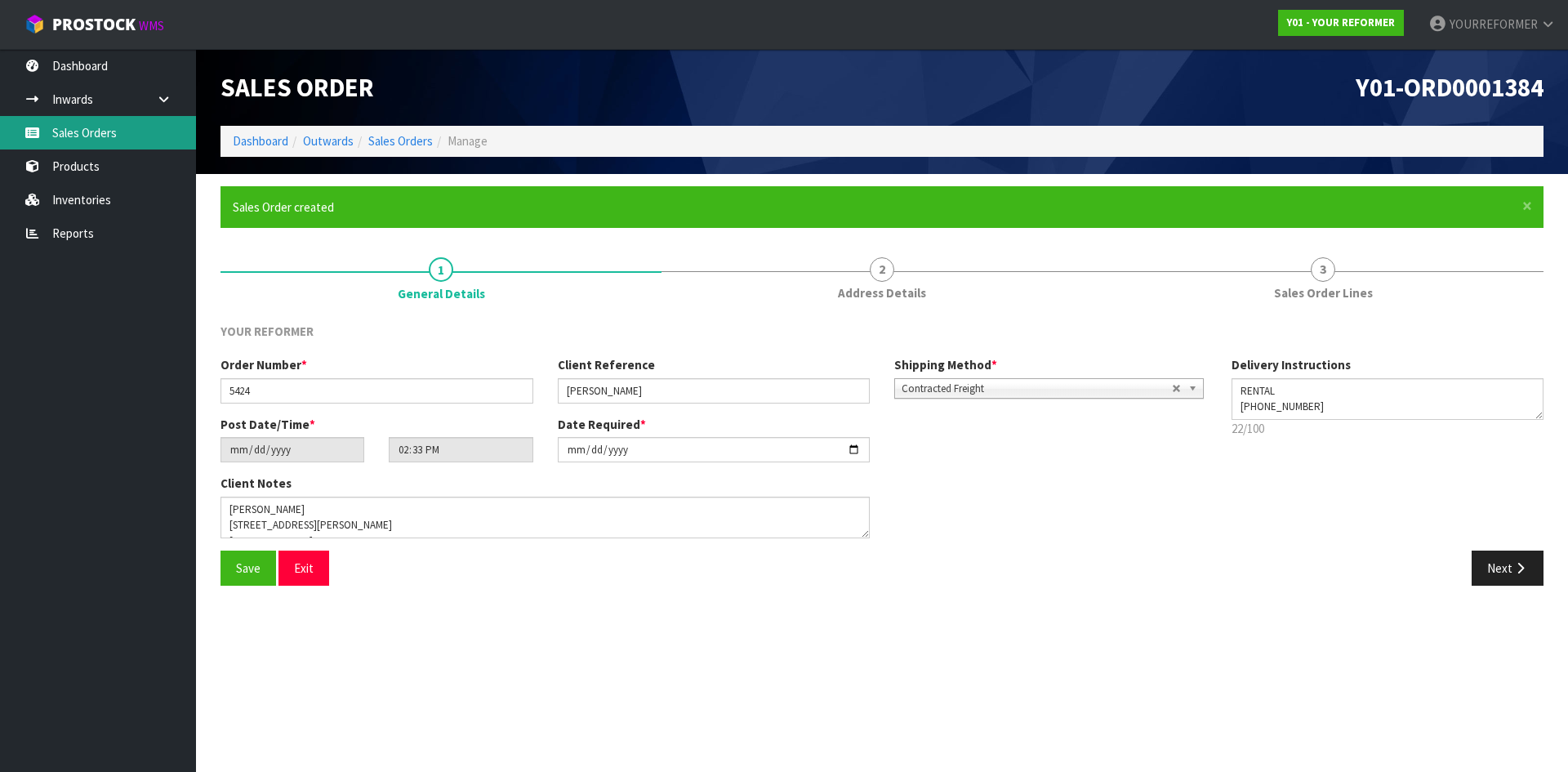
click at [157, 131] on link "Sales Orders" at bounding box center [98, 132] width 196 height 34
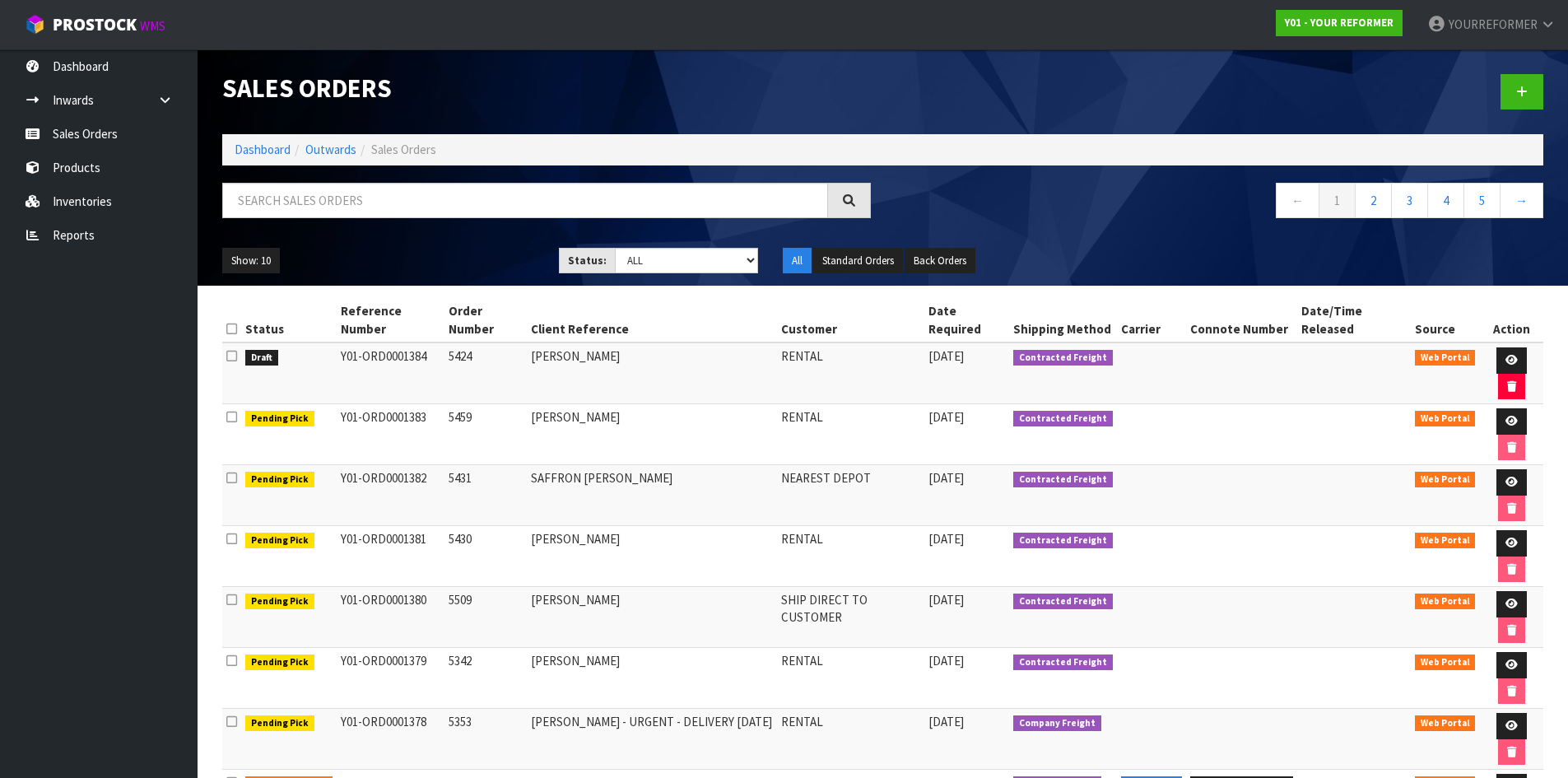
click at [229, 357] on icon at bounding box center [231, 355] width 11 height 13
click at [0, 0] on input "checkbox" at bounding box center [0, 0] width 0 height 0
click at [1519, 387] on button "button" at bounding box center [1511, 386] width 27 height 26
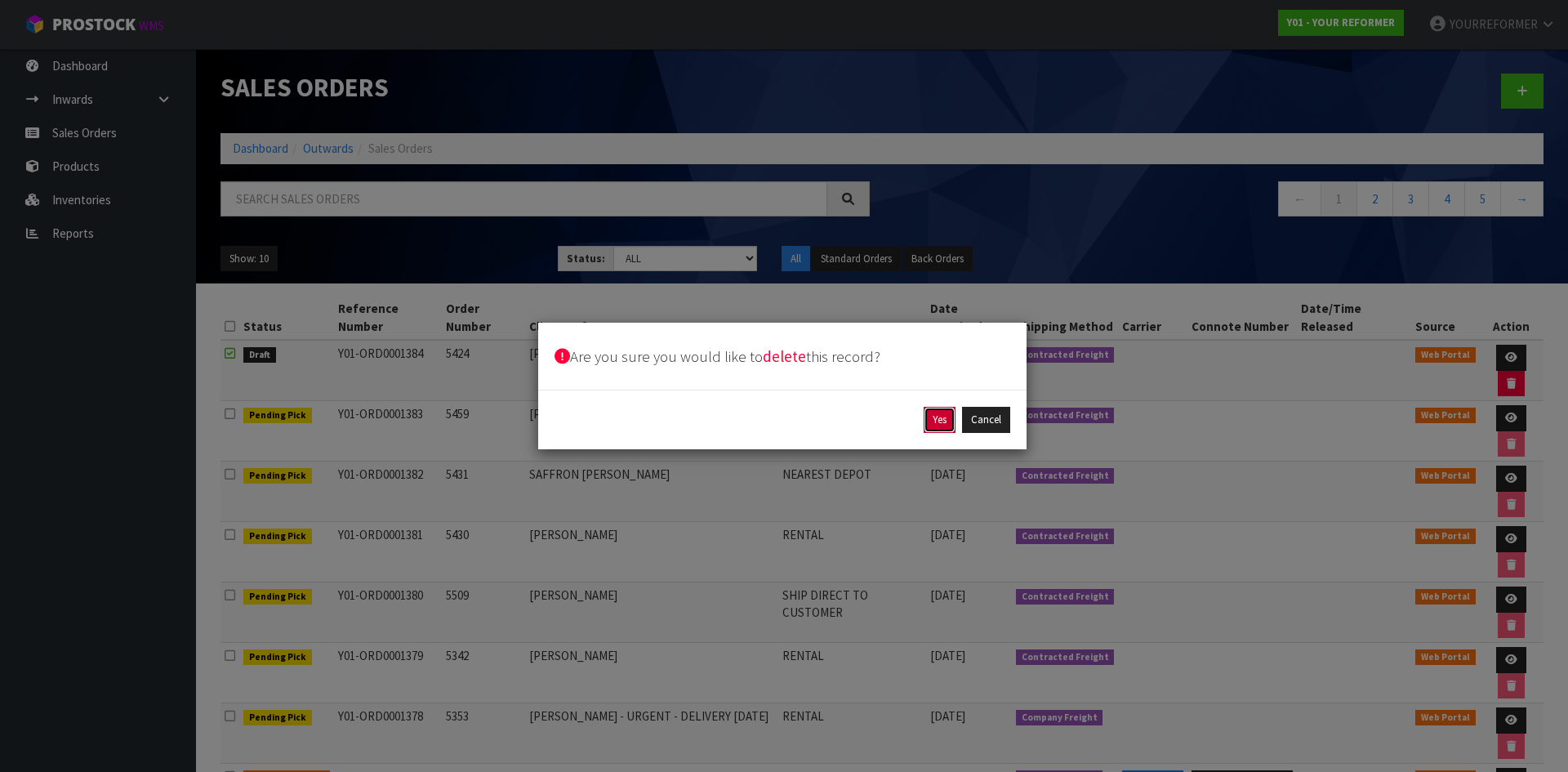
click at [944, 423] on button "Yes" at bounding box center [939, 420] width 32 height 26
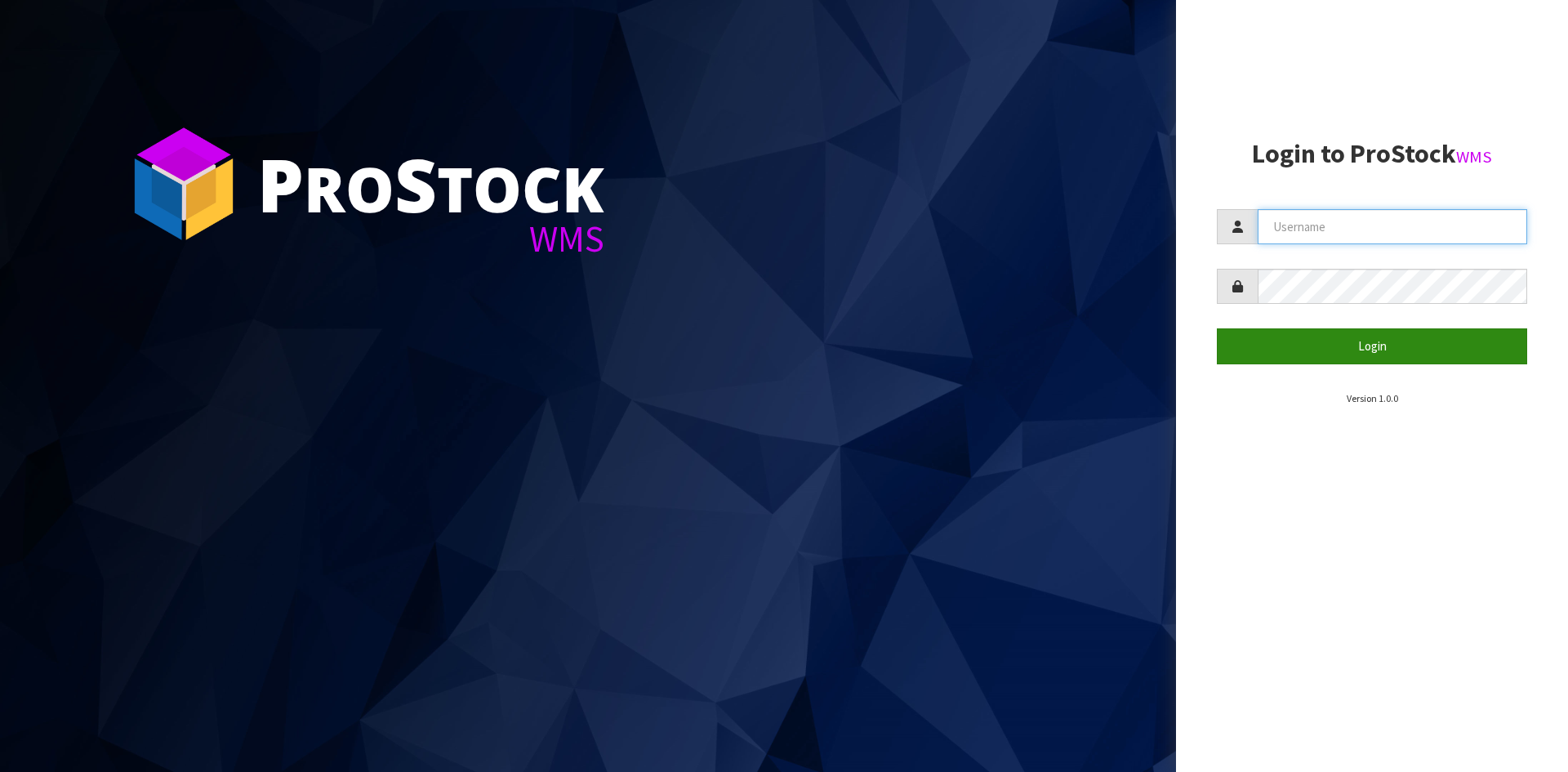
type input "YOURREFORMER"
click at [1253, 355] on button "Login" at bounding box center [1372, 346] width 310 height 35
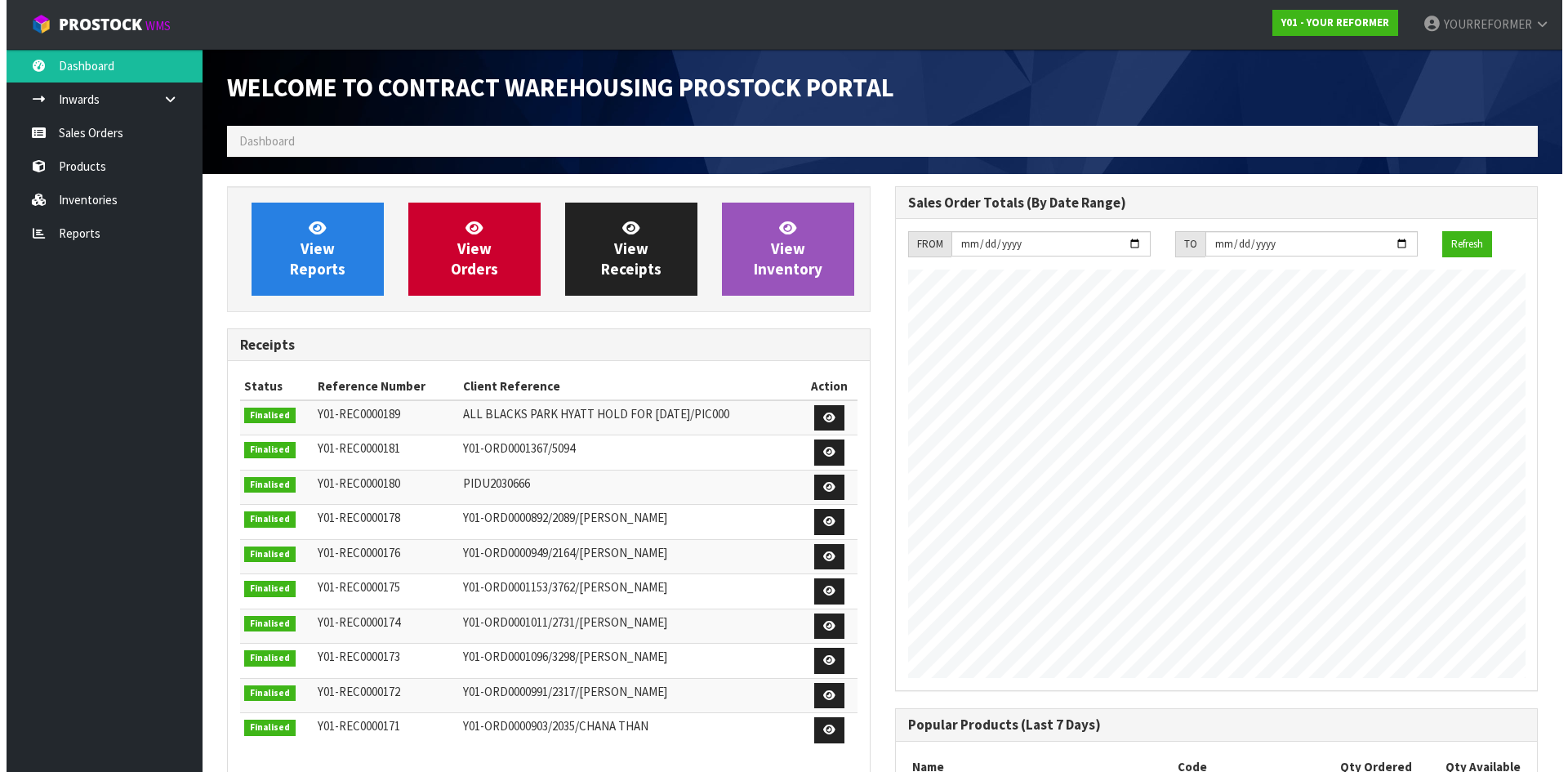
scroll to position [852, 667]
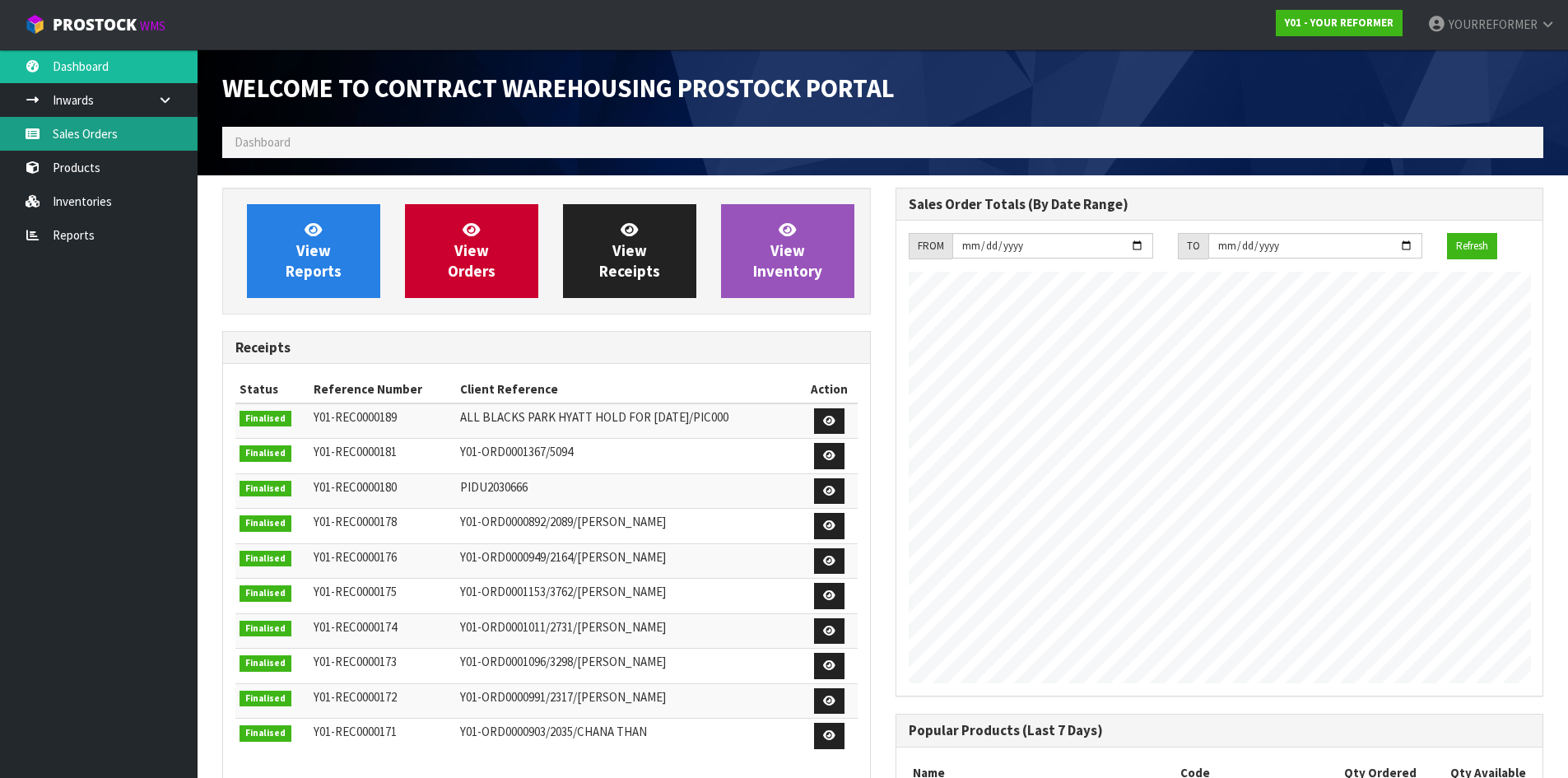
click at [140, 142] on link "Sales Orders" at bounding box center [98, 133] width 198 height 34
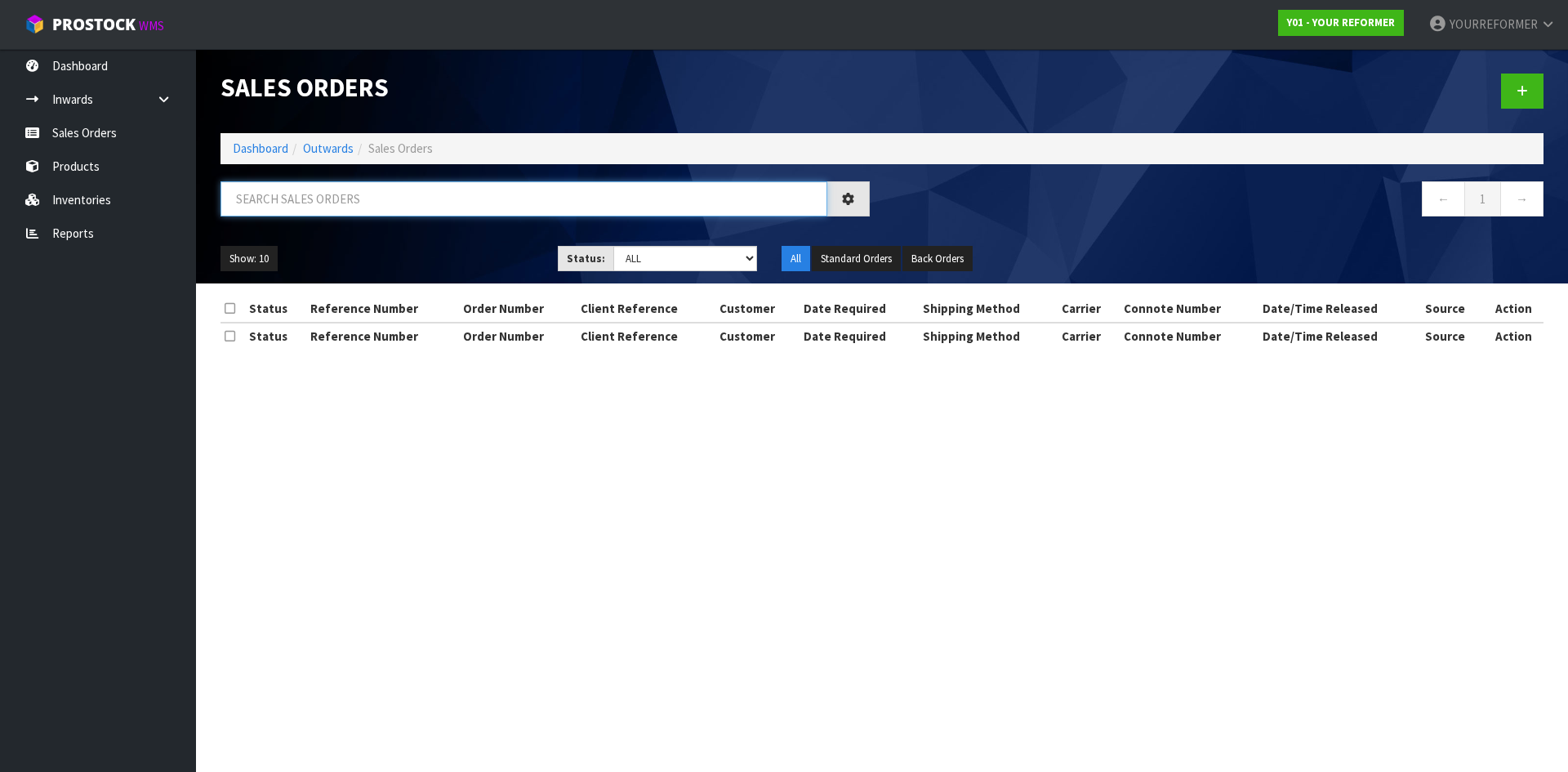
click at [326, 195] on input "text" at bounding box center [523, 198] width 606 height 35
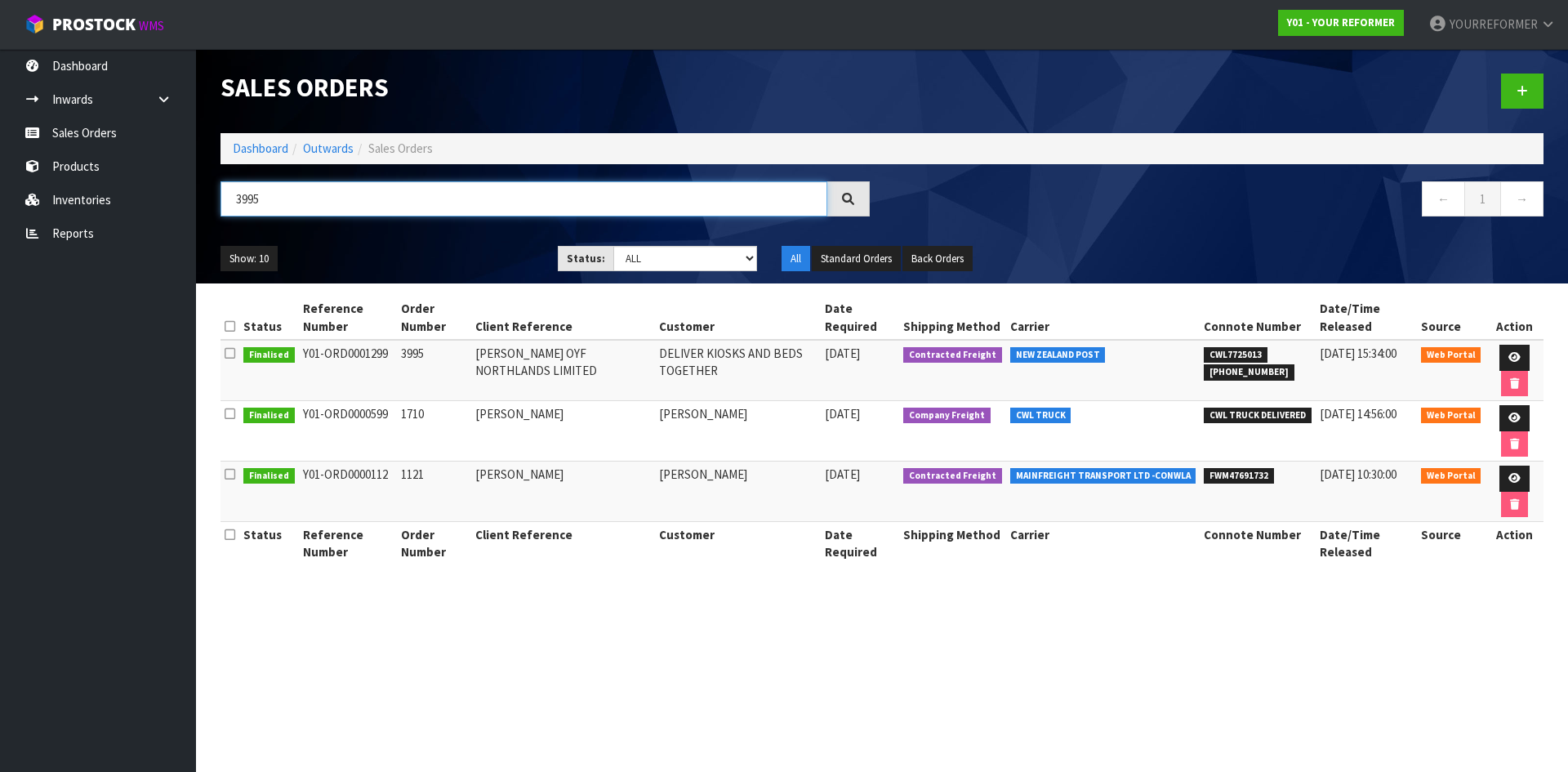
type input "3995"
click at [376, 353] on td "Y01-ORD0001299" at bounding box center [348, 371] width 98 height 61
drag, startPoint x: 381, startPoint y: 352, endPoint x: 312, endPoint y: 352, distance: 69.0
click at [312, 352] on td "Y01-ORD0001299" at bounding box center [348, 371] width 98 height 61
click at [375, 385] on td "Y01-ORD0001299" at bounding box center [348, 371] width 98 height 61
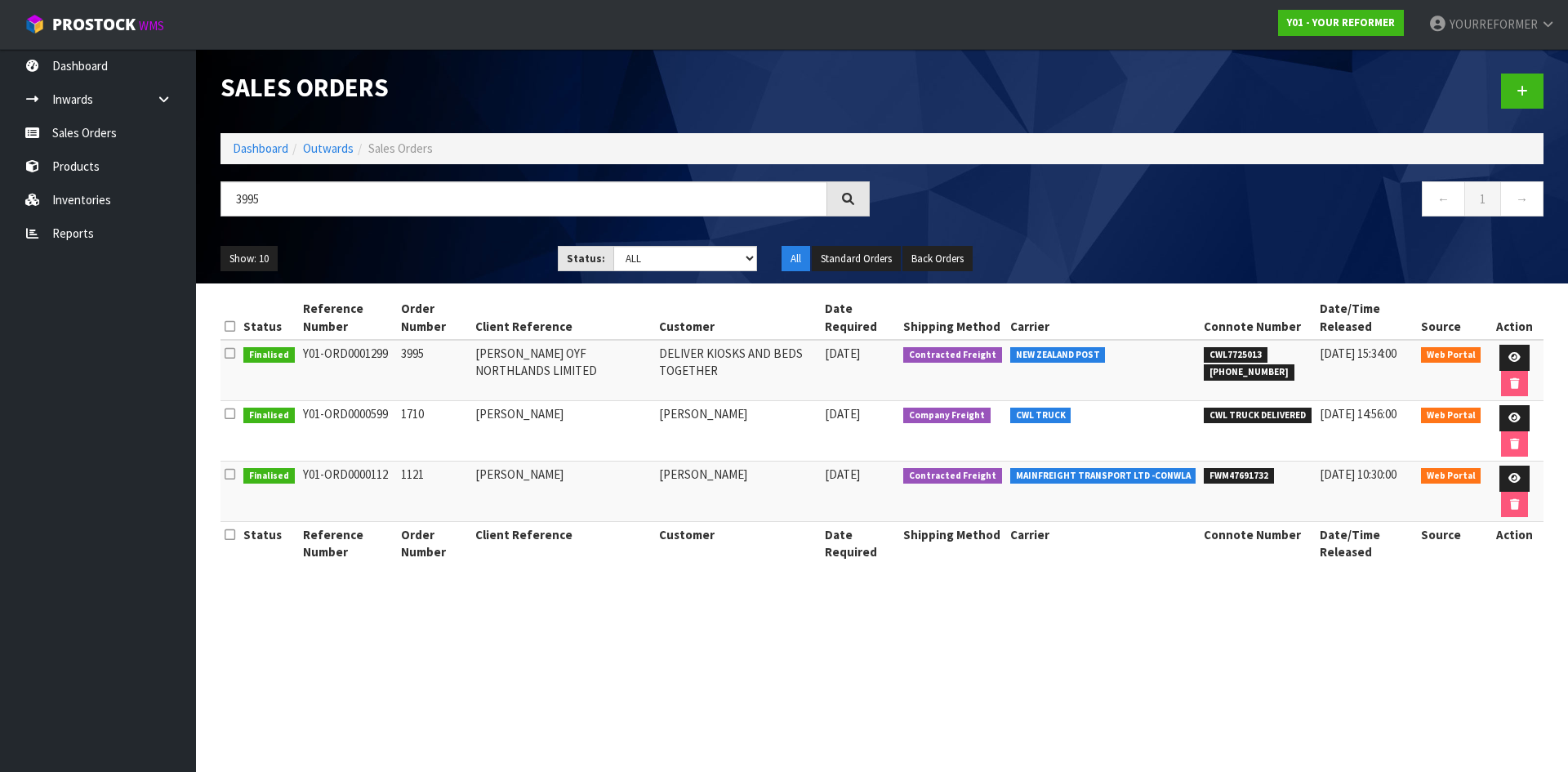
drag, startPoint x: 385, startPoint y: 352, endPoint x: 871, endPoint y: 430, distance: 492.2
click at [299, 358] on td "Y01-ORD0001299" at bounding box center [348, 371] width 98 height 61
copy td "Y01-ORD0001299"
drag, startPoint x: 424, startPoint y: 357, endPoint x: 390, endPoint y: 357, distance: 34.0
click at [390, 357] on tr "Finalised Y01-ORD0001299 3995 WILLIAM COLE OYF NORTHLANDS LIMITED DELIVER KIOSK…" at bounding box center [881, 371] width 1323 height 61
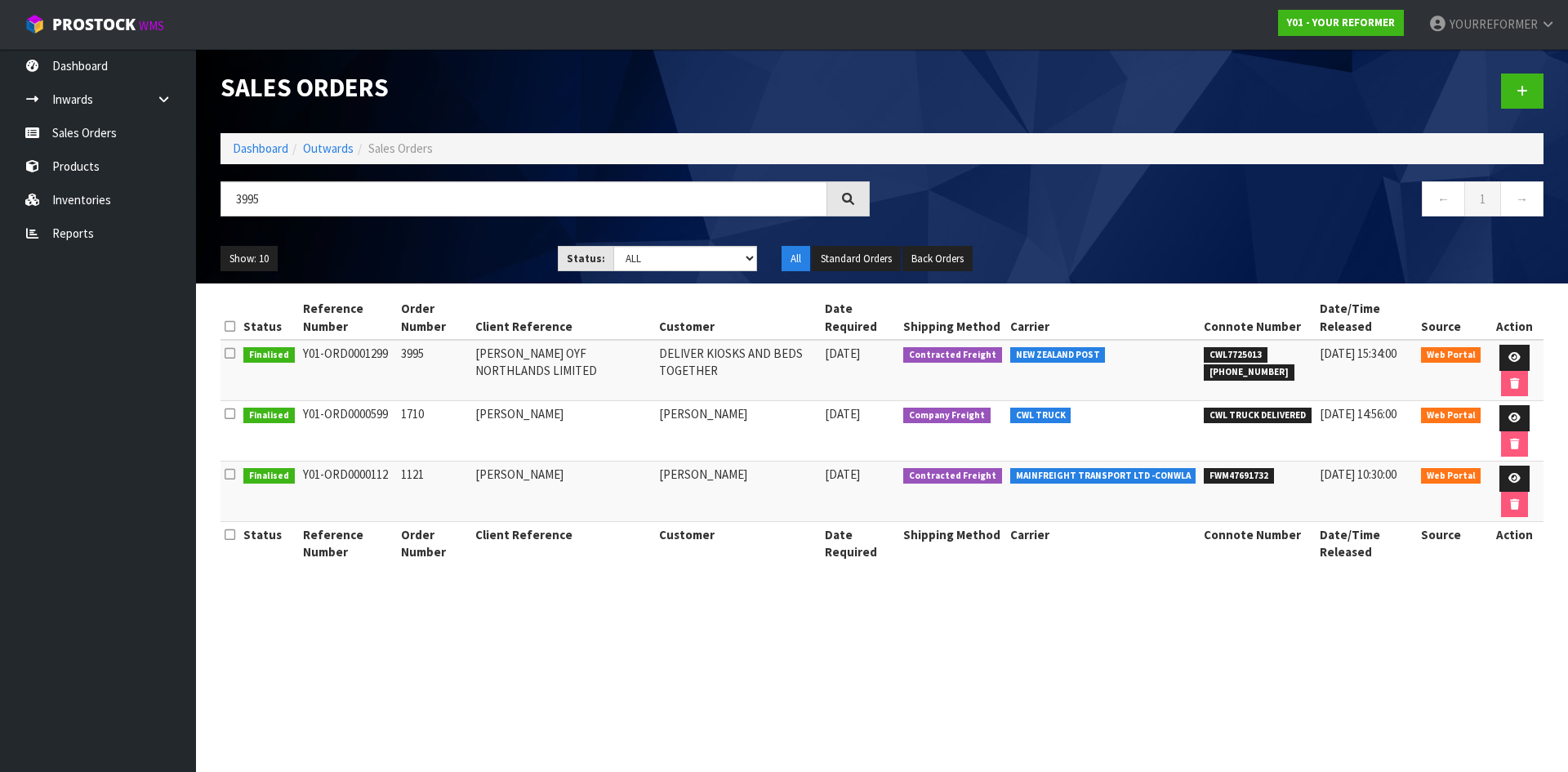
click at [390, 357] on td "Y01-ORD0001299" at bounding box center [348, 371] width 98 height 61
click at [409, 352] on td "3995" at bounding box center [434, 371] width 75 height 61
copy td "3995"
